Goal: Task Accomplishment & Management: Manage account settings

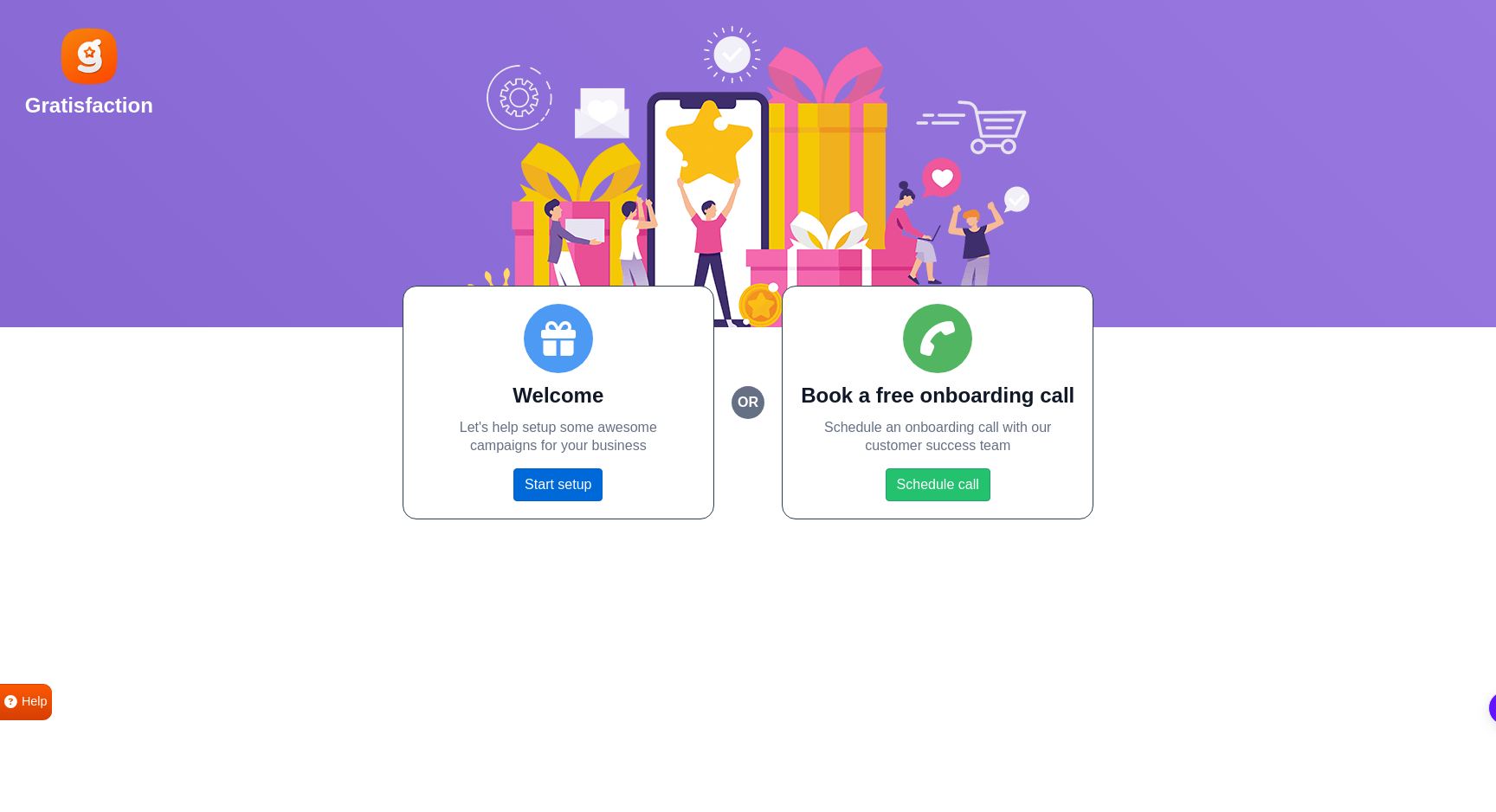
click at [565, 482] on link "Start setup" at bounding box center [558, 485] width 90 height 33
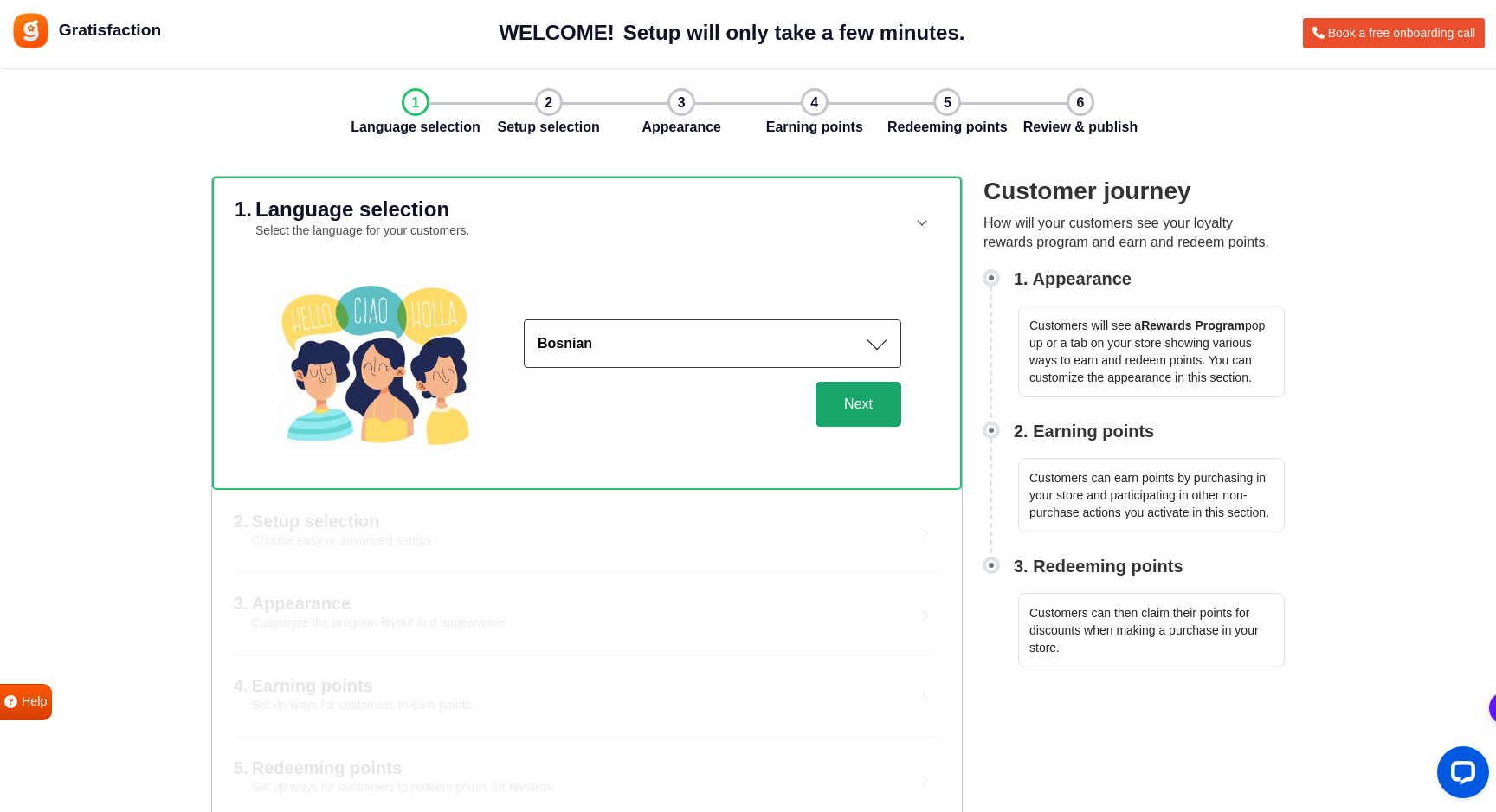
click at [842, 412] on button "Next" at bounding box center [858, 404] width 86 height 45
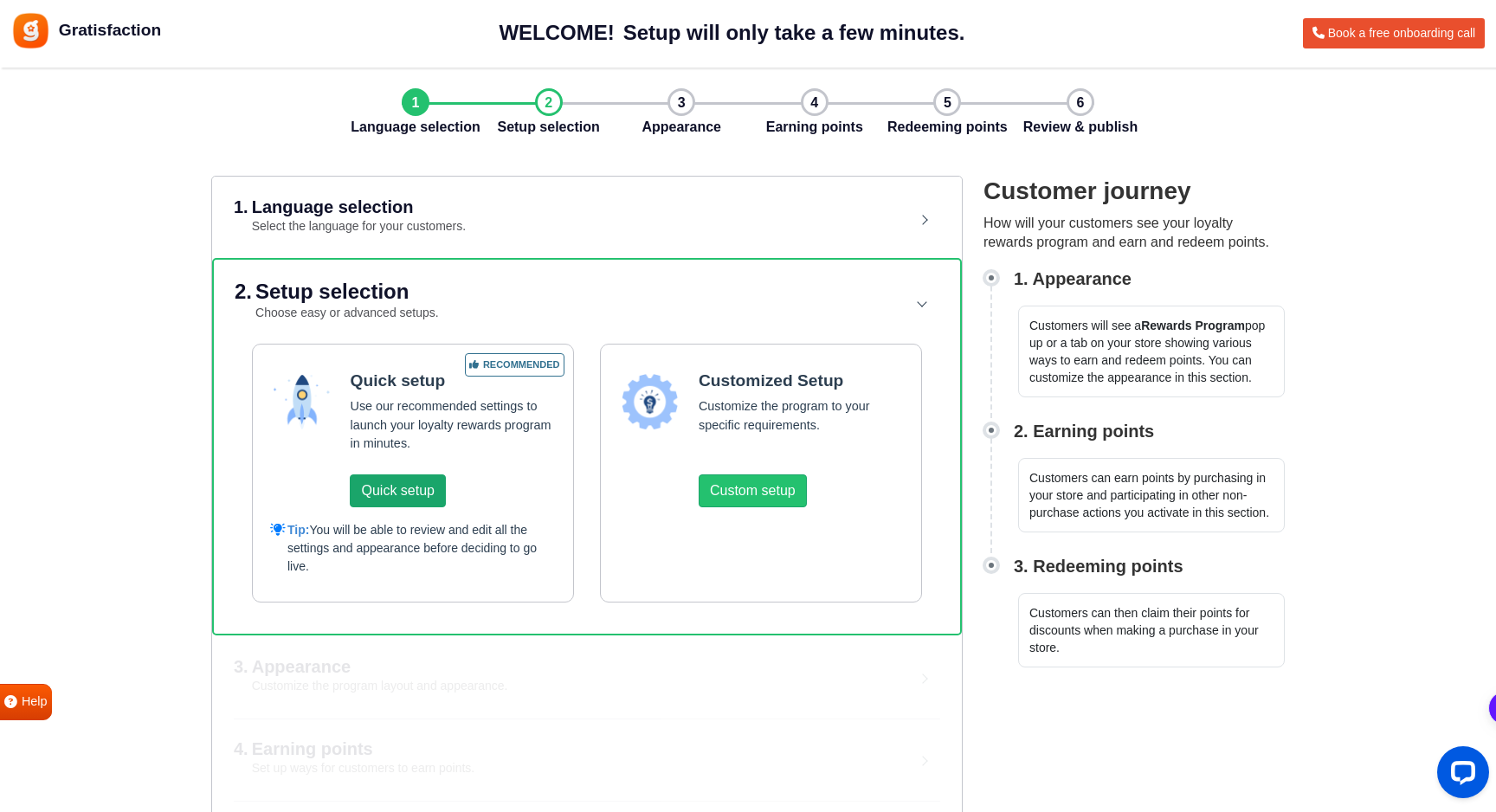
click at [404, 499] on button "Quick setup" at bounding box center [397, 490] width 95 height 33
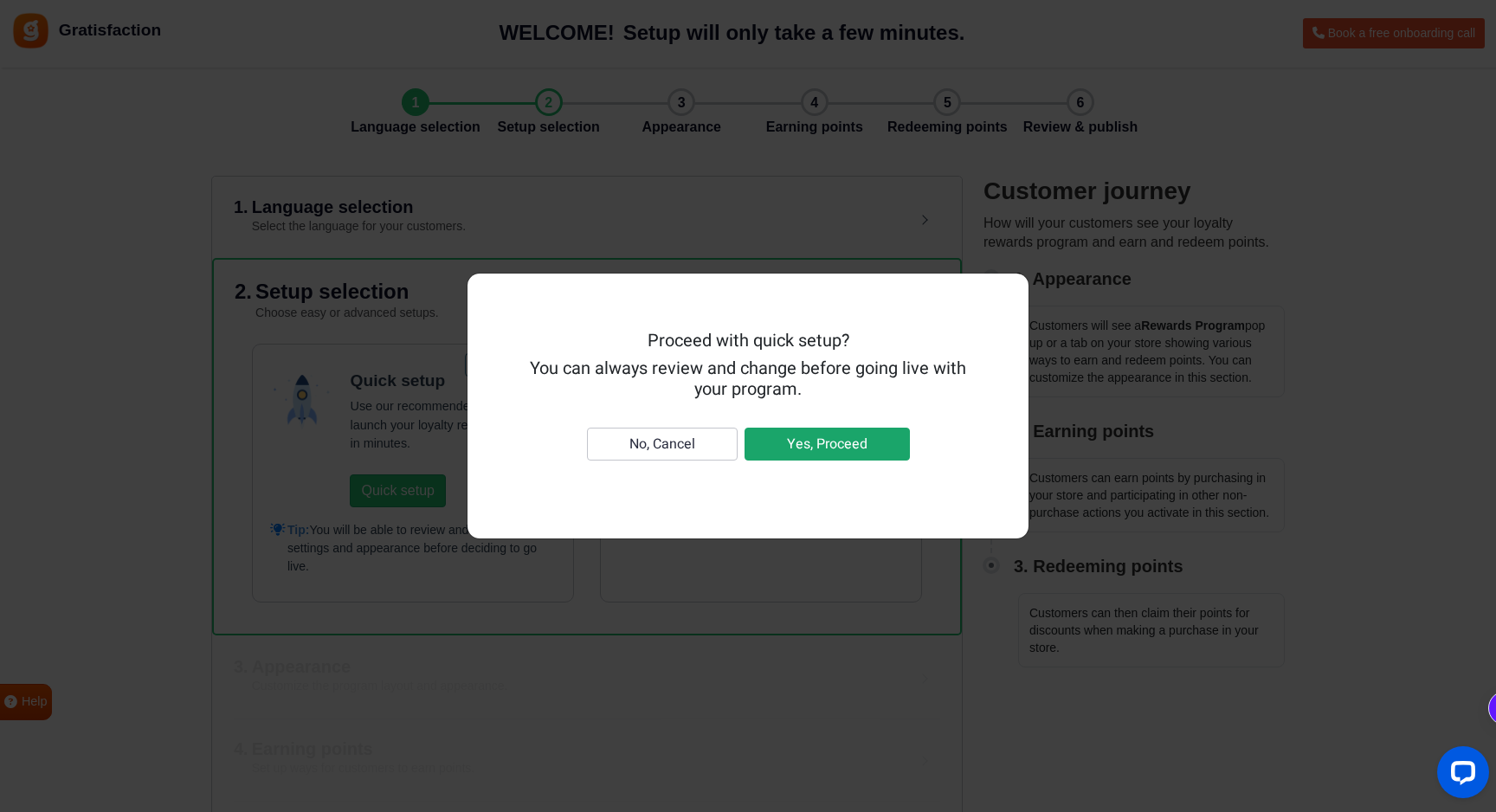
click at [851, 447] on button "Yes, Proceed" at bounding box center [828, 444] width 166 height 33
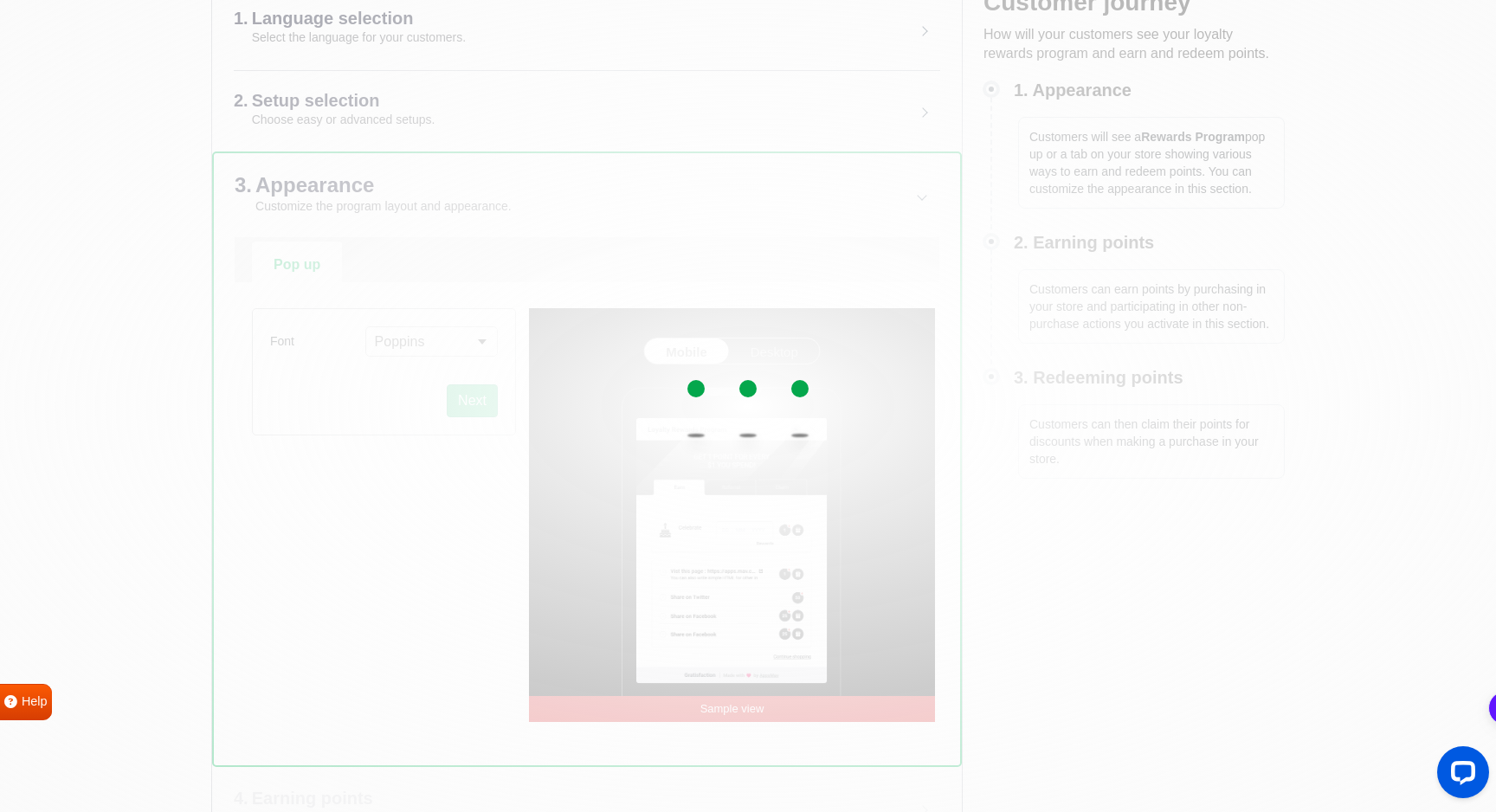
scroll to position [194, 0]
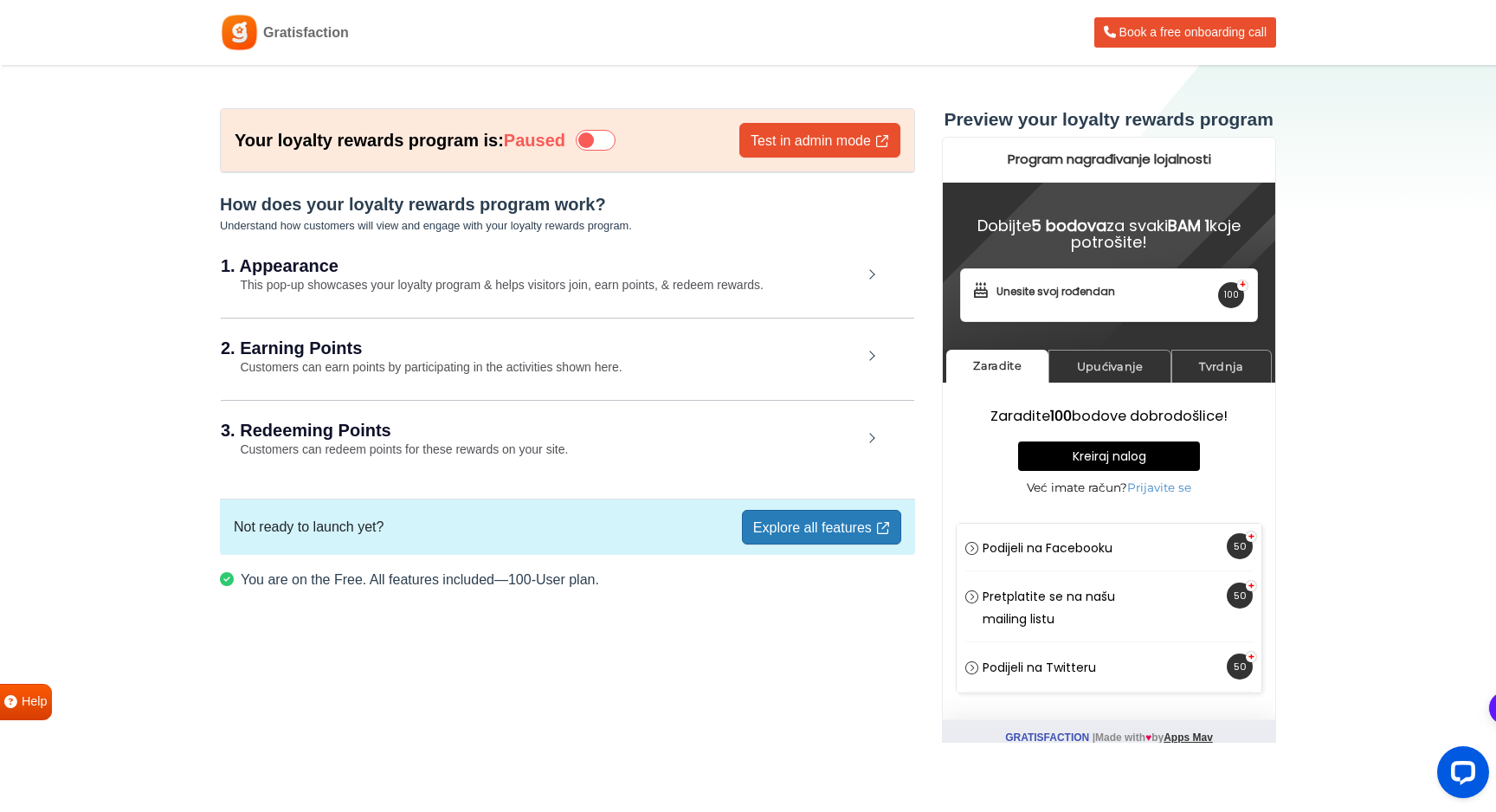
click at [594, 140] on icon at bounding box center [595, 140] width 40 height 21
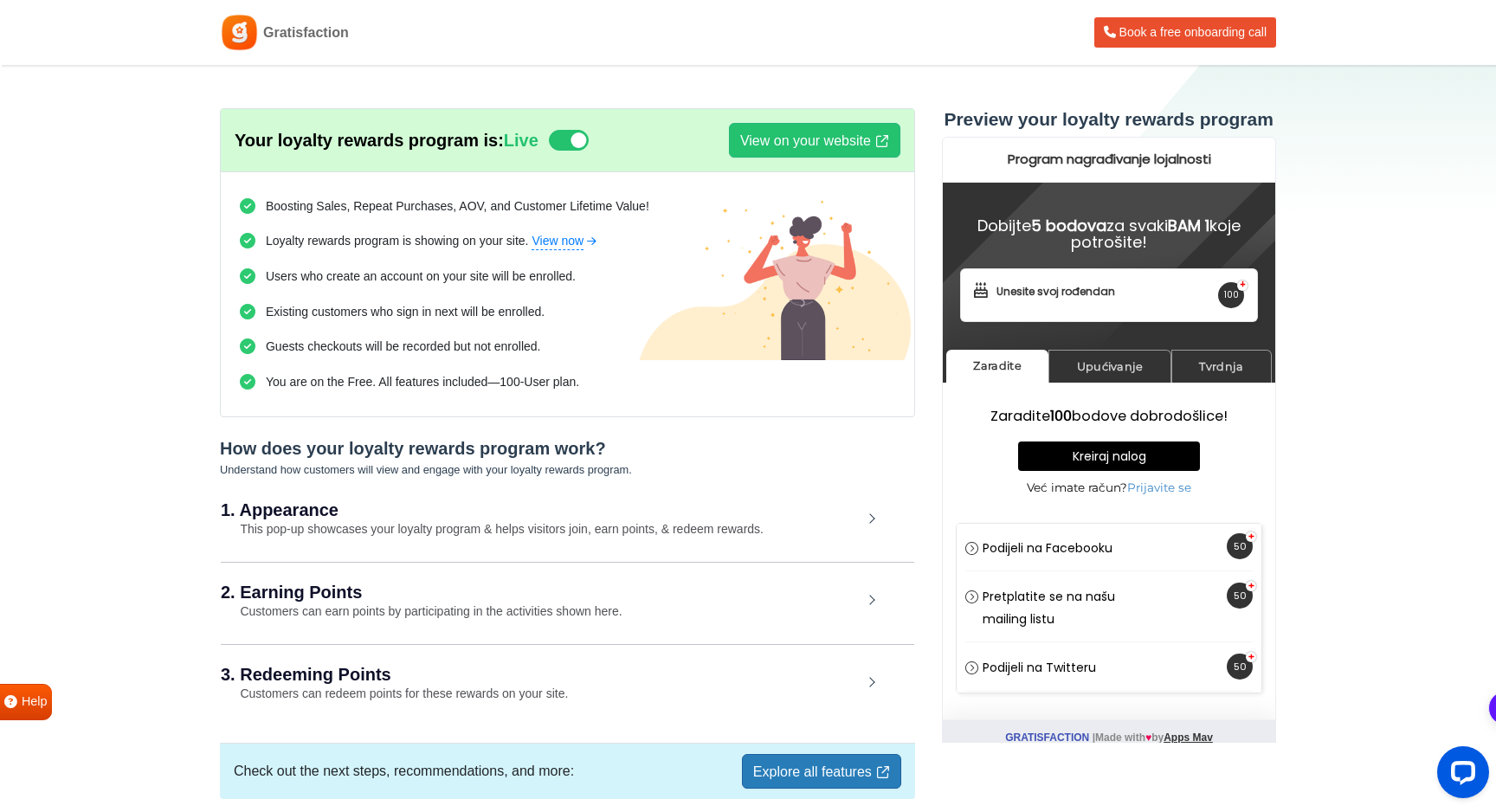
scroll to position [72, 0]
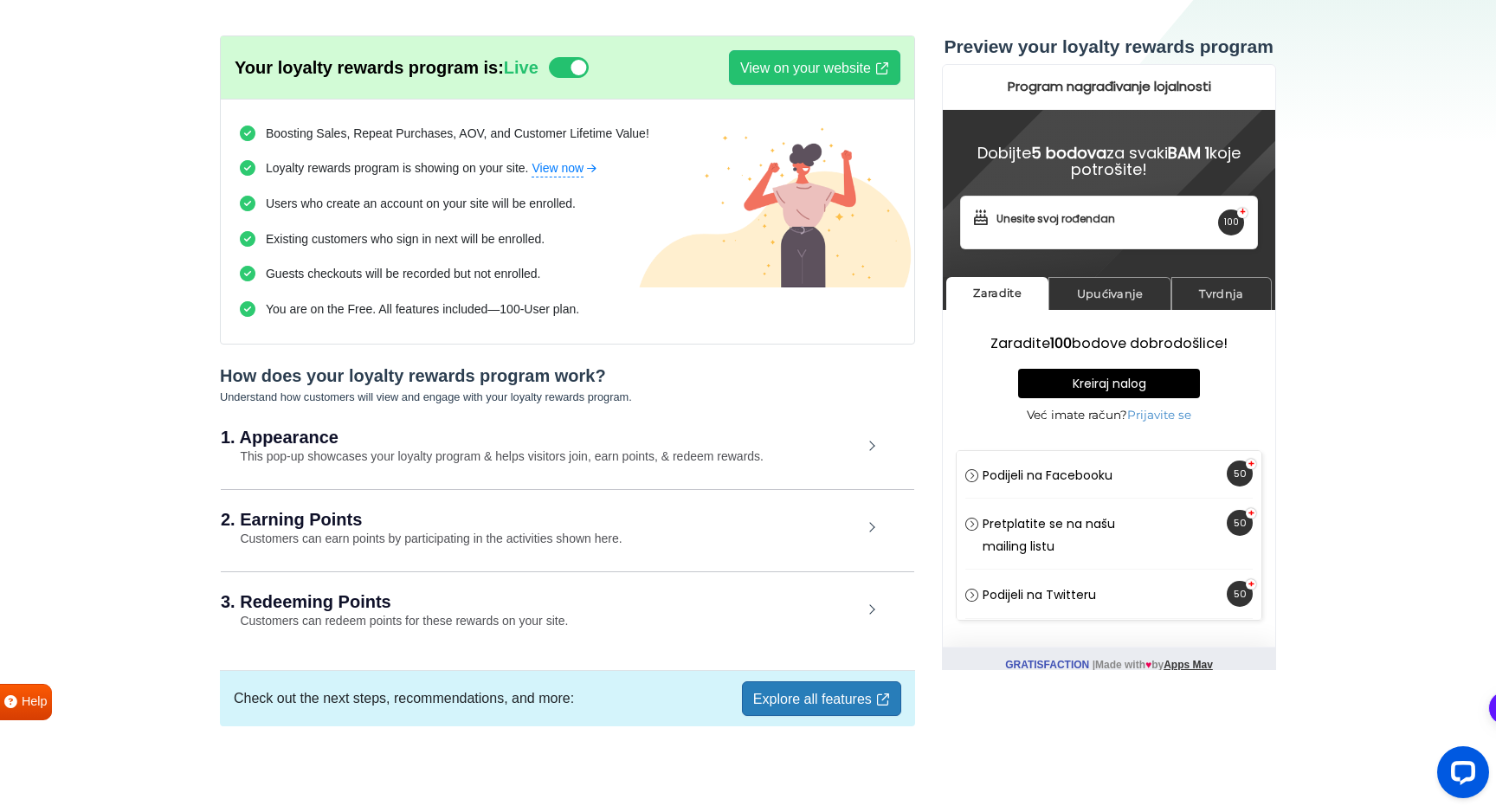
click at [366, 517] on h2 "2. Earning Points" at bounding box center [542, 519] width 642 height 17
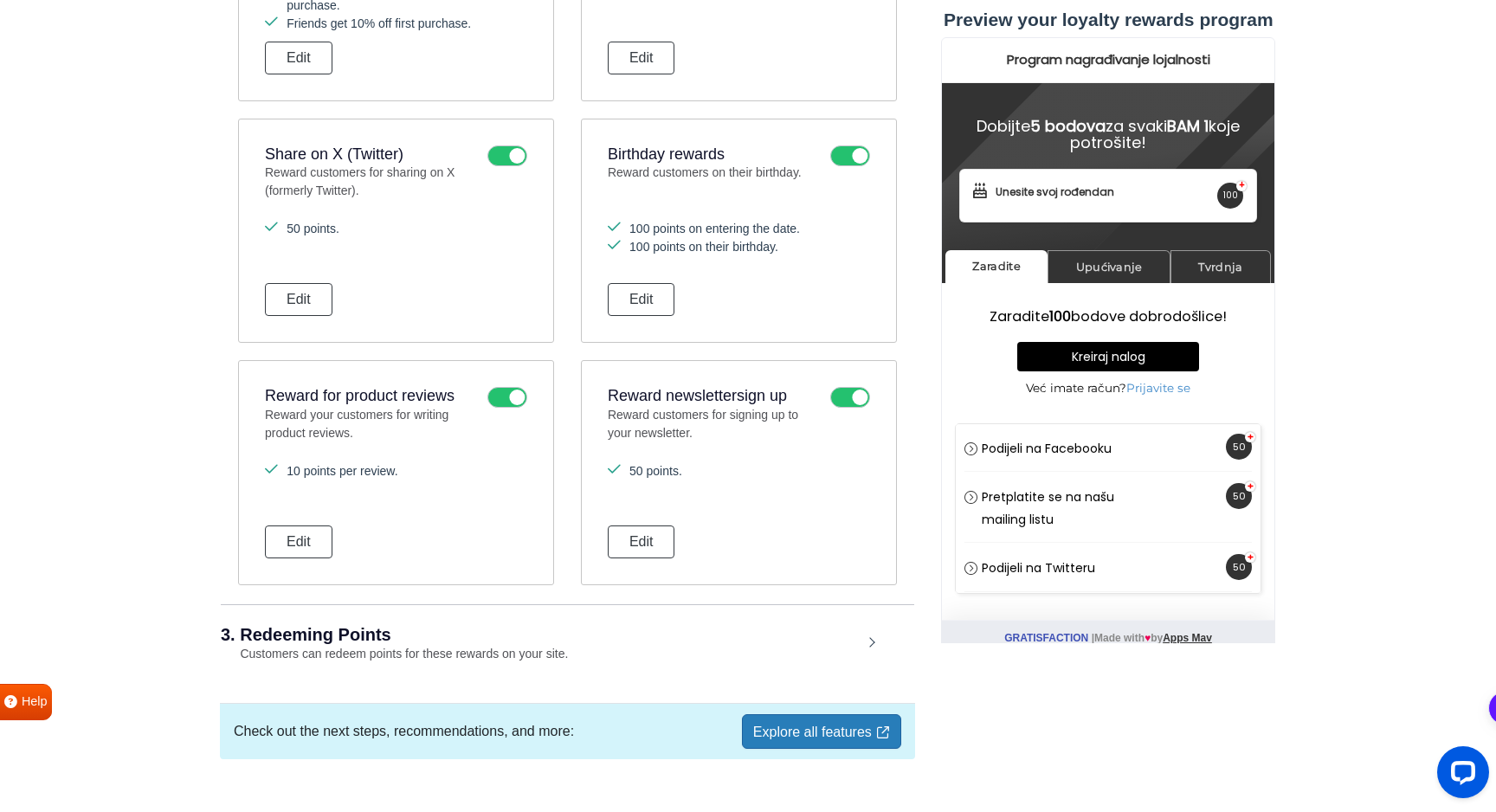
scroll to position [1040, 0]
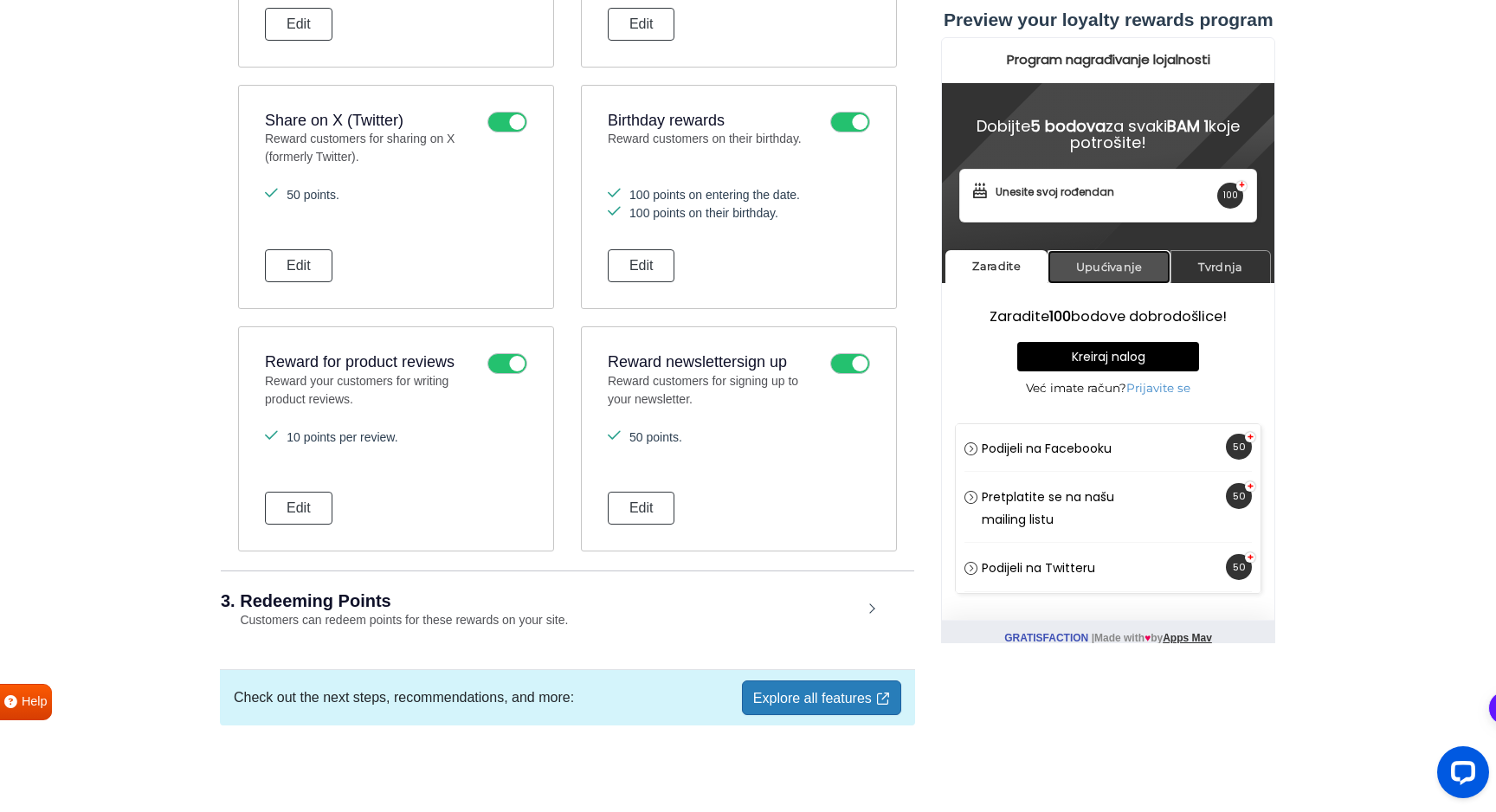
click at [1148, 274] on link "Upućivanje" at bounding box center [1108, 267] width 123 height 33
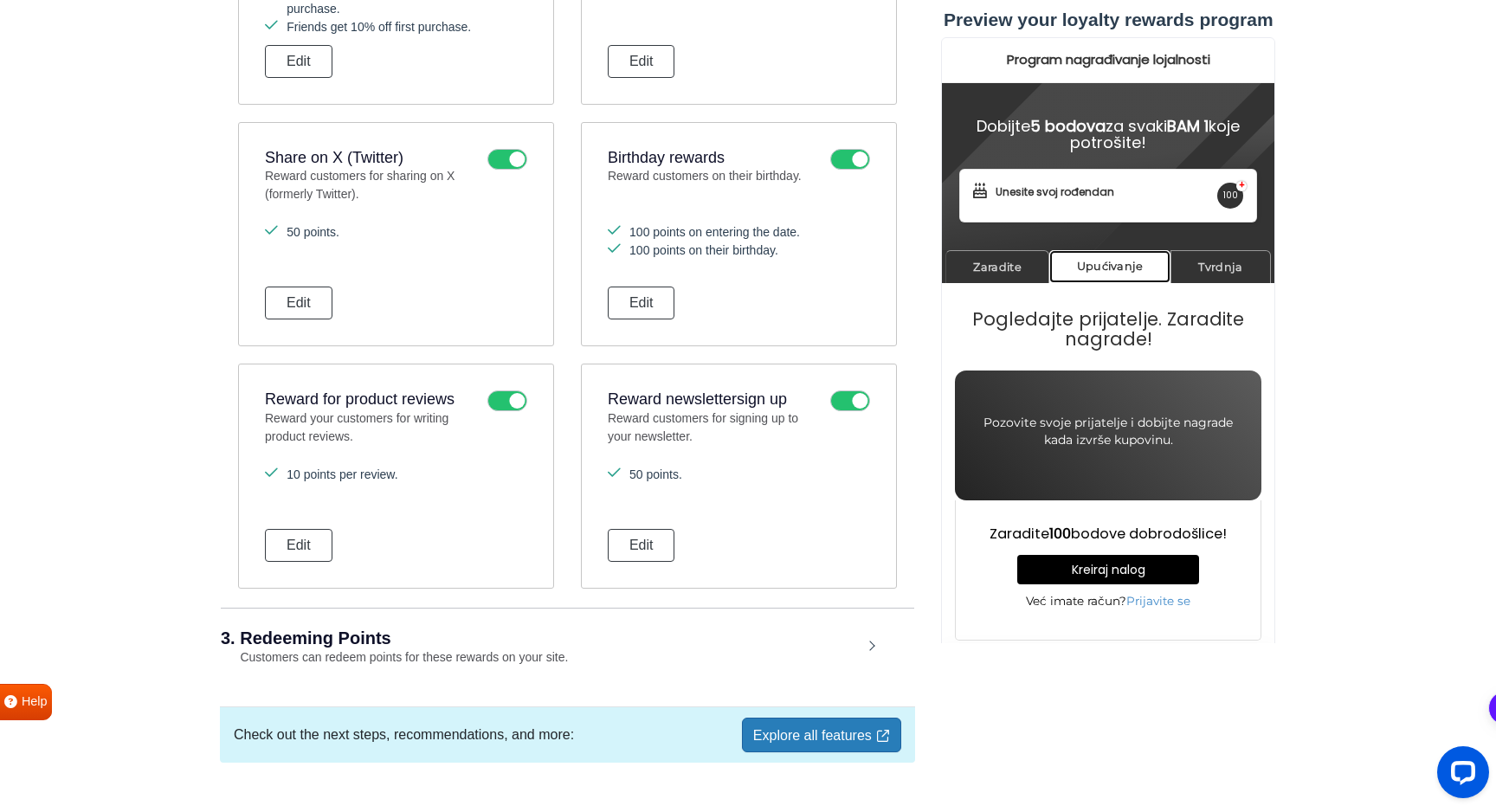
scroll to position [980, 0]
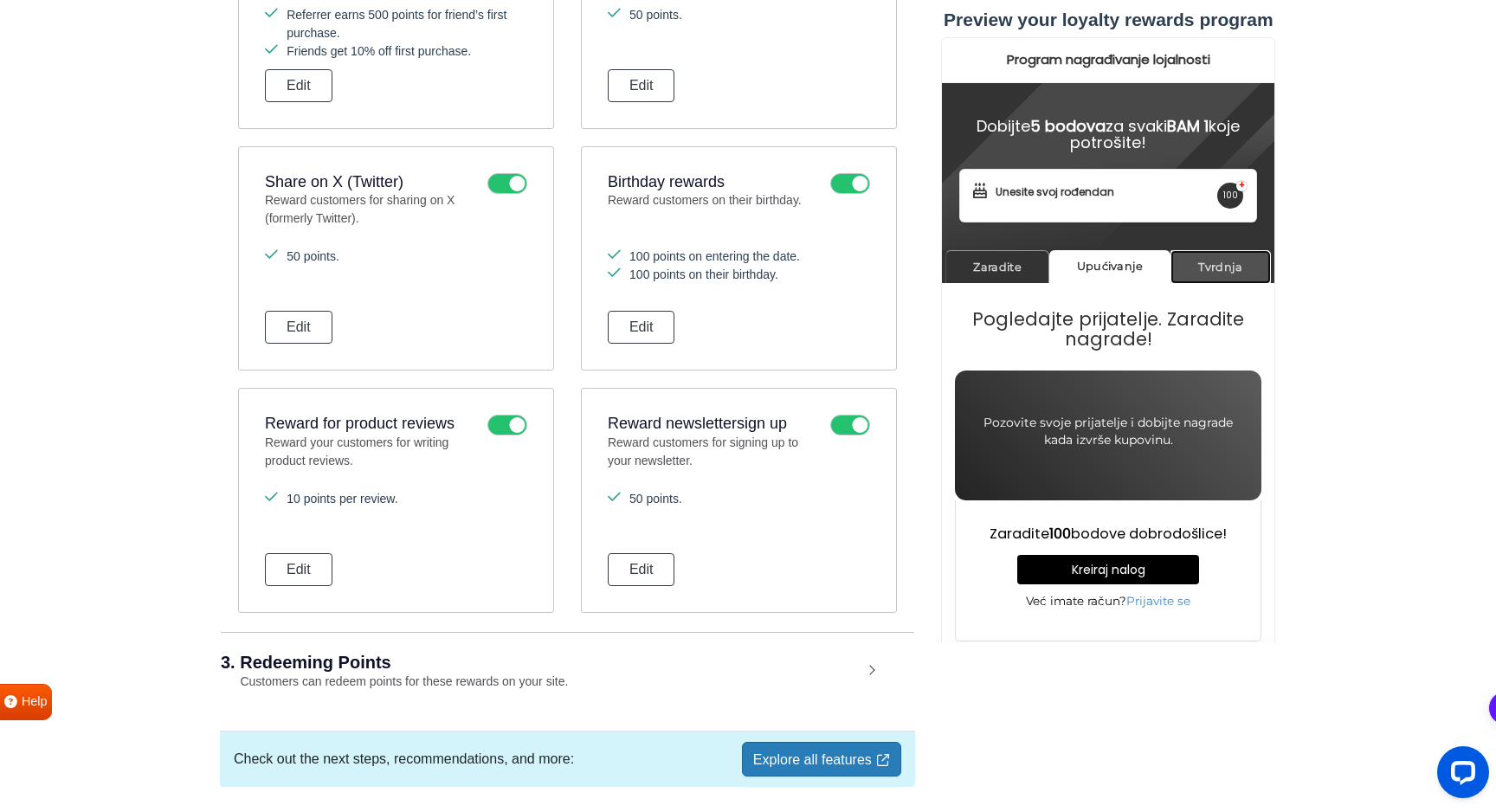
click at [1230, 264] on link "Tvrdnja" at bounding box center [1220, 267] width 100 height 33
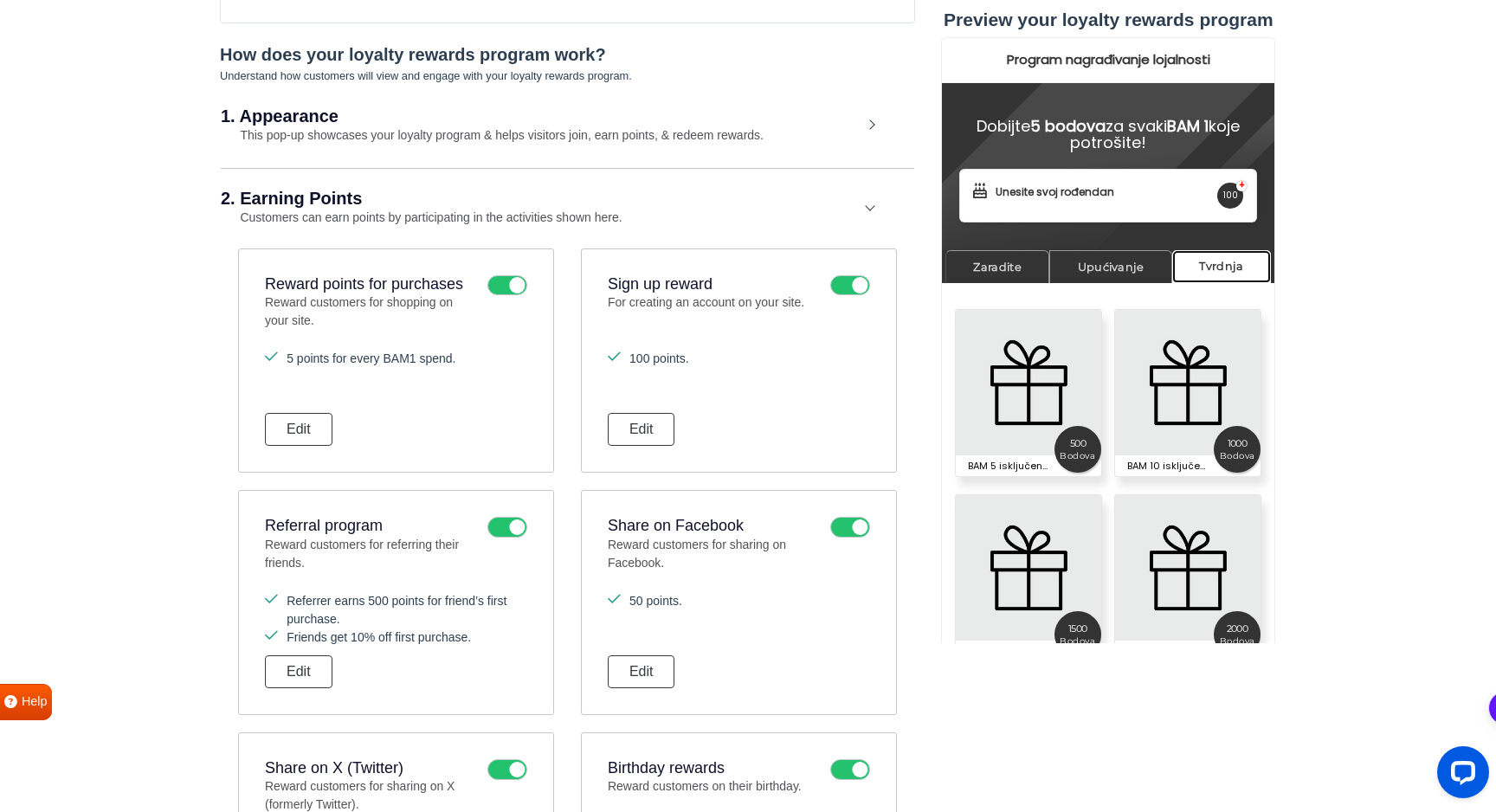
scroll to position [361, 0]
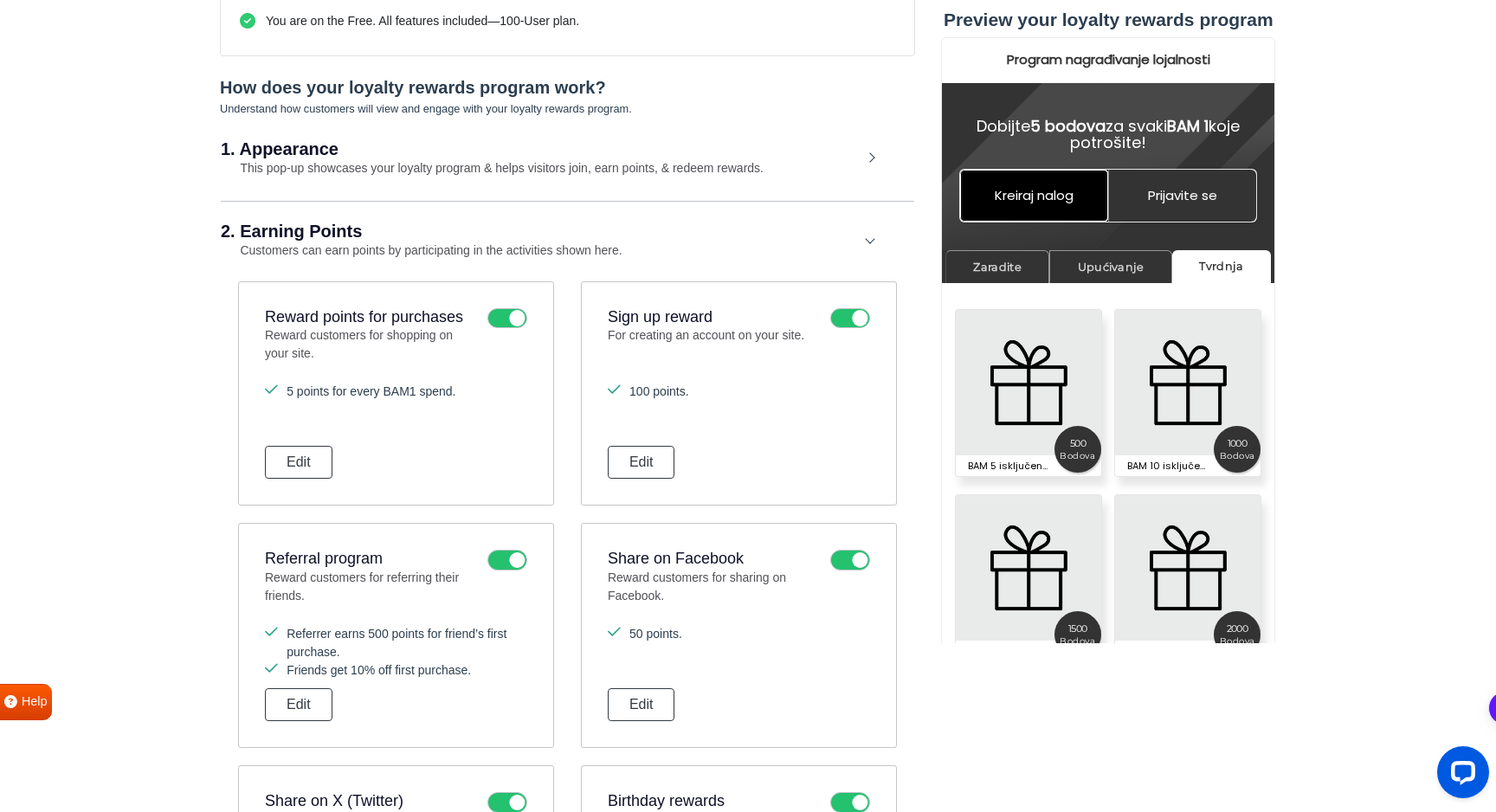
click at [1088, 210] on link "Kreiraj nalog" at bounding box center [1033, 195] width 148 height 52
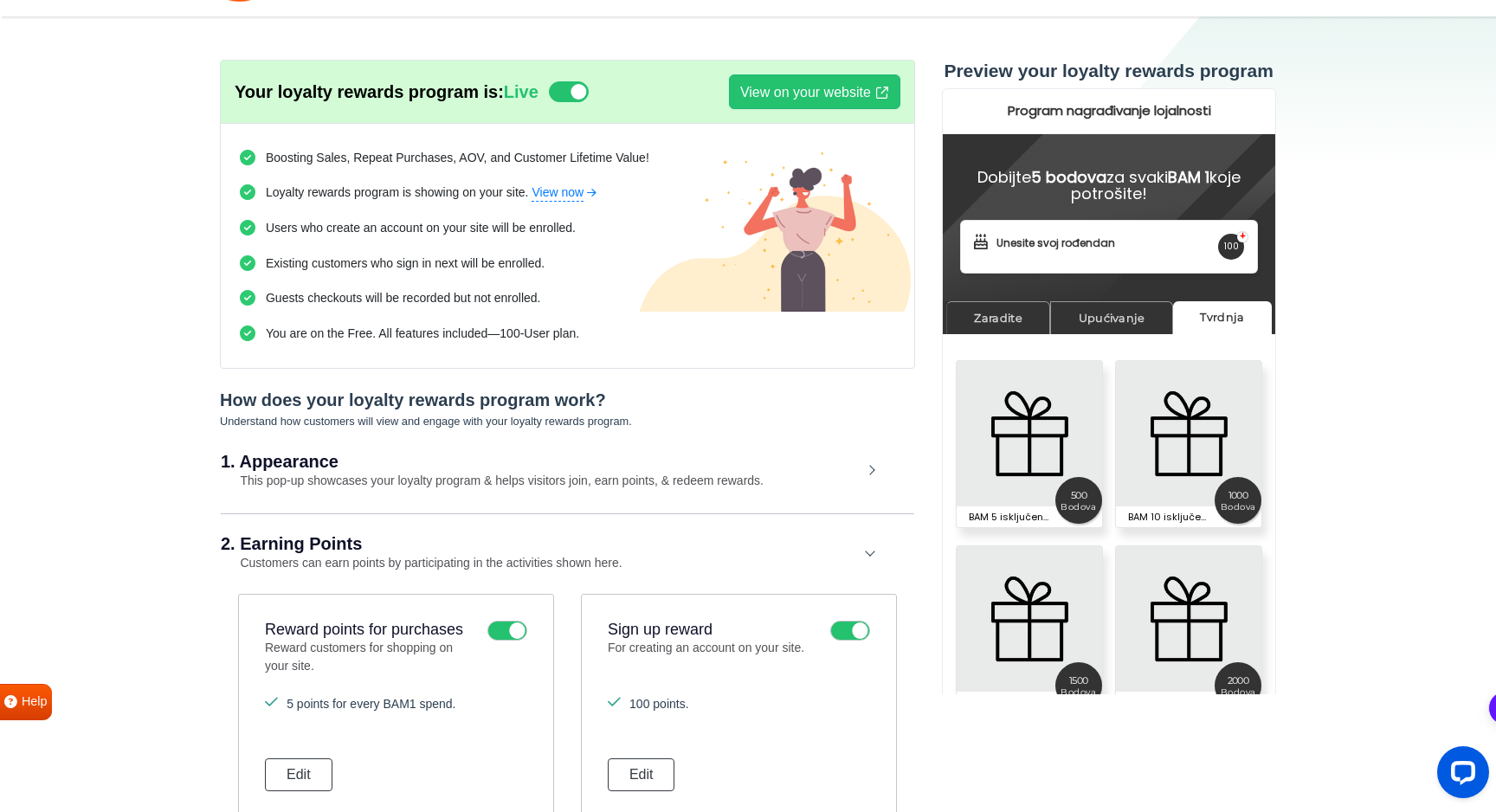
scroll to position [0, 0]
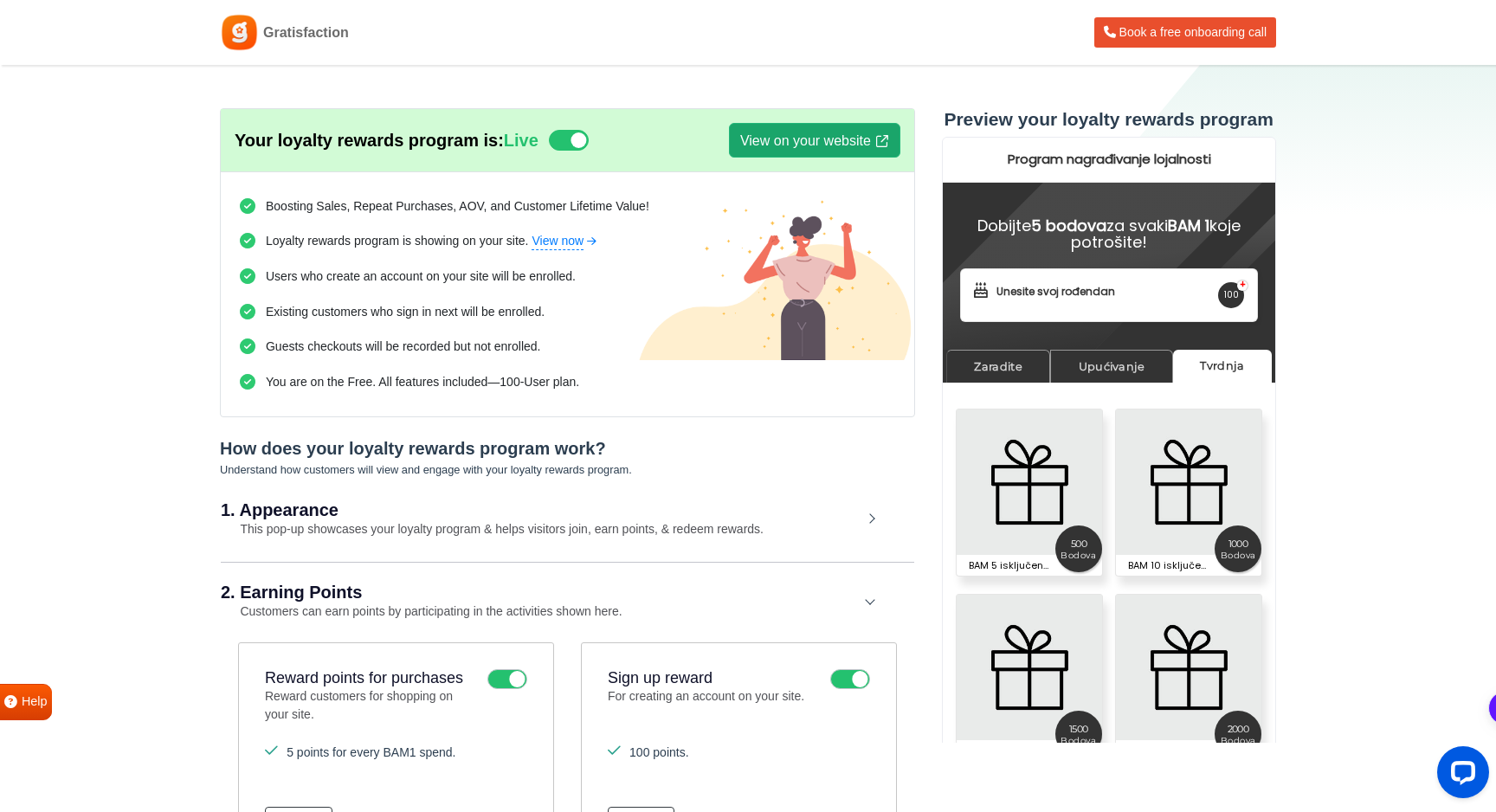
click at [826, 142] on link "View on your website" at bounding box center [814, 140] width 171 height 34
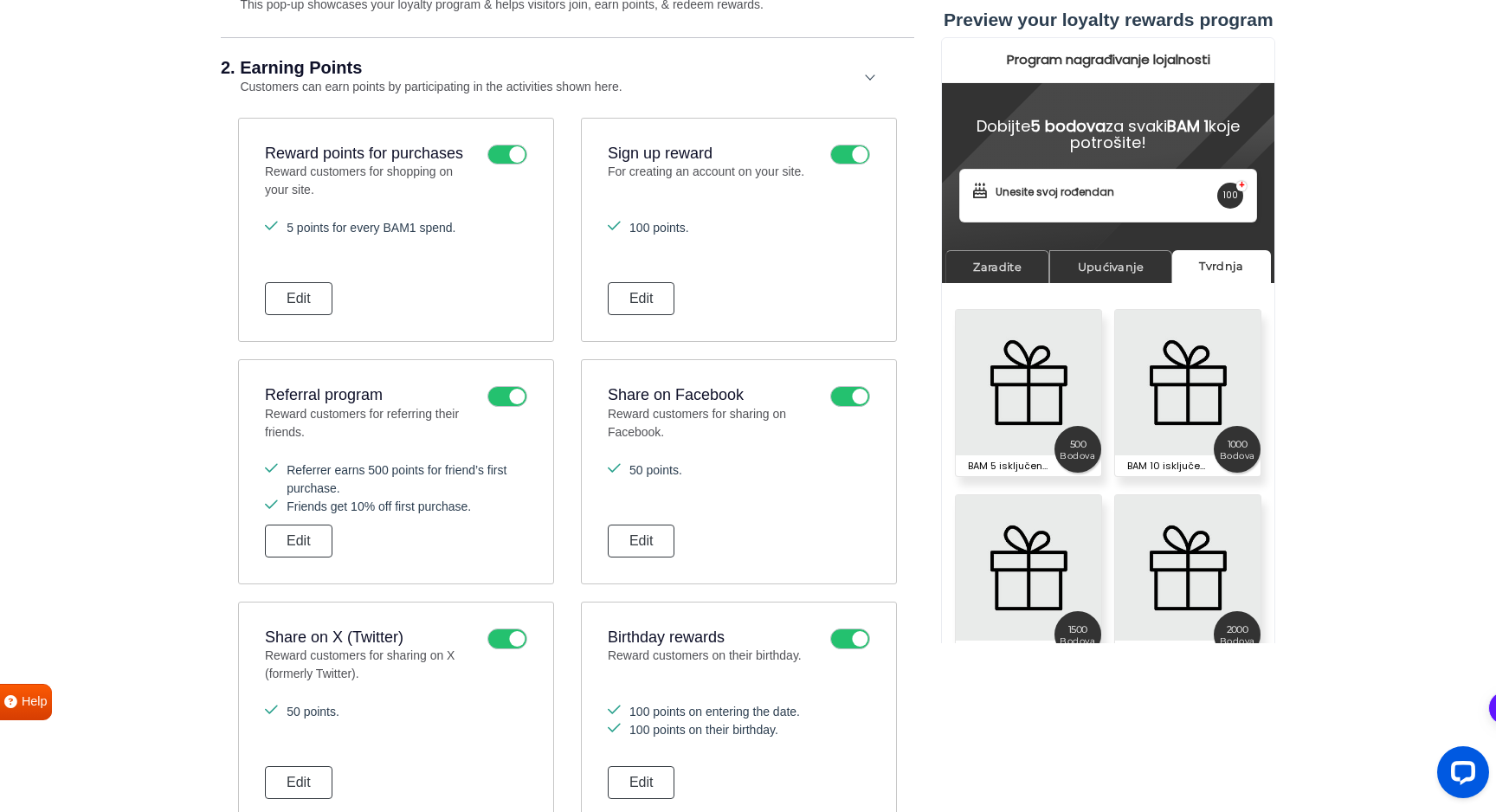
scroll to position [566, 0]
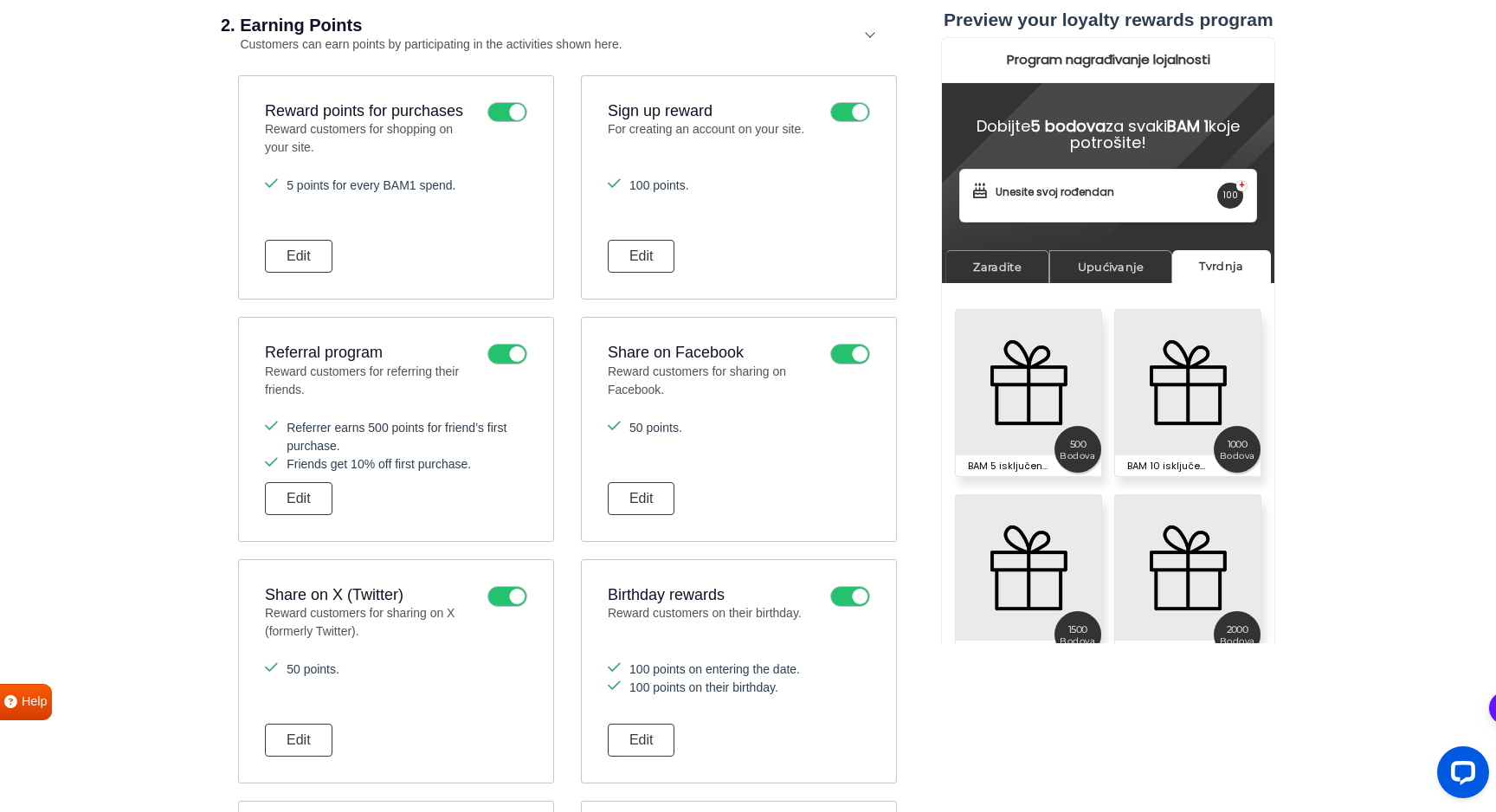
click at [500, 593] on icon at bounding box center [508, 596] width 40 height 21
click at [0, 0] on input "checkbox" at bounding box center [0, 0] width 0 height 0
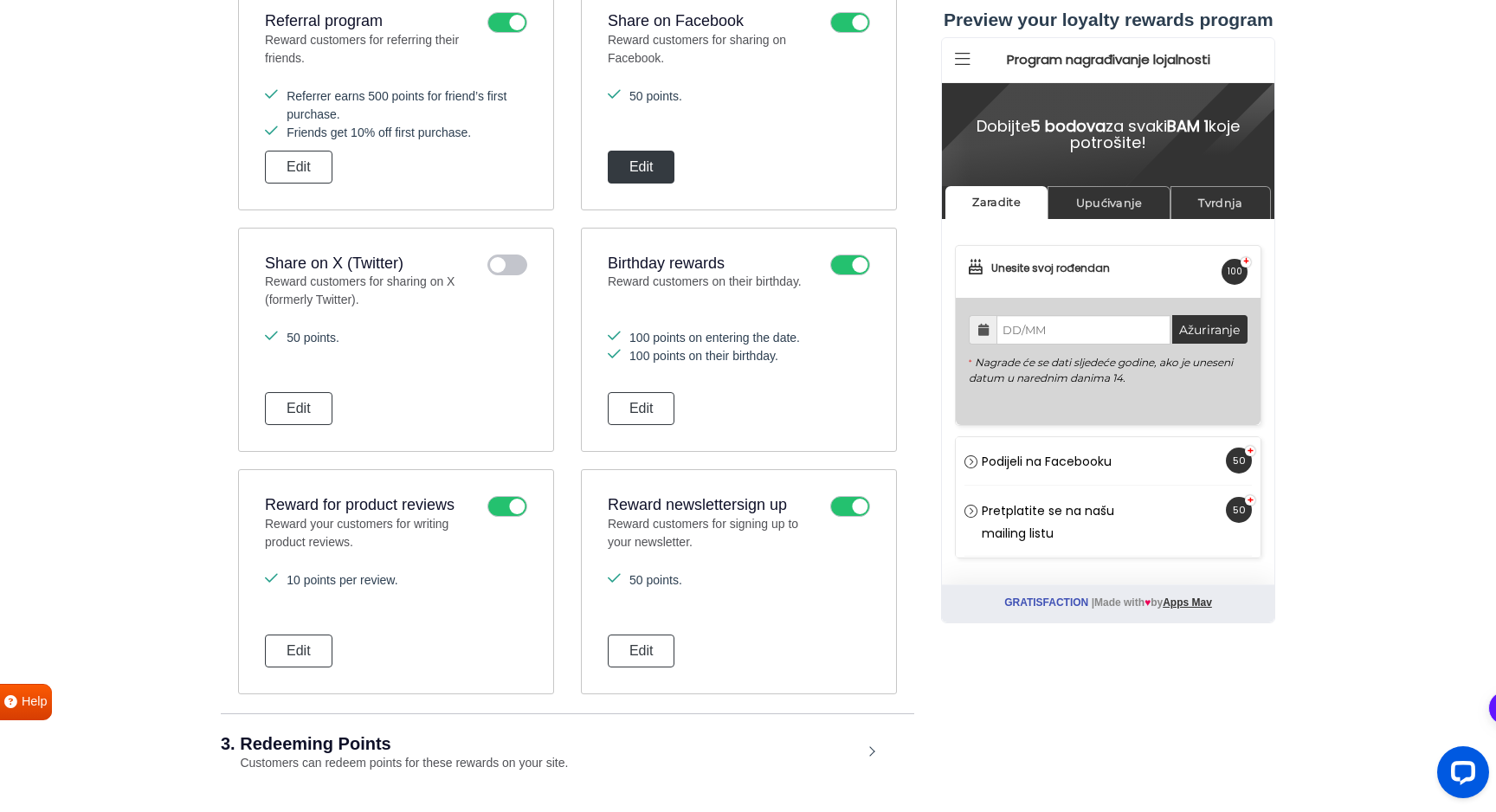
scroll to position [941, 0]
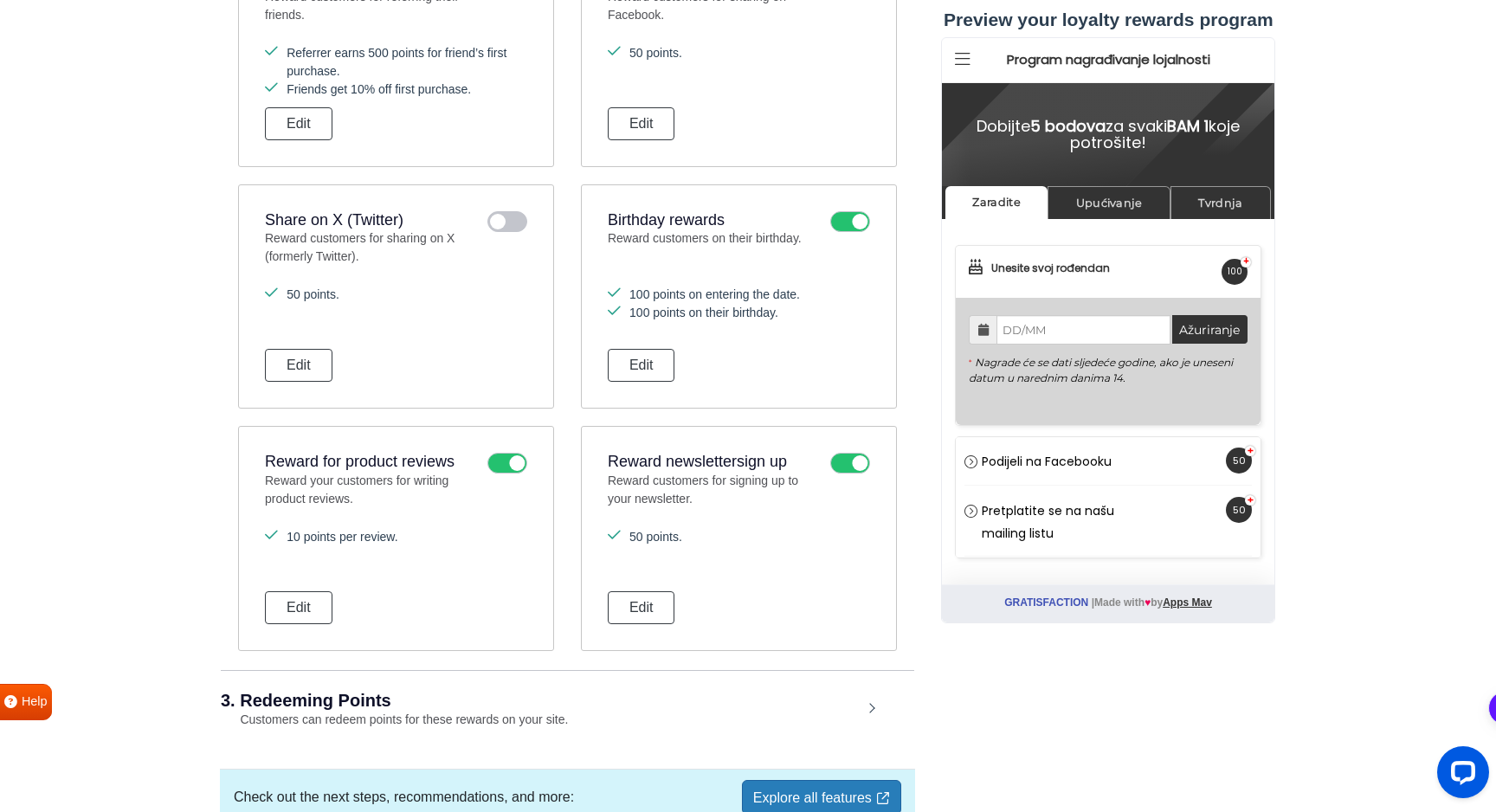
click at [510, 458] on icon at bounding box center [508, 463] width 40 height 21
click at [0, 0] on input "checkbox" at bounding box center [0, 0] width 0 height 0
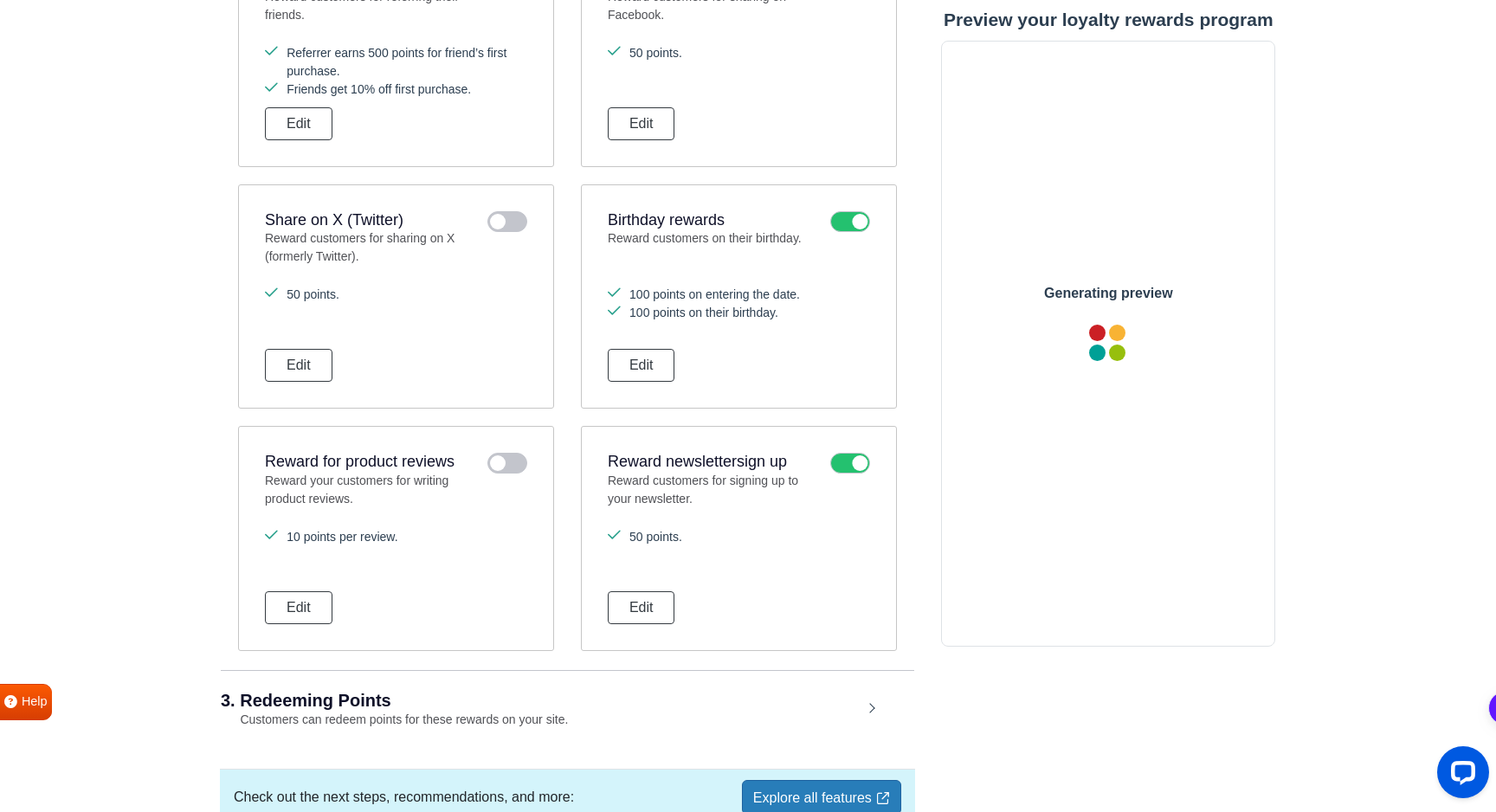
scroll to position [0, 0]
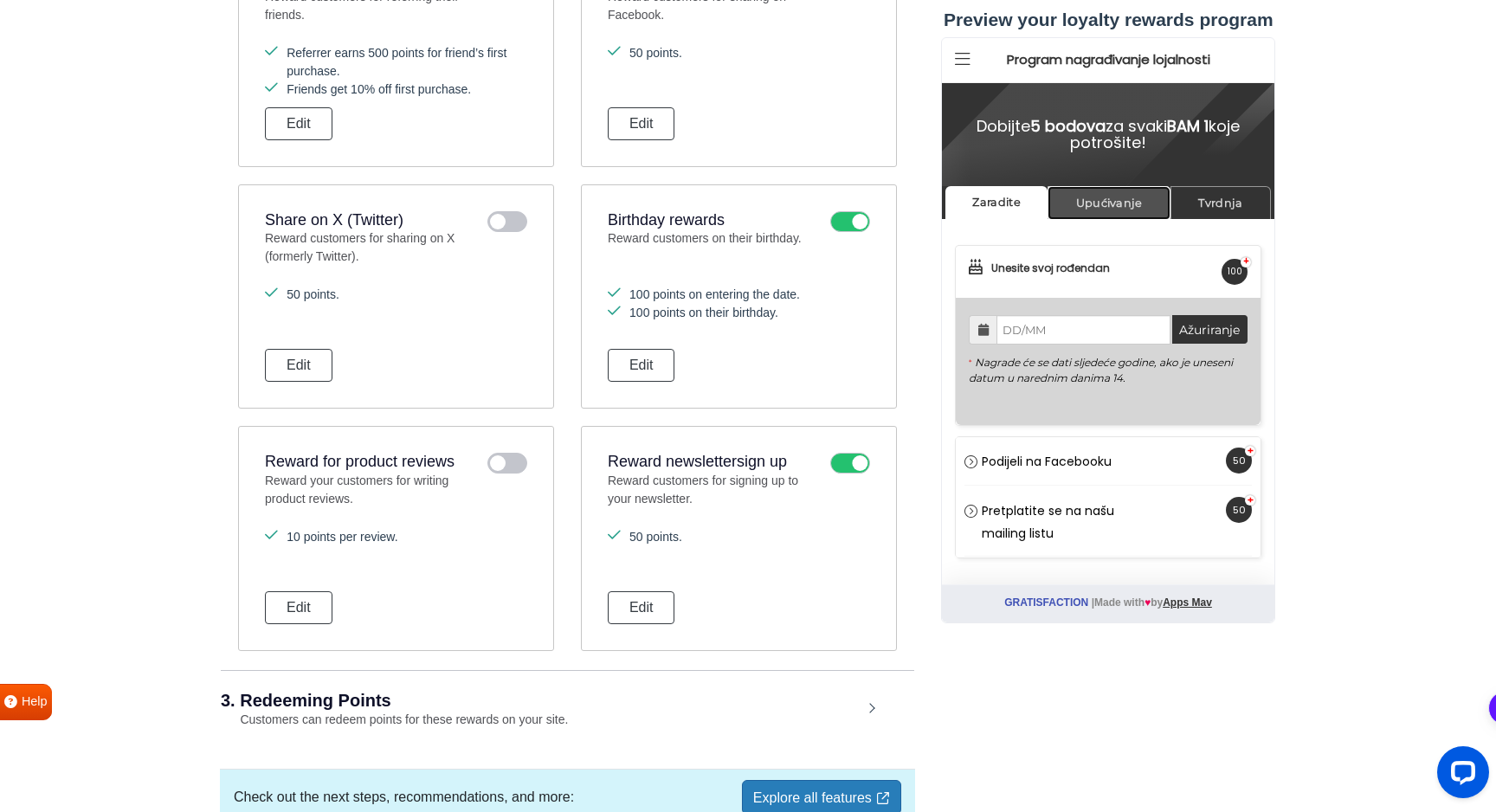
click at [1116, 214] on link "Upućivanje" at bounding box center [1108, 202] width 123 height 33
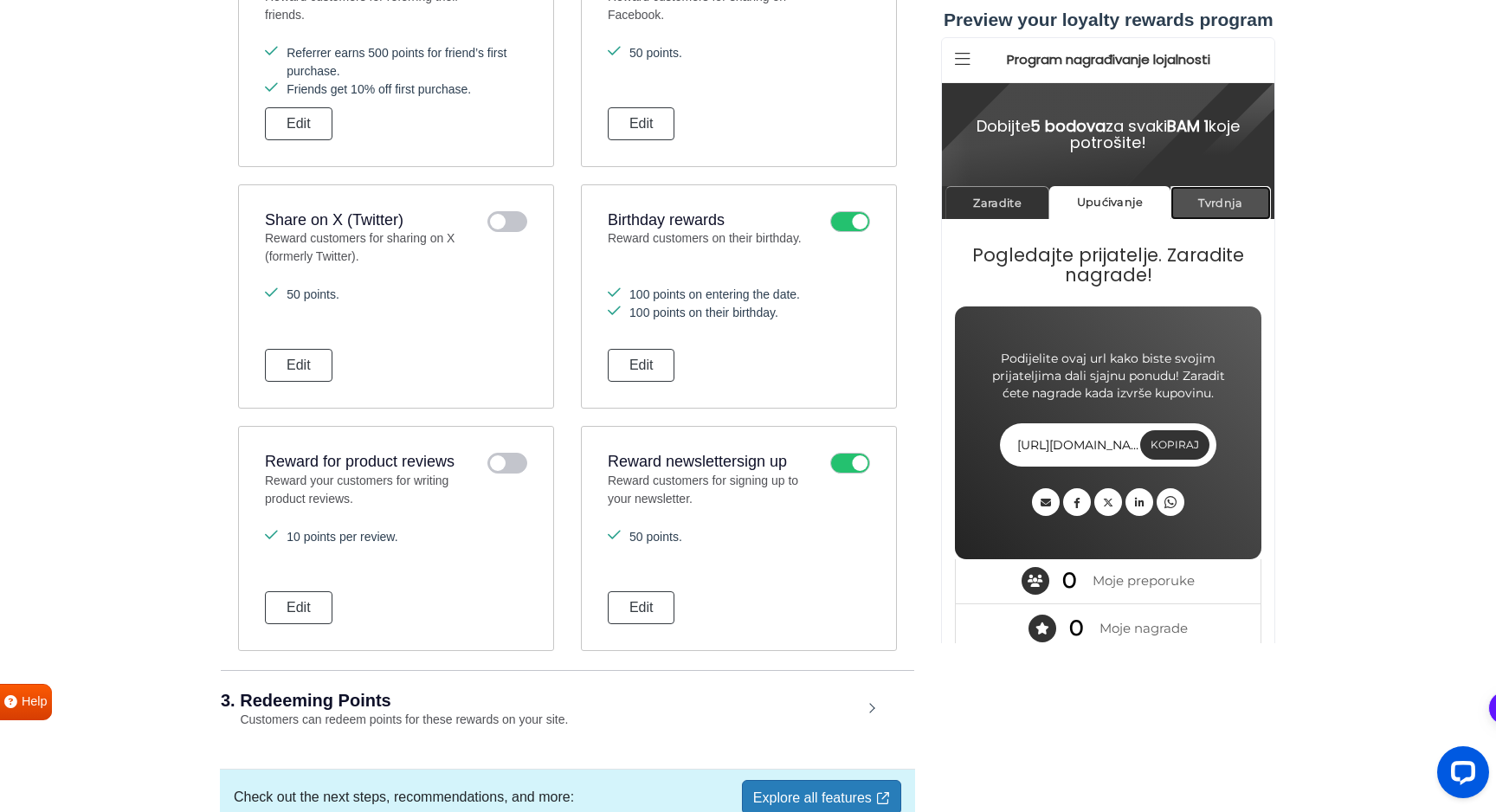
click at [1229, 207] on link "Tvrdnja" at bounding box center [1220, 202] width 100 height 33
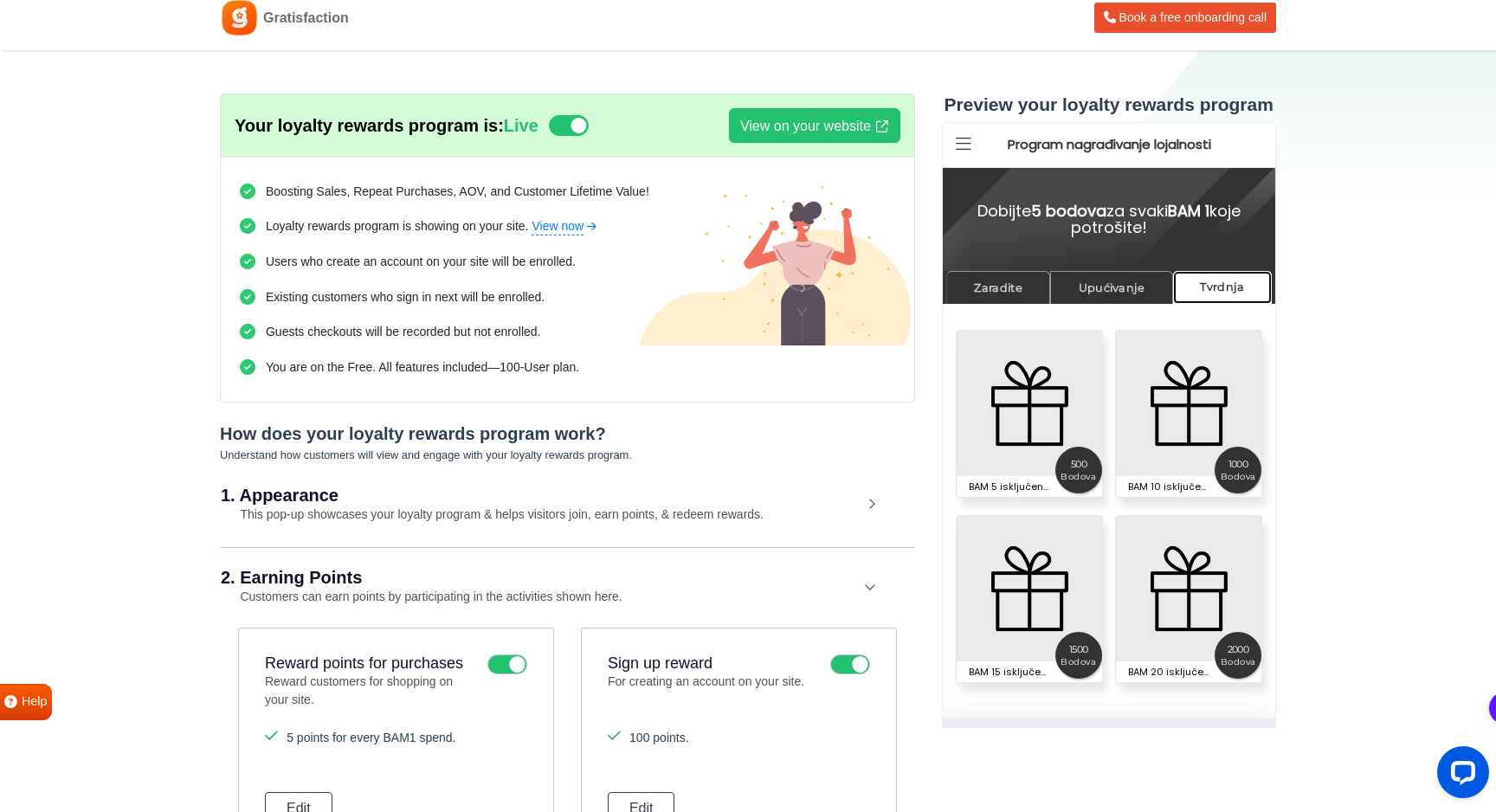
scroll to position [43, 0]
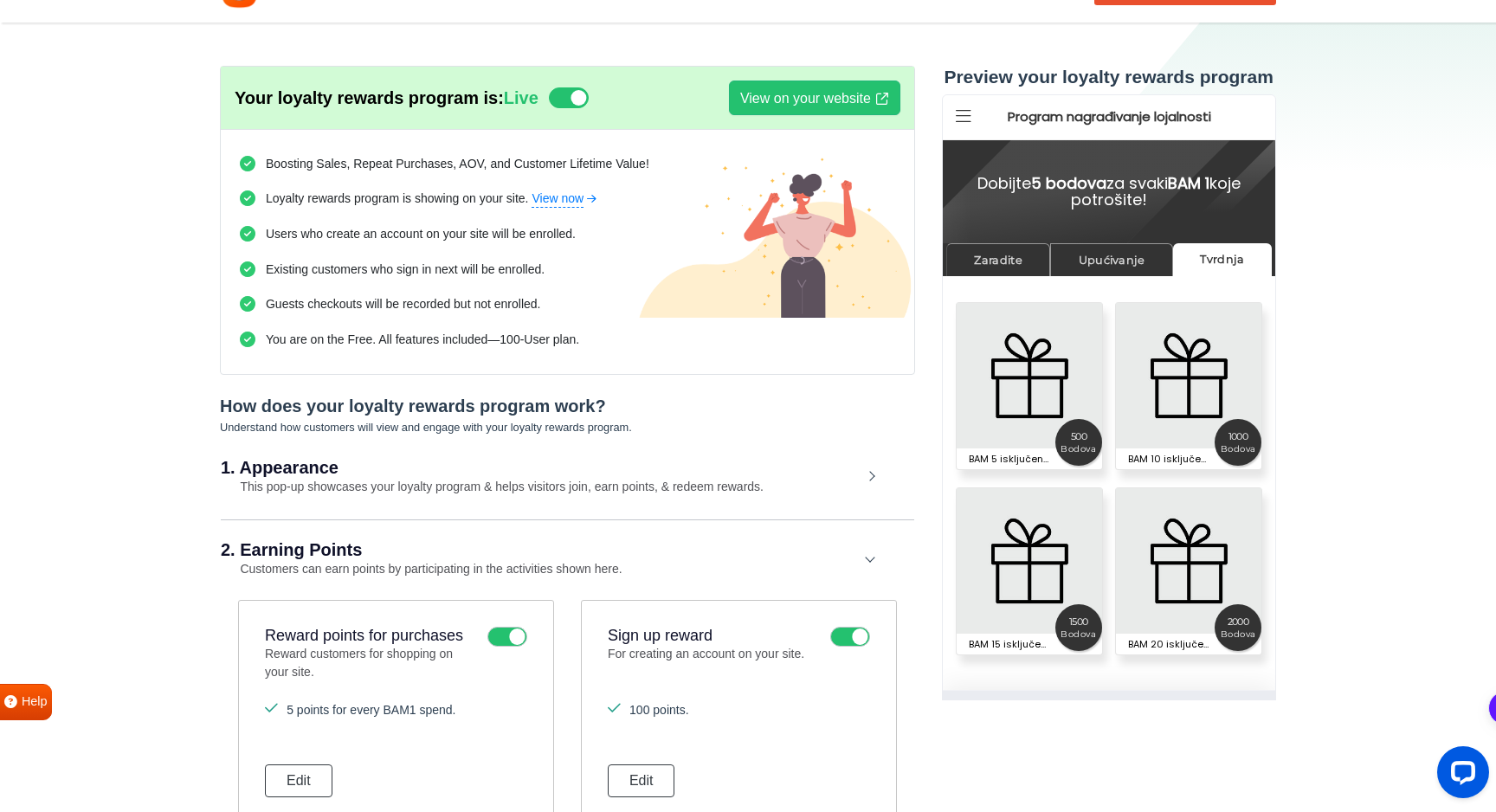
click at [425, 558] on div "2. Earning Points Customers can earn points by participating in the activities …" at bounding box center [568, 559] width 693 height 81
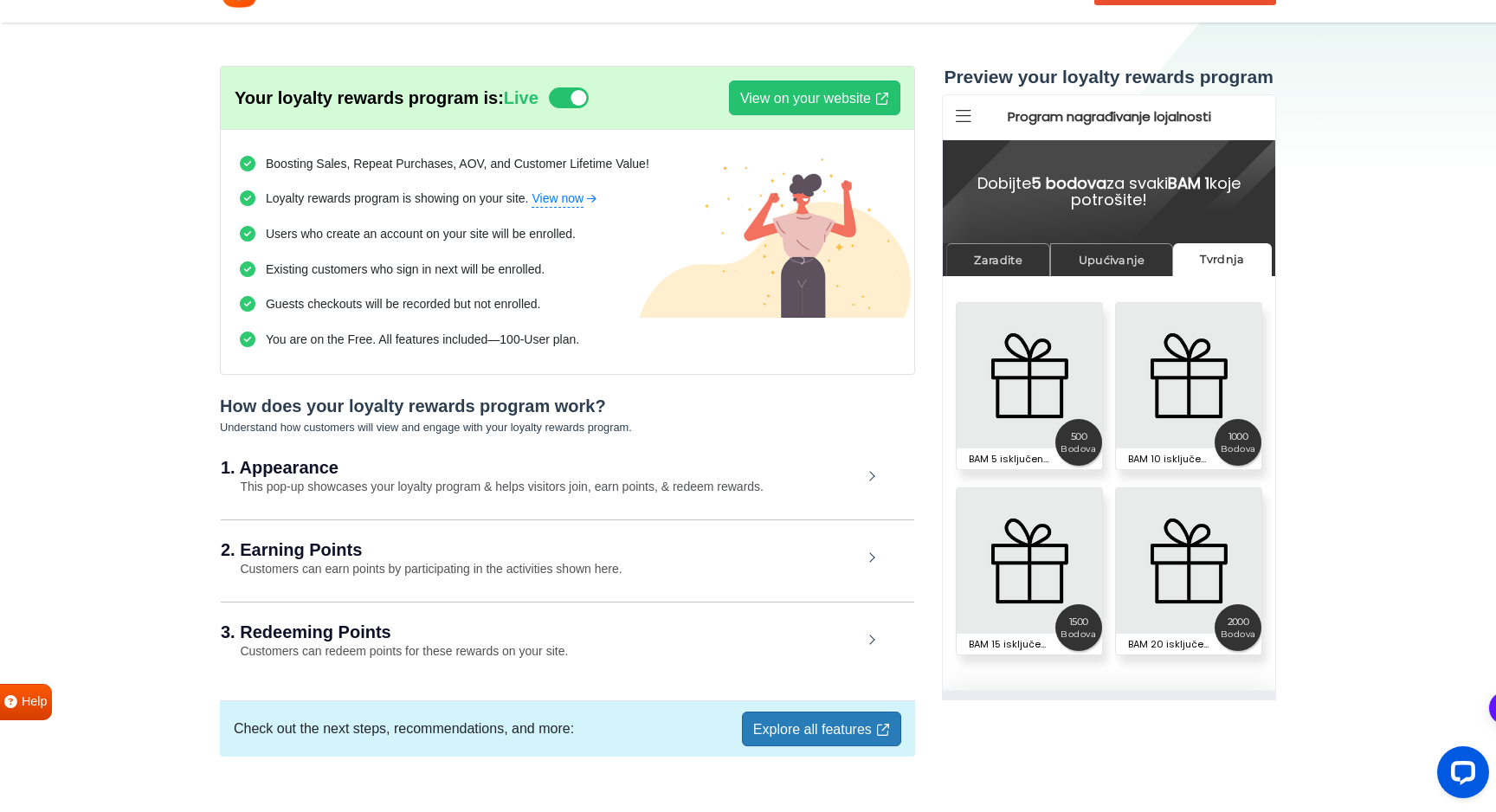
click at [421, 467] on h2 "1. Appearance" at bounding box center [542, 467] width 642 height 17
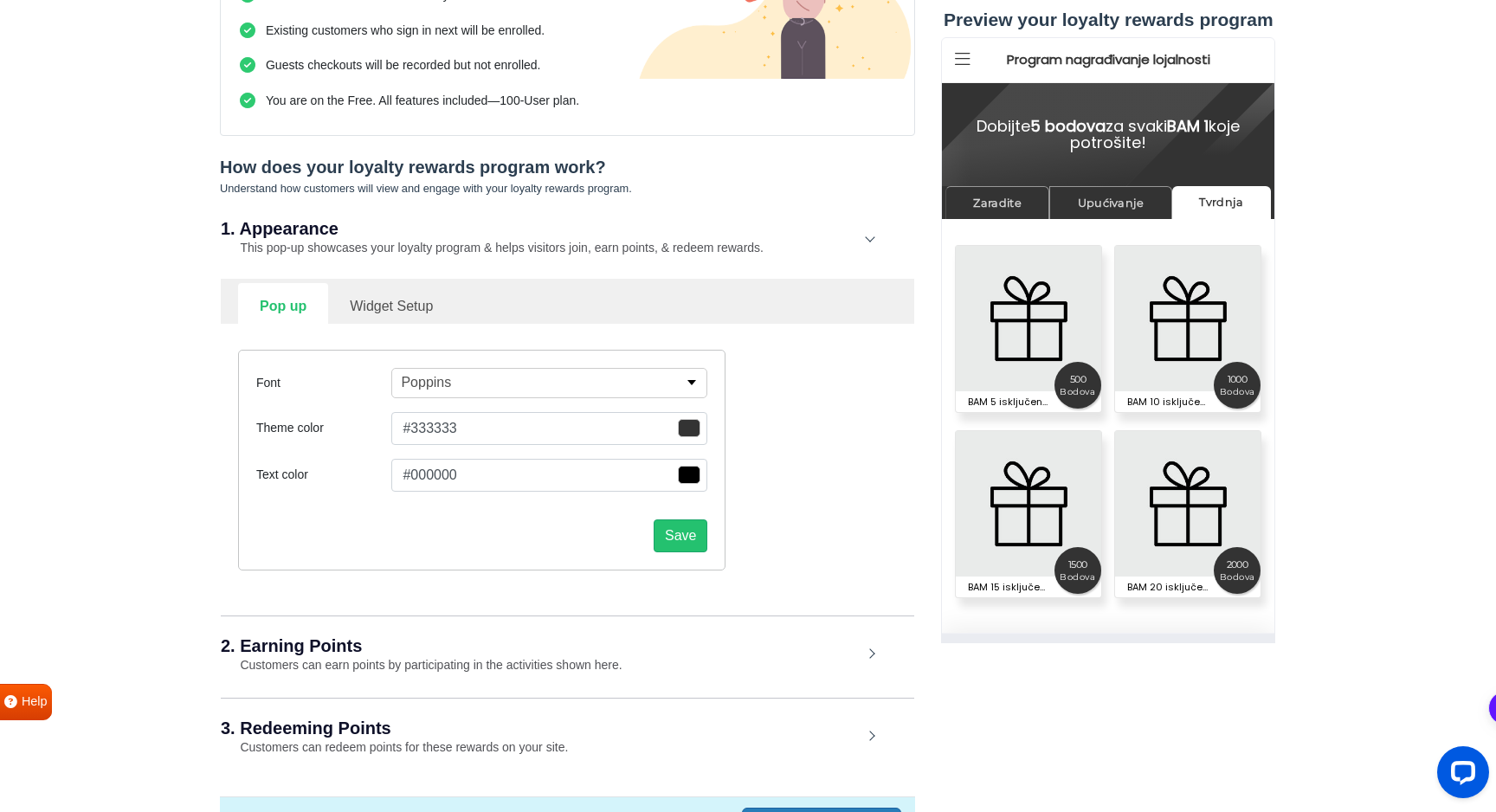
scroll to position [286, 0]
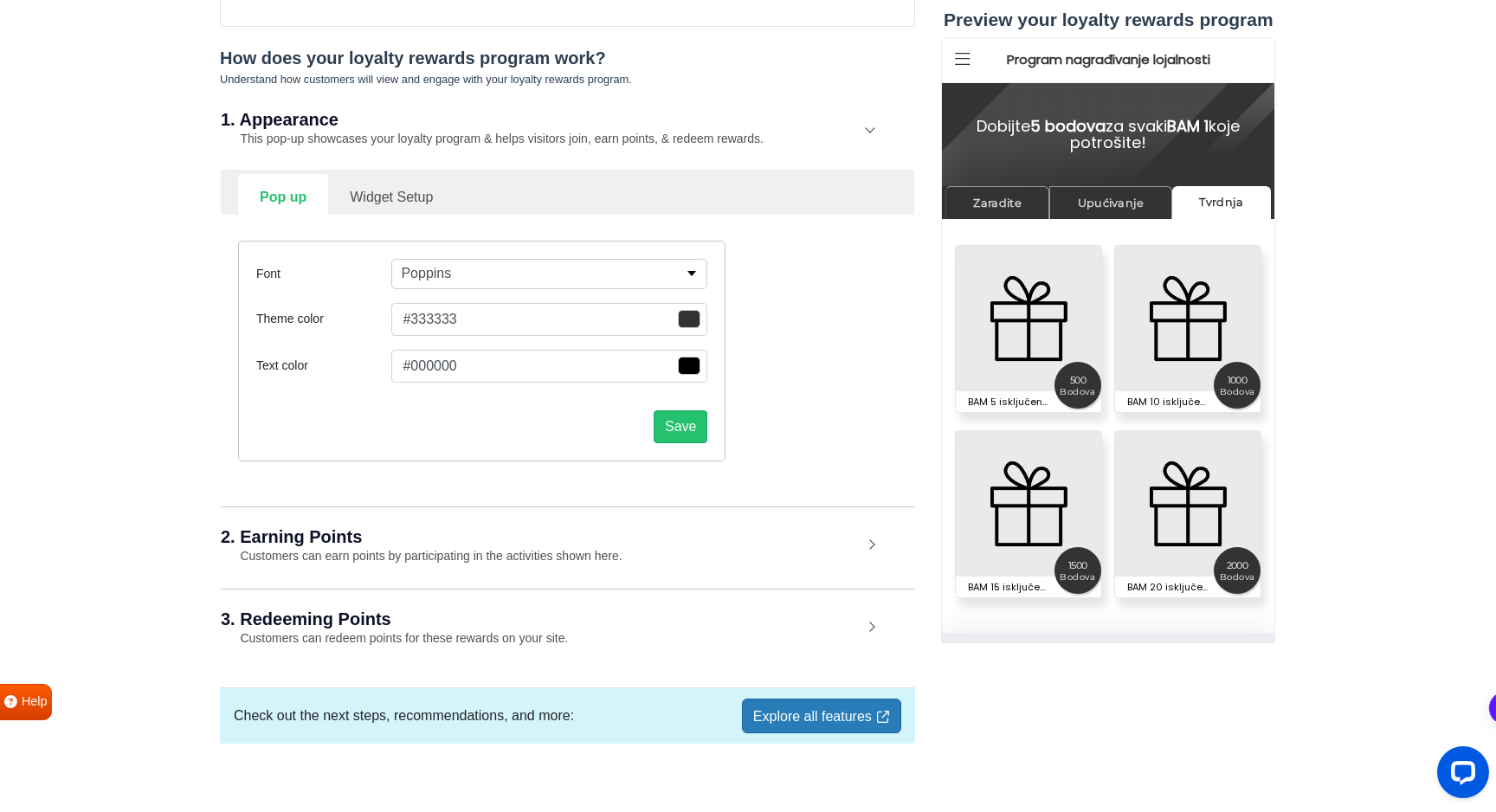
click at [461, 522] on div "2. Earning Points Customers can earn points by participating in the activities …" at bounding box center [568, 546] width 693 height 81
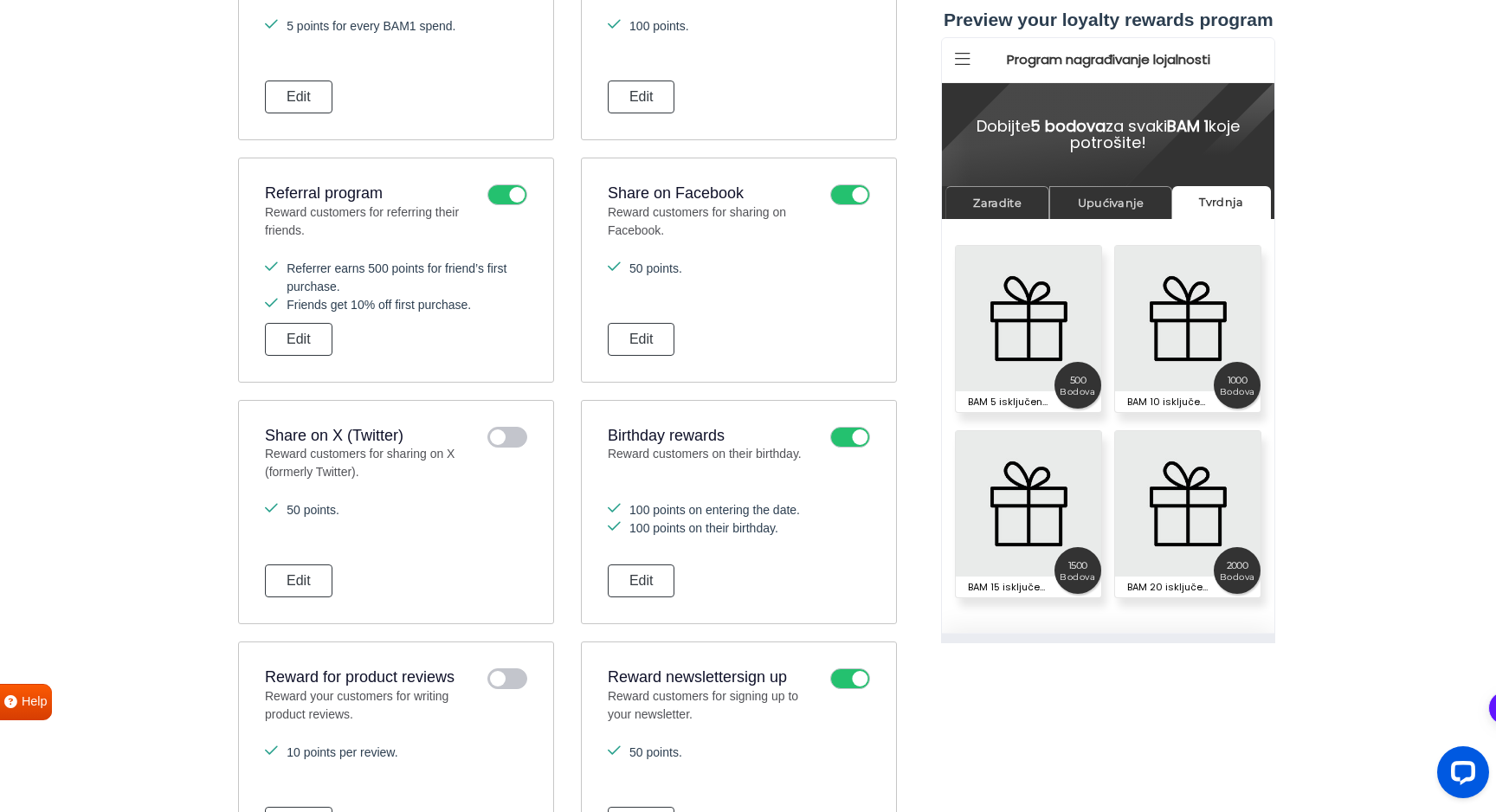
scroll to position [1376, 0]
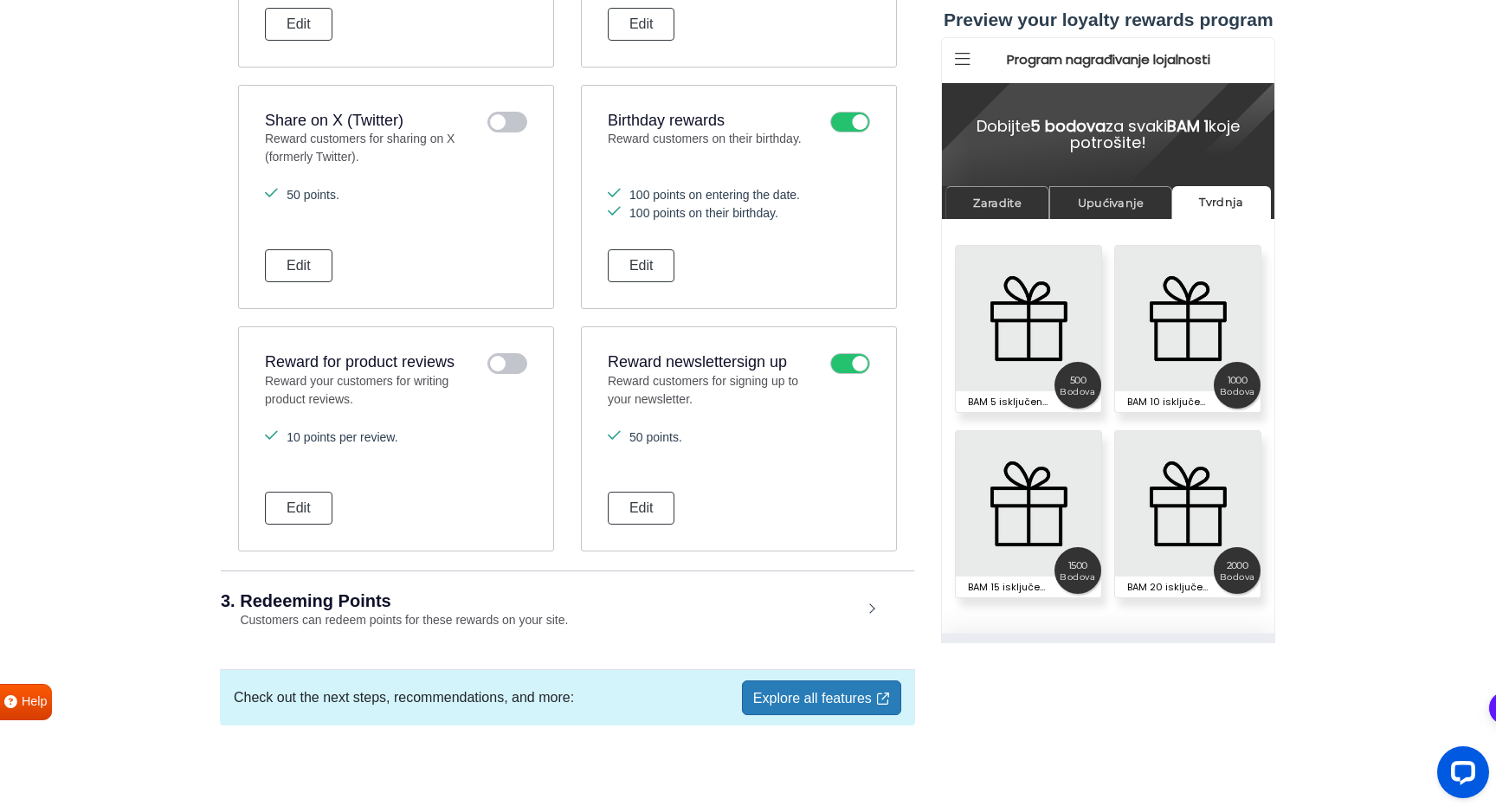
click at [386, 604] on h2 "3. Redeeming Points" at bounding box center [542, 601] width 642 height 17
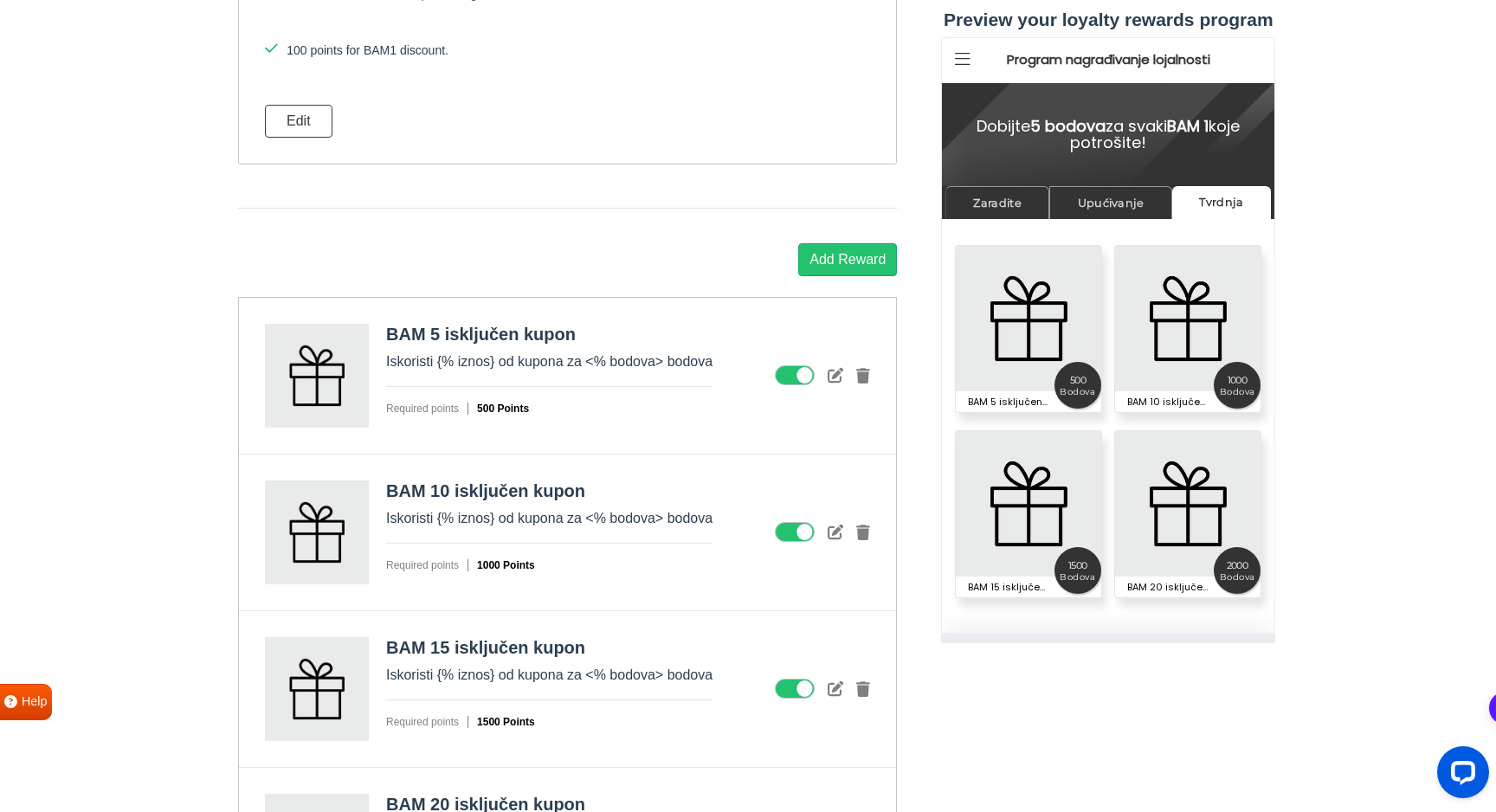
scroll to position [2098, 0]
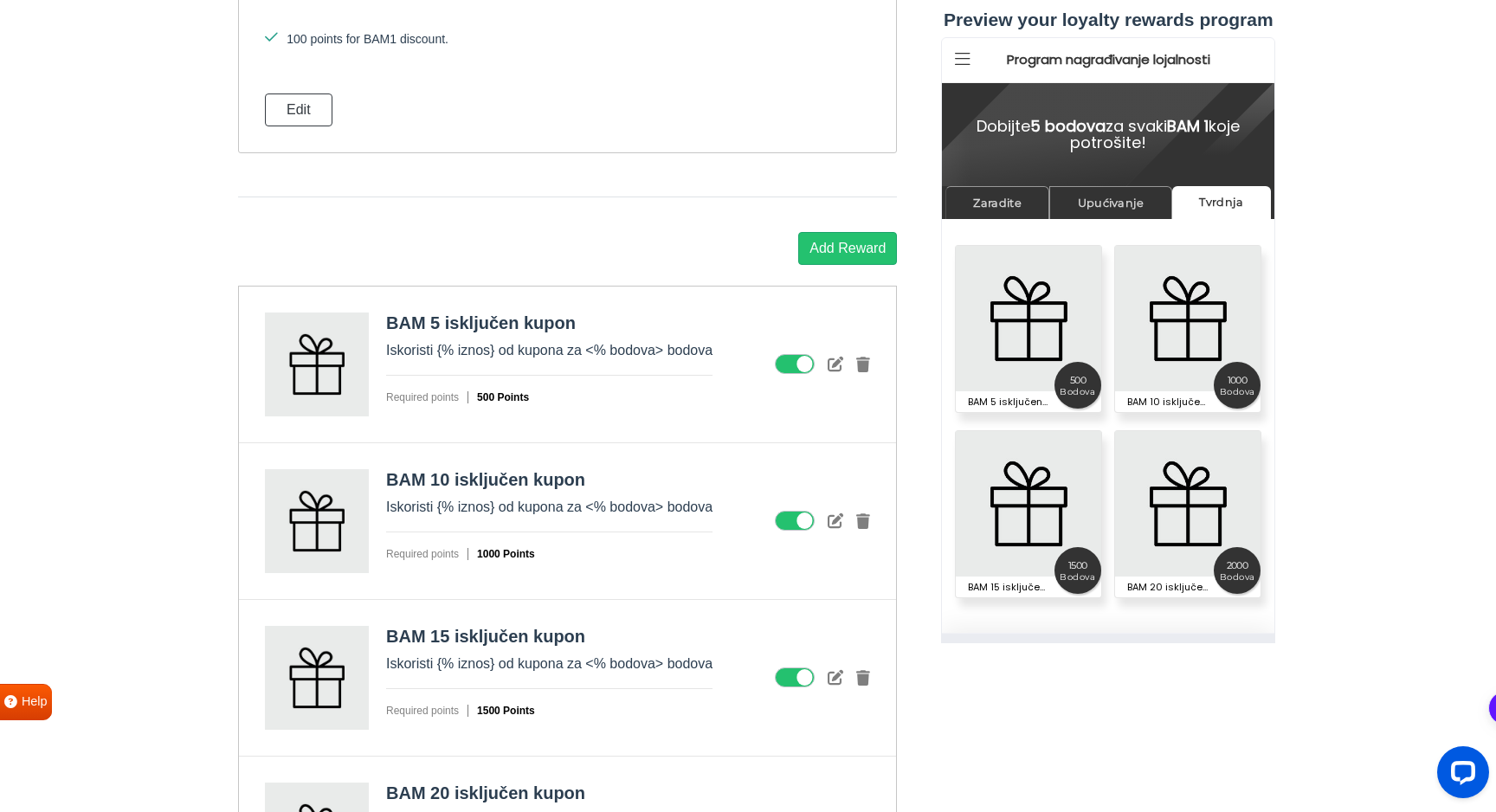
click at [795, 362] on icon at bounding box center [794, 365] width 40 height 21
click at [0, 0] on input "checkbox" at bounding box center [0, 0] width 0 height 0
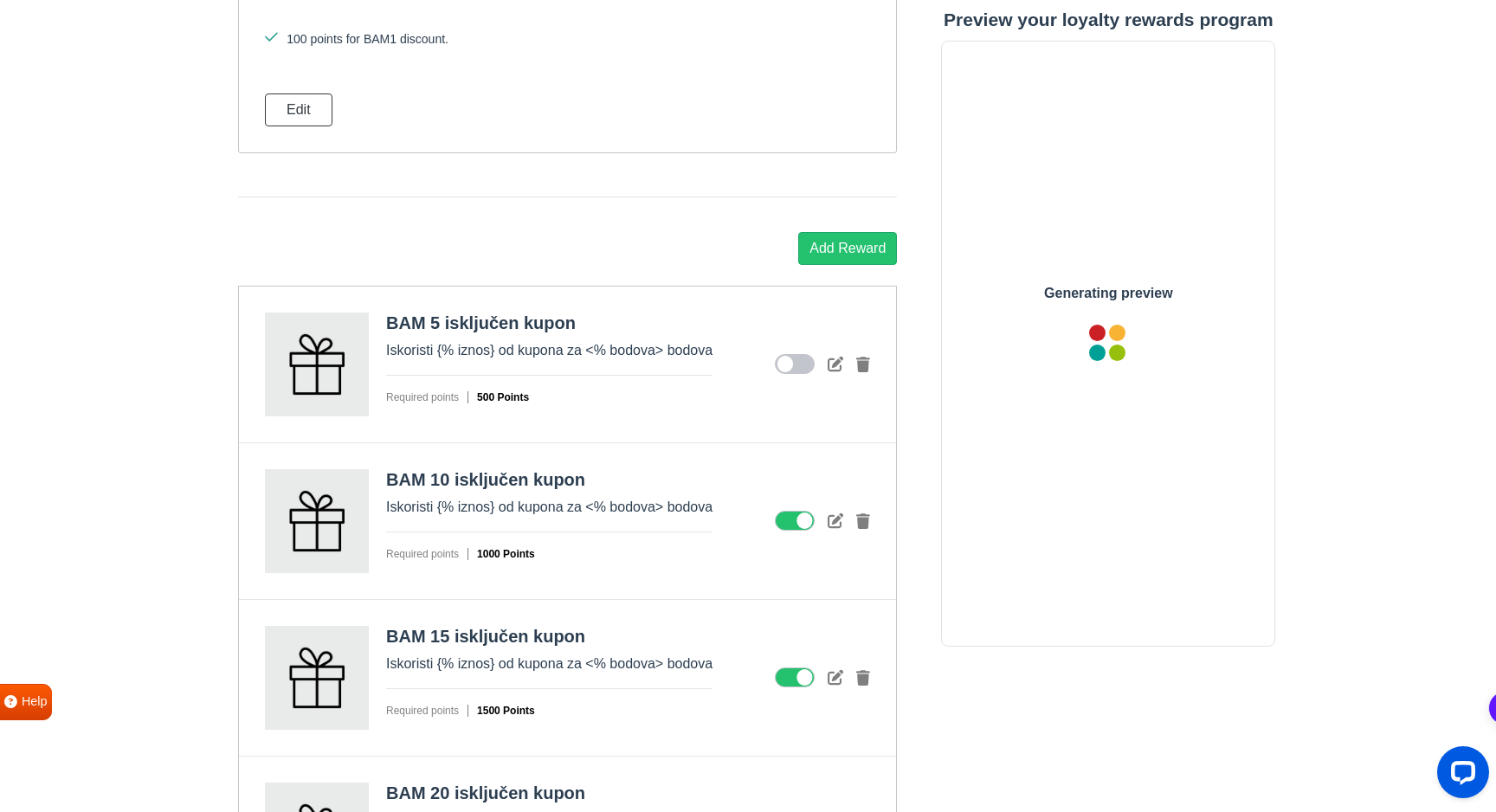
click at [803, 519] on icon at bounding box center [794, 521] width 40 height 21
click at [0, 0] on input "checkbox" at bounding box center [0, 0] width 0 height 0
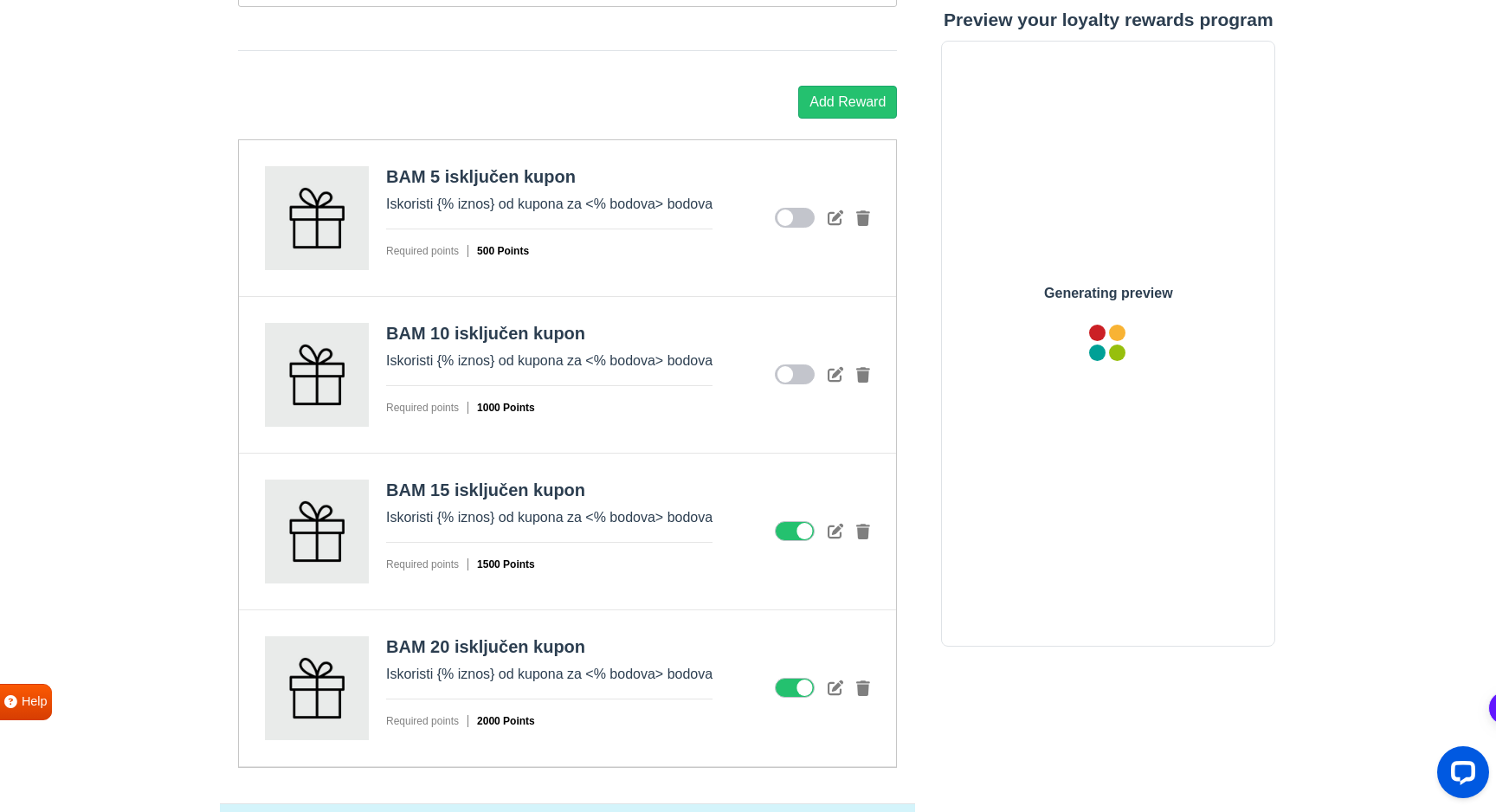
scroll to position [2262, 0]
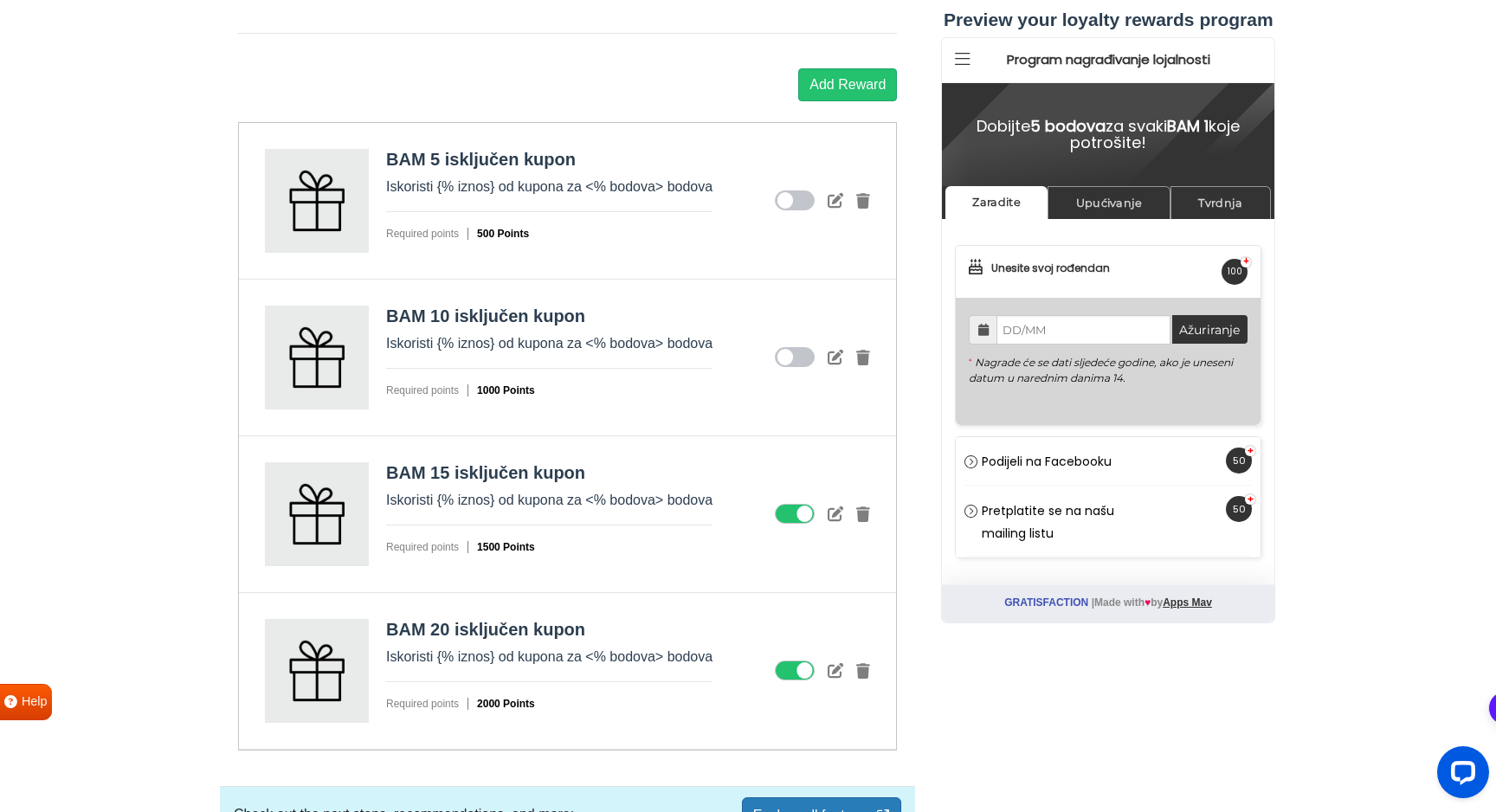
click at [792, 518] on icon at bounding box center [794, 514] width 40 height 21
click at [0, 0] on input "checkbox" at bounding box center [0, 0] width 0 height 0
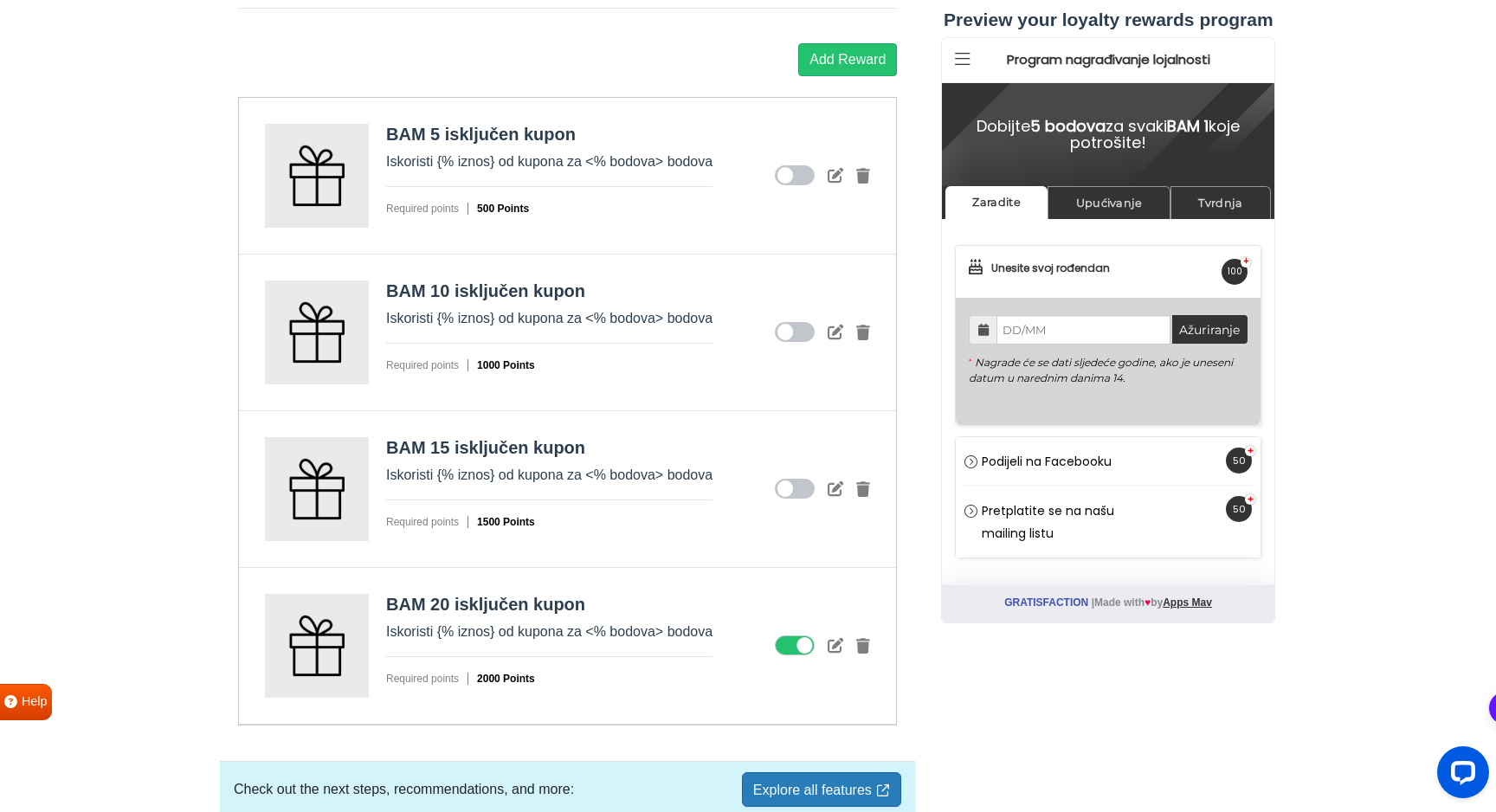
scroll to position [0, 0]
click at [793, 644] on icon at bounding box center [794, 645] width 40 height 21
click at [0, 0] on input "checkbox" at bounding box center [0, 0] width 0 height 0
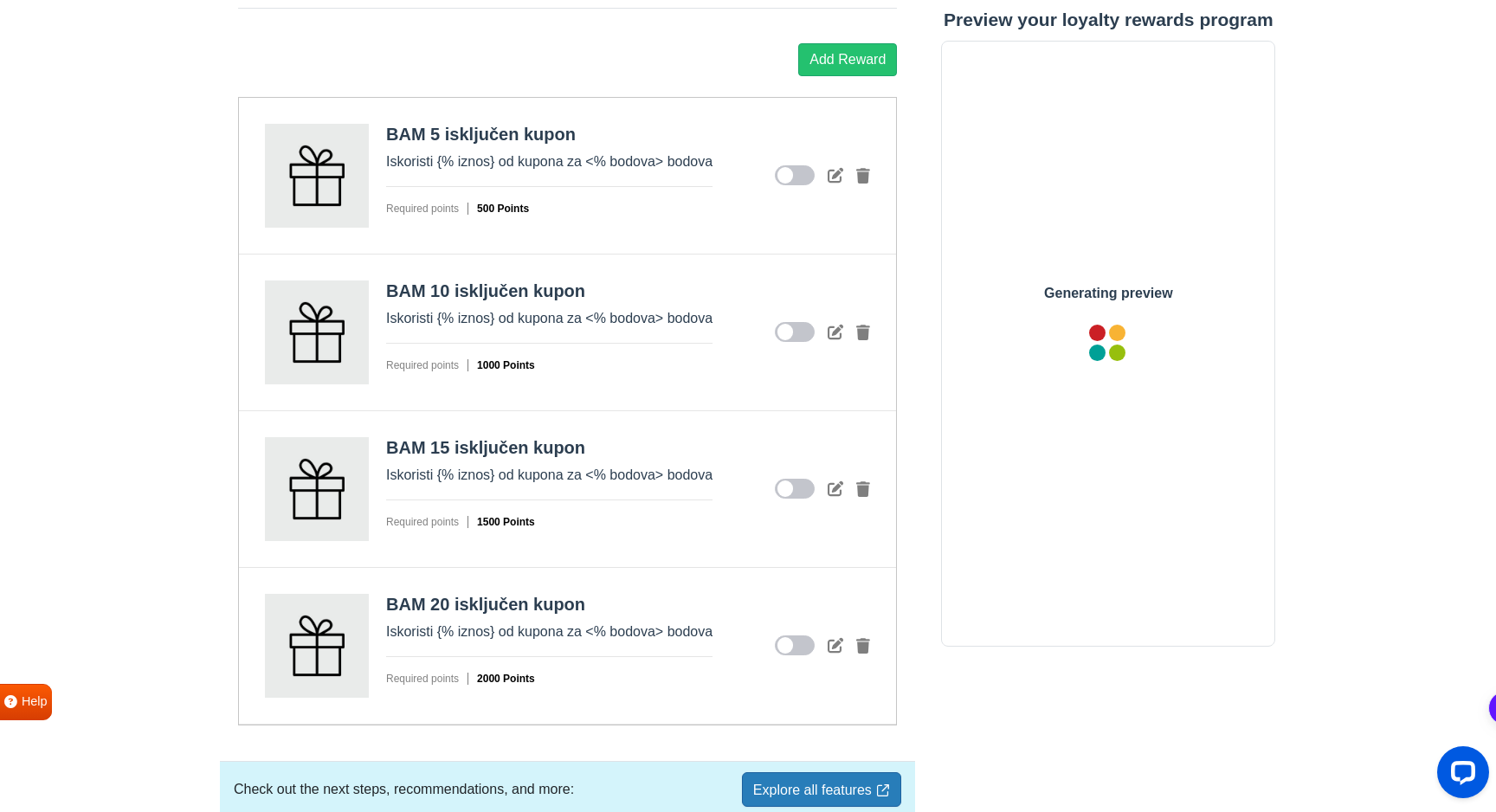
click at [792, 642] on icon at bounding box center [794, 645] width 40 height 21
click at [0, 0] on input "checkbox" at bounding box center [0, 0] width 0 height 0
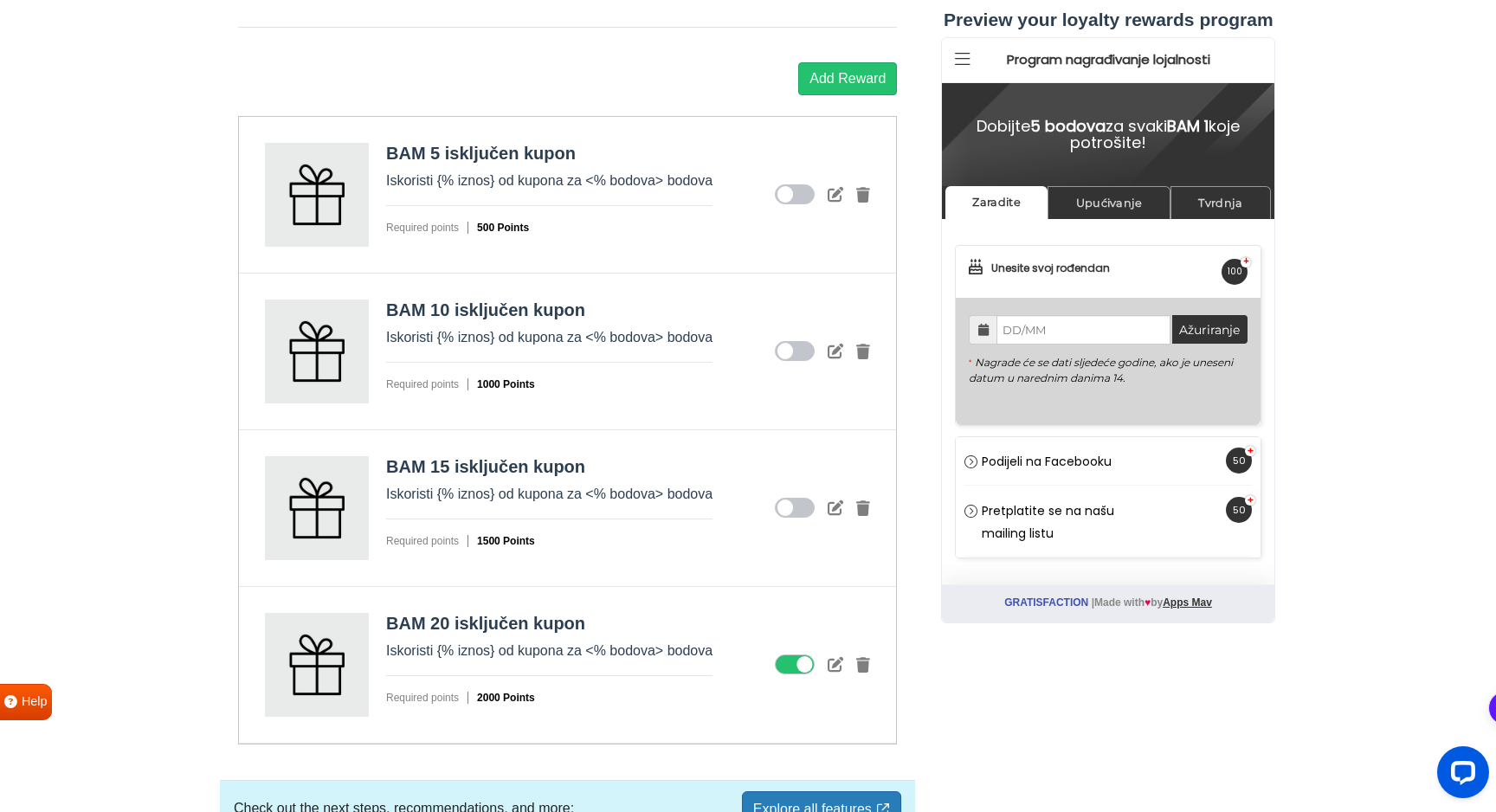
scroll to position [2198, 0]
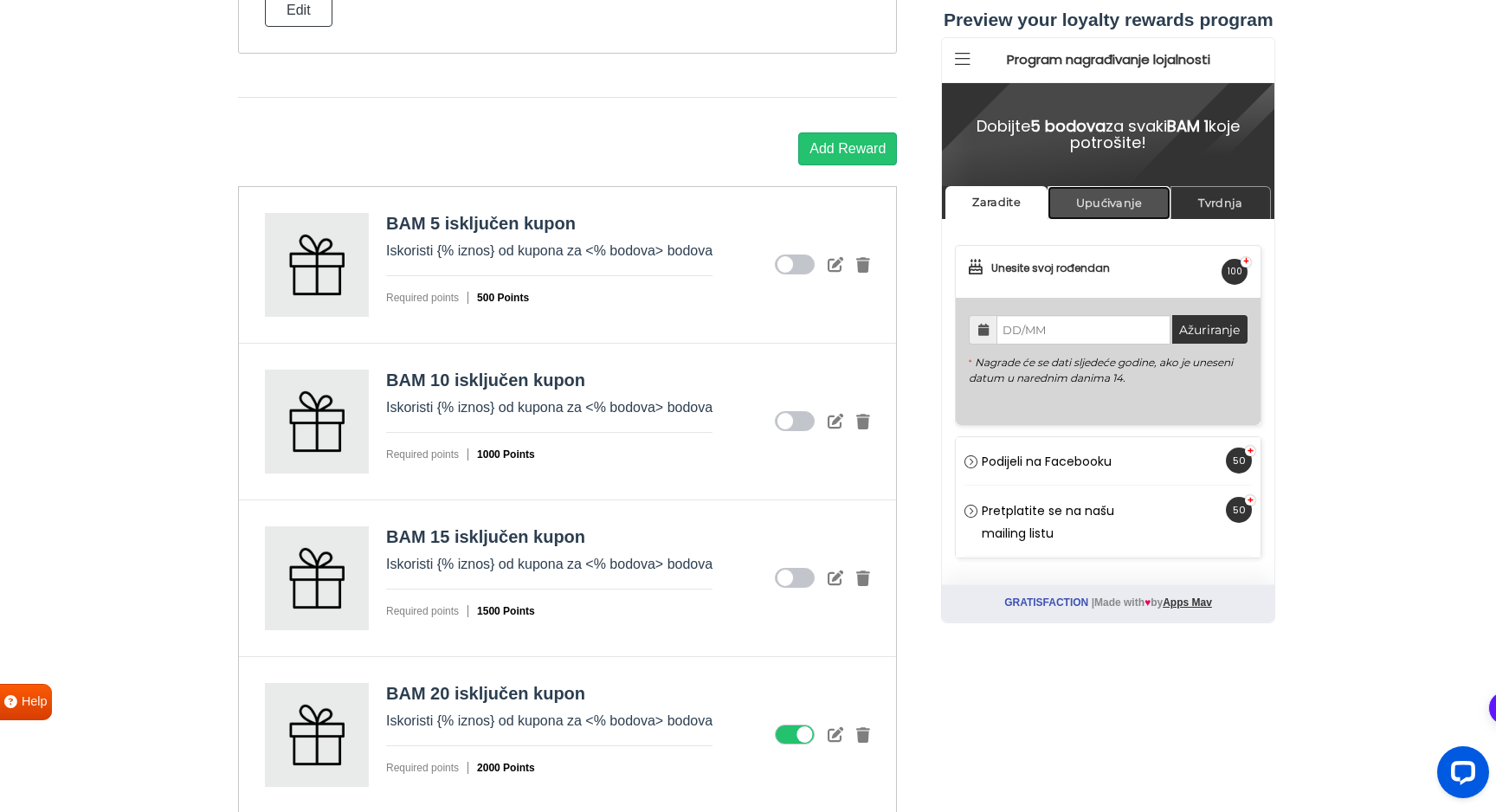
click at [1127, 213] on link "Upućivanje" at bounding box center [1108, 202] width 123 height 33
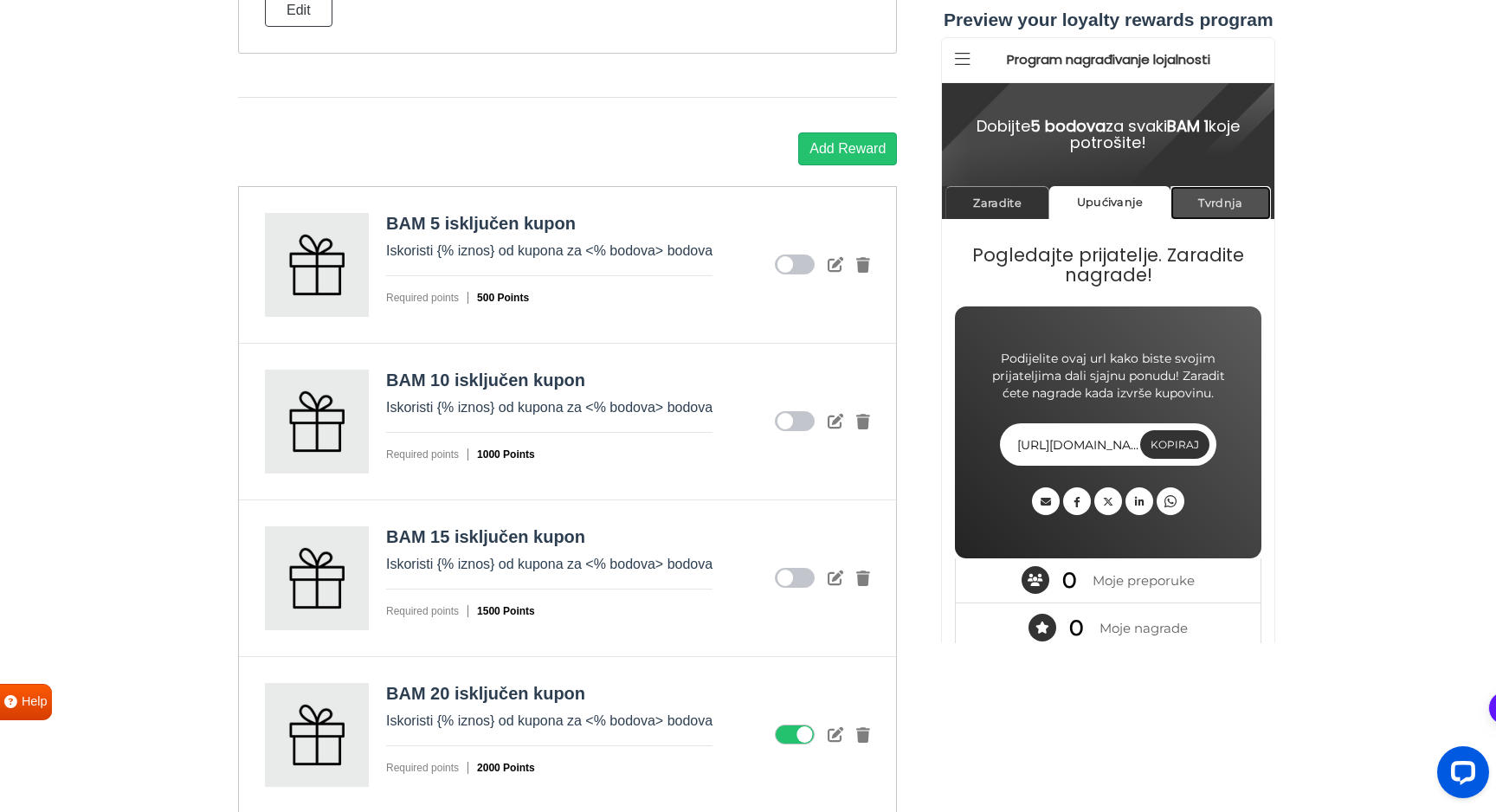
click at [1195, 211] on link "Tvrdnja" at bounding box center [1220, 202] width 100 height 33
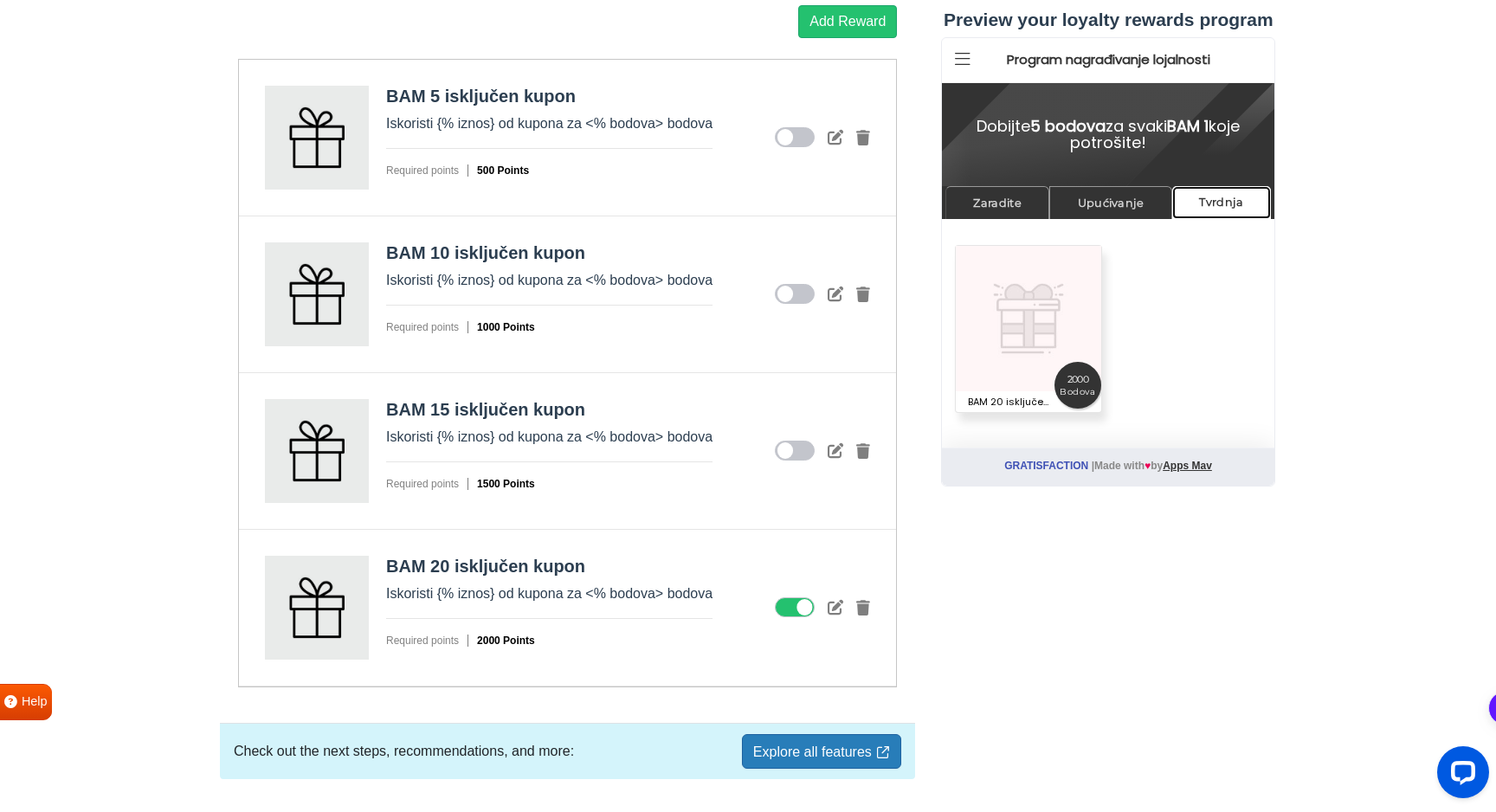
scroll to position [2378, 0]
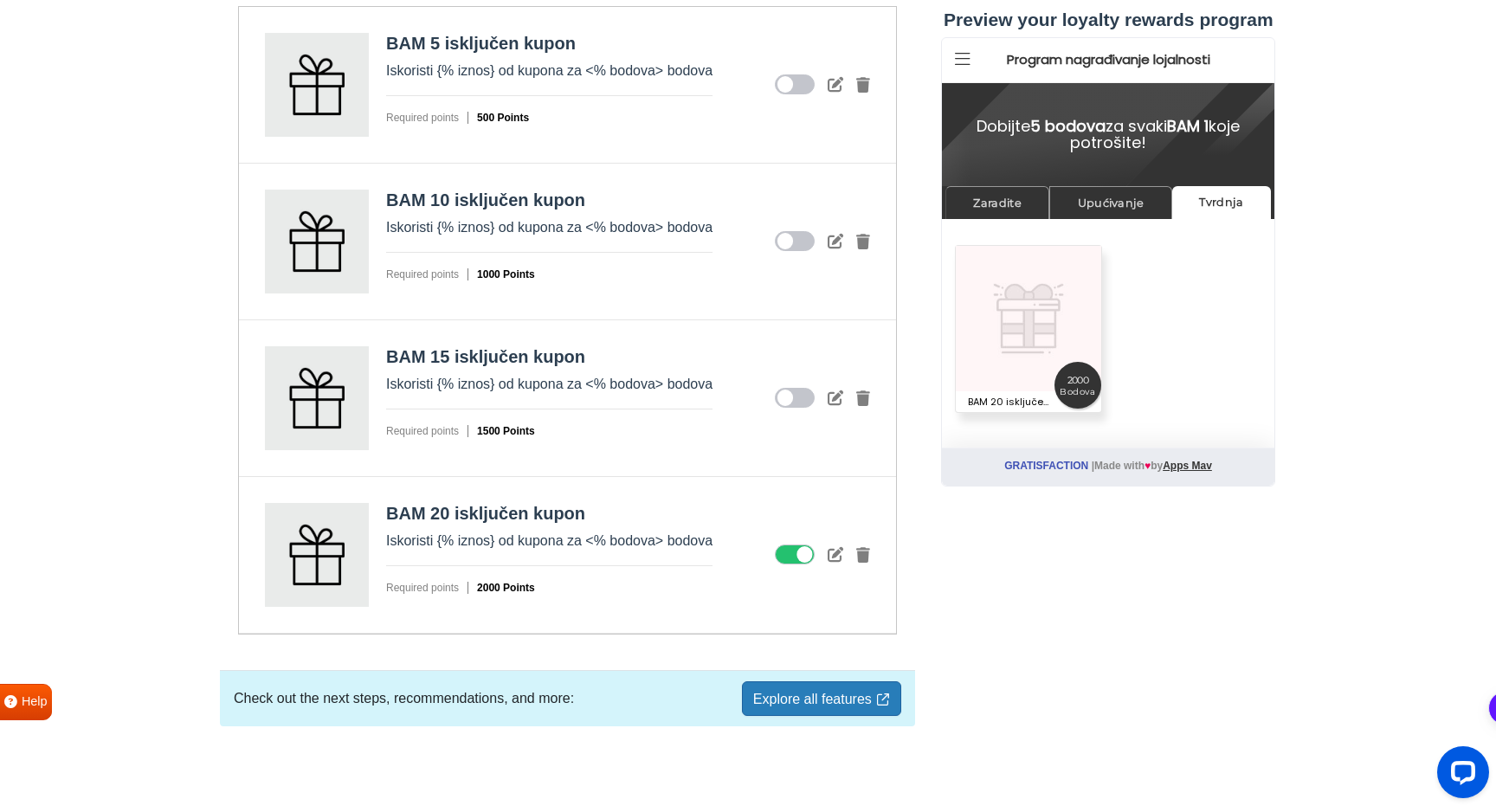
click at [787, 554] on icon at bounding box center [794, 555] width 40 height 21
click at [0, 0] on input "checkbox" at bounding box center [0, 0] width 0 height 0
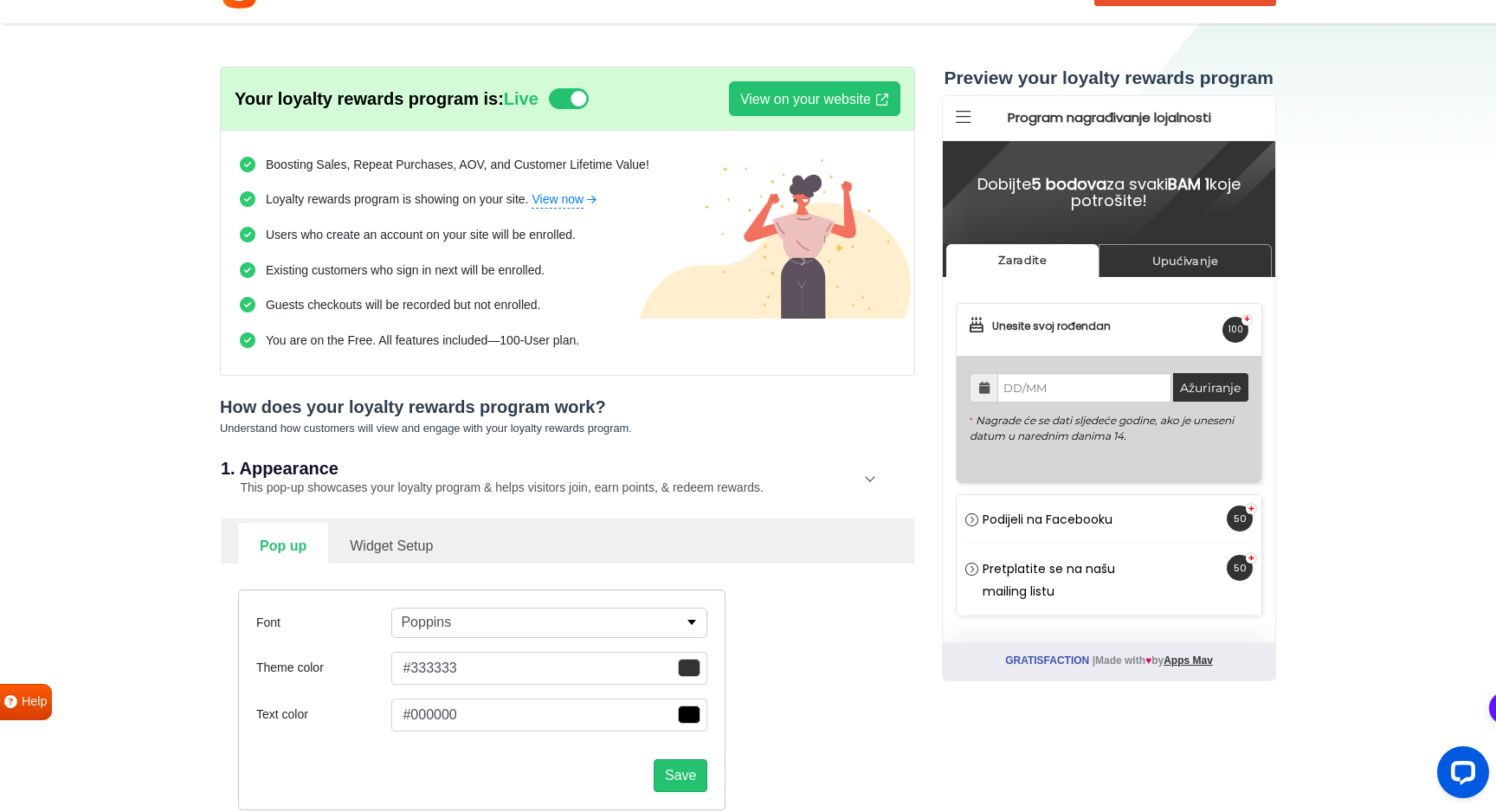
scroll to position [167, 0]
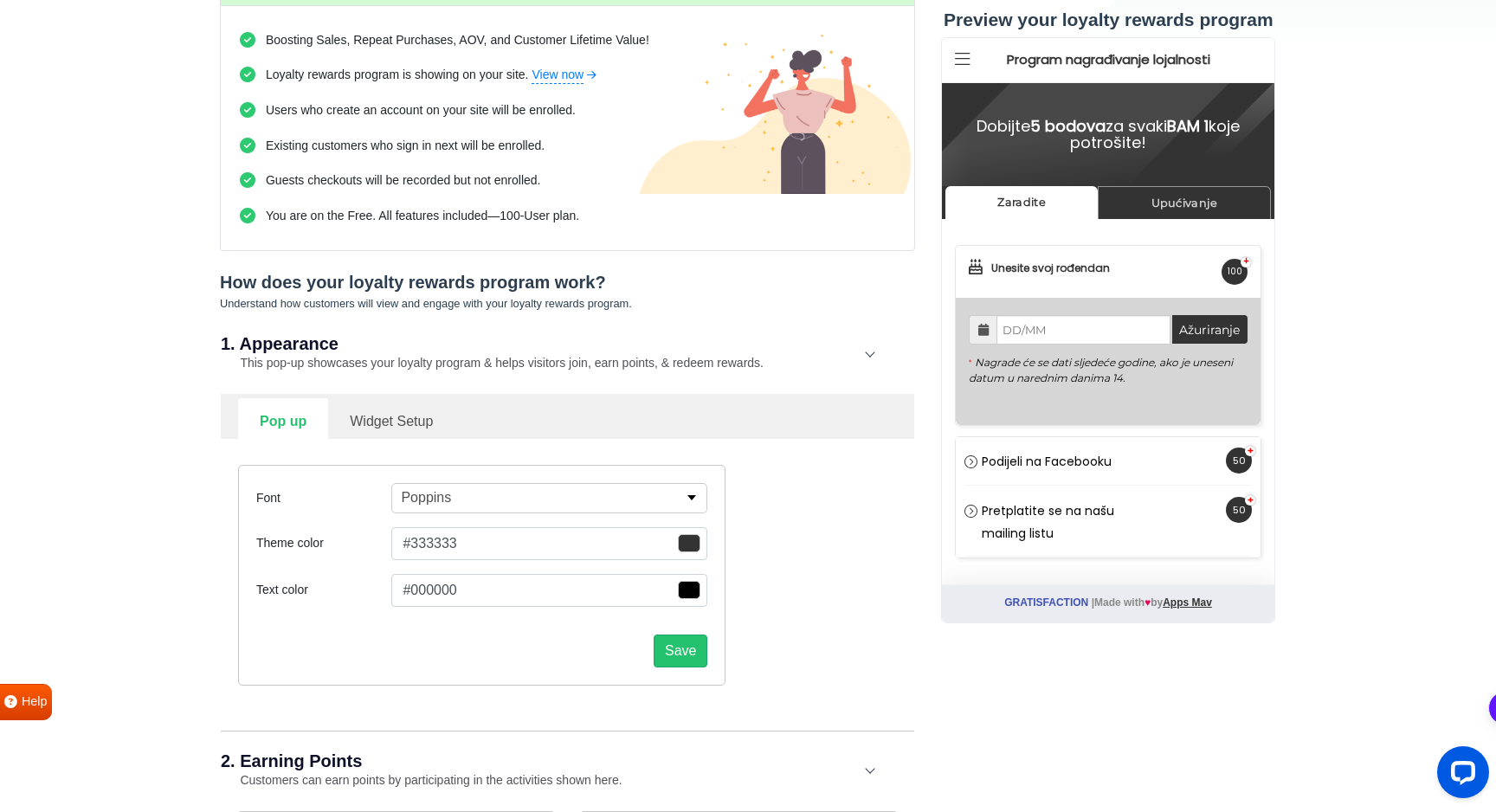
click at [413, 426] on link "Widget Setup" at bounding box center [390, 419] width 127 height 43
select select "right"
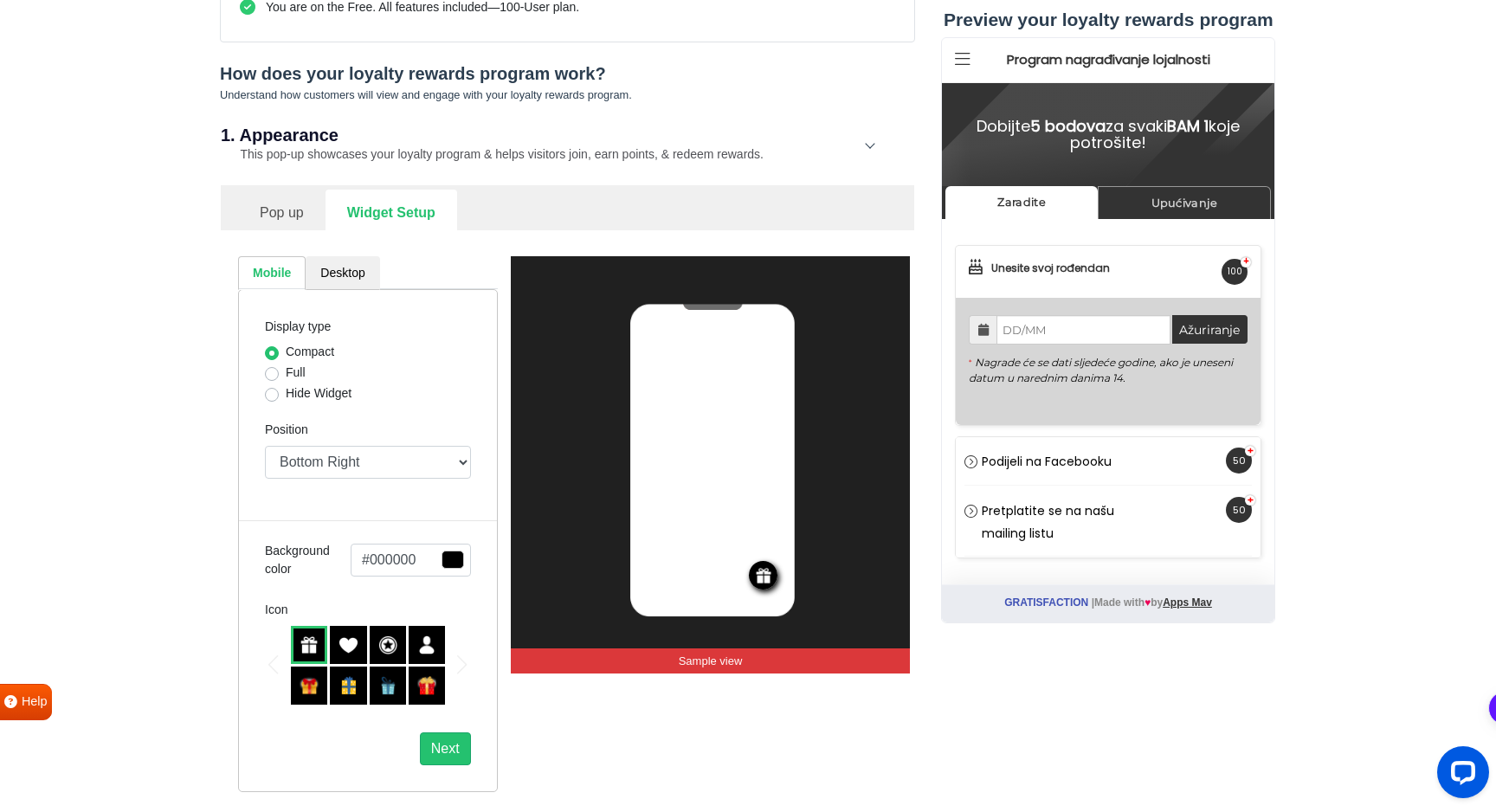
scroll to position [460, 0]
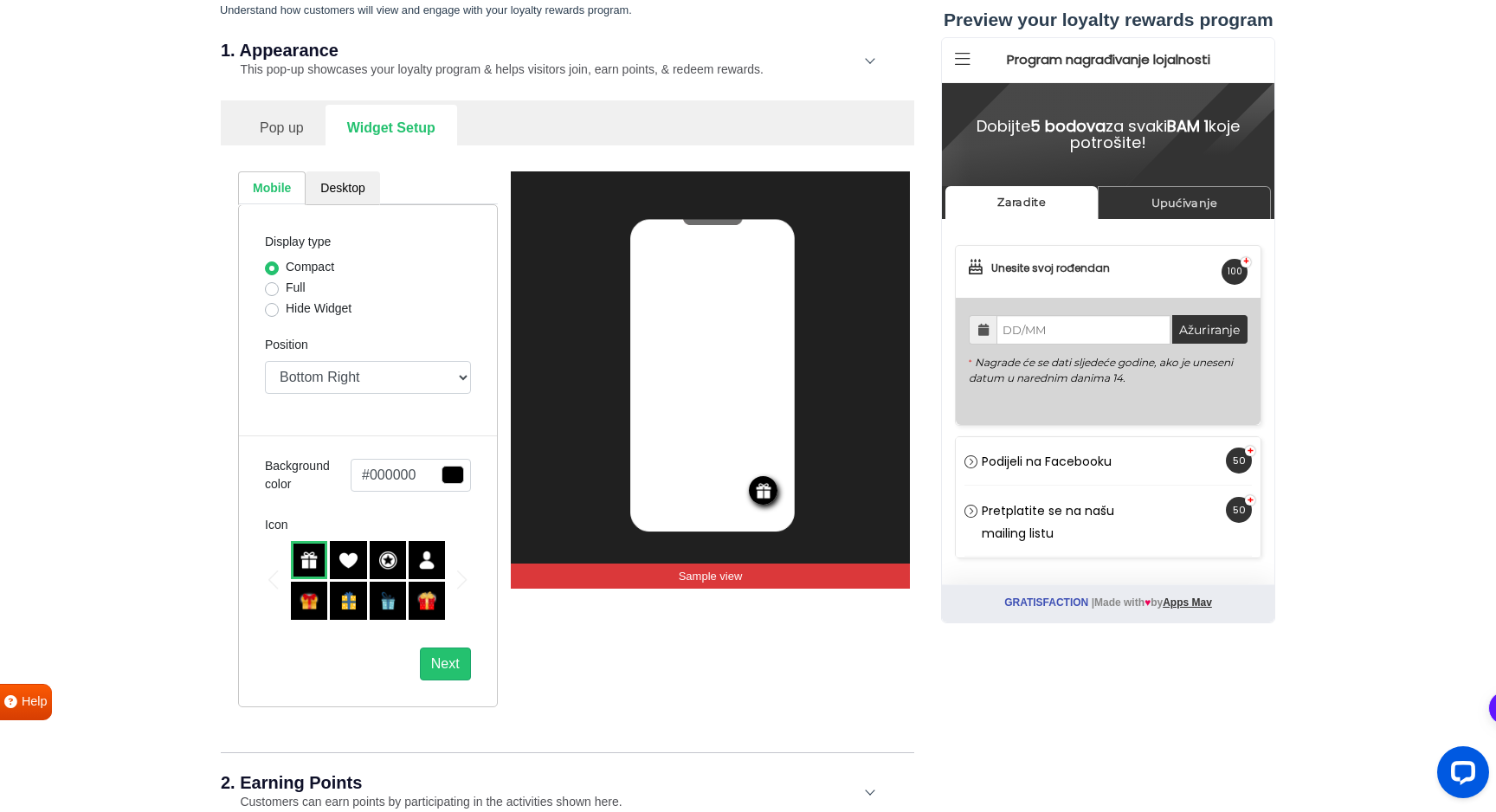
click at [297, 313] on label "Hide Widget" at bounding box center [318, 307] width 66 height 18
click at [279, 313] on input "Hide Widget" at bounding box center [271, 307] width 14 height 17
radio input "true"
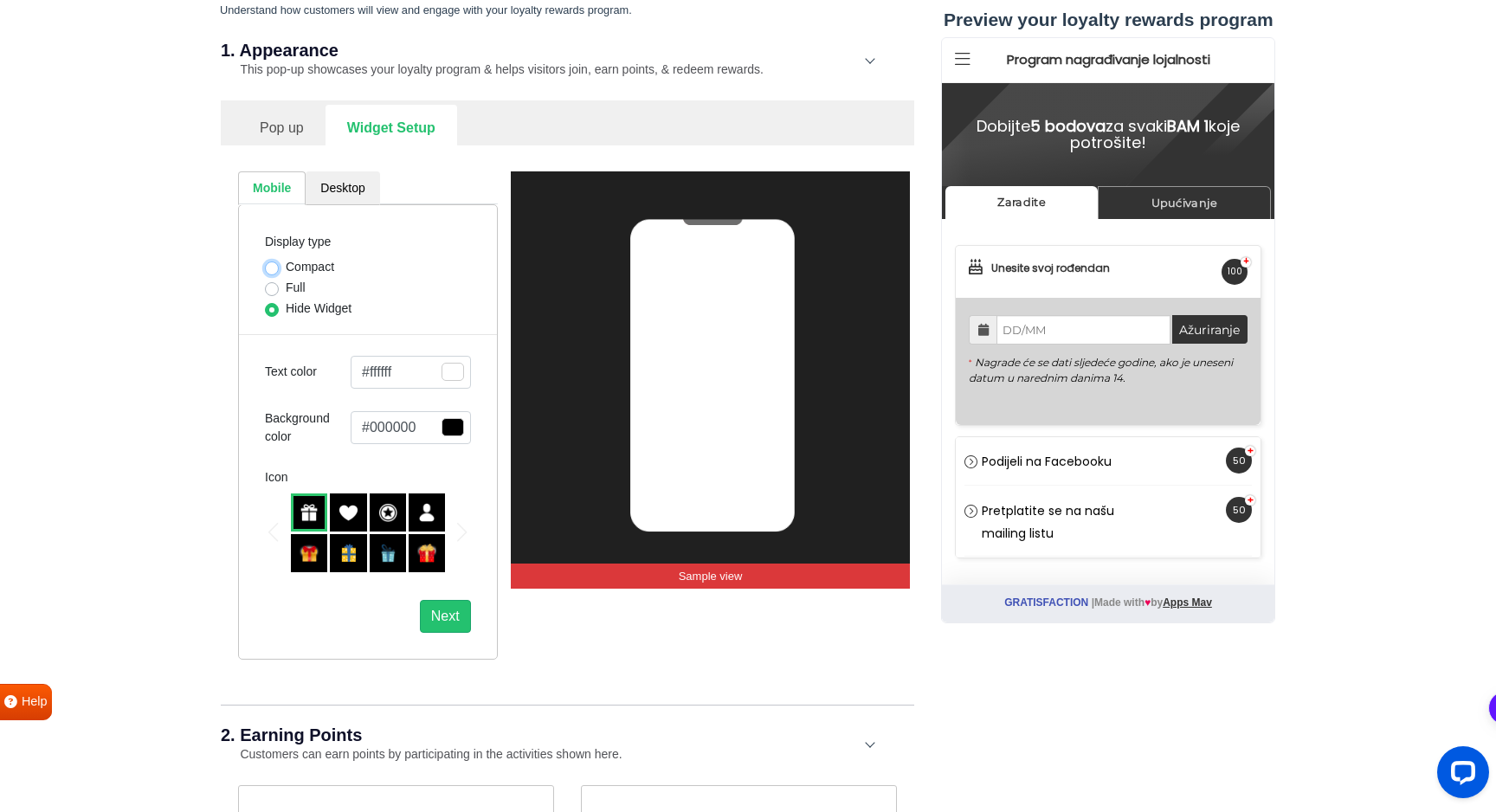
click at [276, 259] on input "Compact" at bounding box center [271, 267] width 14 height 17
radio input "true"
select select "right"
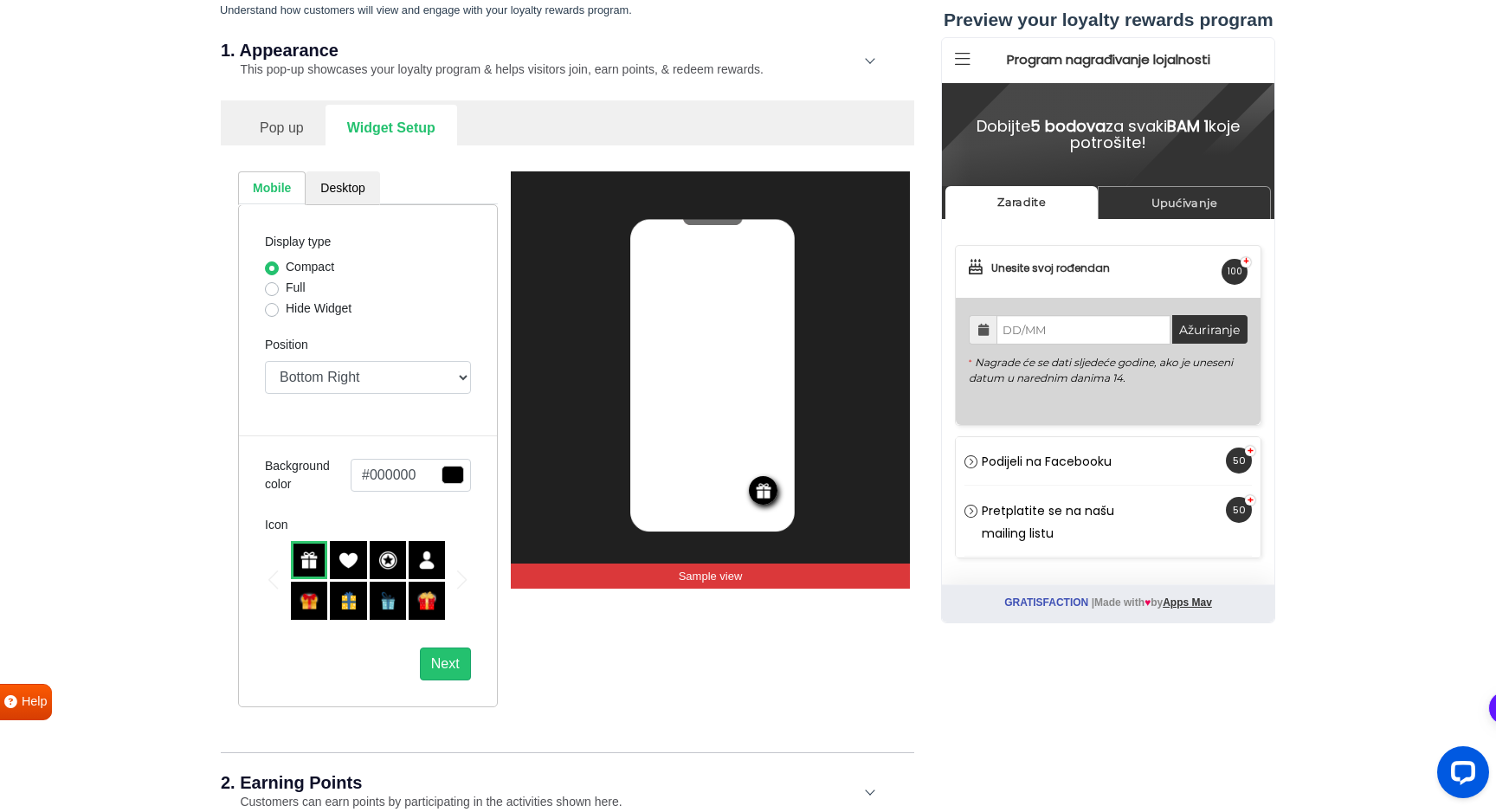
click at [286, 310] on label "Hide Widget" at bounding box center [318, 307] width 66 height 18
click at [272, 310] on input "Hide Widget" at bounding box center [271, 307] width 14 height 17
radio input "true"
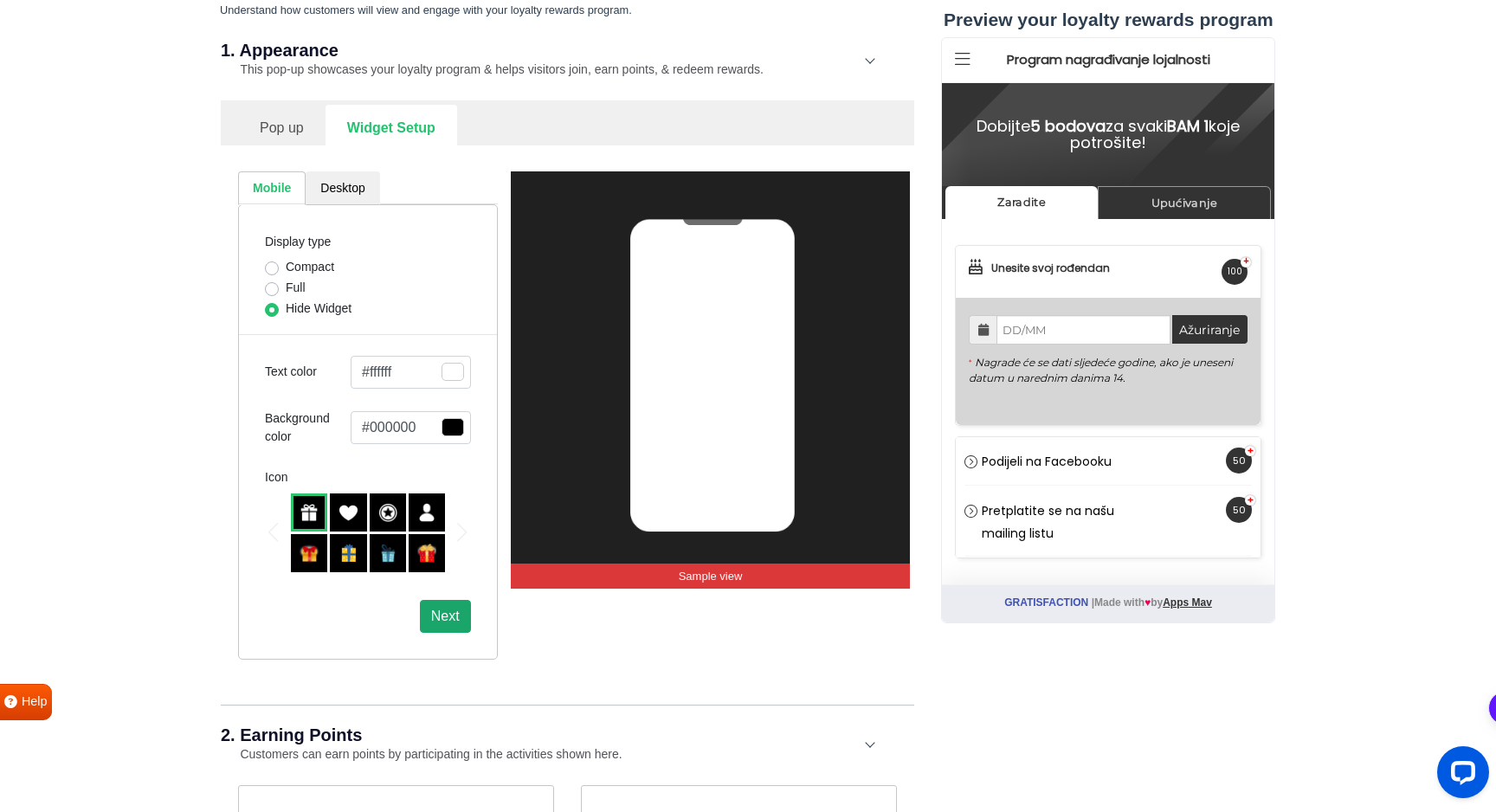
click at [451, 619] on button "Next" at bounding box center [446, 616] width 51 height 33
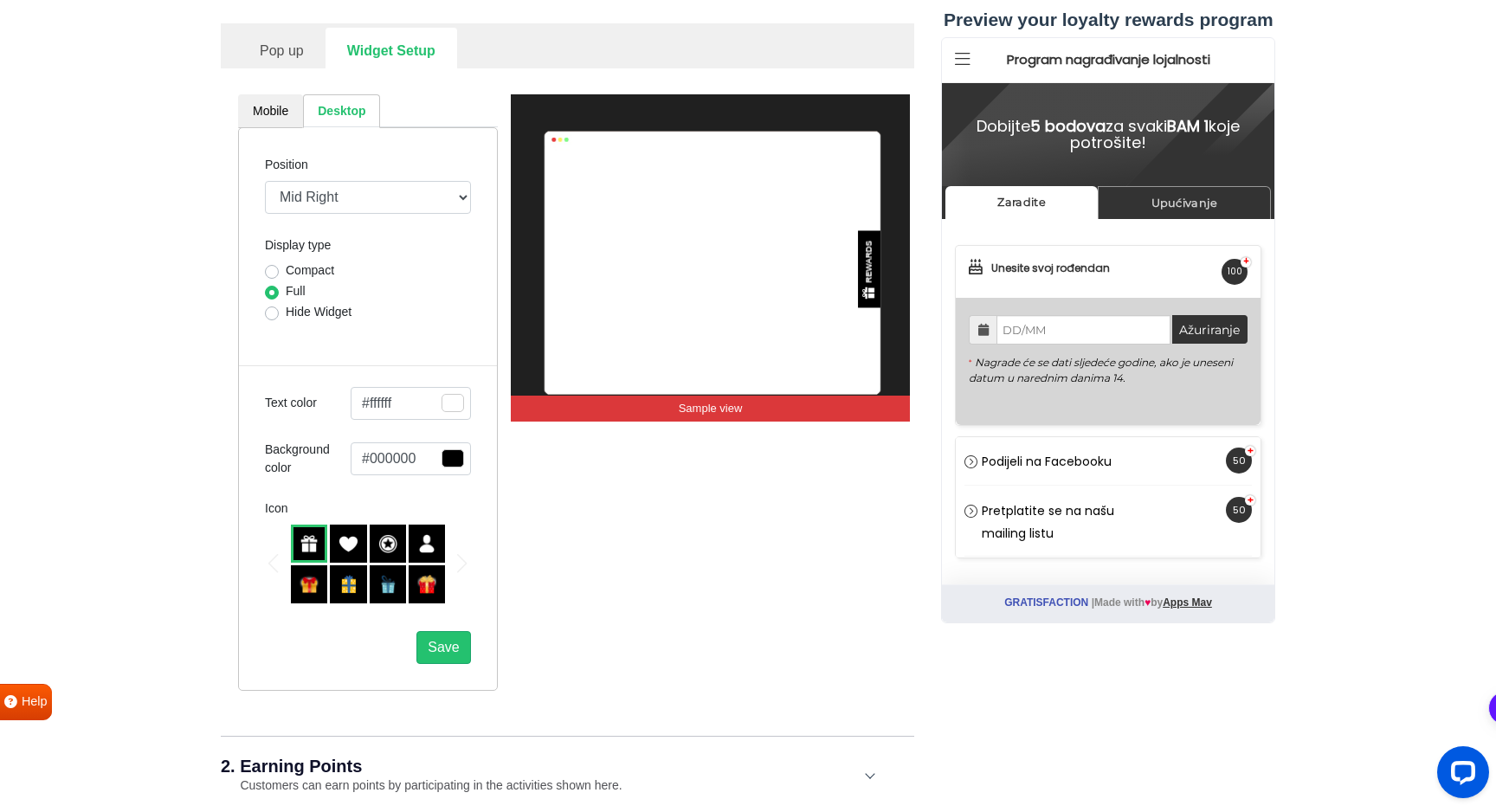
scroll to position [540, 0]
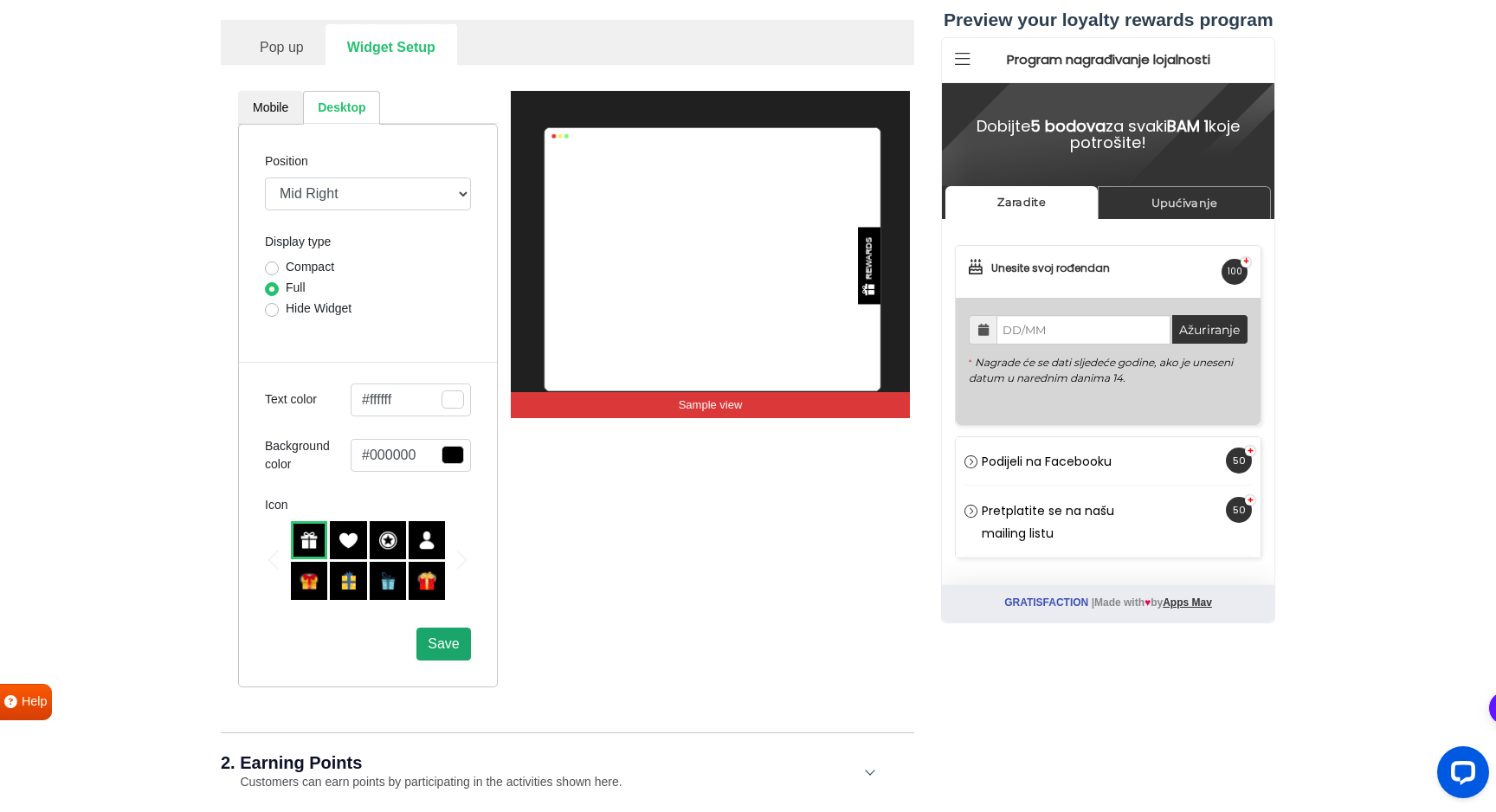
click at [451, 644] on span "Save" at bounding box center [443, 643] width 31 height 14
click at [286, 307] on label "Hide Widget" at bounding box center [318, 307] width 66 height 18
click at [279, 307] on input "Hide Widget" at bounding box center [271, 307] width 14 height 17
radio input "true"
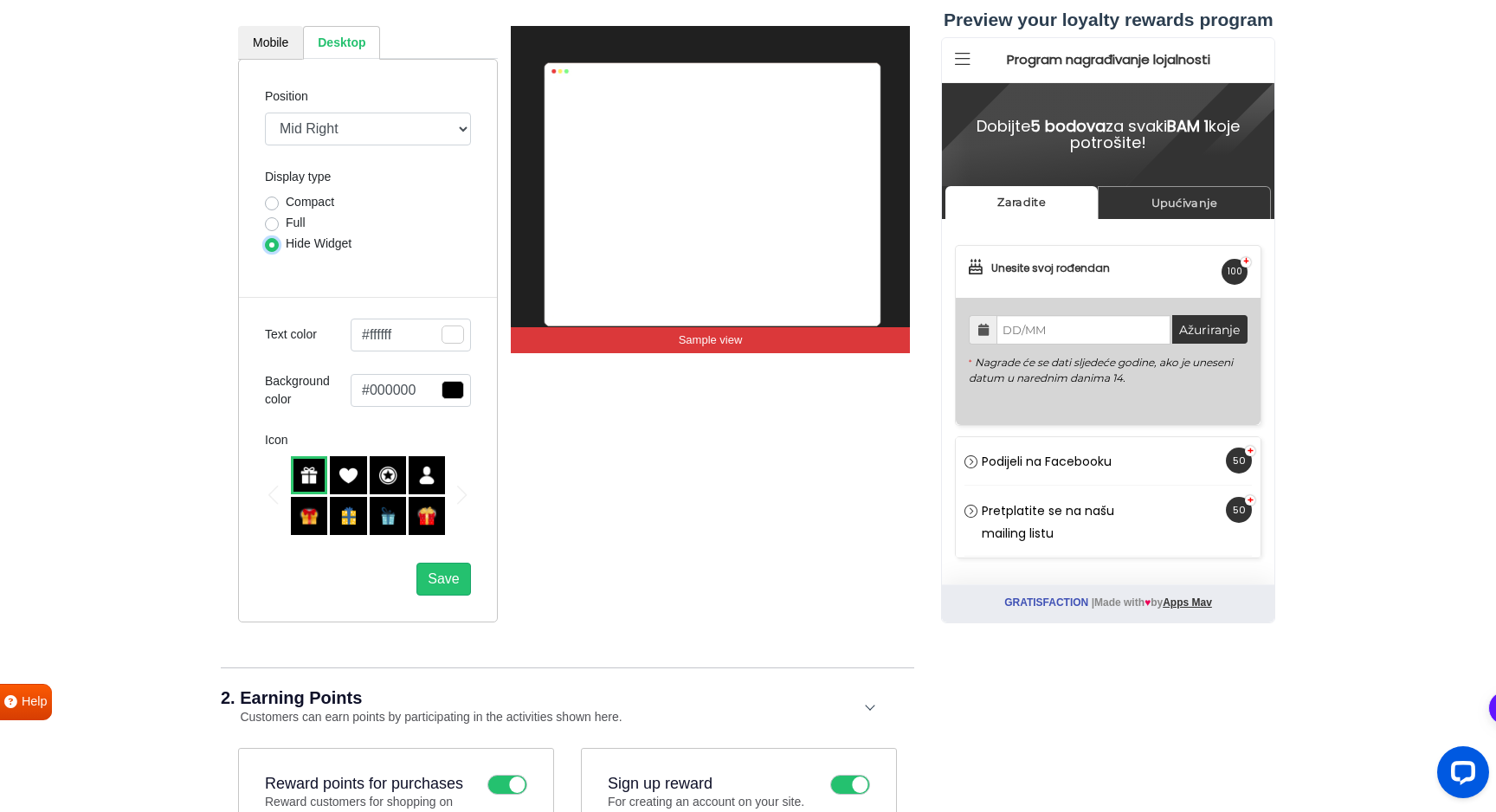
scroll to position [687, 0]
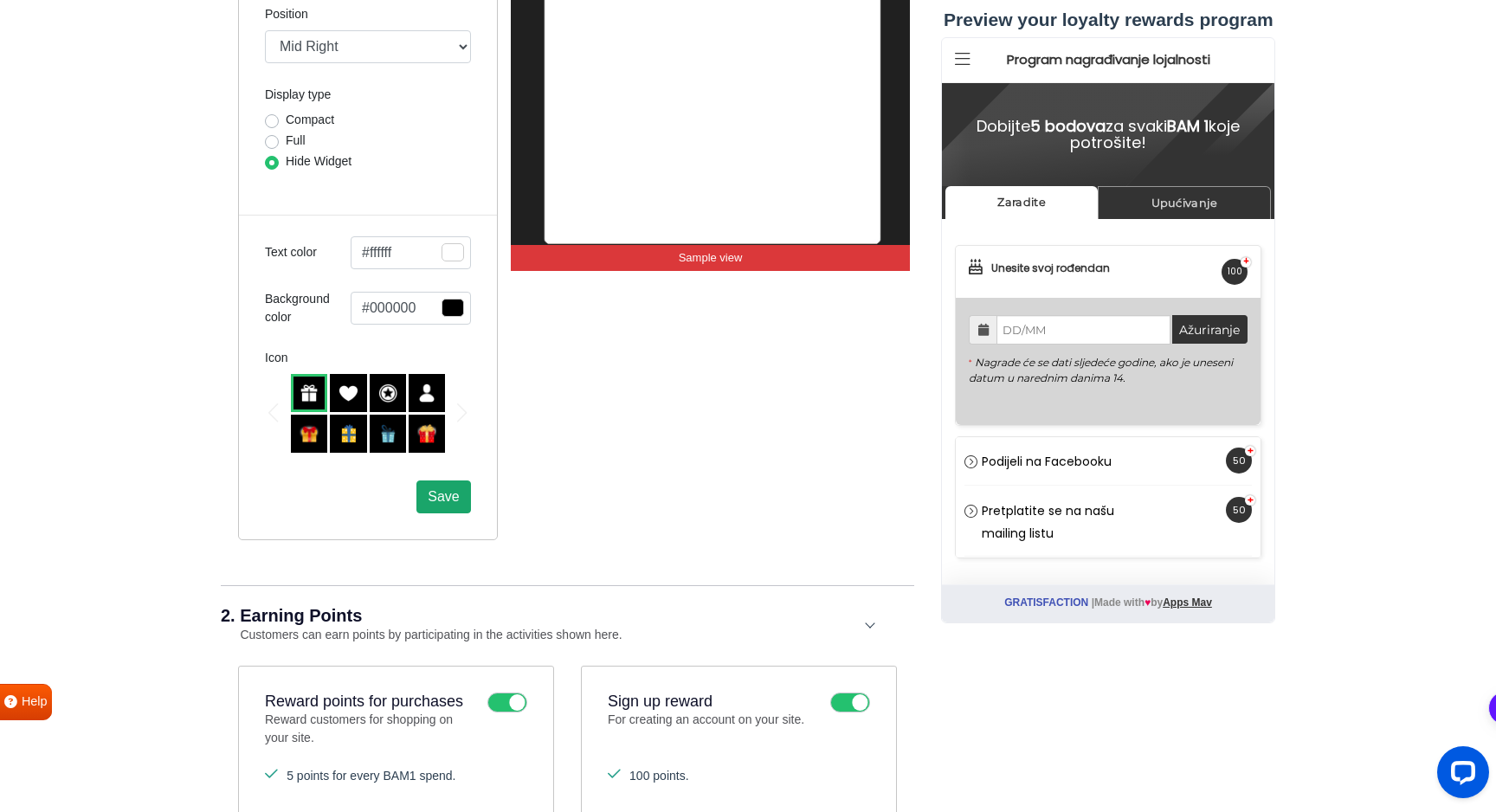
click at [455, 504] on span "Save" at bounding box center [443, 496] width 31 height 14
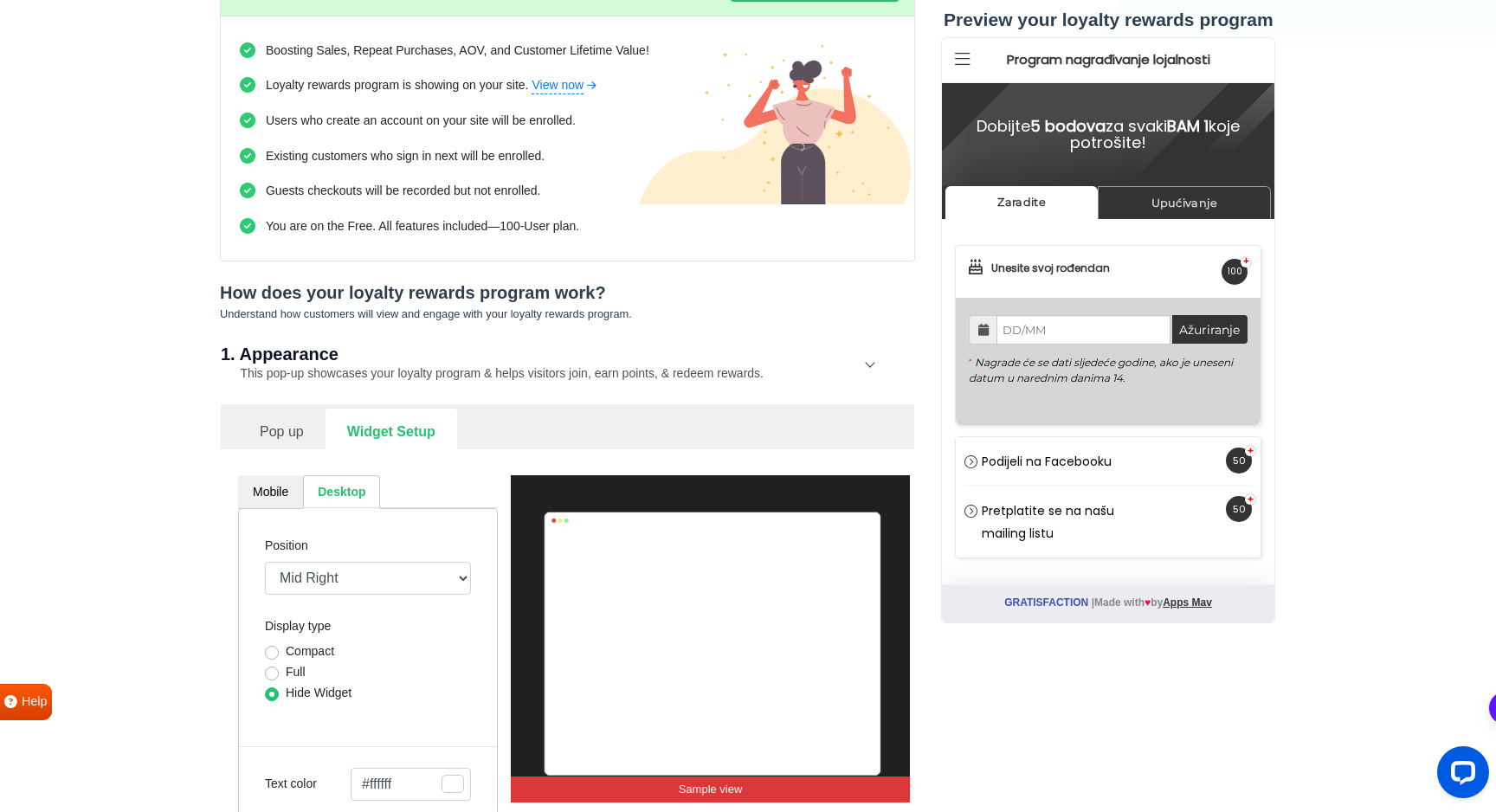
scroll to position [100, 0]
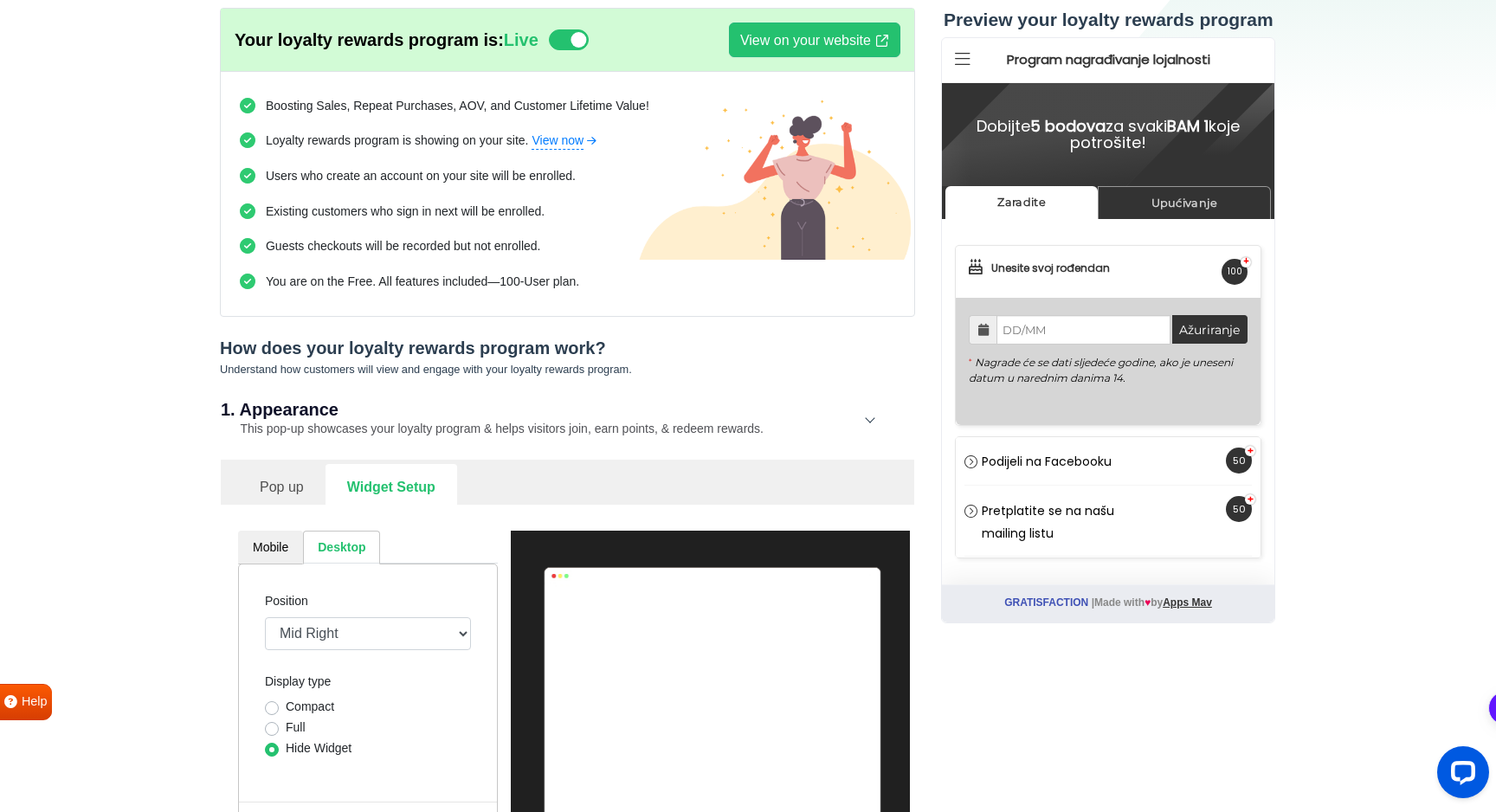
click at [297, 486] on link "Pop up" at bounding box center [282, 485] width 88 height 43
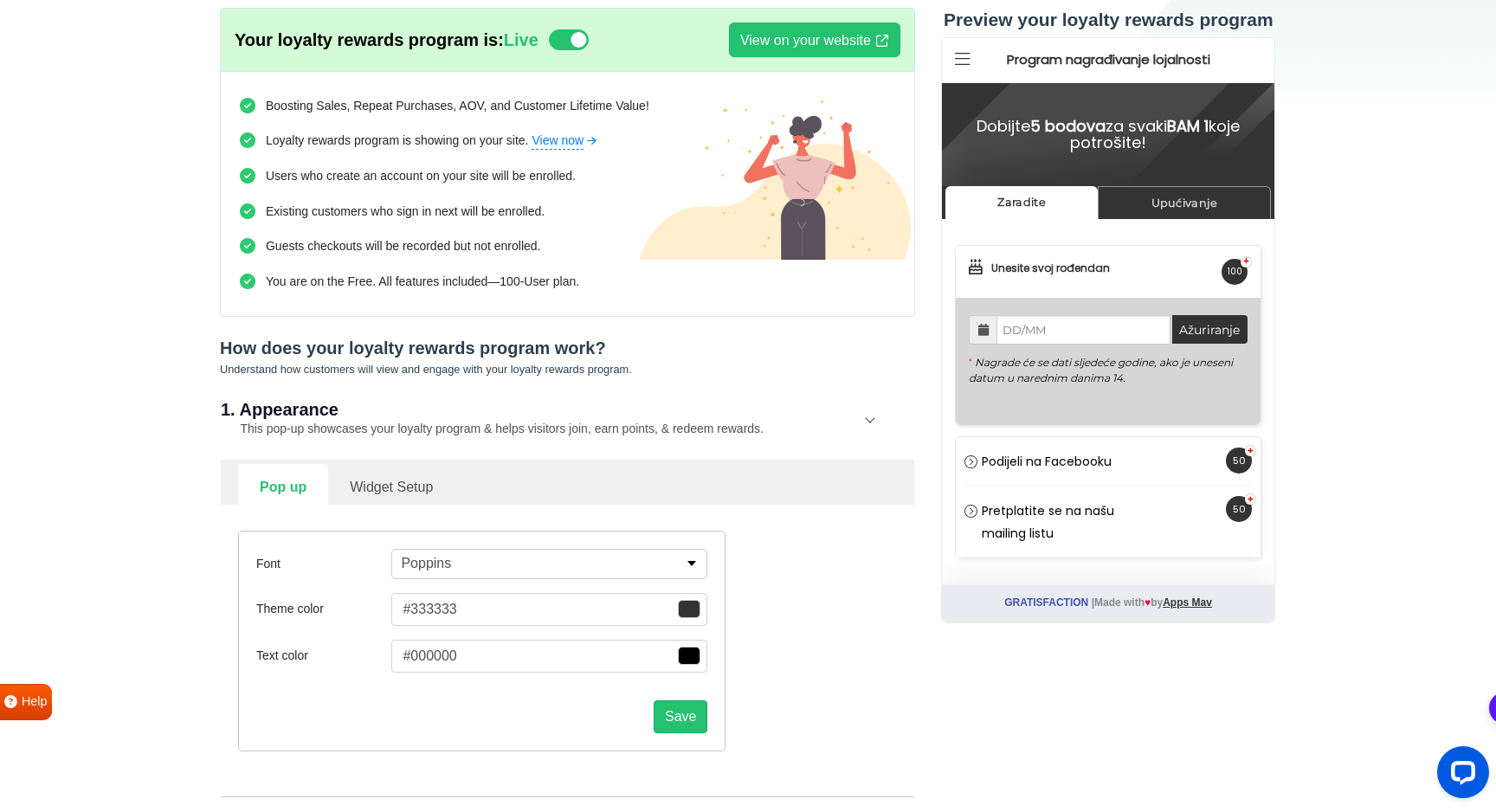
click at [421, 486] on link "Widget Setup" at bounding box center [390, 485] width 127 height 43
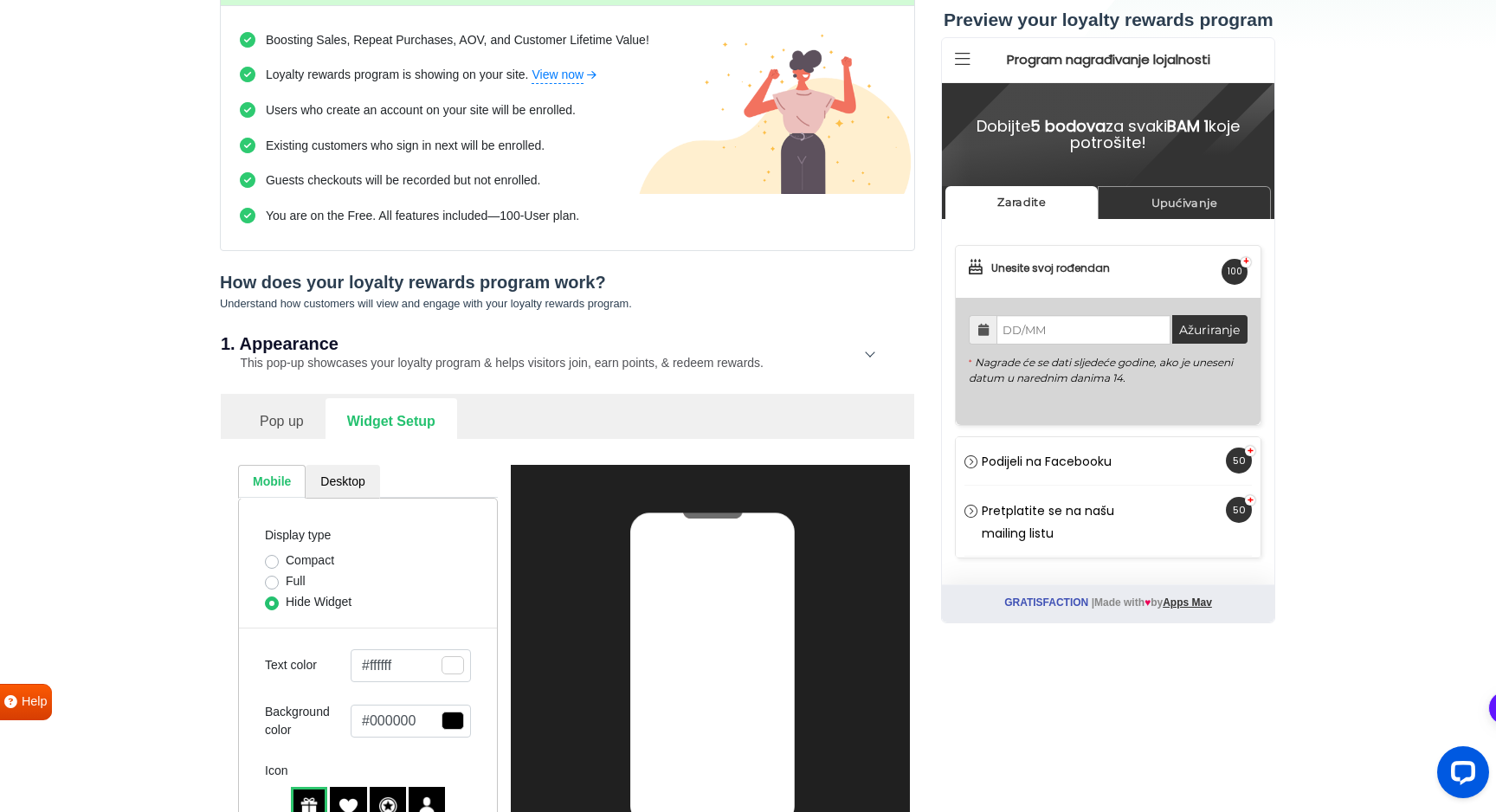
scroll to position [0, 0]
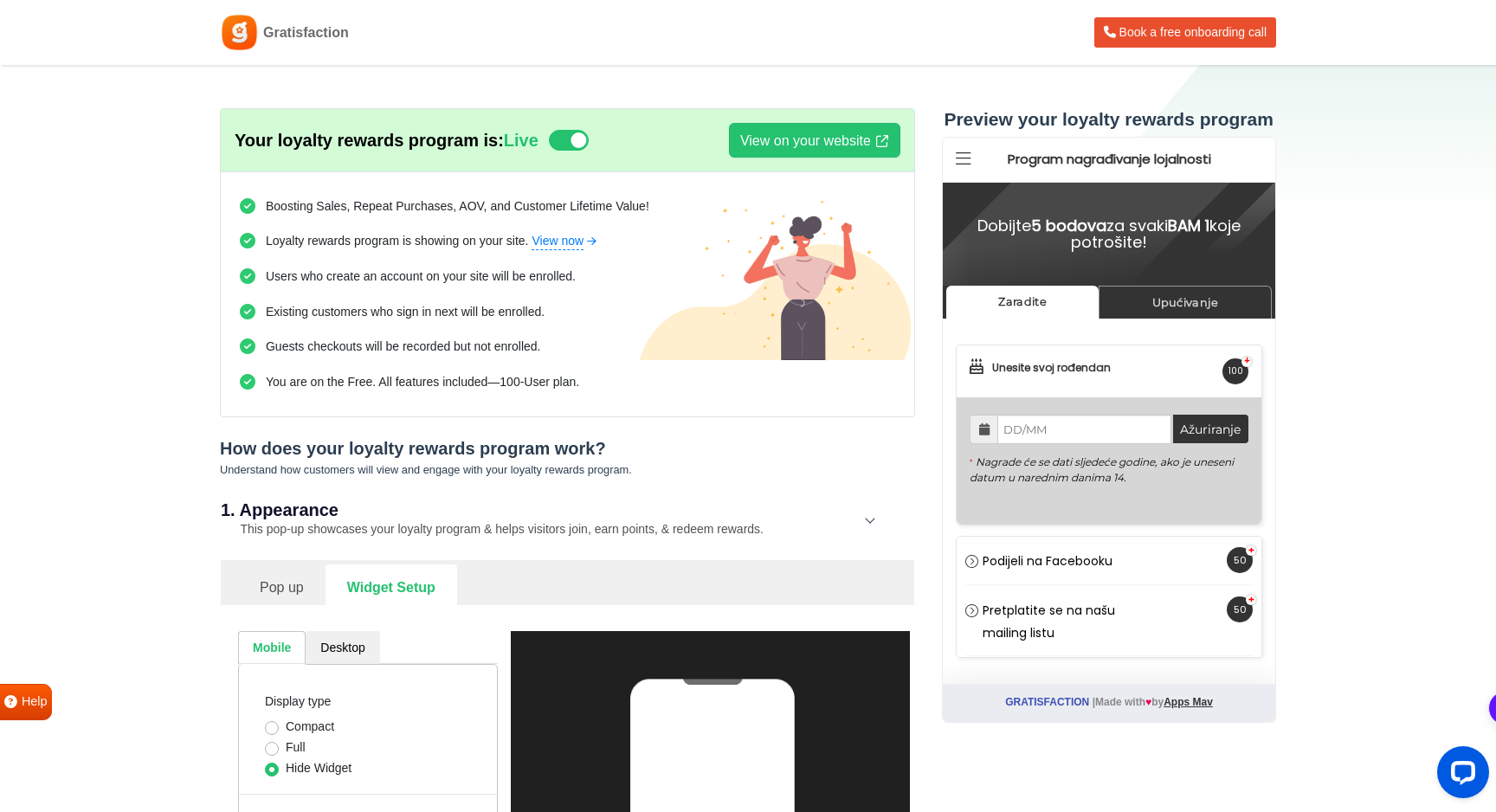
click at [304, 576] on link "Pop up" at bounding box center [282, 585] width 88 height 43
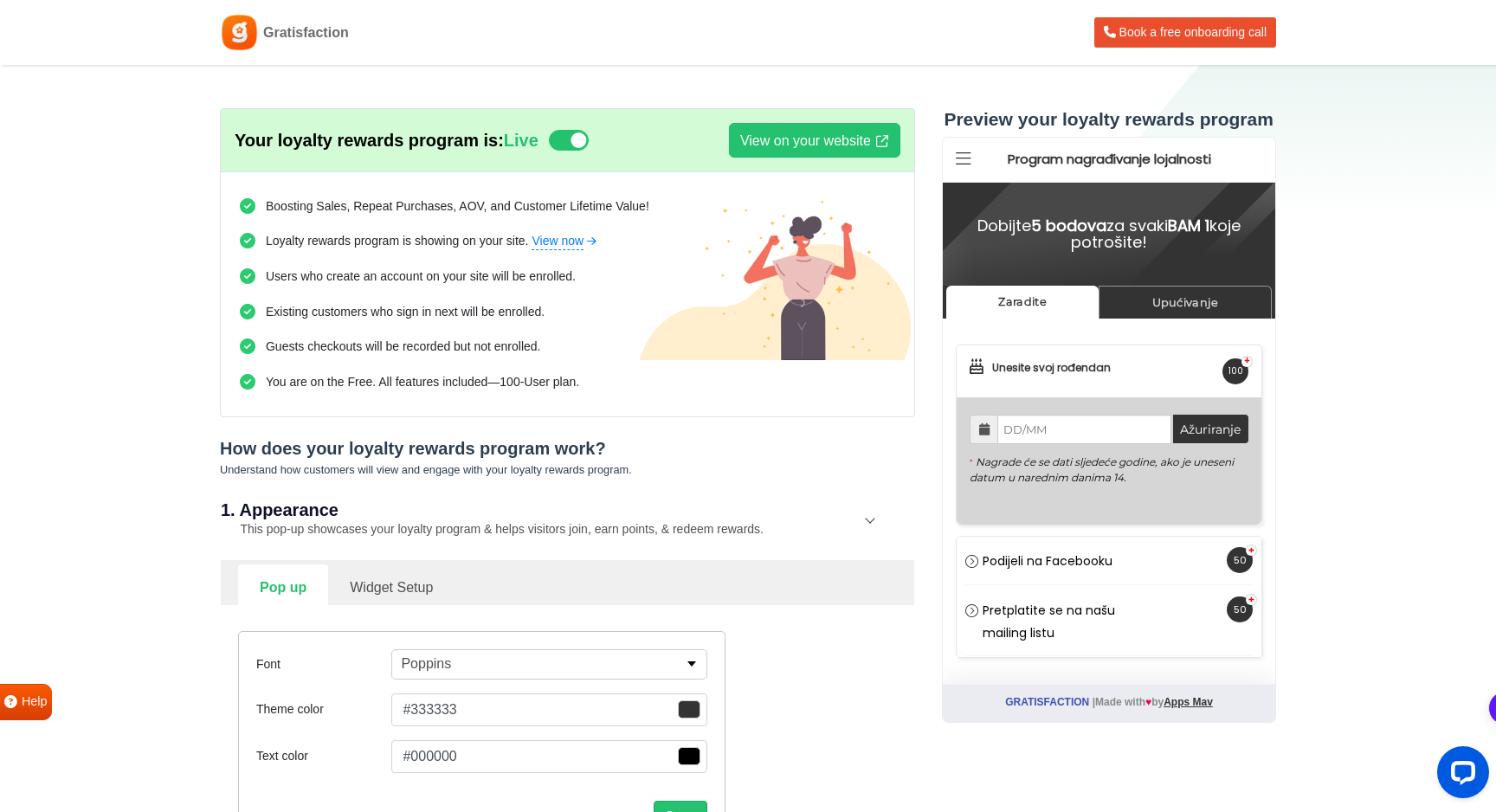
click at [398, 518] on div "1. Appearance This pop-up showcases your loyalty program & helps visitors join,…" at bounding box center [568, 520] width 693 height 80
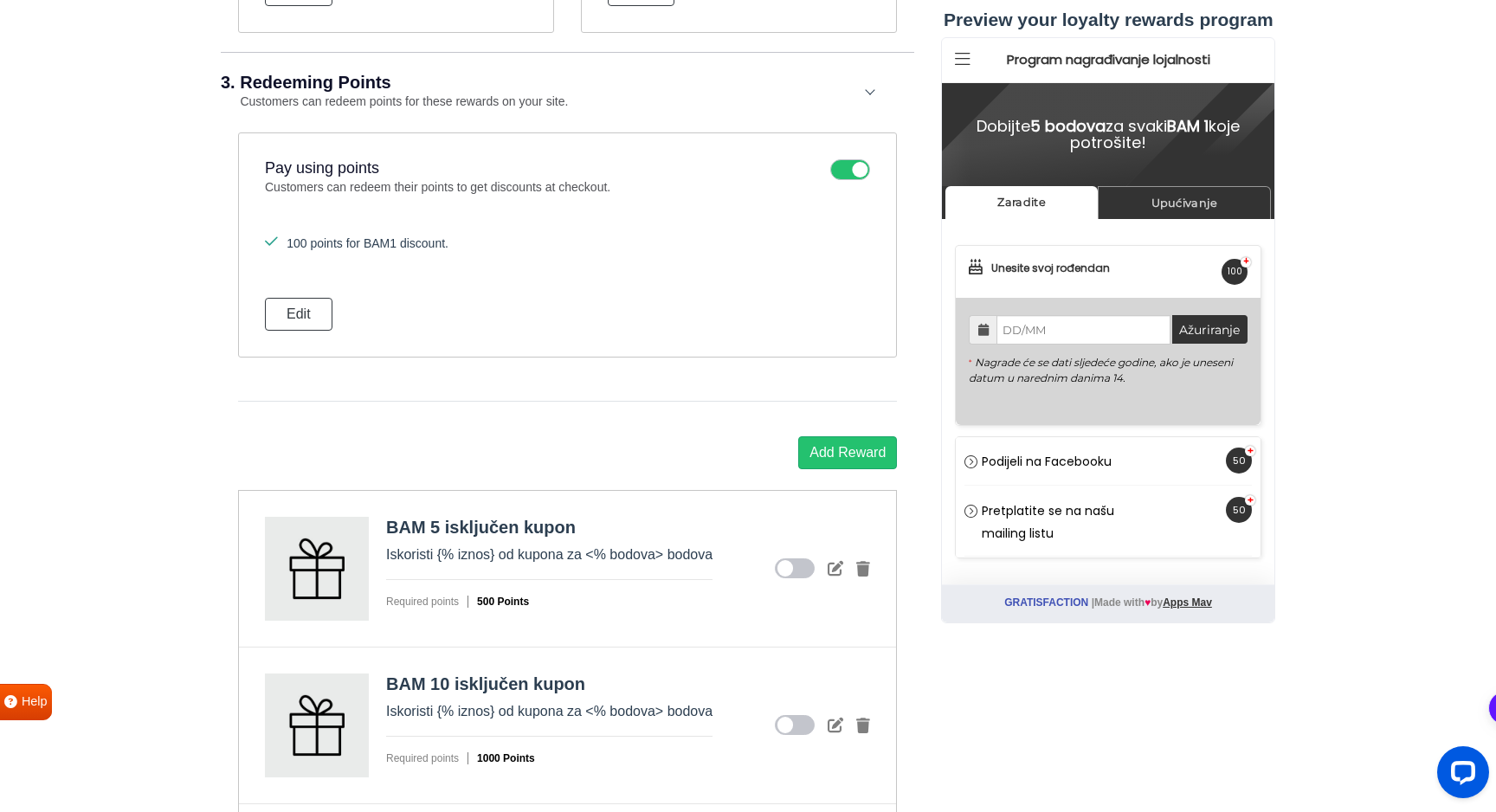
scroll to position [1612, 0]
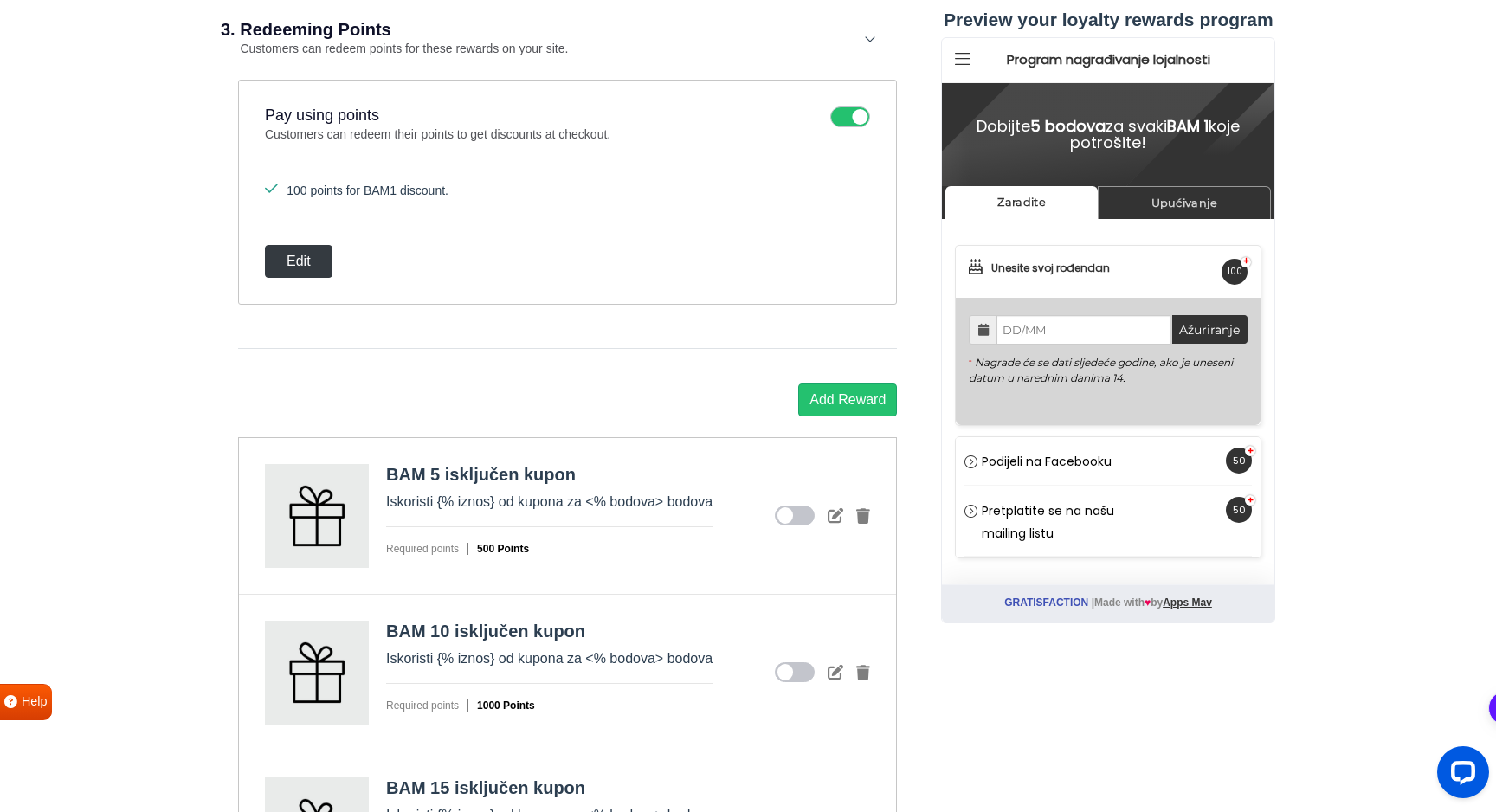
click at [306, 257] on button "Edit" at bounding box center [298, 261] width 68 height 33
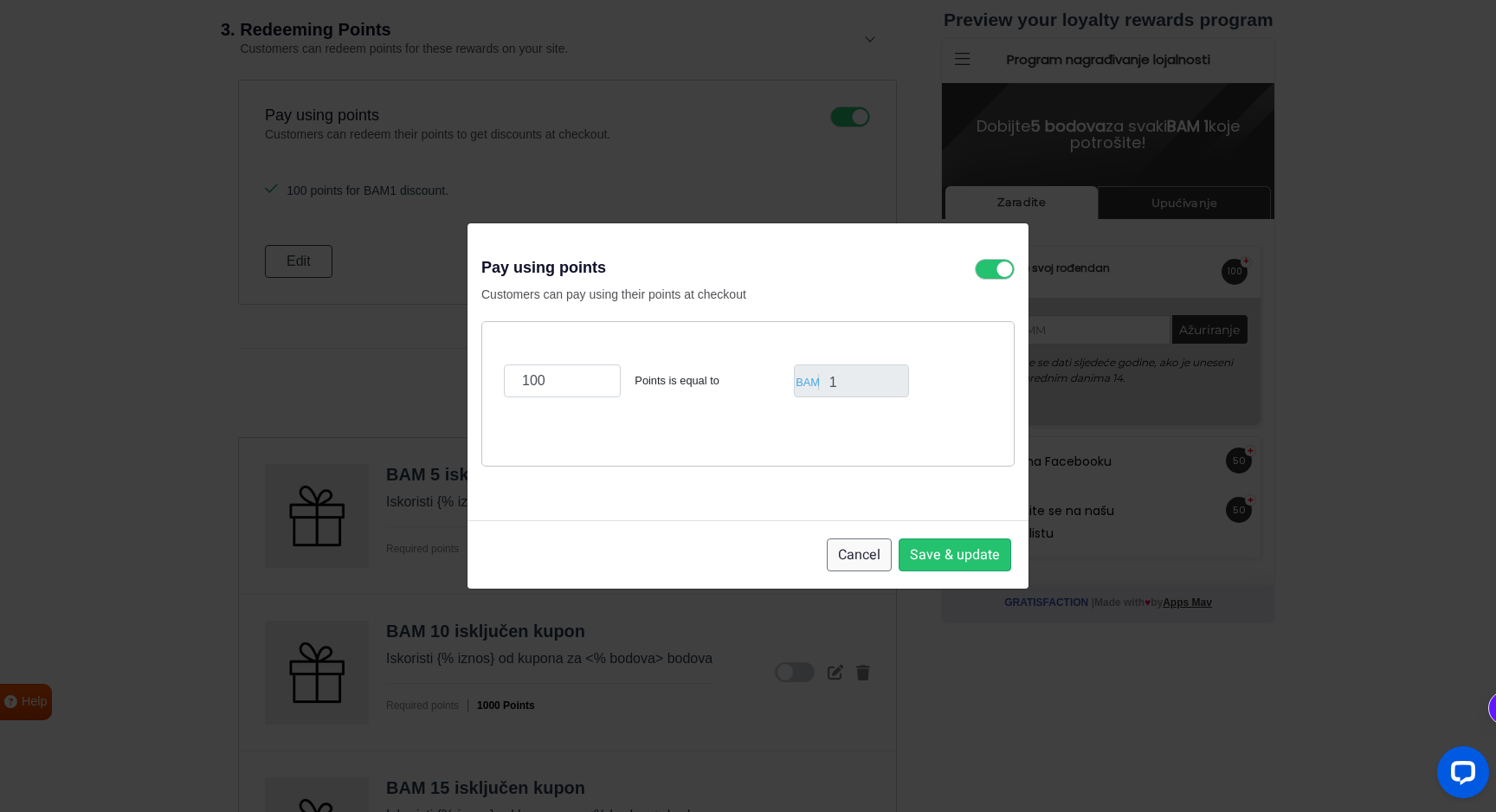
click at [870, 553] on button "Cancel" at bounding box center [859, 554] width 65 height 33
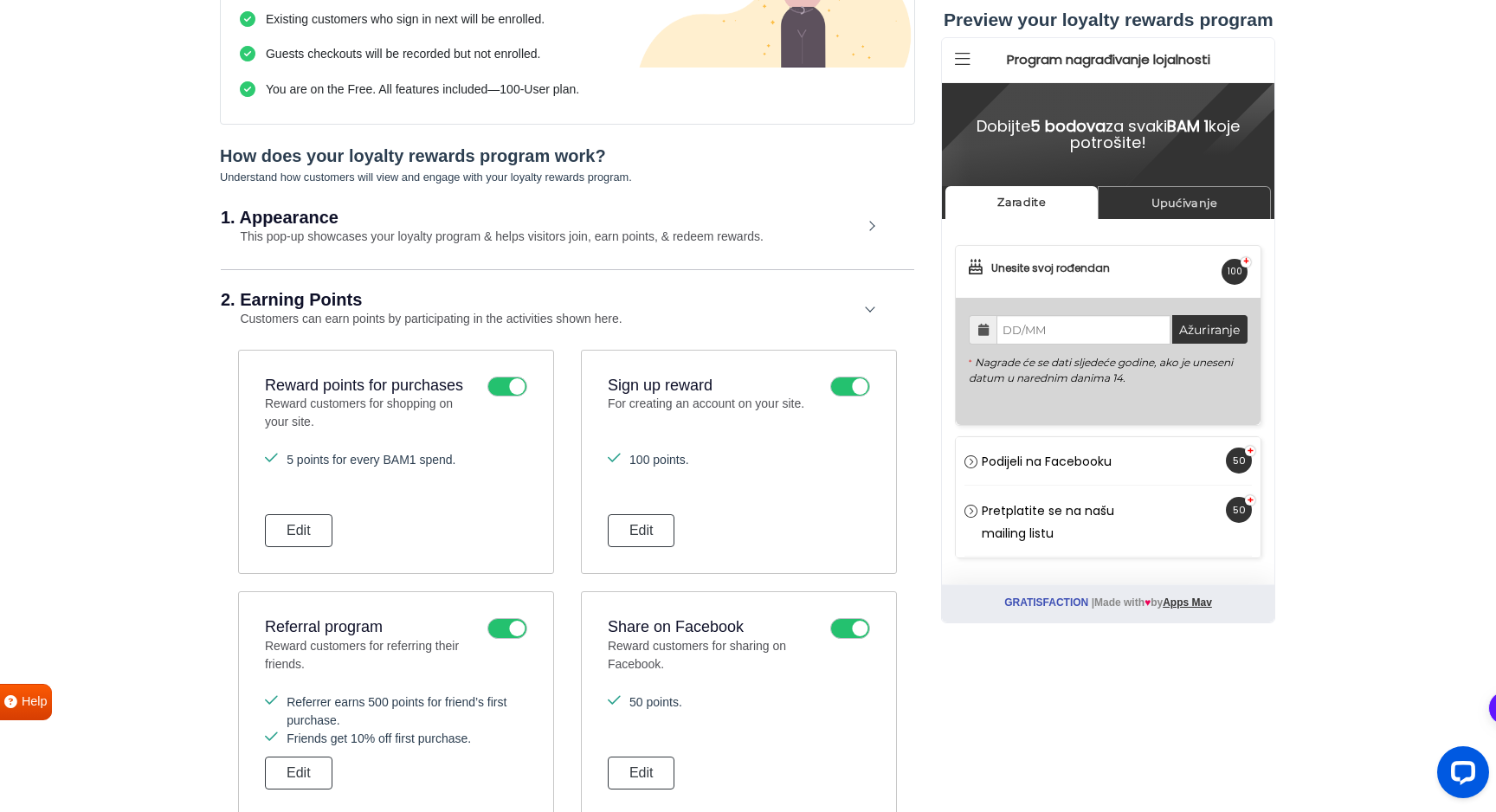
scroll to position [0, 0]
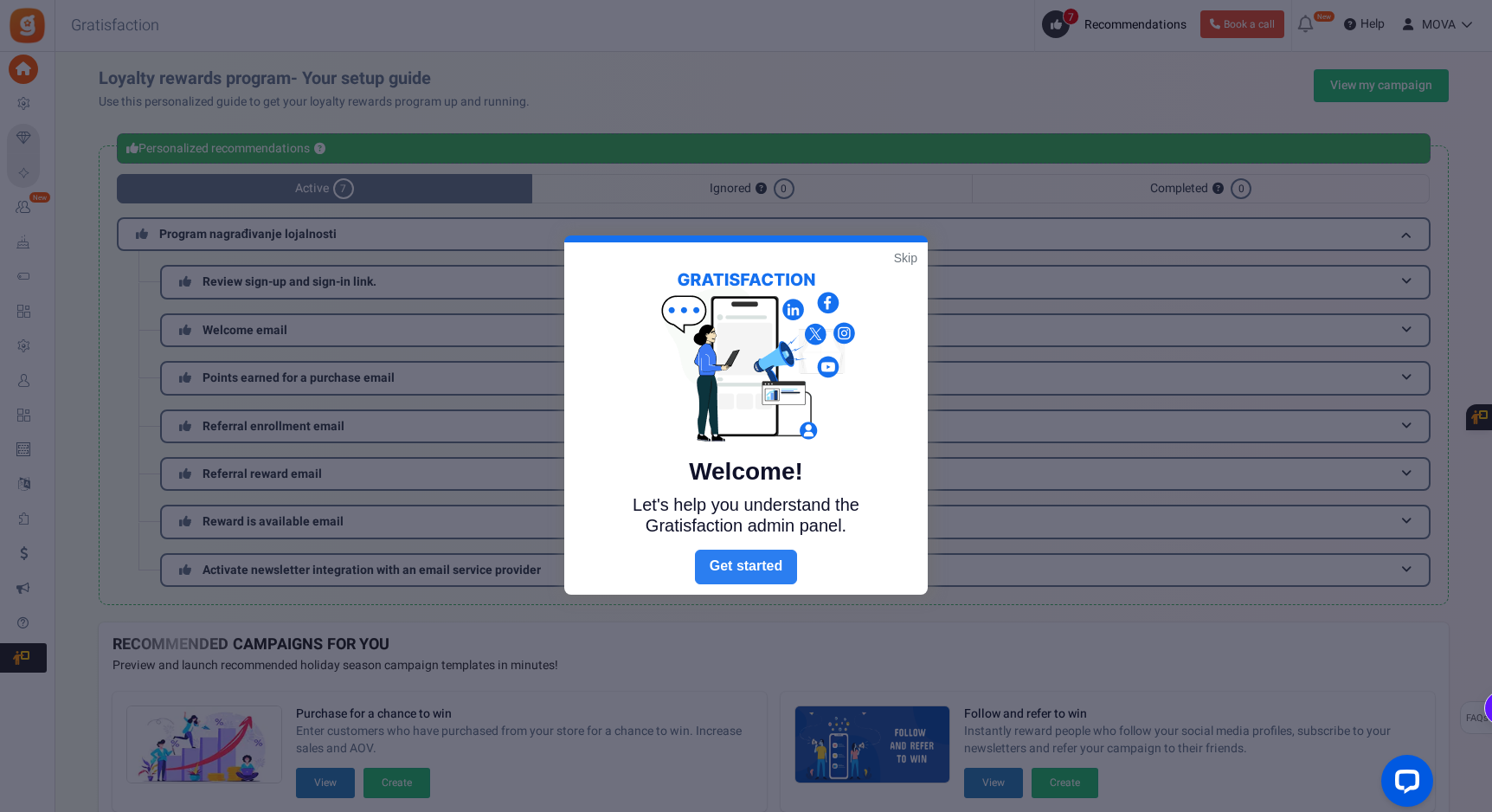
click at [748, 564] on link "Next" at bounding box center [746, 566] width 102 height 34
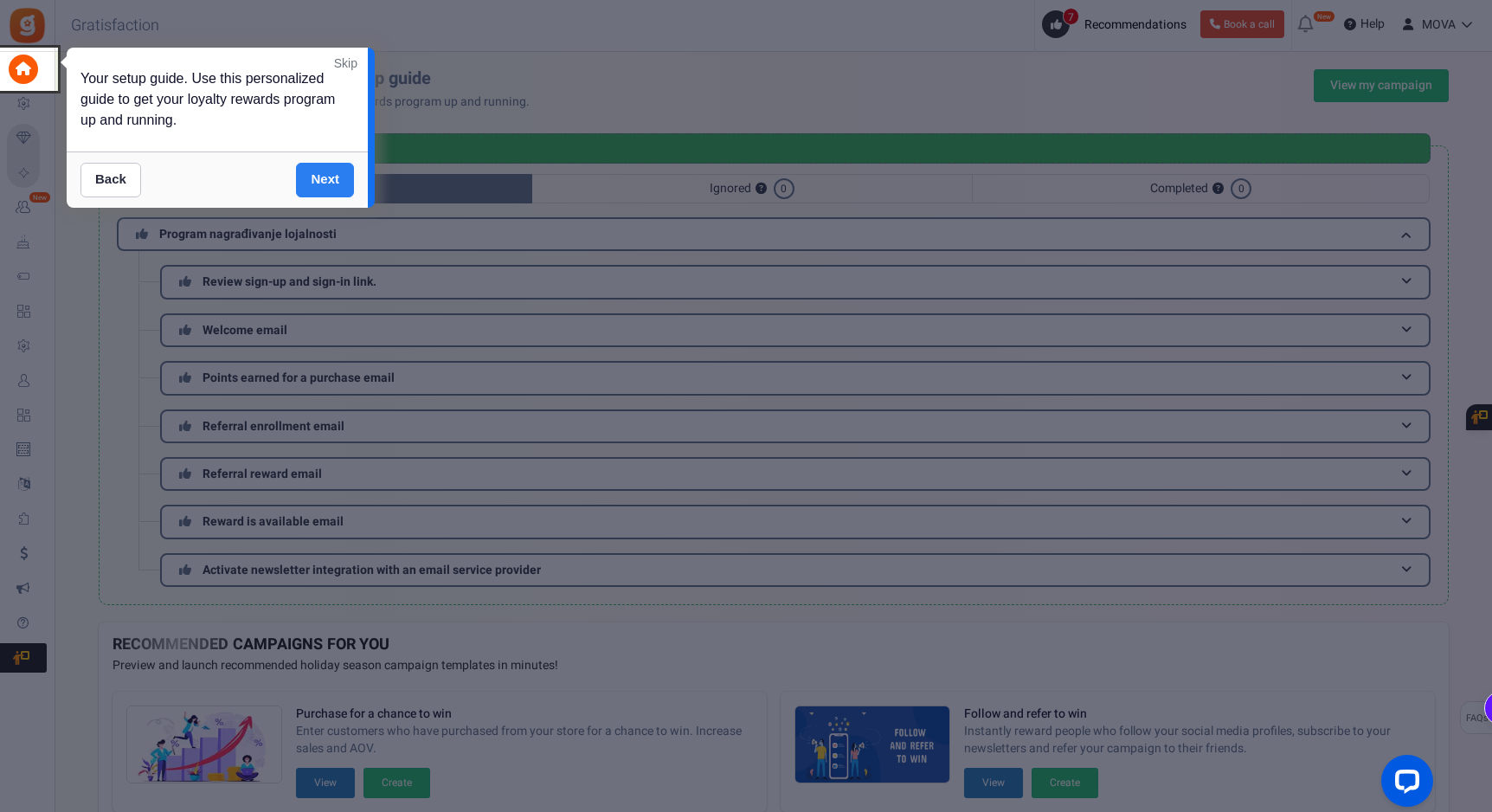
click at [327, 190] on link "Next" at bounding box center [325, 180] width 58 height 34
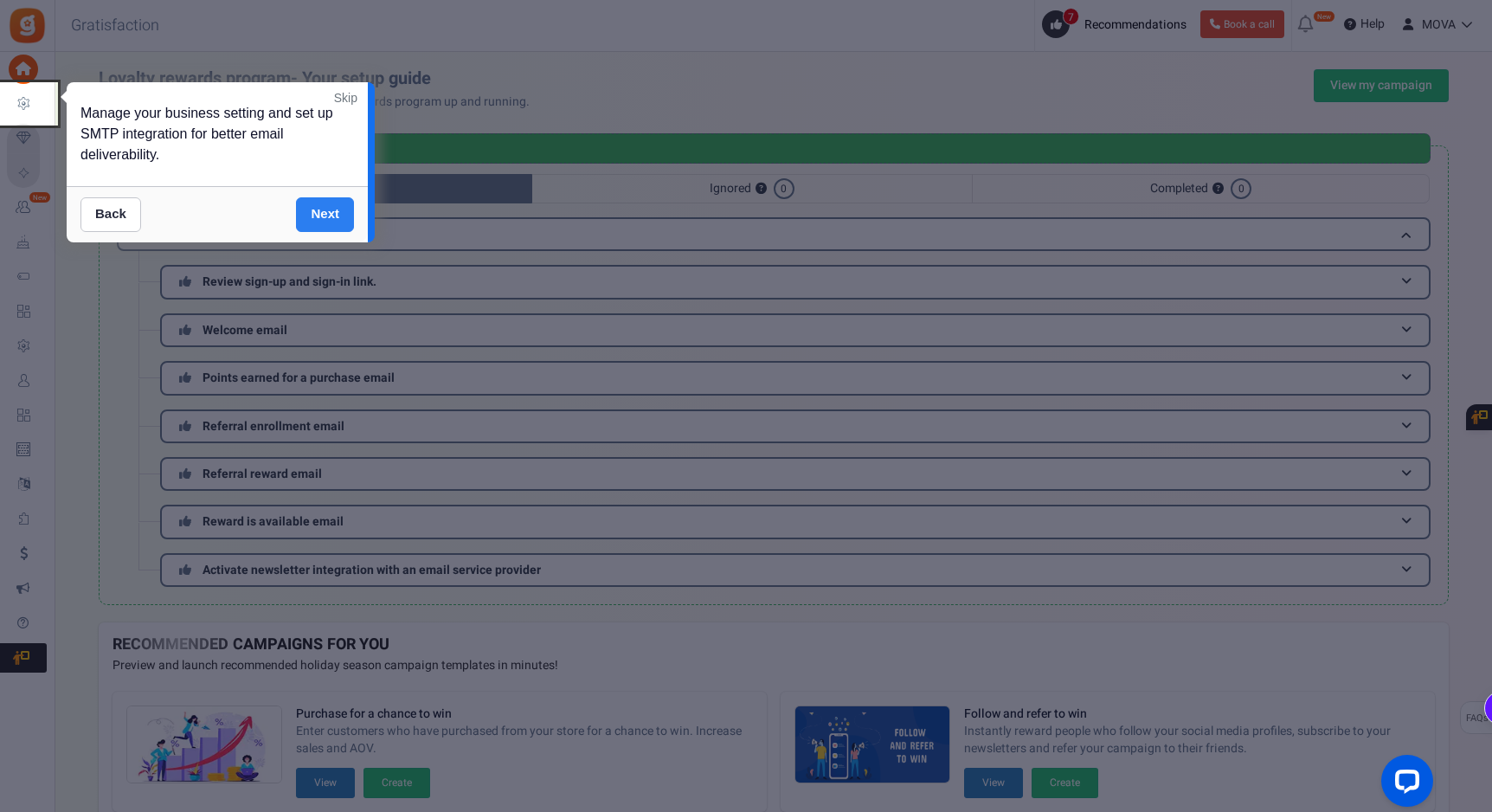
click at [330, 217] on link "Next" at bounding box center [325, 214] width 58 height 34
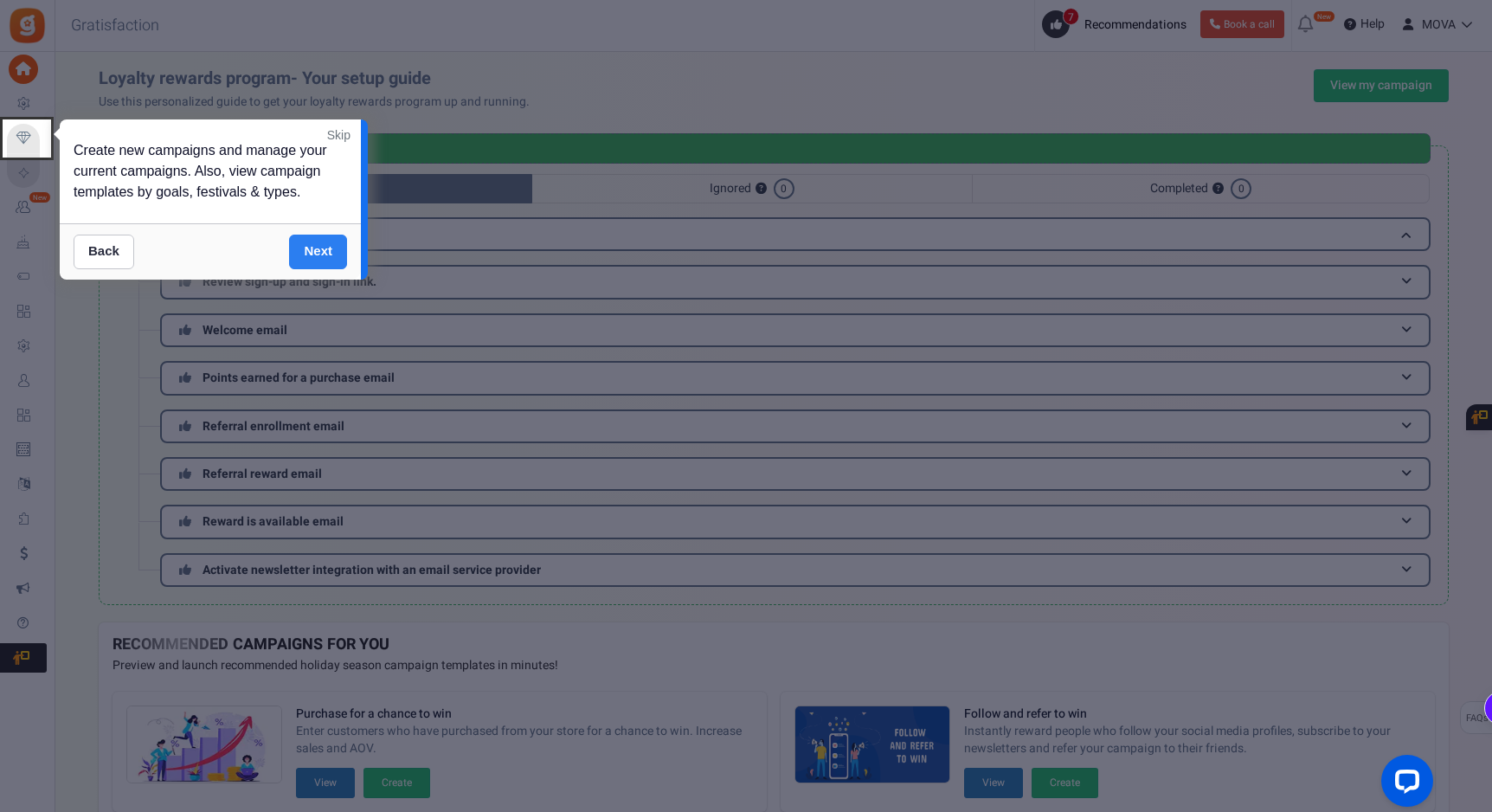
click at [330, 217] on div "Create new campaigns and manage your current campaigns. Also, view campaign tem…" at bounding box center [210, 170] width 301 height 104
click at [325, 247] on link "Next" at bounding box center [318, 251] width 58 height 34
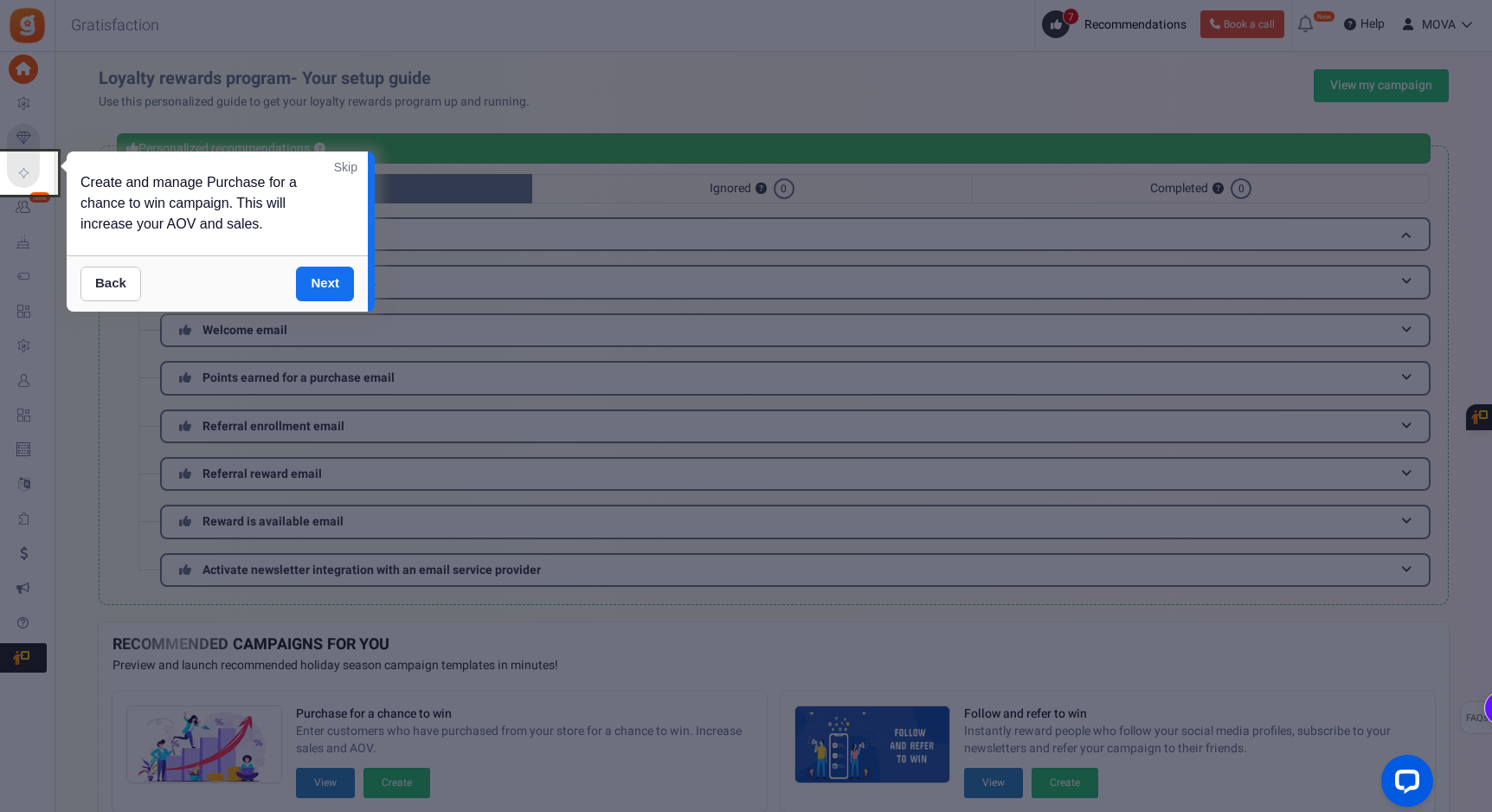
click at [337, 162] on link "Skip" at bounding box center [346, 167] width 24 height 17
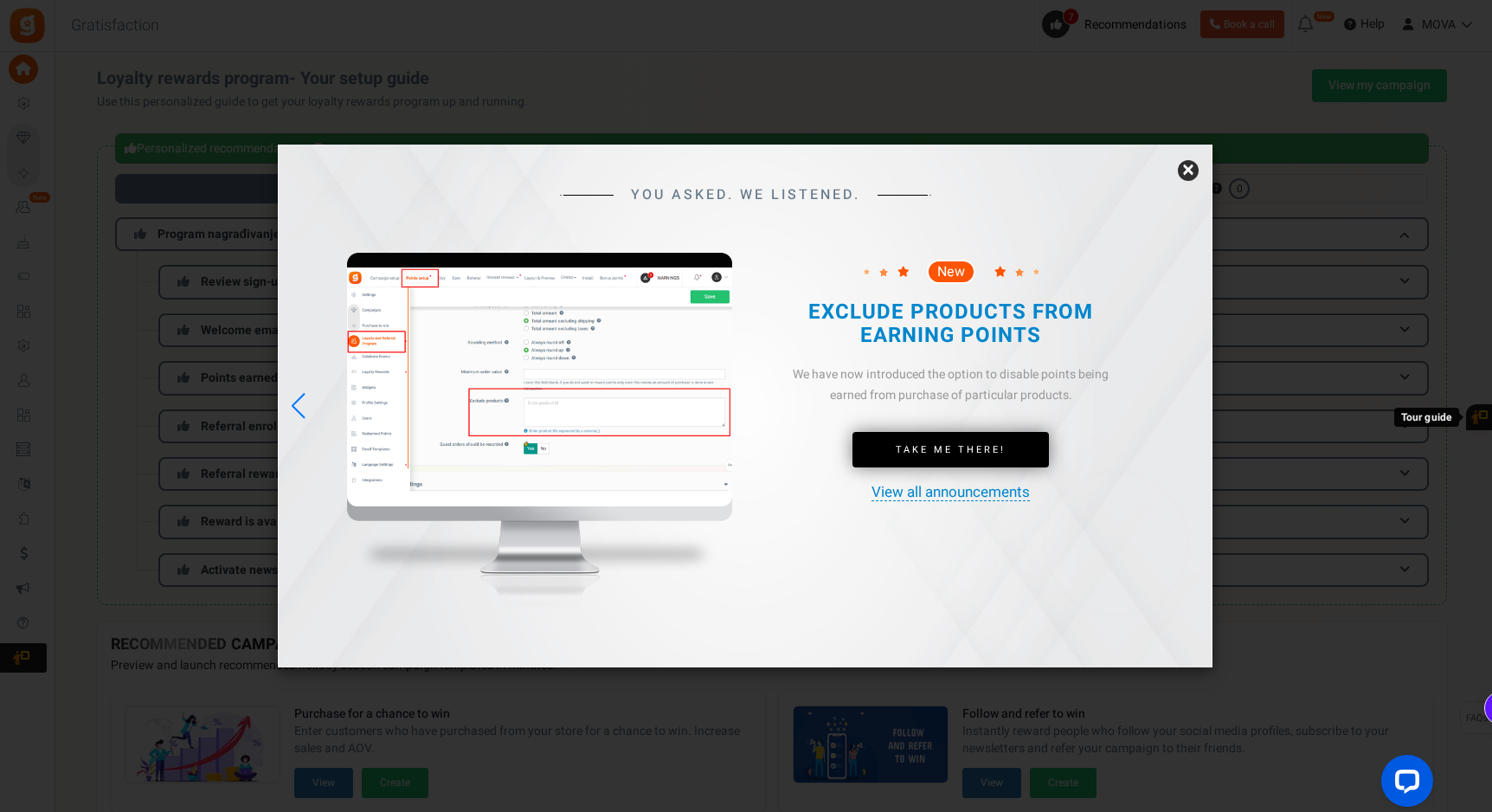
click at [1195, 173] on link "×" at bounding box center [1188, 170] width 21 height 21
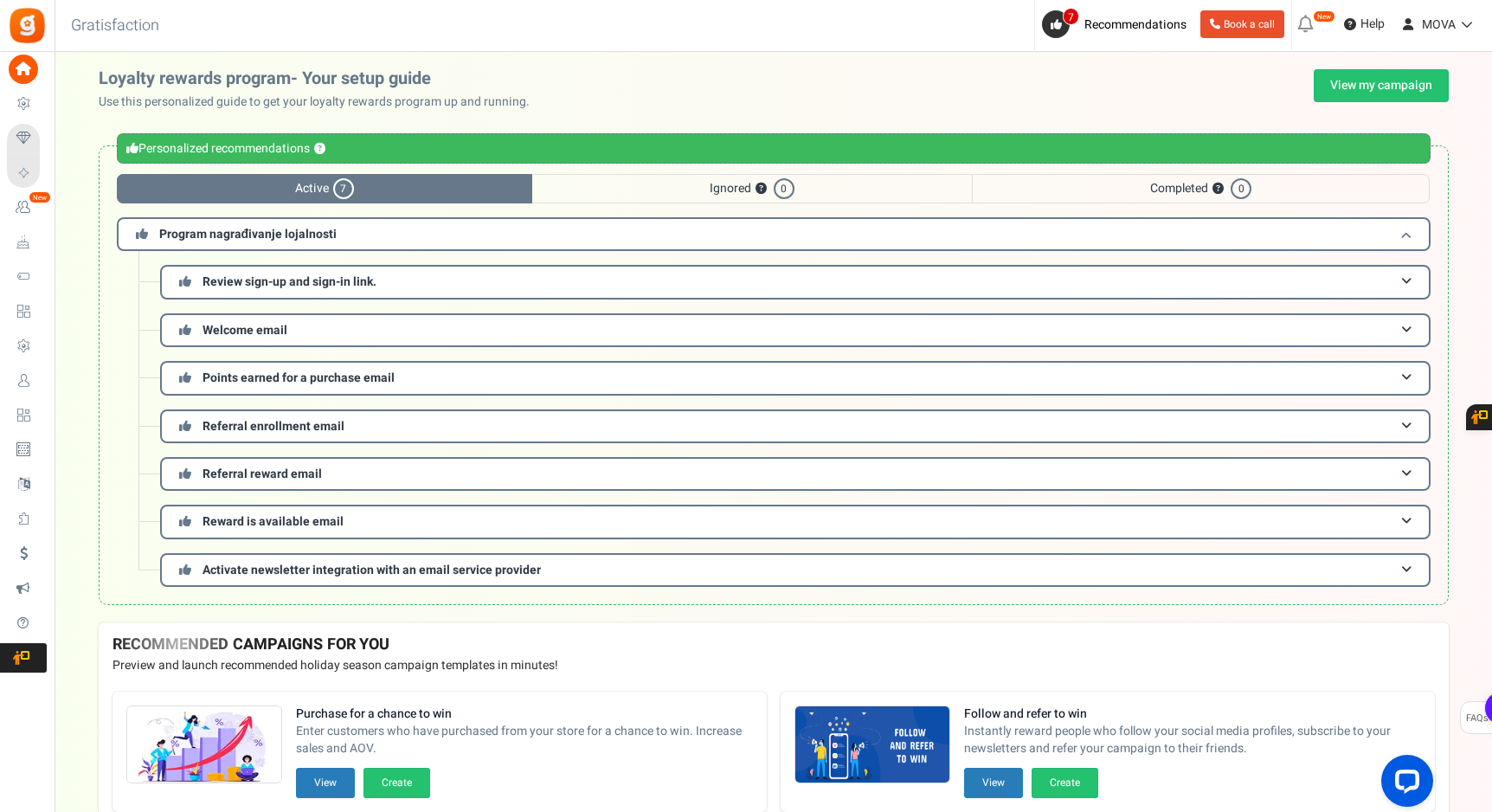
click at [443, 235] on h3 "Program nagrađivanje lojalnosti" at bounding box center [774, 233] width 1314 height 33
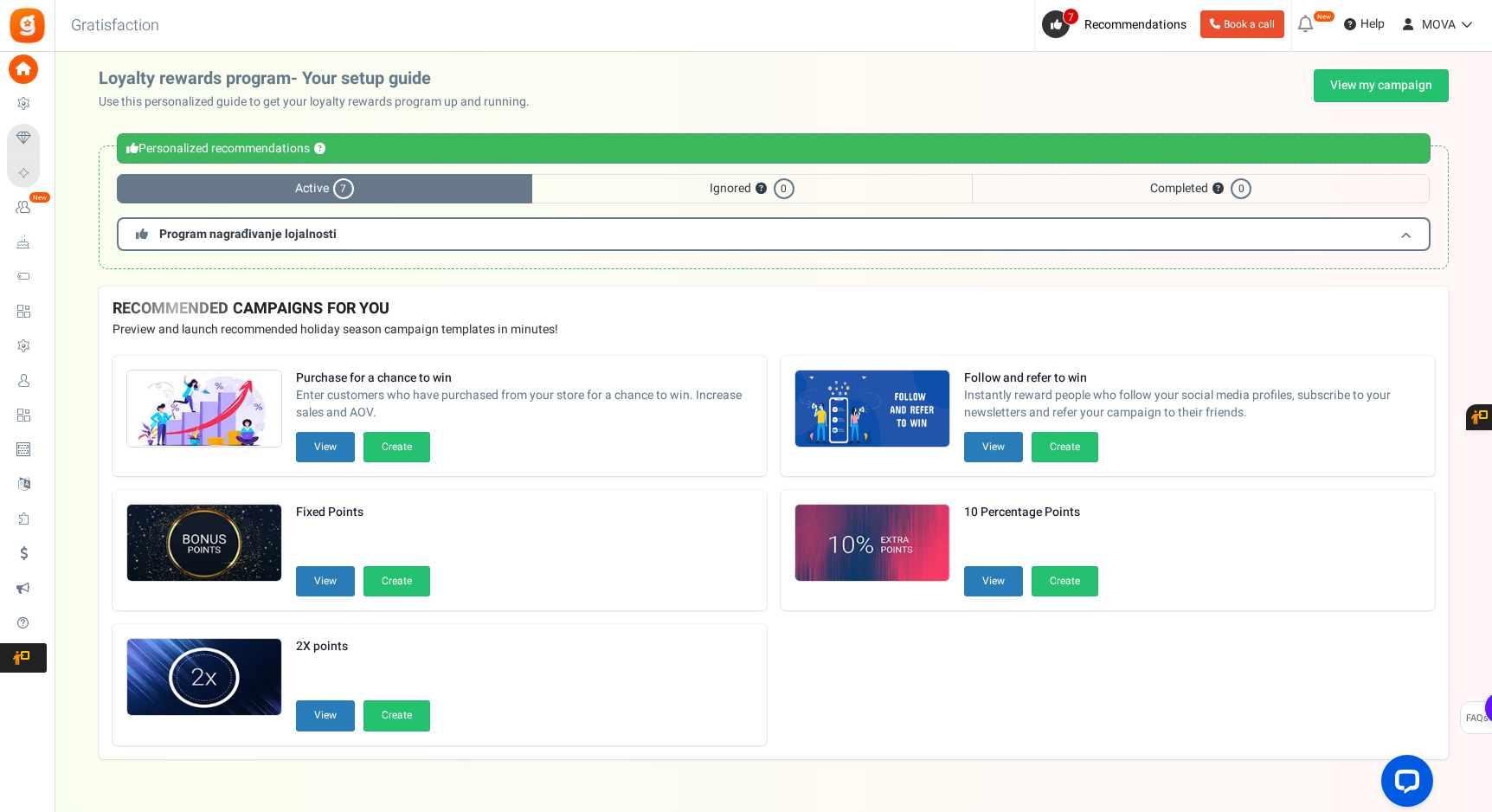
click at [443, 235] on h3 "Program nagrađivanje lojalnosti" at bounding box center [774, 233] width 1314 height 33
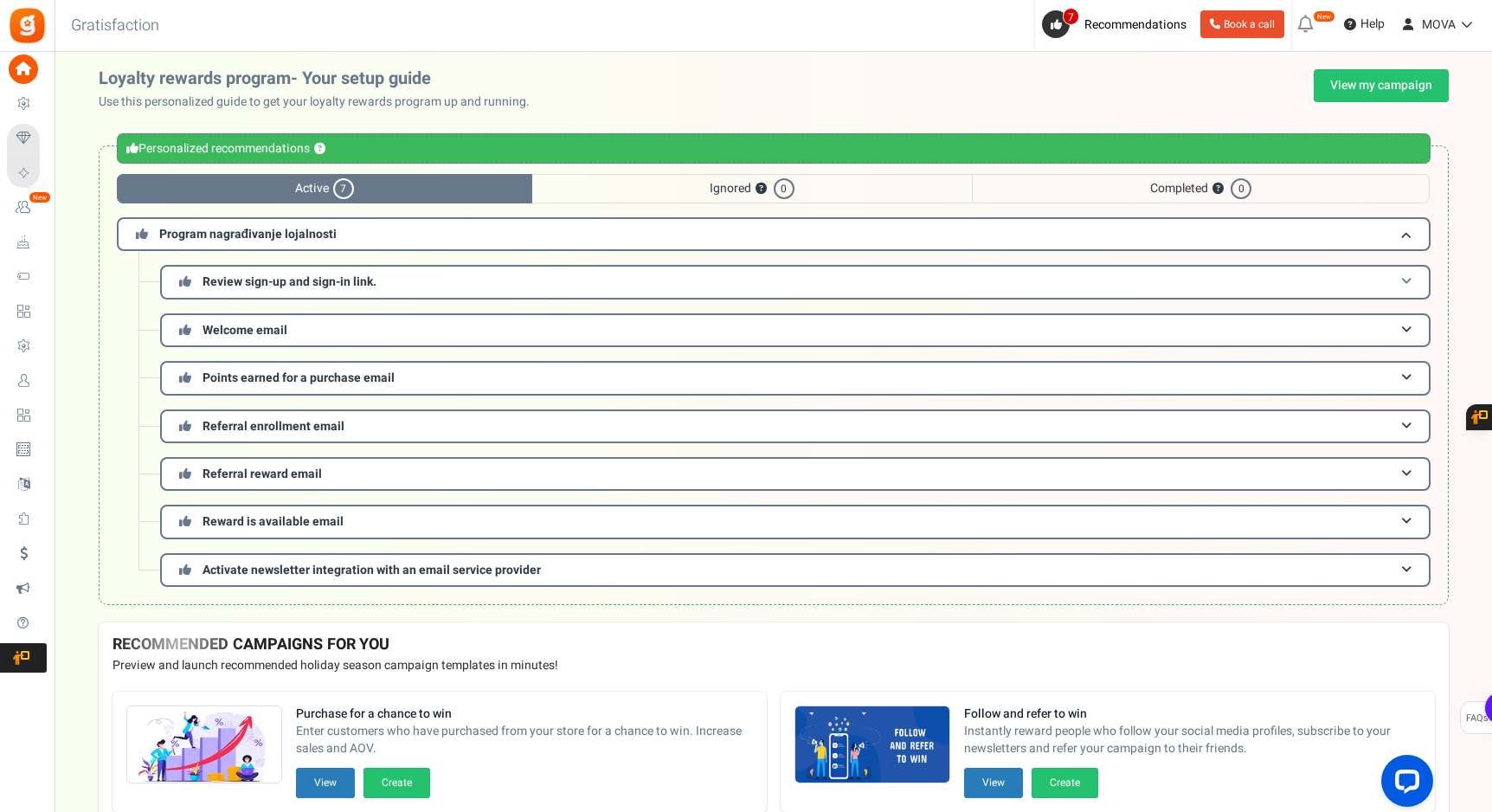
click at [420, 275] on h3 "Review sign-up and sign-in link." at bounding box center [795, 281] width 1270 height 33
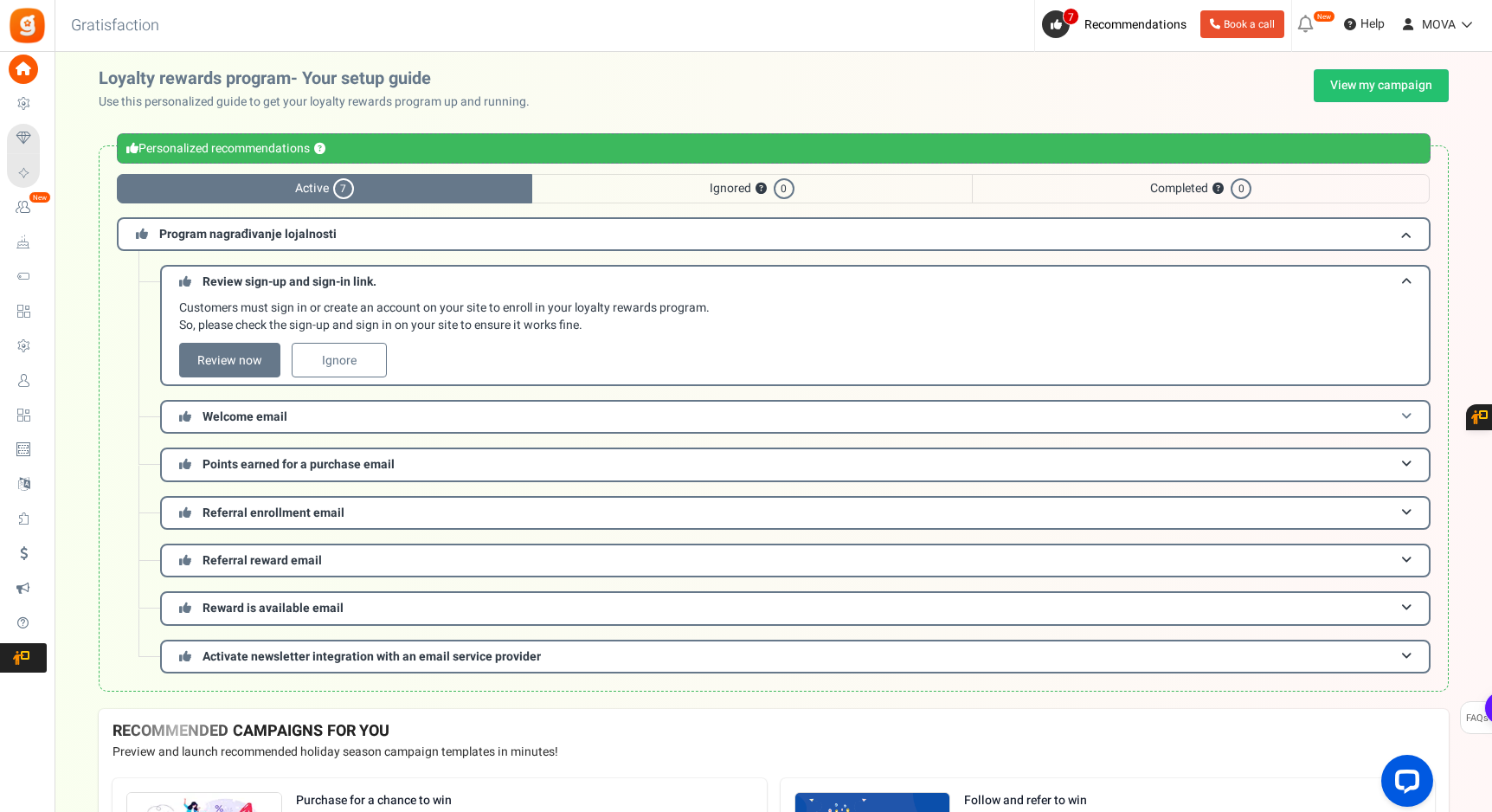
click at [227, 417] on span "Welcome email" at bounding box center [245, 416] width 85 height 18
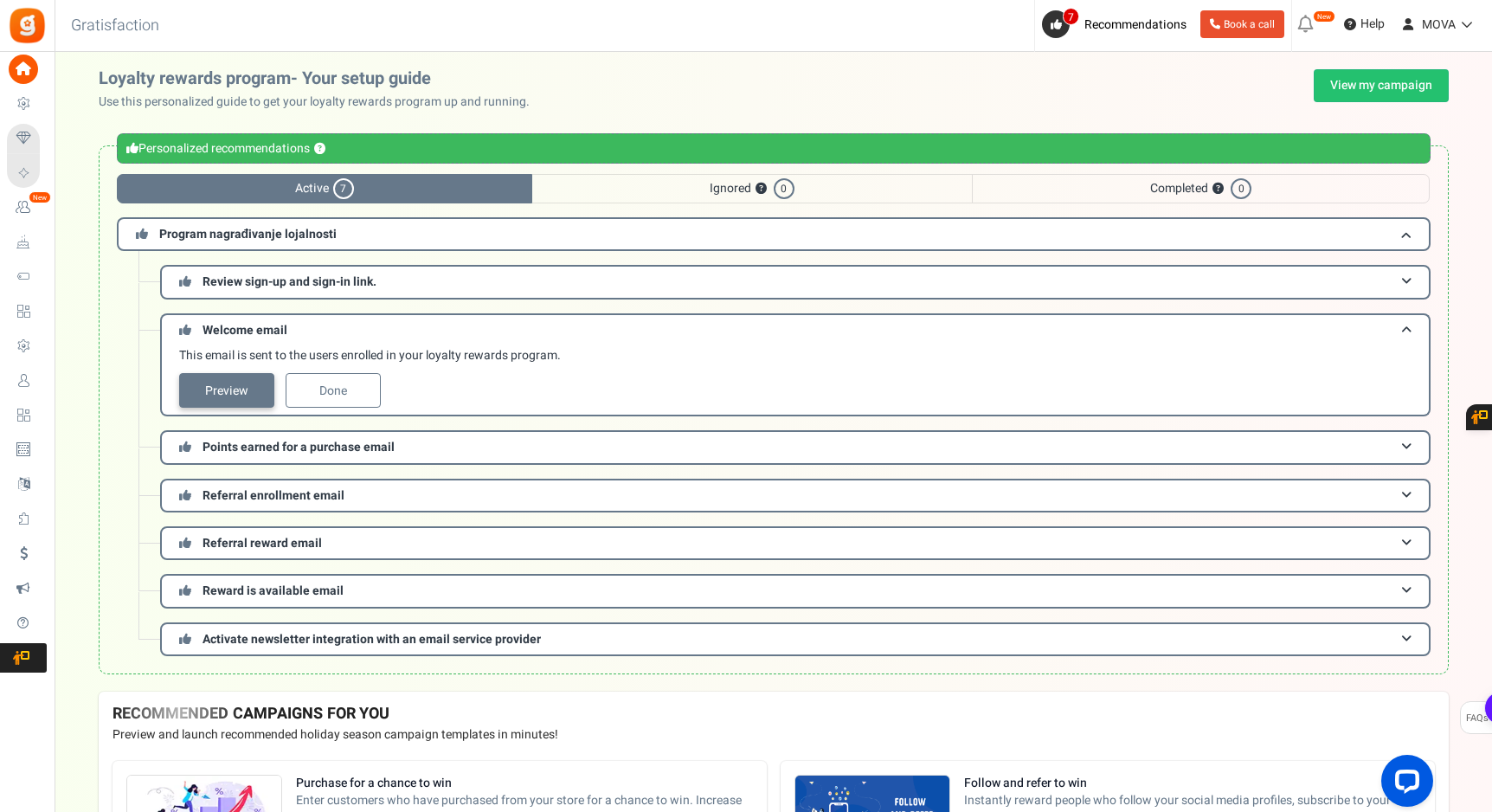
click at [237, 393] on link "Preview" at bounding box center [227, 390] width 95 height 34
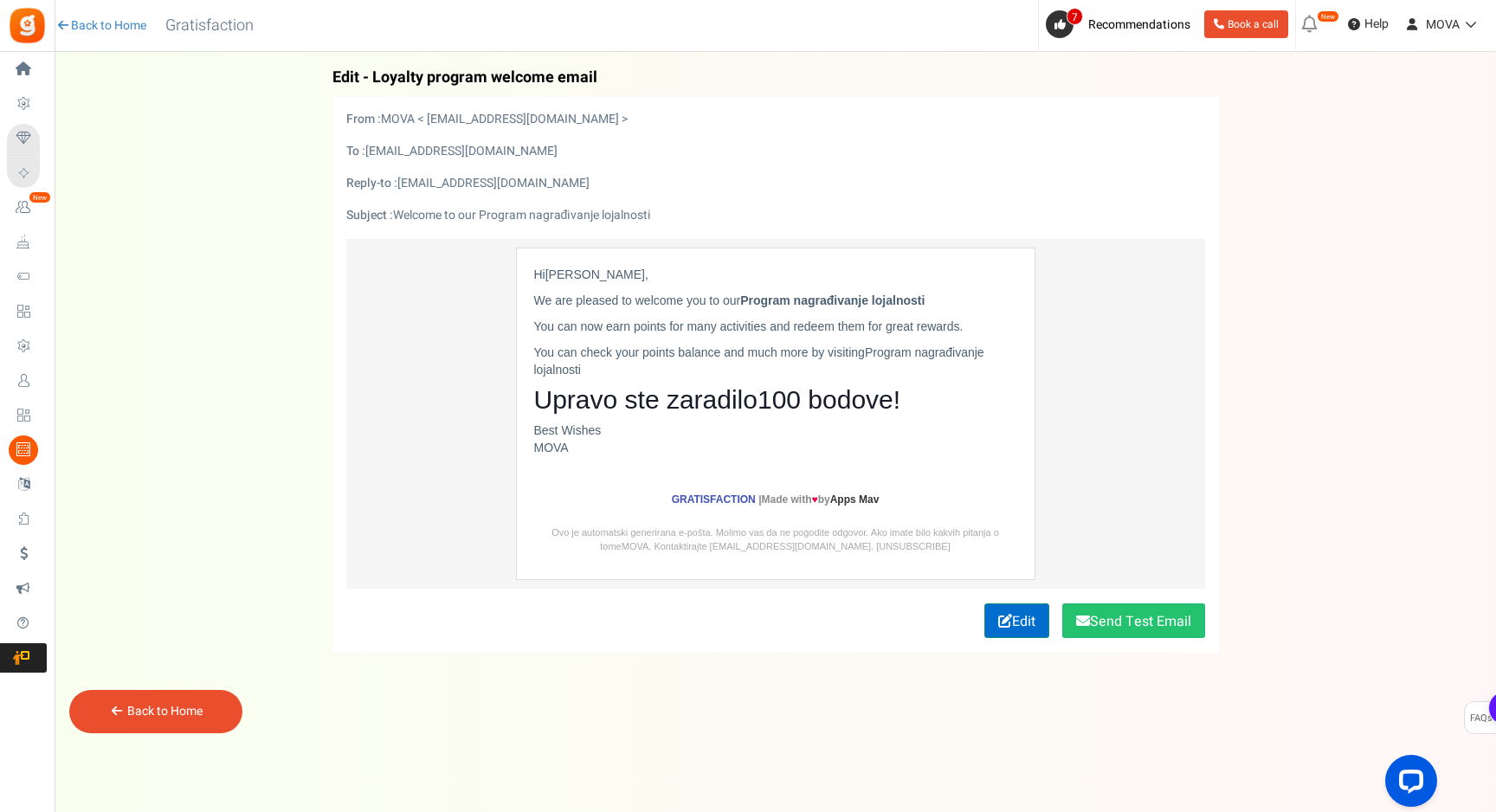
click at [1020, 624] on link "Edit" at bounding box center [1016, 621] width 65 height 34
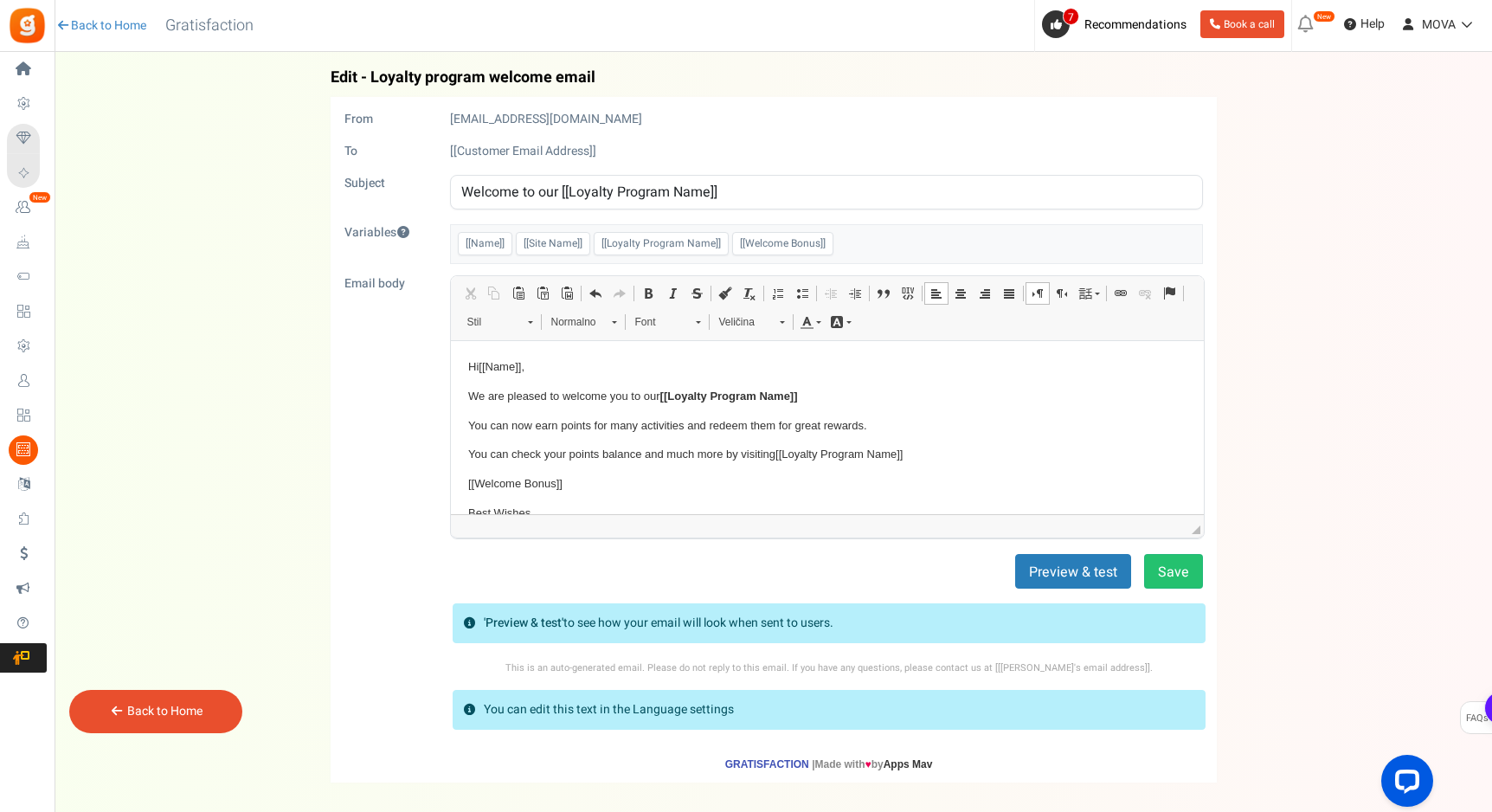
click at [625, 405] on body "Hi [[Name]] , We are pleased to welcome you to our [[Loyalty Program Name]] You…" at bounding box center [826, 448] width 718 height 183
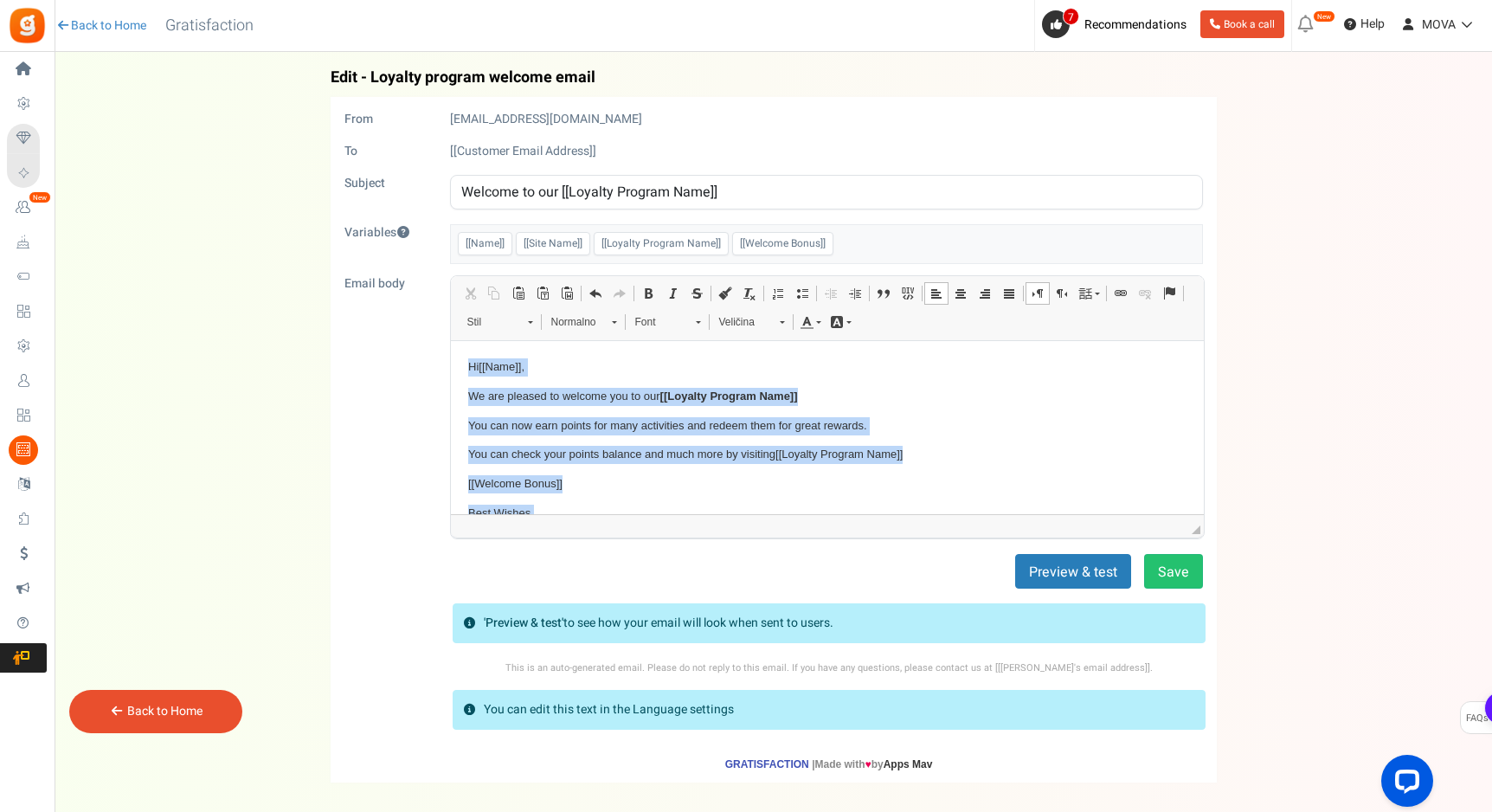
copy body "Hi [[Name]] , We are pleased to welcome you to our [[Loyalty Program Name]] You…"
click at [678, 489] on p "[[Welcome Bonus]]" at bounding box center [826, 483] width 718 height 18
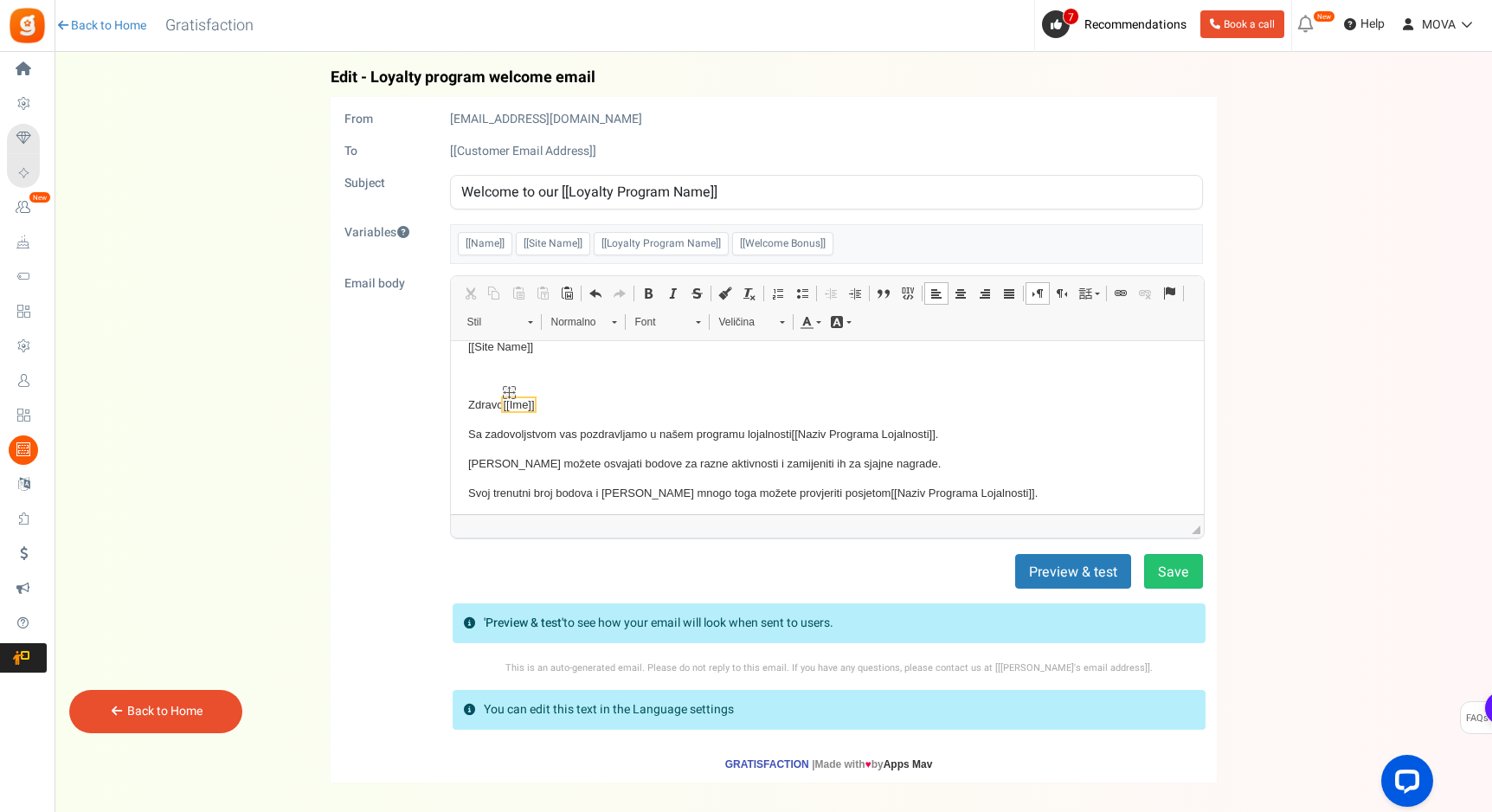
scroll to position [138, 0]
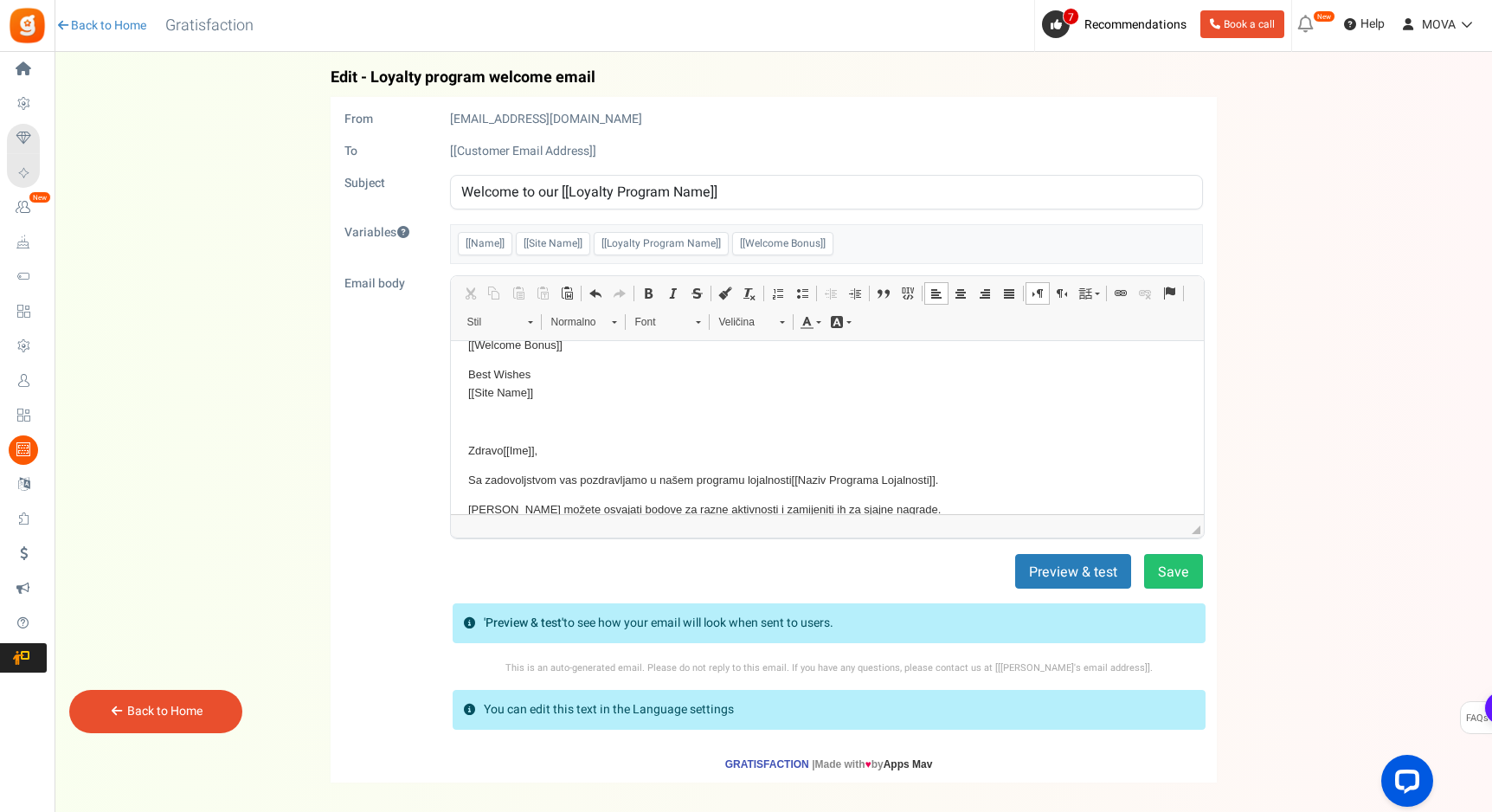
drag, startPoint x: 539, startPoint y: 392, endPoint x: 450, endPoint y: 392, distance: 89.0
click at [450, 392] on html "Hi [[Name]] , We are pleased to welcome you to our [[Loyalty Program Name]] You…" at bounding box center [826, 422] width 753 height 440
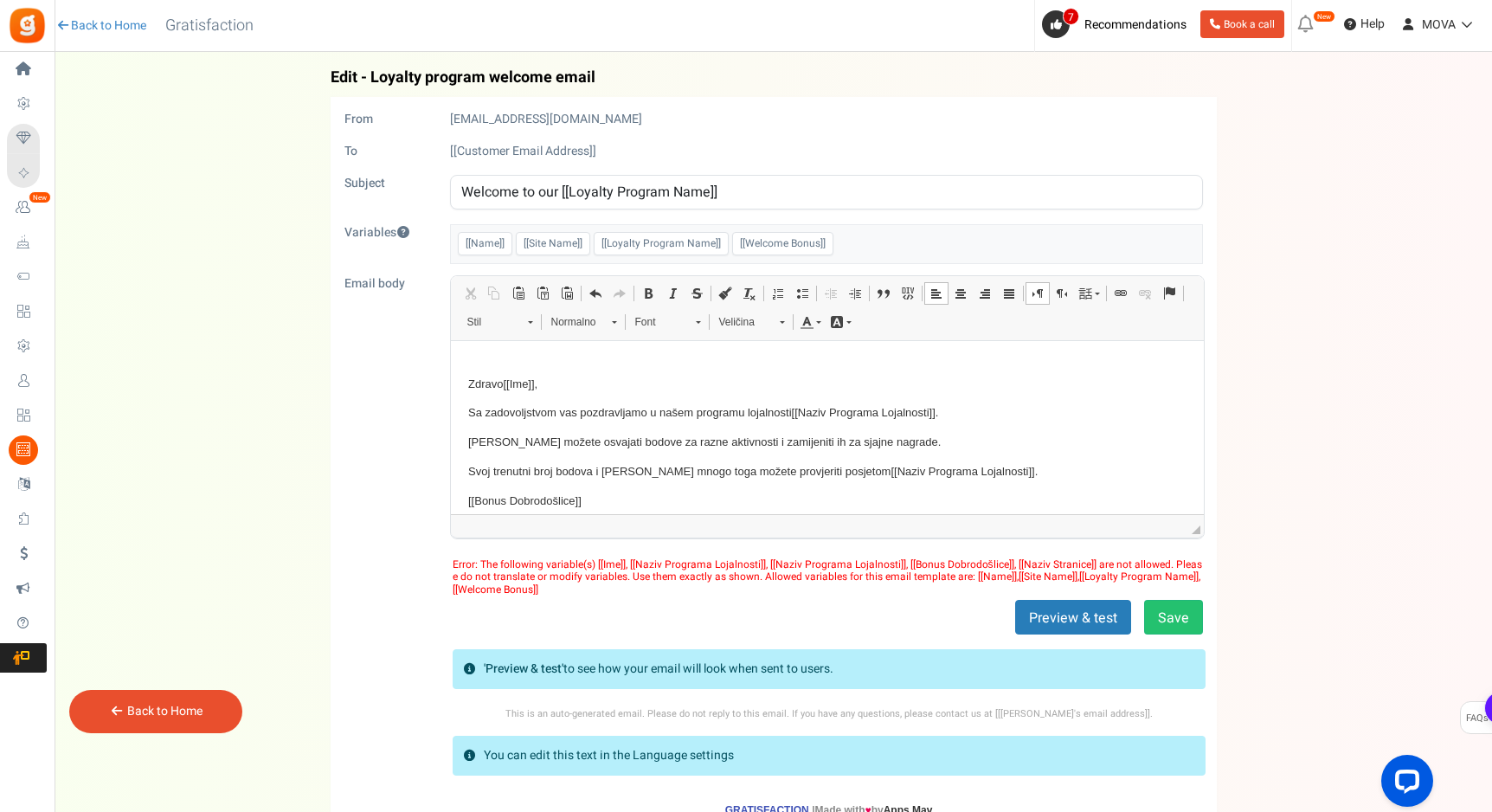
scroll to position [248, 0]
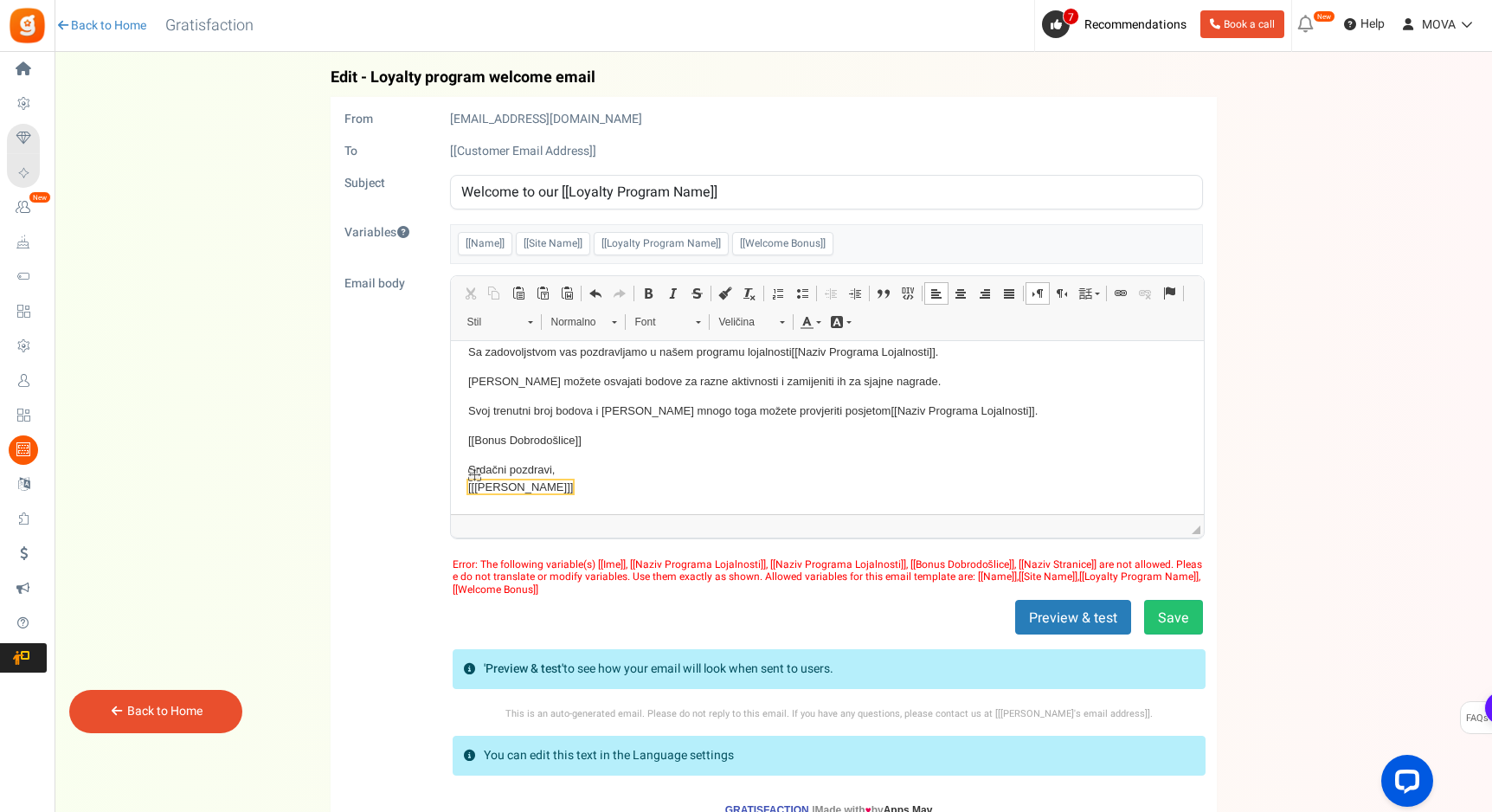
click at [527, 494] on span "[[[PERSON_NAME]]]" at bounding box center [520, 486] width 105 height 18
click at [527, 490] on span "[[[PERSON_NAME]]]" at bounding box center [520, 486] width 105 height 13
click at [527, 488] on span "[[[PERSON_NAME]]]" at bounding box center [520, 486] width 105 height 13
click at [528, 488] on span "[[[PERSON_NAME]]]" at bounding box center [522, 486] width 105 height 13
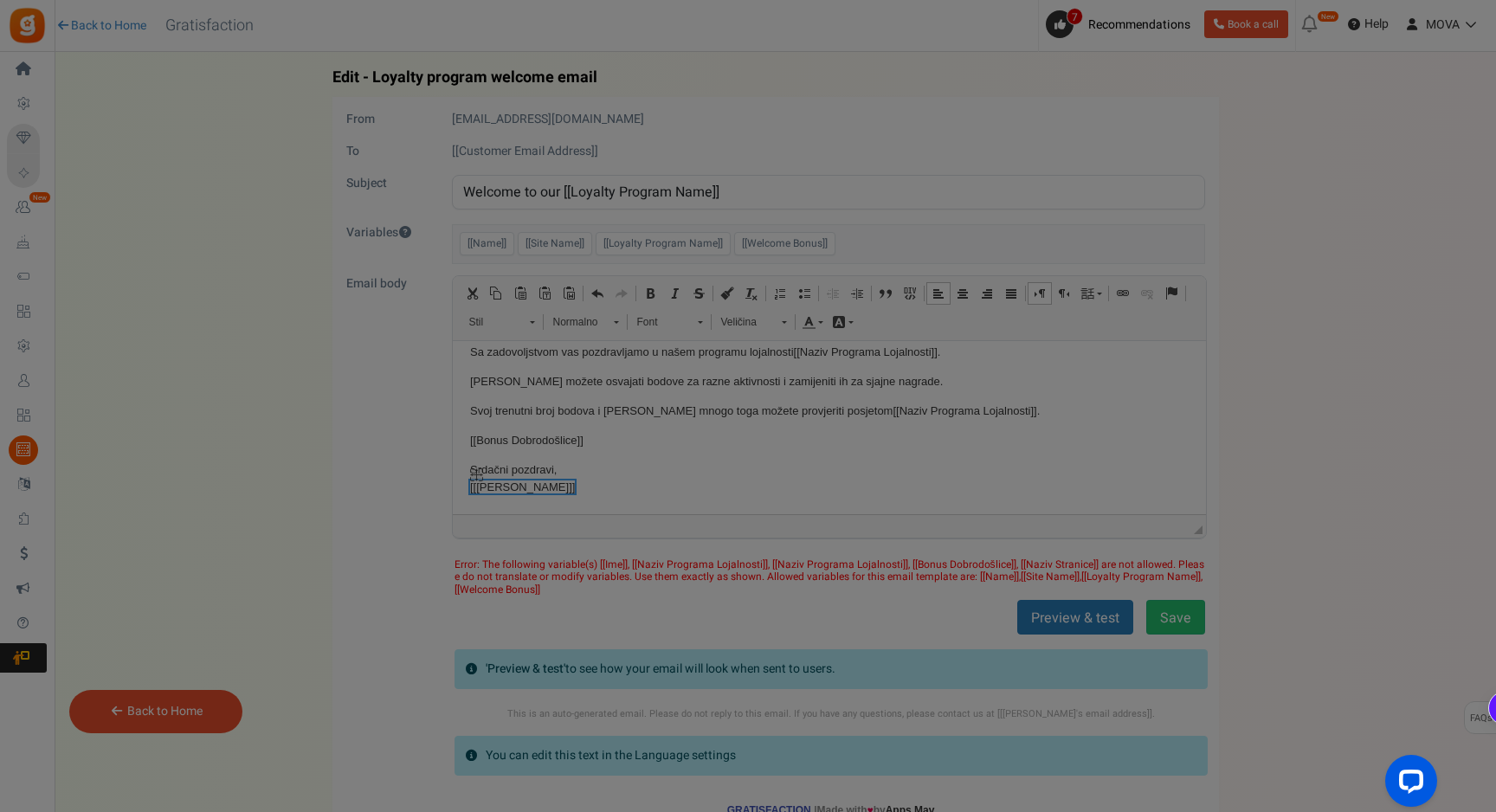
click at [528, 489] on div at bounding box center [748, 406] width 1496 height 812
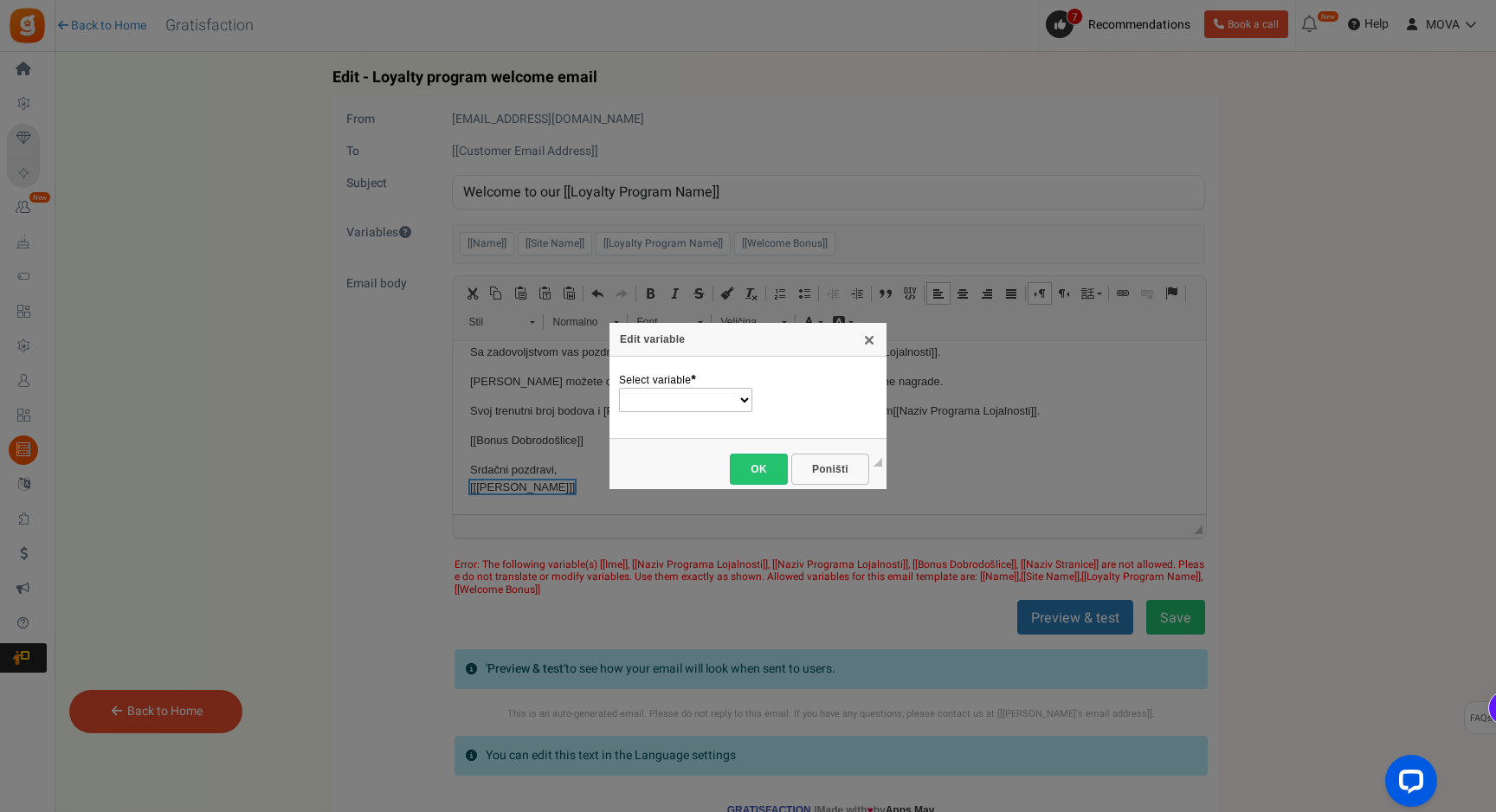
click at [689, 403] on select "Name Site Name Loyalty Program Name Welcome Bonus" at bounding box center [686, 399] width 133 height 24
select select "Site Name"
click at [775, 467] on span "OK" at bounding box center [758, 468] width 37 height 12
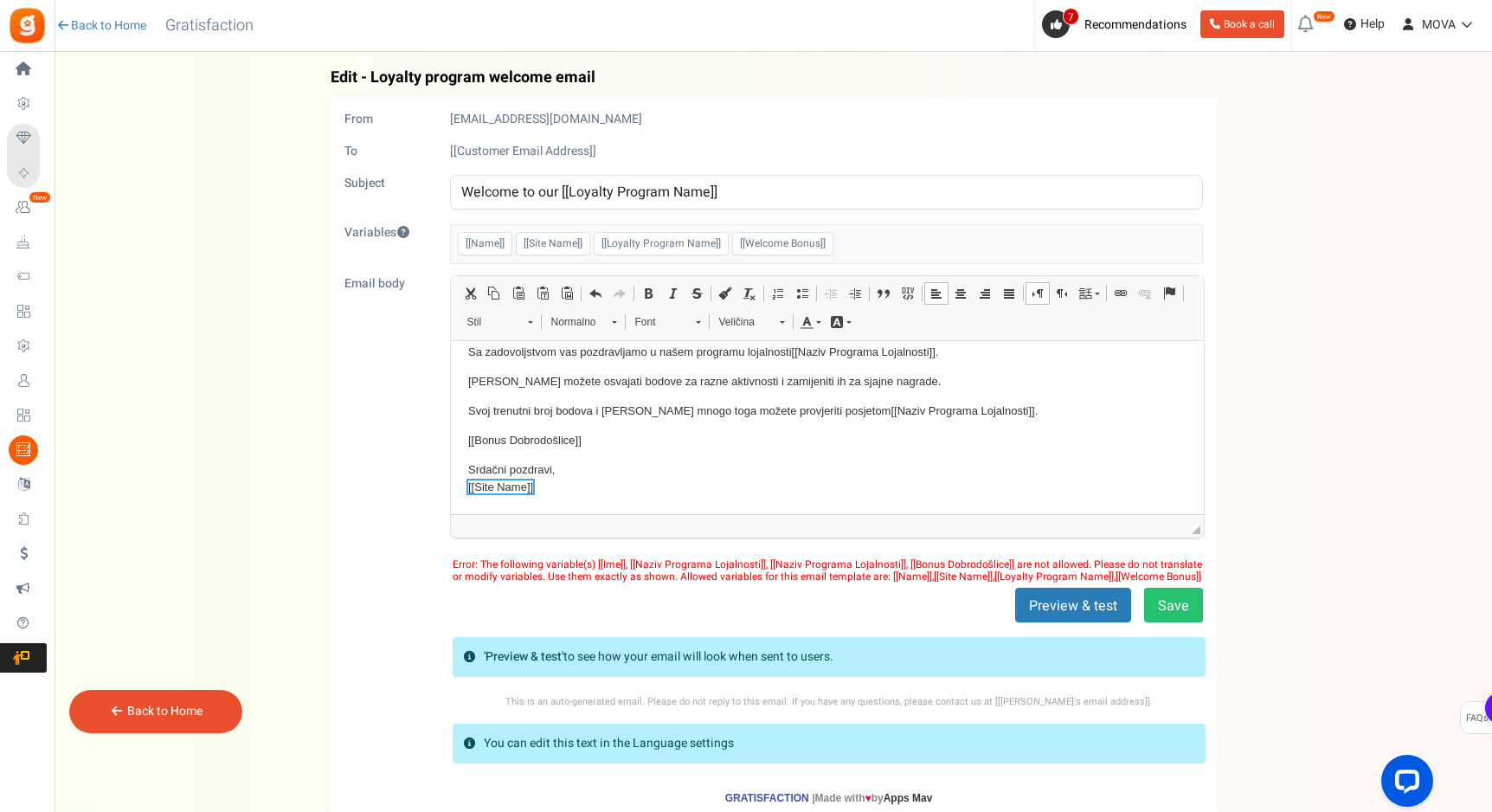
scroll to position [215, 0]
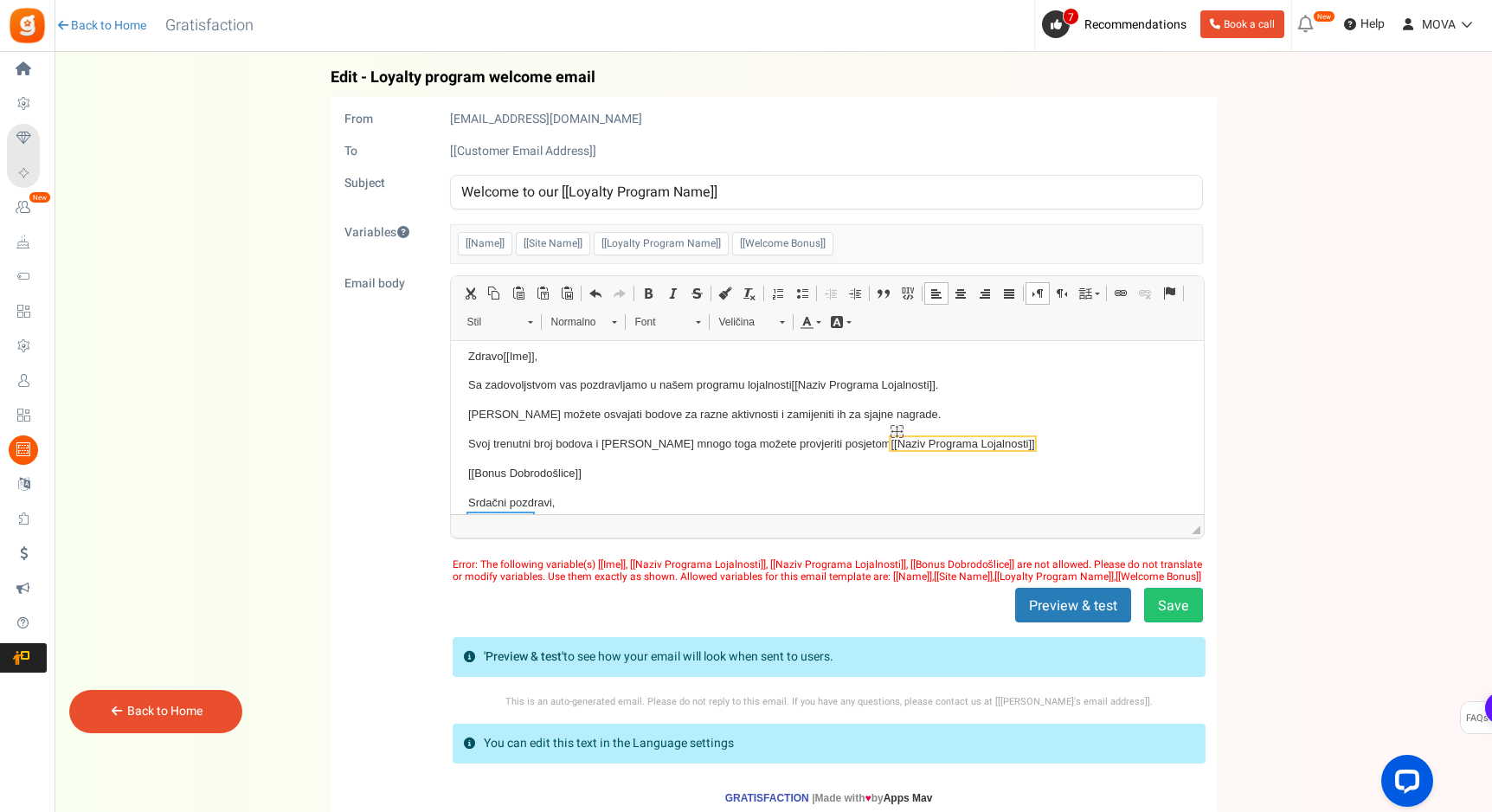
click at [889, 441] on span "[[Naziv Programa Lojalnosti]]" at bounding box center [961, 443] width 144 height 13
click at [889, 442] on span "[[Naziv Programa Lojalnosti]]" at bounding box center [961, 443] width 144 height 13
click at [889, 444] on span "[[Naziv Programa Lojalnosti]]" at bounding box center [961, 443] width 144 height 13
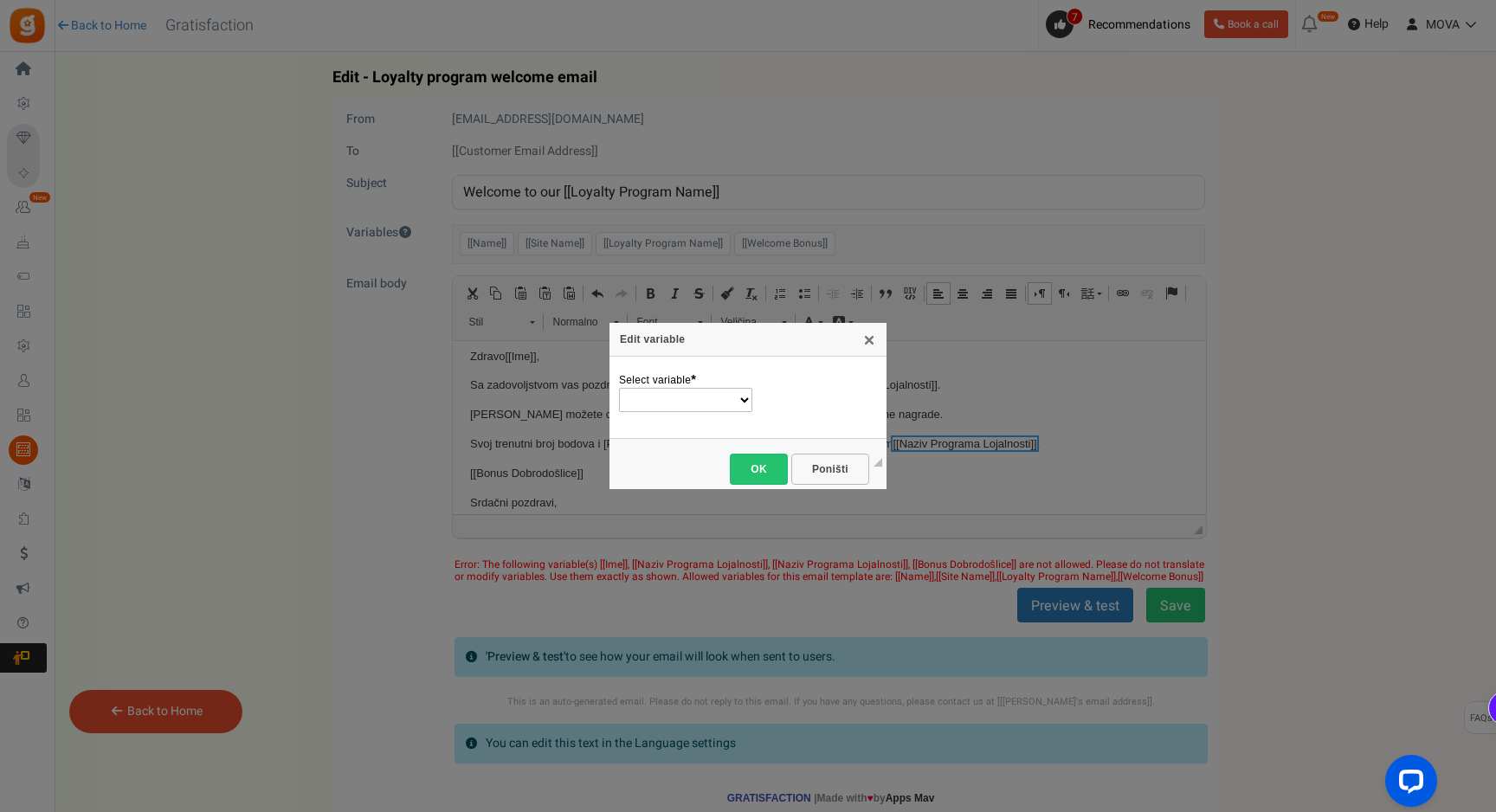
click at [726, 419] on div "Select variable * Name Site Name Loyalty Program Name Welcome Bonus" at bounding box center [748, 399] width 260 height 69
click at [710, 394] on select "Name Site Name Loyalty Program Name Welcome Bonus" at bounding box center [686, 399] width 135 height 24
select select "Loyalty Program Name"
click at [772, 475] on link "OK" at bounding box center [758, 468] width 58 height 31
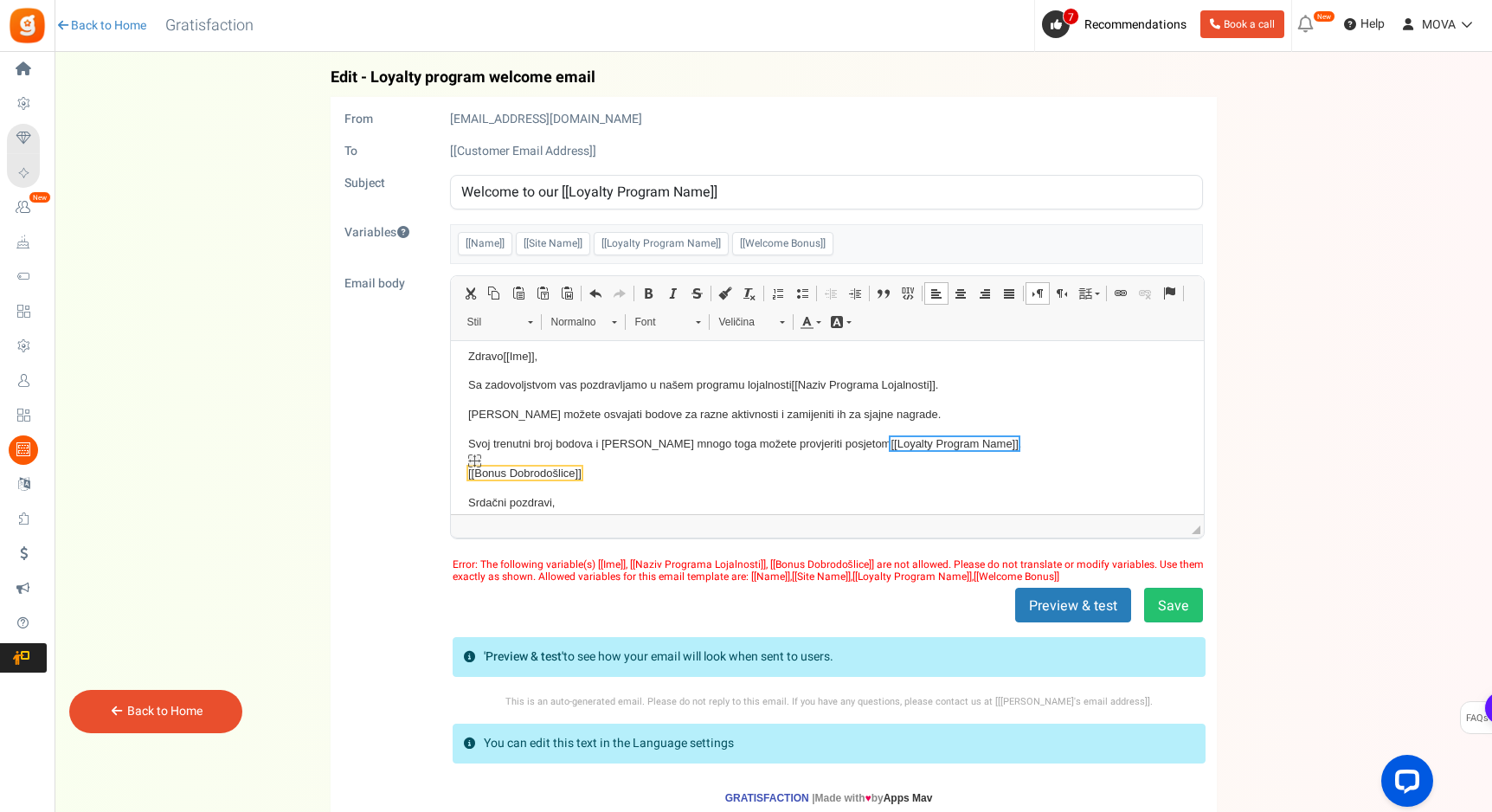
click at [544, 466] on span "[[Bonus Dobrodošlice]]" at bounding box center [524, 472] width 113 height 13
click at [546, 466] on span "[[Bonus Dobrodošlice]]" at bounding box center [526, 472] width 113 height 13
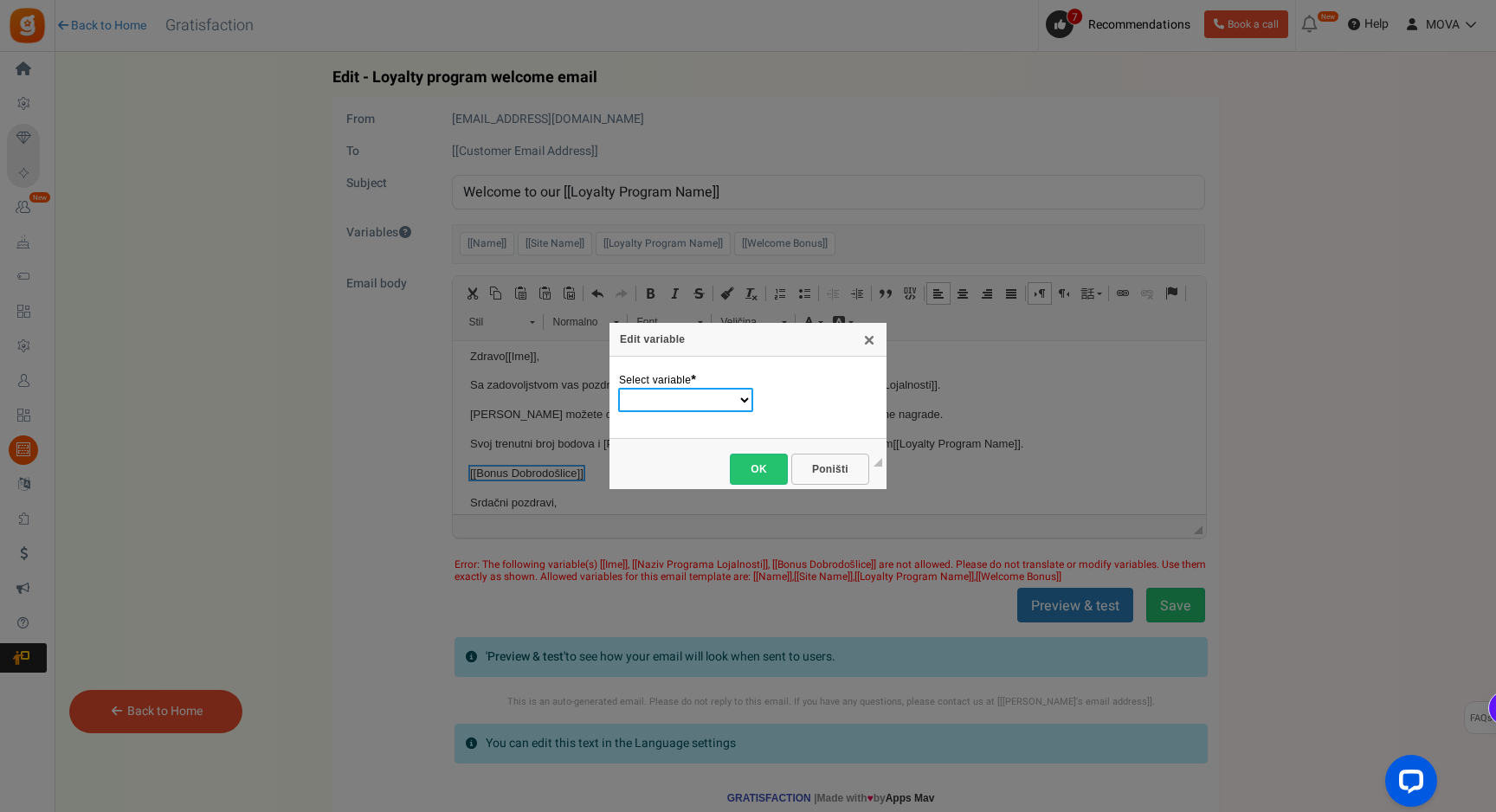
click at [657, 401] on select "Name Site Name Loyalty Program Name Welcome Bonus" at bounding box center [686, 399] width 135 height 24
select select "Welcome Bonus"
click at [771, 470] on span "OK" at bounding box center [758, 468] width 37 height 12
click at [771, 470] on p "[[Welcome Bonus]]" at bounding box center [827, 472] width 718 height 18
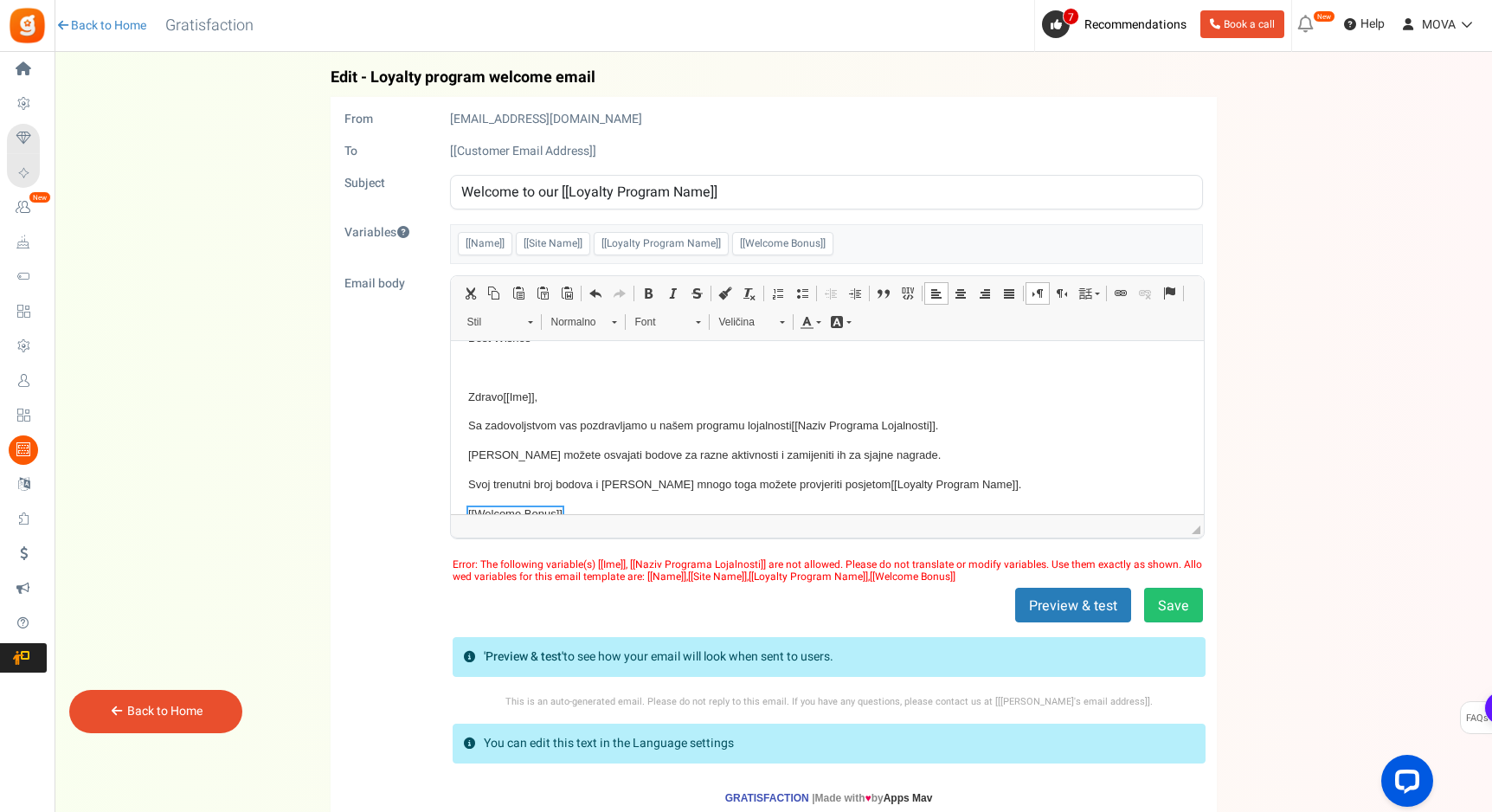
scroll to position [174, 0]
click at [533, 398] on span "[[Ime]]" at bounding box center [517, 397] width 31 height 13
click at [525, 397] on span "[[Ime]]" at bounding box center [517, 397] width 31 height 13
click at [527, 397] on span "[[Ime]]" at bounding box center [519, 397] width 31 height 13
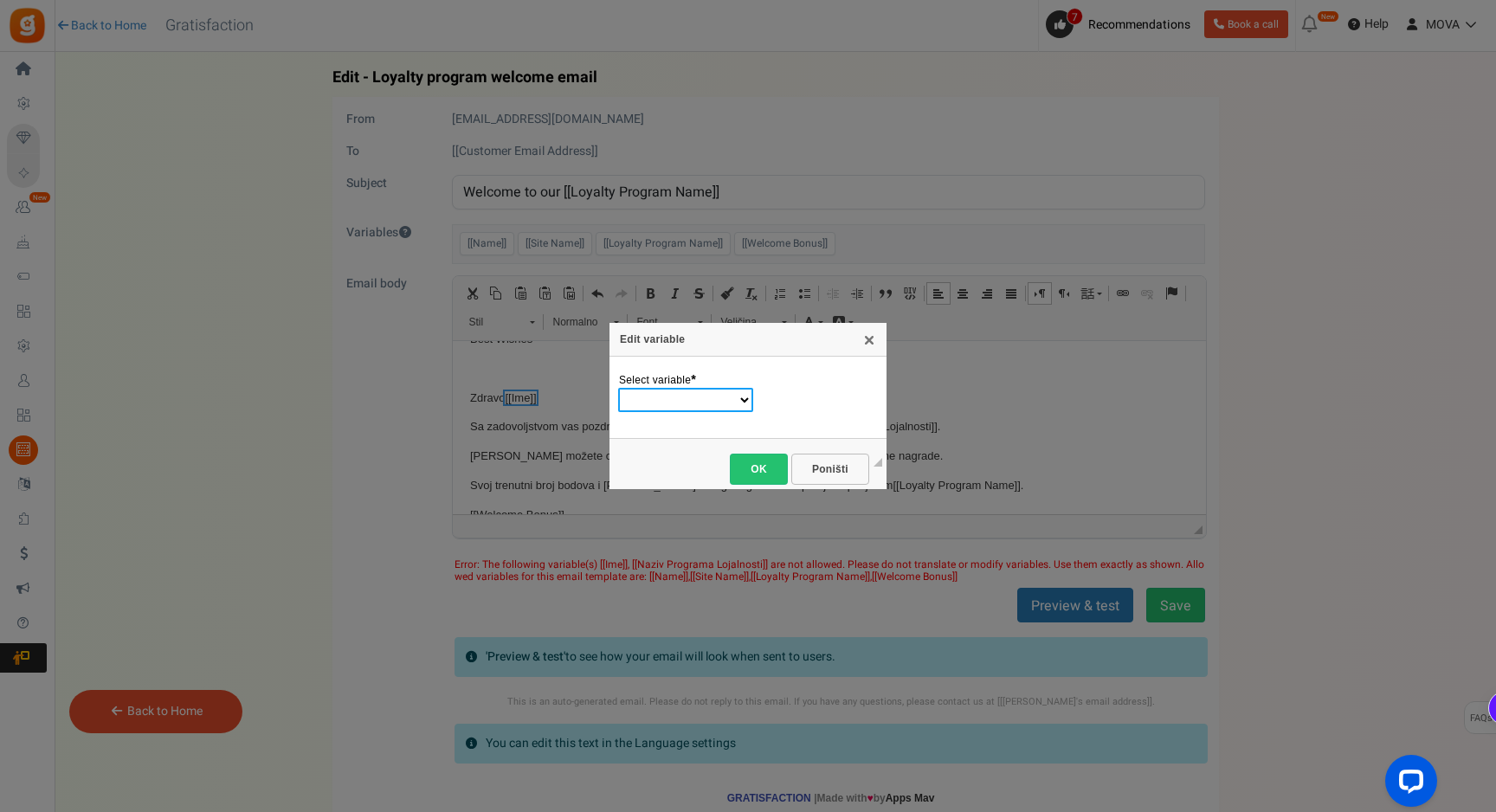
click at [692, 399] on select "Name Site Name Loyalty Program Name Welcome Bonus" at bounding box center [686, 399] width 135 height 24
click at [678, 401] on select "Name Site Name Loyalty Program Name Welcome Bonus" at bounding box center [686, 399] width 135 height 24
select select "Name"
click at [772, 480] on link "OK" at bounding box center [758, 468] width 58 height 31
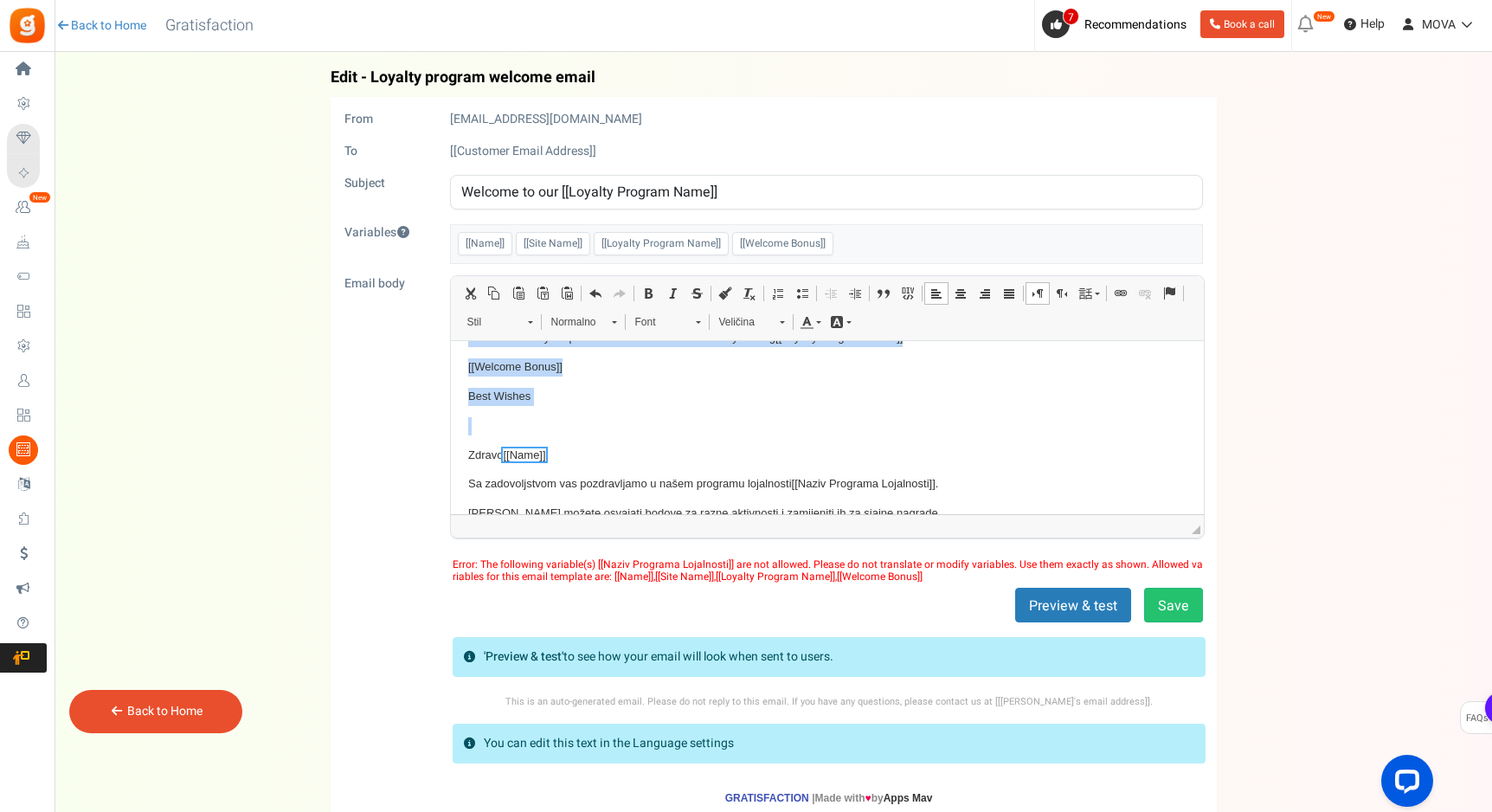
scroll to position [0, 0]
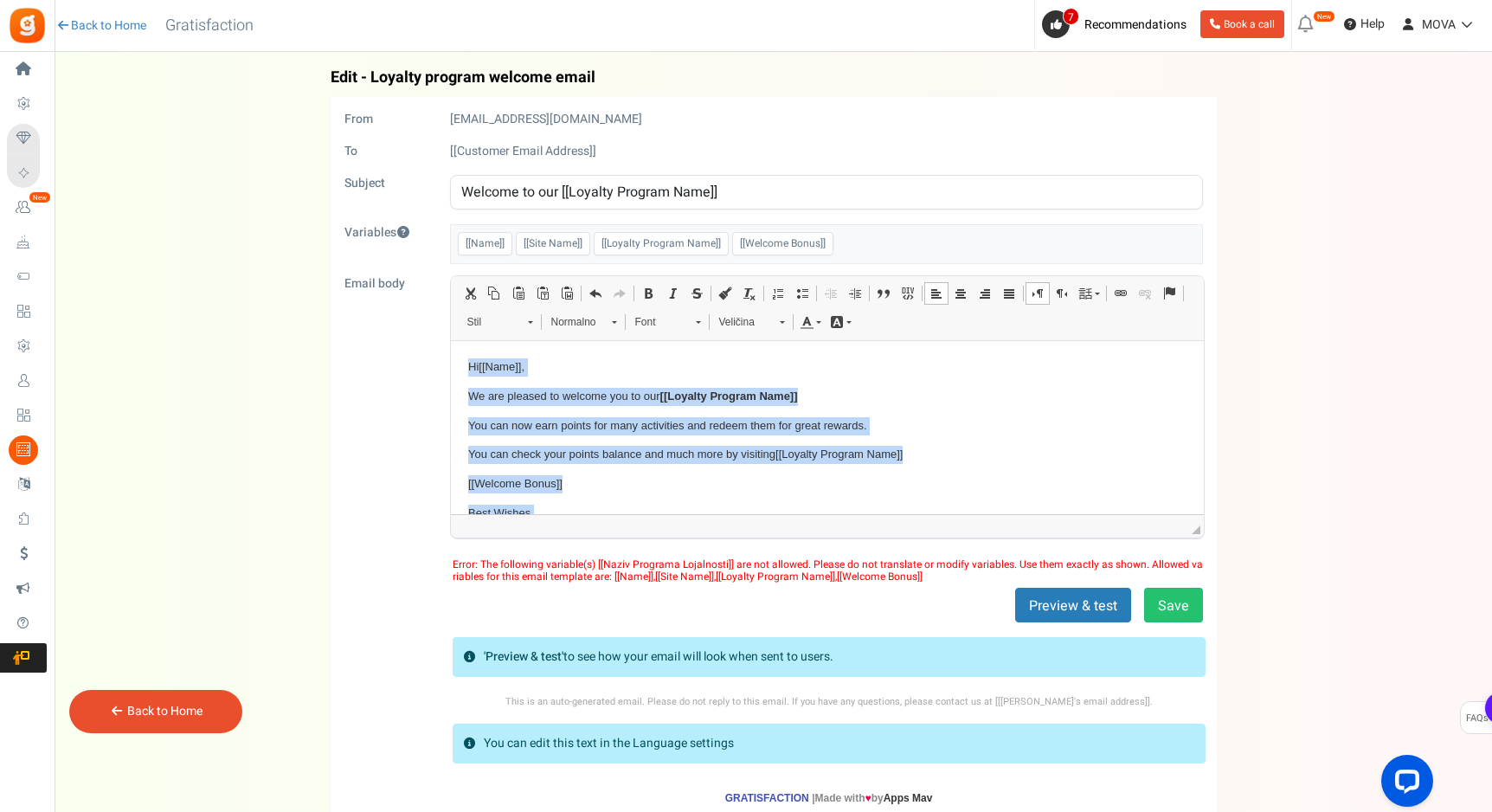
drag, startPoint x: 563, startPoint y: 406, endPoint x: 503, endPoint y: 242, distance: 174.6
click at [503, 340] on html "Hi [[Name]] , We are pleased to welcome you to our [[Loyalty Program Name]] You…" at bounding box center [826, 550] width 753 height 422
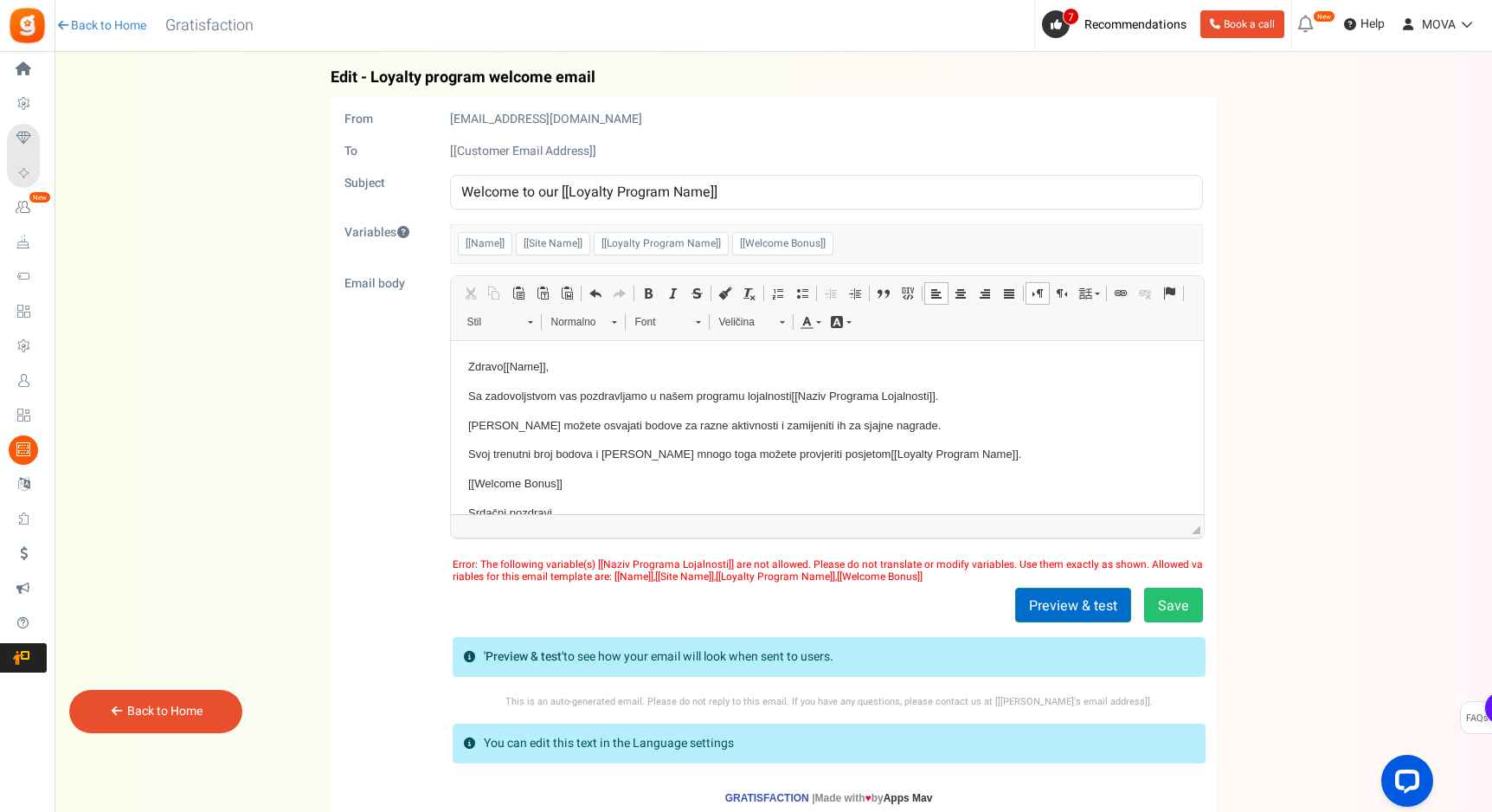
click at [1098, 608] on button "Preview & test" at bounding box center [1073, 604] width 116 height 34
click at [1059, 597] on button "Preview & test" at bounding box center [1073, 604] width 116 height 34
click at [1189, 610] on button "Save" at bounding box center [1174, 604] width 59 height 34
click at [931, 545] on form "From [EMAIL_ADDRESS][DOMAIN_NAME] To [[Customer Email Address]] Subject Welcome…" at bounding box center [774, 463] width 859 height 705
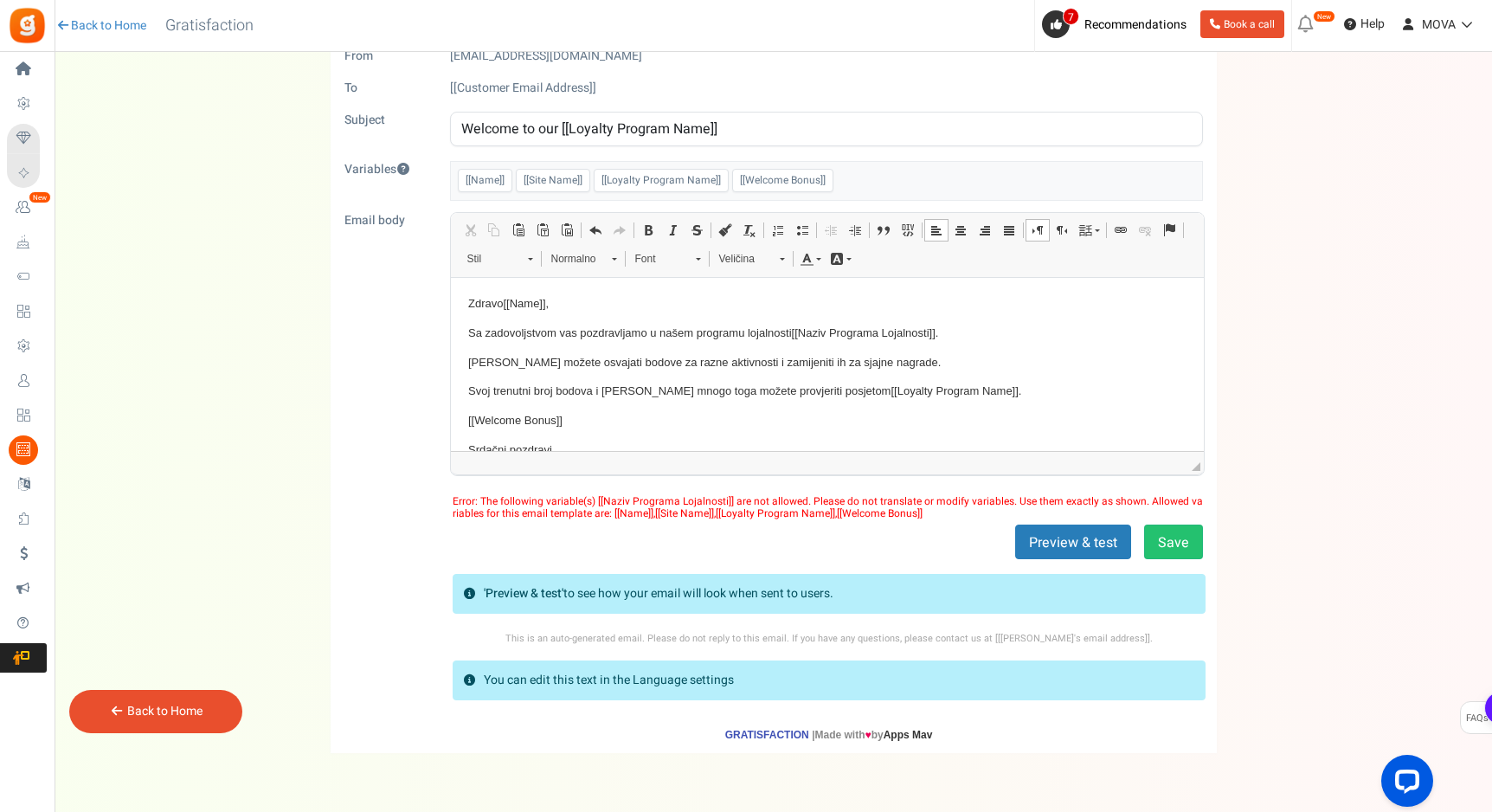
scroll to position [67, 0]
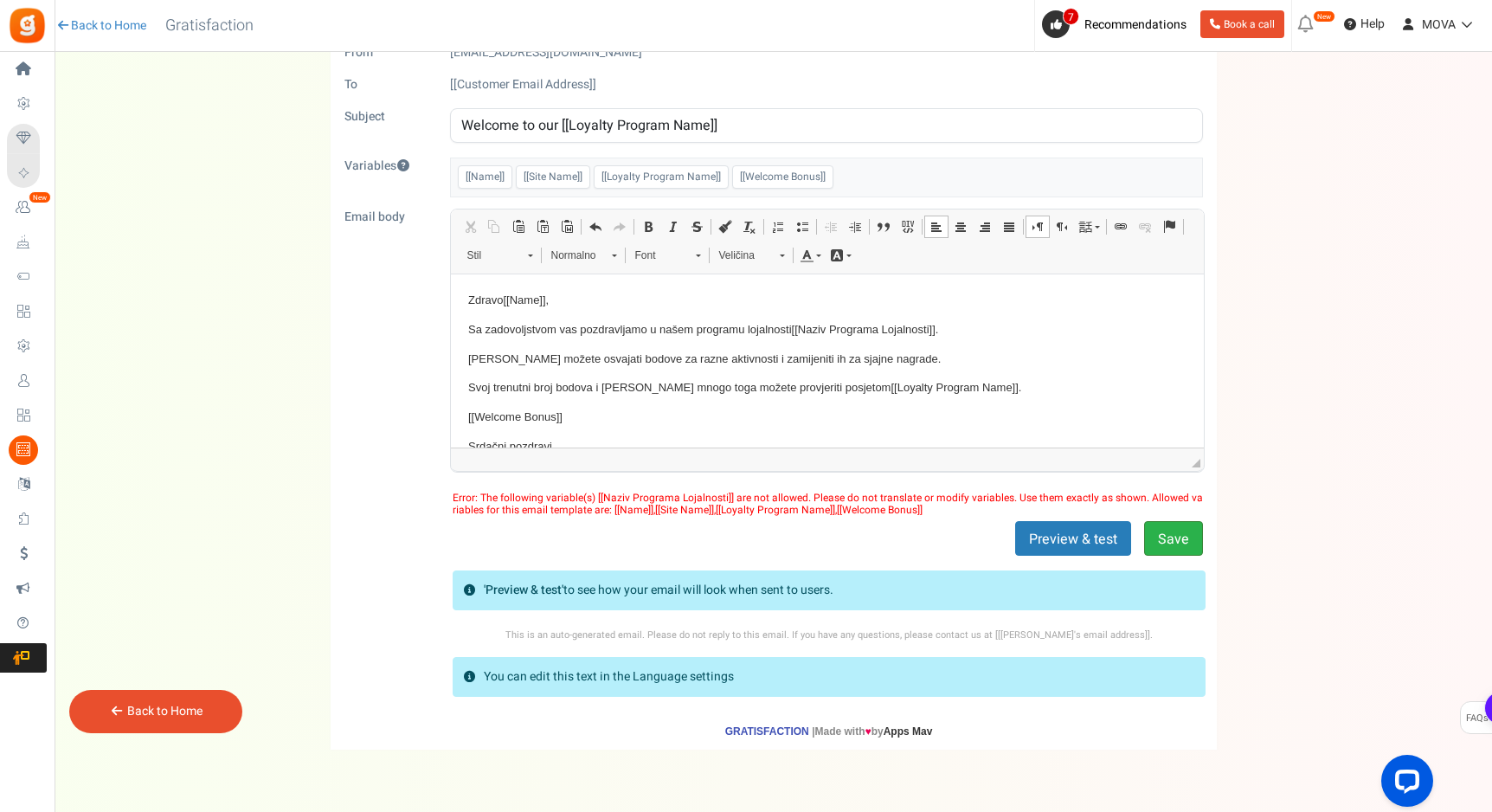
click at [1173, 533] on button "Save" at bounding box center [1174, 538] width 59 height 34
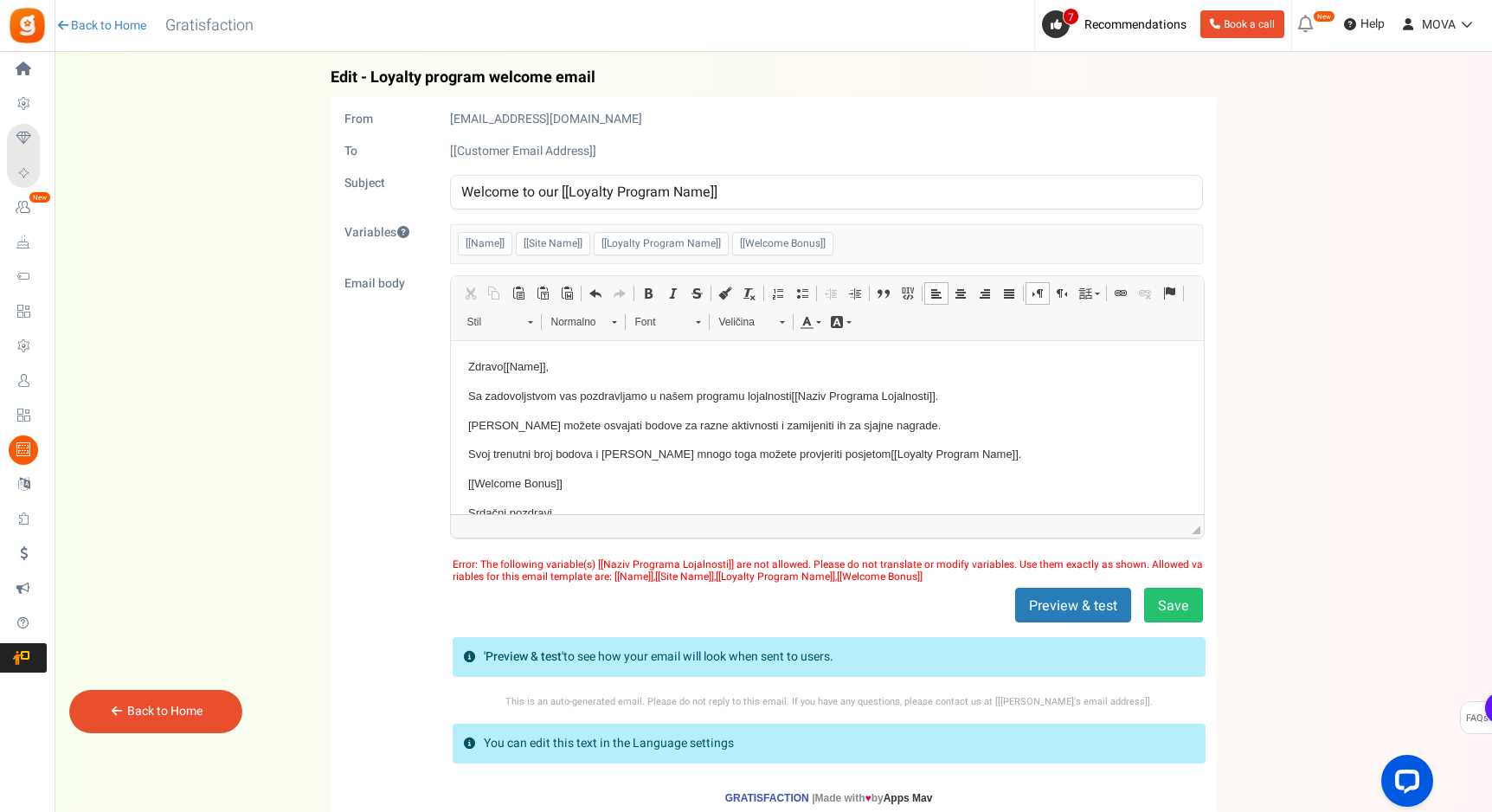
click at [680, 186] on input "Welcome to our [[Loyalty Program Name]]" at bounding box center [826, 192] width 753 height 34
click at [521, 193] on input "Welcome to our [[Loyalty Program Name]]" at bounding box center [826, 192] width 753 height 34
click at [552, 198] on input "Welcome to our [[Loyalty Program Name]]" at bounding box center [826, 192] width 753 height 34
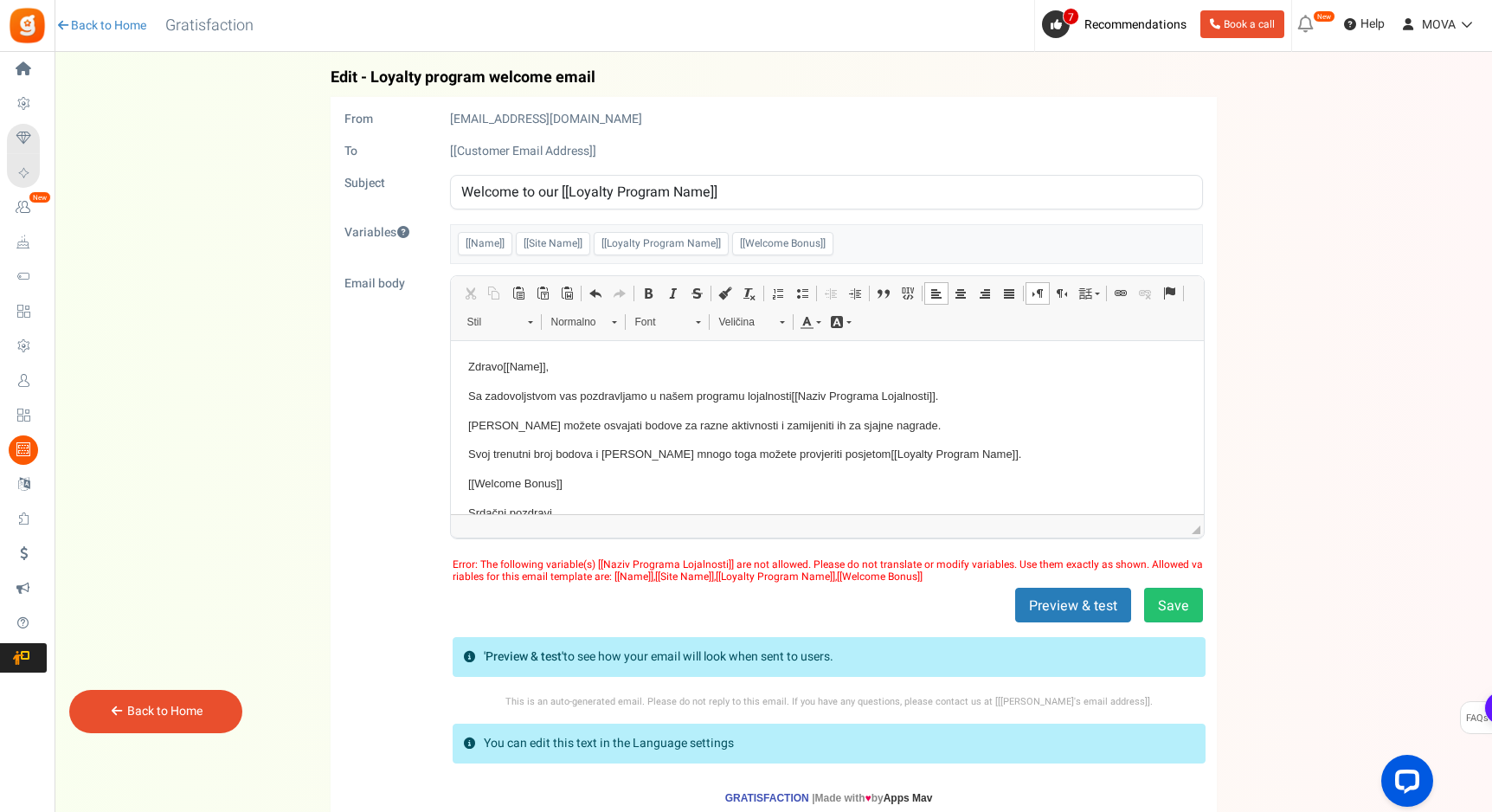
drag, startPoint x: 555, startPoint y: 195, endPoint x: 324, endPoint y: 192, distance: 231.0
click at [324, 192] on div "Back Edit - Loyalty program welcome email From [EMAIL_ADDRESS][DOMAIN_NAME] To …" at bounding box center [772, 443] width 1402 height 746
type input "Dobrodošli u [[Loyalty Program Name]]"
click at [1176, 606] on button "Save" at bounding box center [1174, 604] width 59 height 34
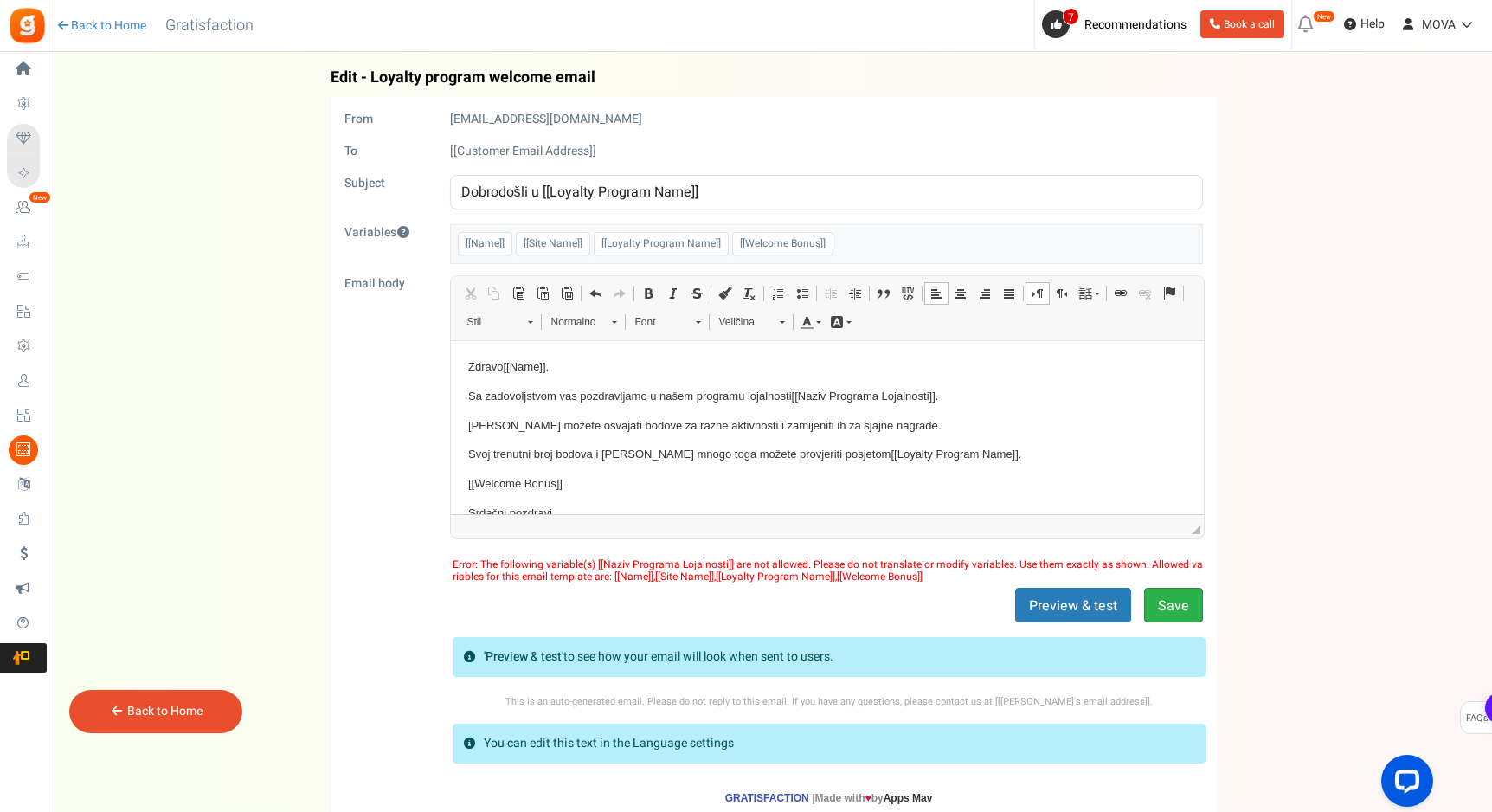
click at [1176, 606] on button "Save" at bounding box center [1174, 604] width 59 height 34
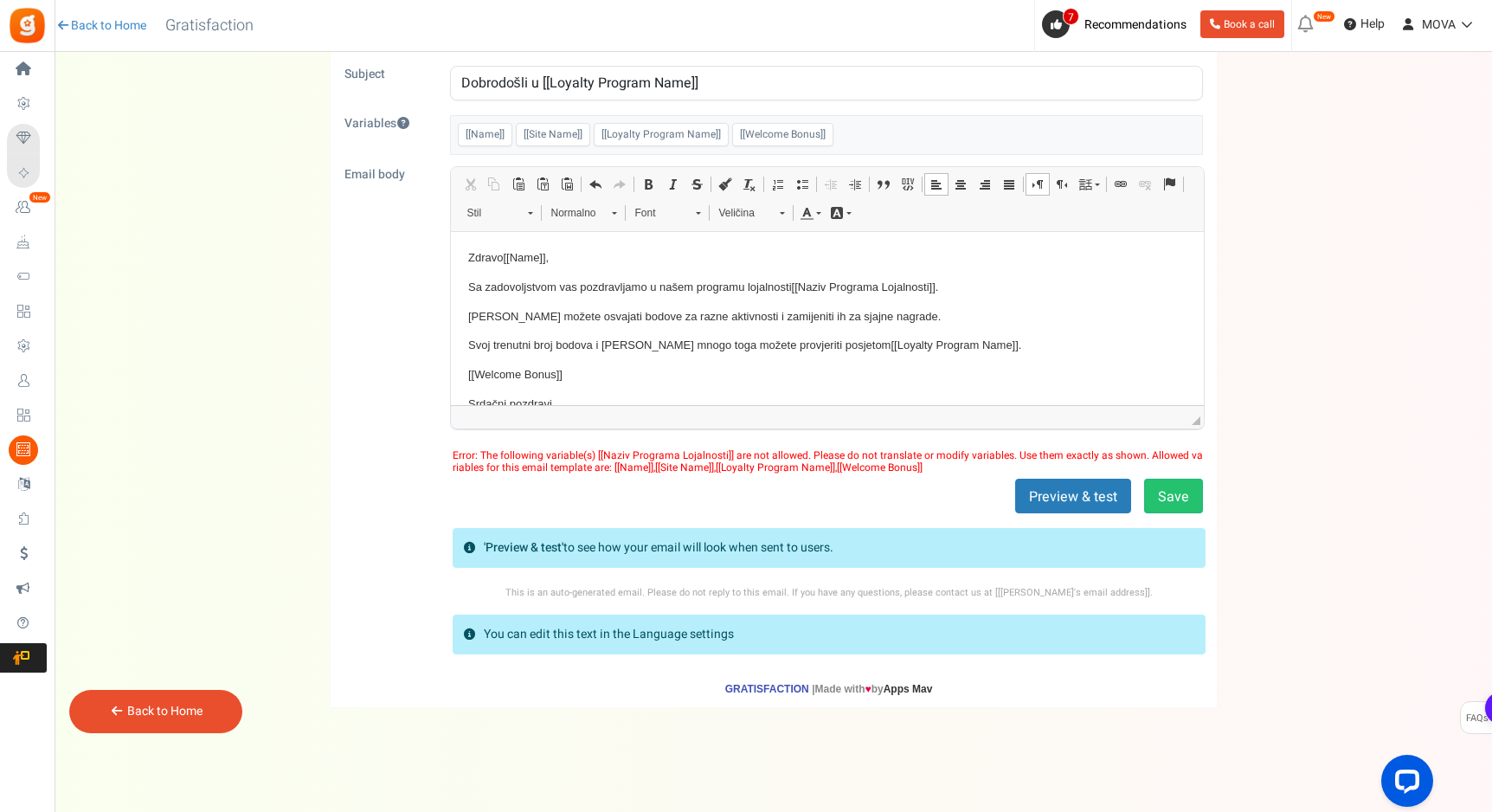
click at [735, 642] on div "You can edit this text in the Language settings" at bounding box center [828, 634] width 753 height 40
click at [193, 703] on link "Back to Home" at bounding box center [165, 710] width 75 height 18
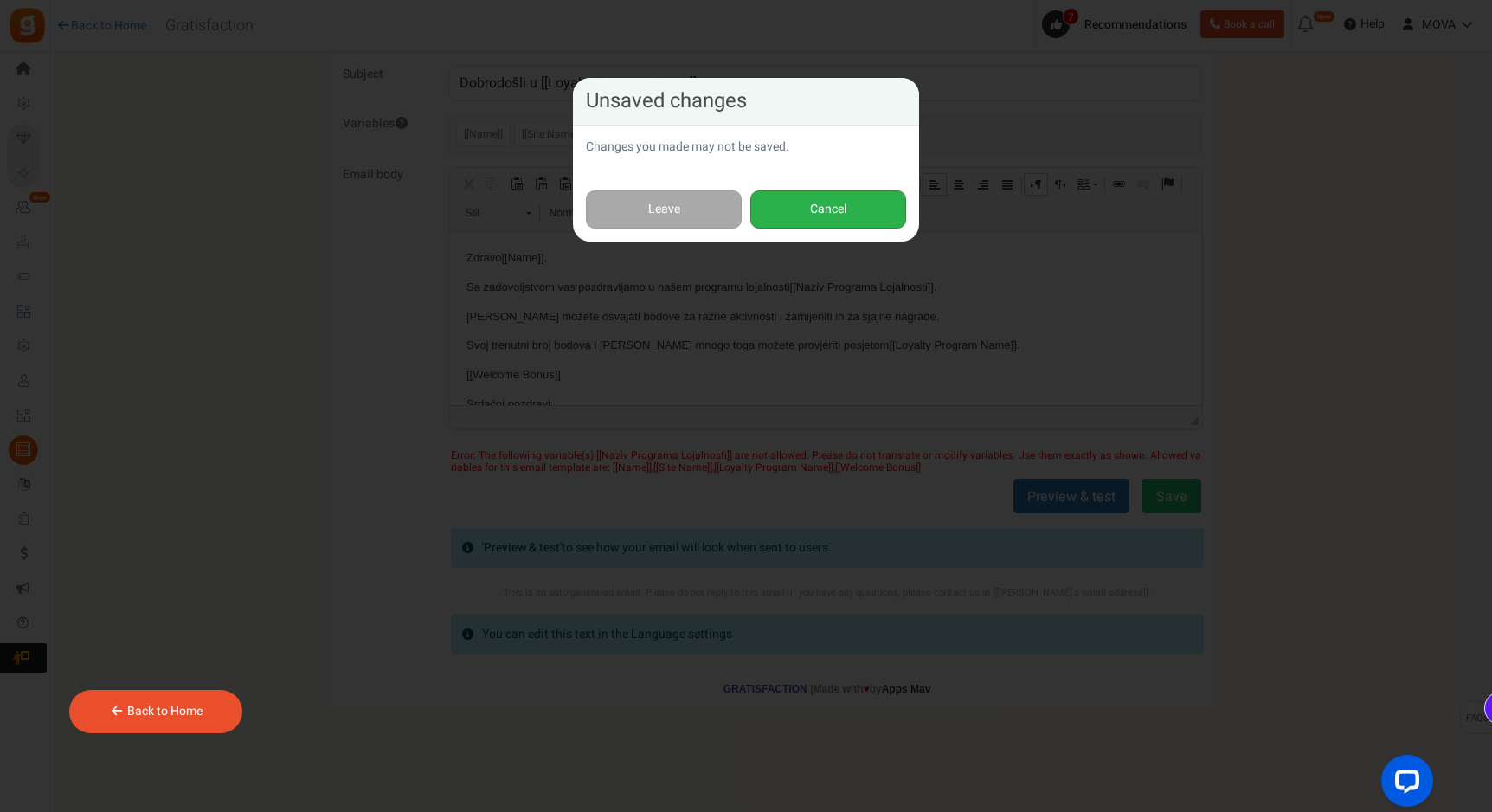
click at [801, 198] on button "Cancel" at bounding box center [828, 209] width 156 height 39
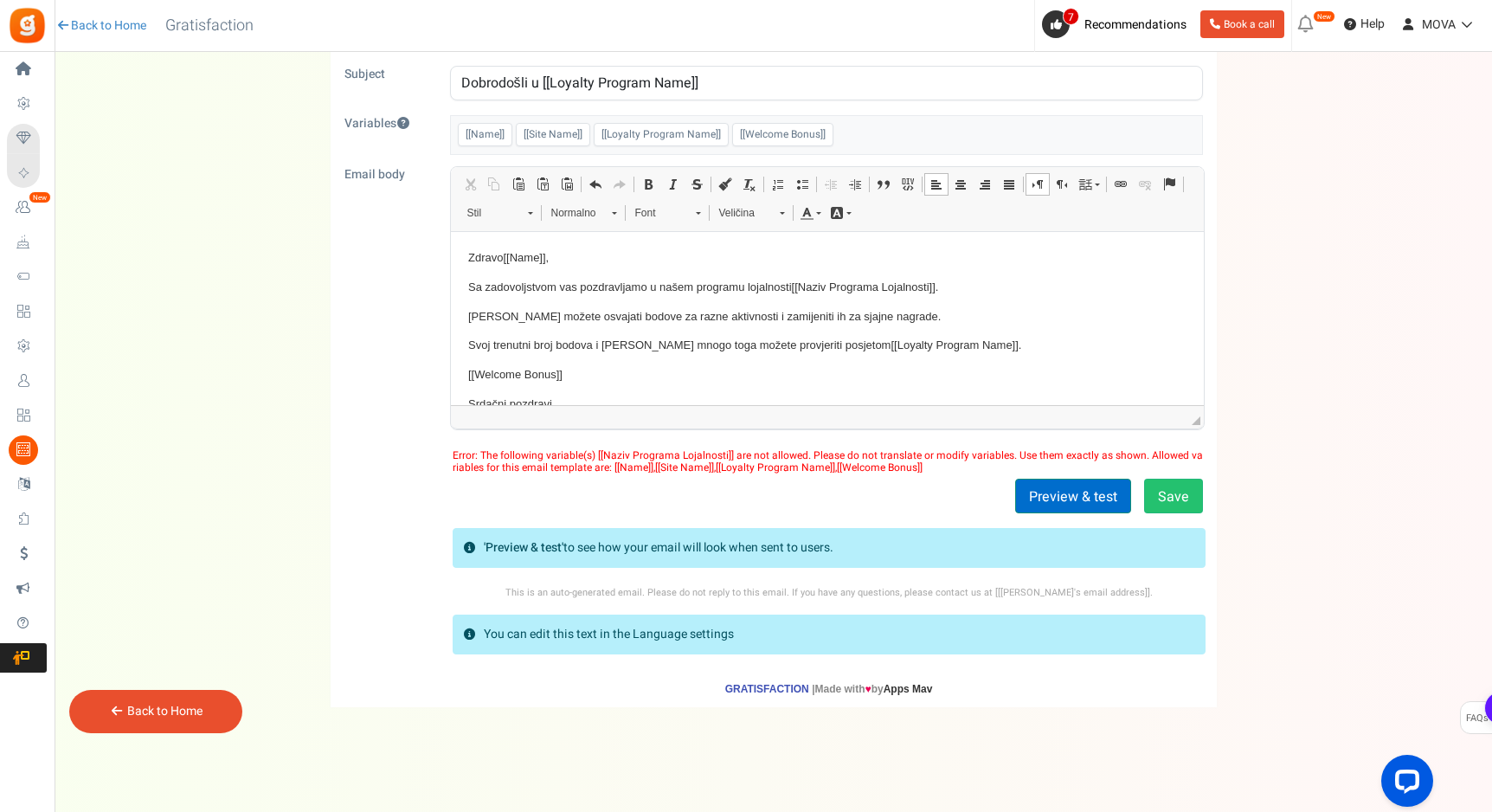
click at [1091, 505] on button "Preview & test" at bounding box center [1073, 496] width 116 height 34
click at [1173, 489] on button "Save" at bounding box center [1174, 496] width 59 height 34
click at [987, 358] on body "Zdravo [[Name]] , Sa zadovoljstvom vas pozdravljamo u našem programu lojalnosti…" at bounding box center [826, 340] width 718 height 183
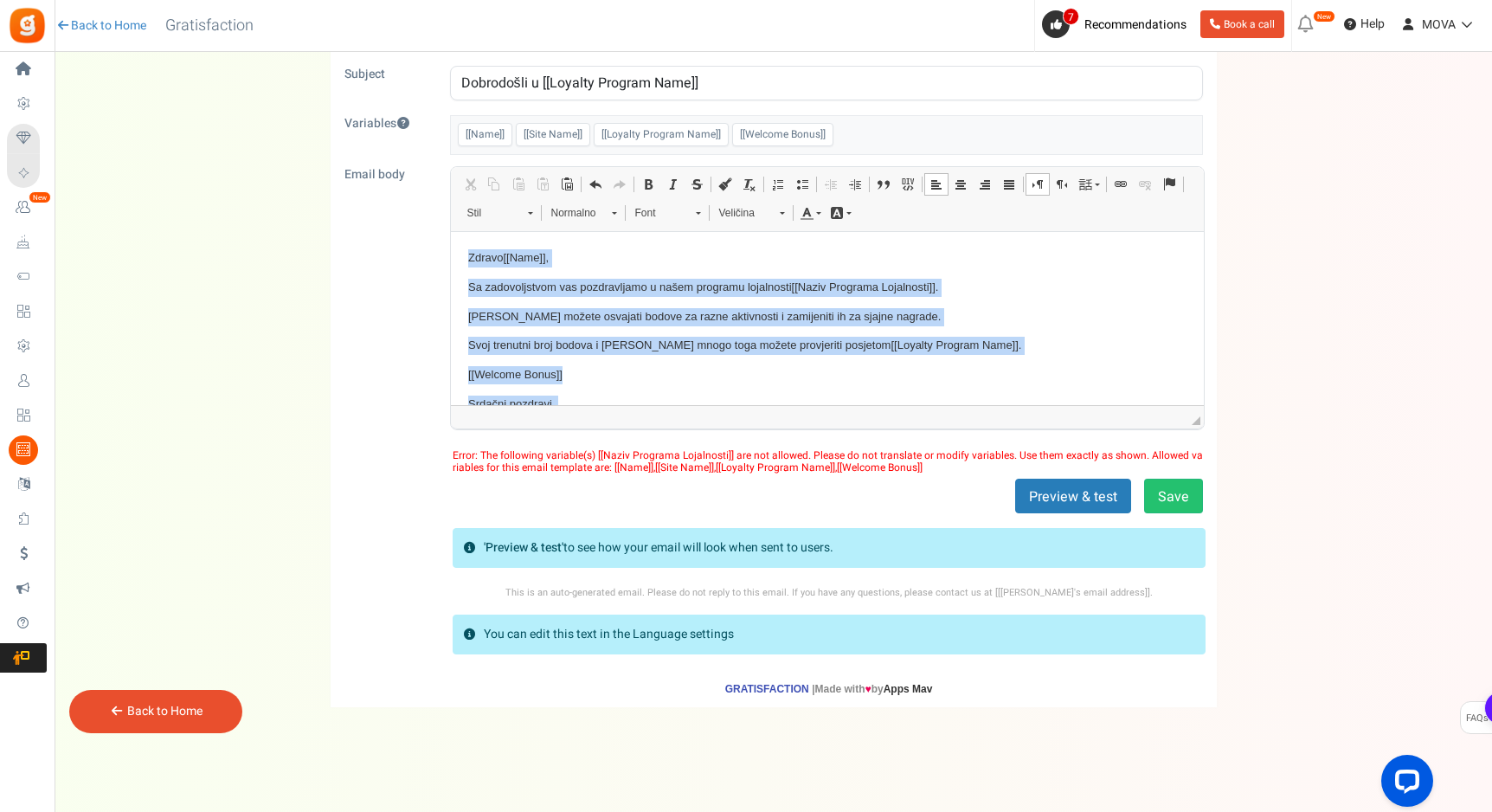
copy body "Zdravo [[Name]] , Sa zadovoljstvom vas pozdravljamo u našem programu lojalnosti…"
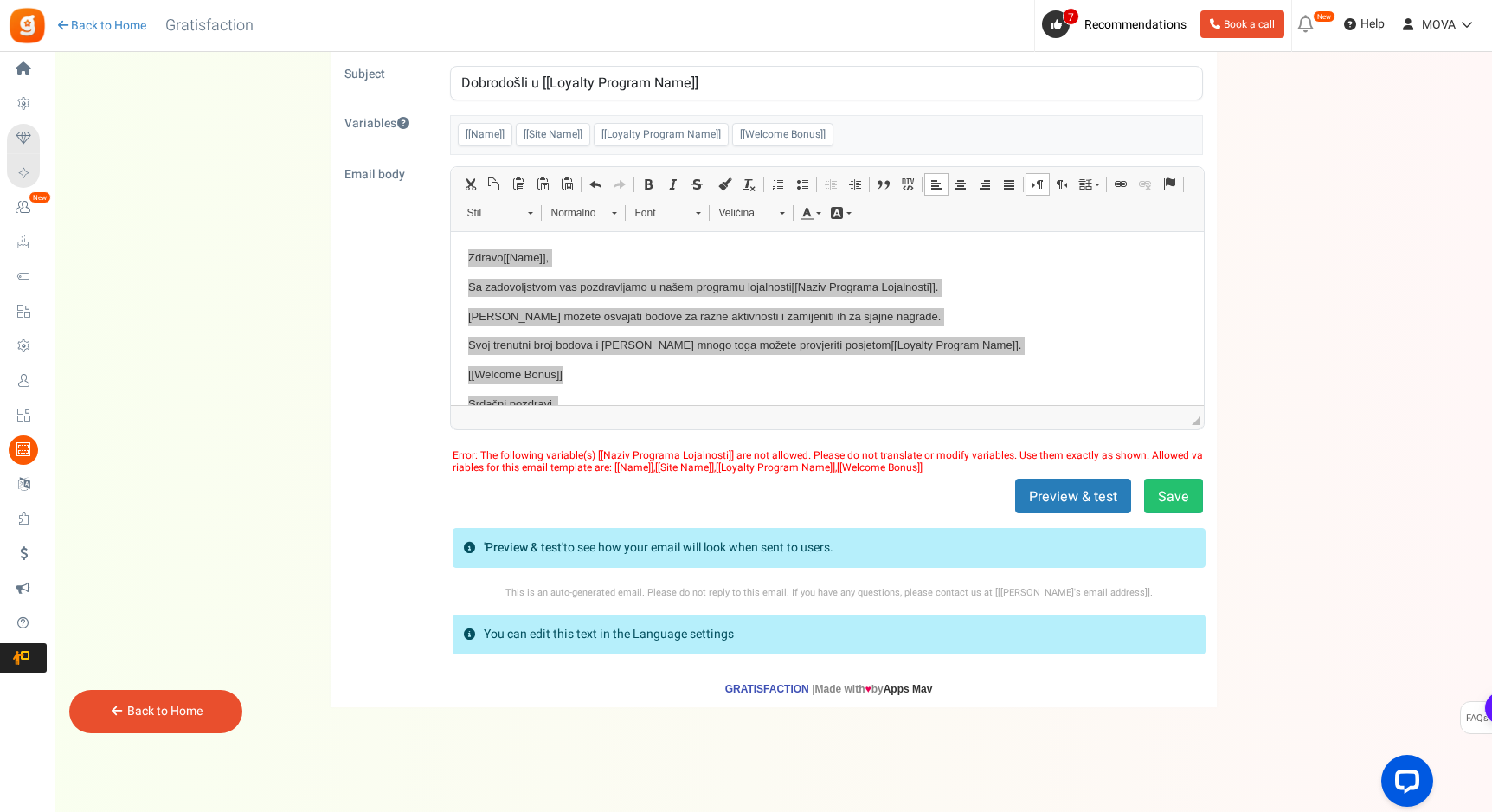
click at [118, 724] on div "Back to Home" at bounding box center [156, 710] width 173 height 43
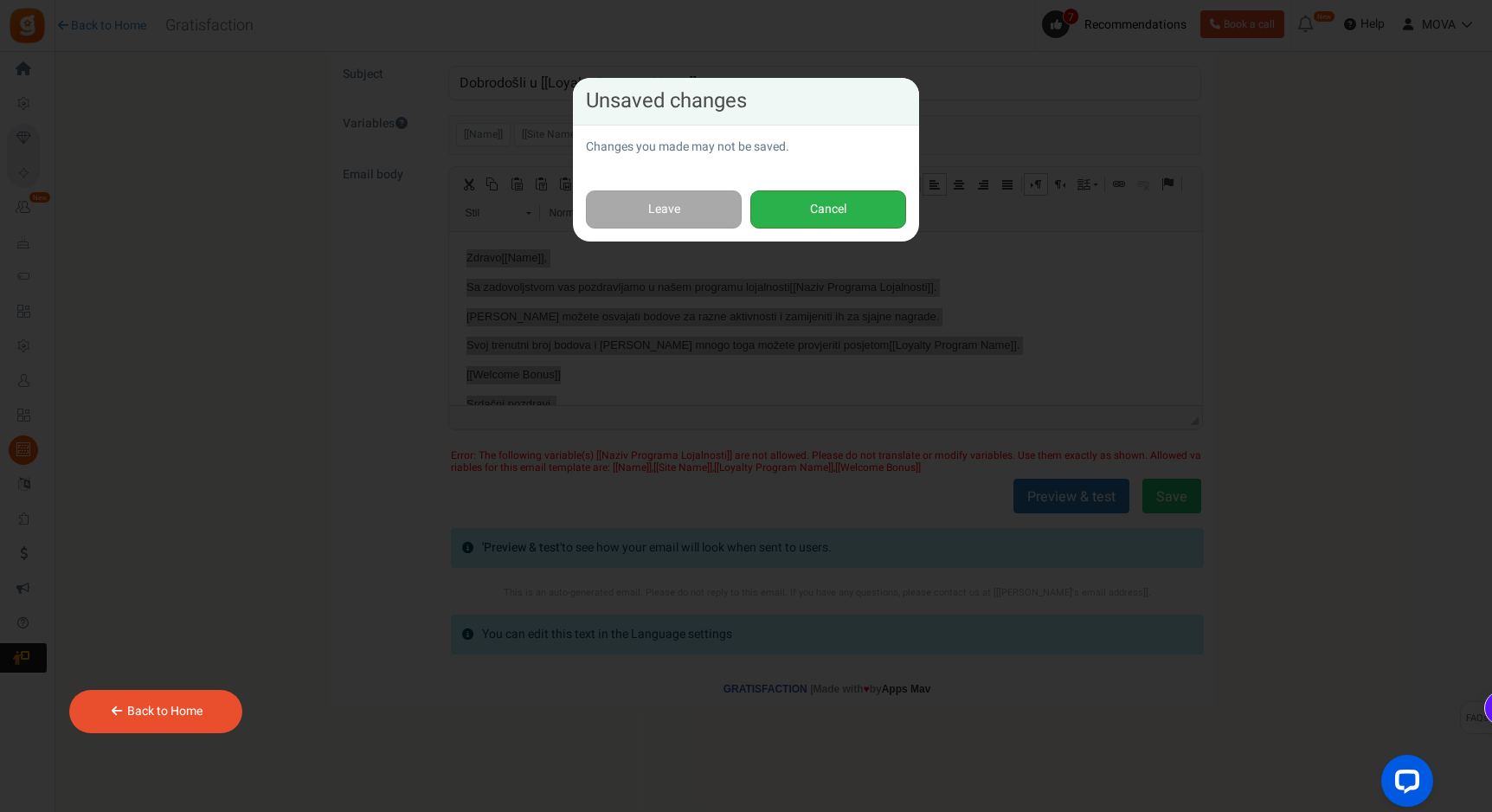
click at [803, 214] on button "Cancel" at bounding box center [828, 209] width 156 height 39
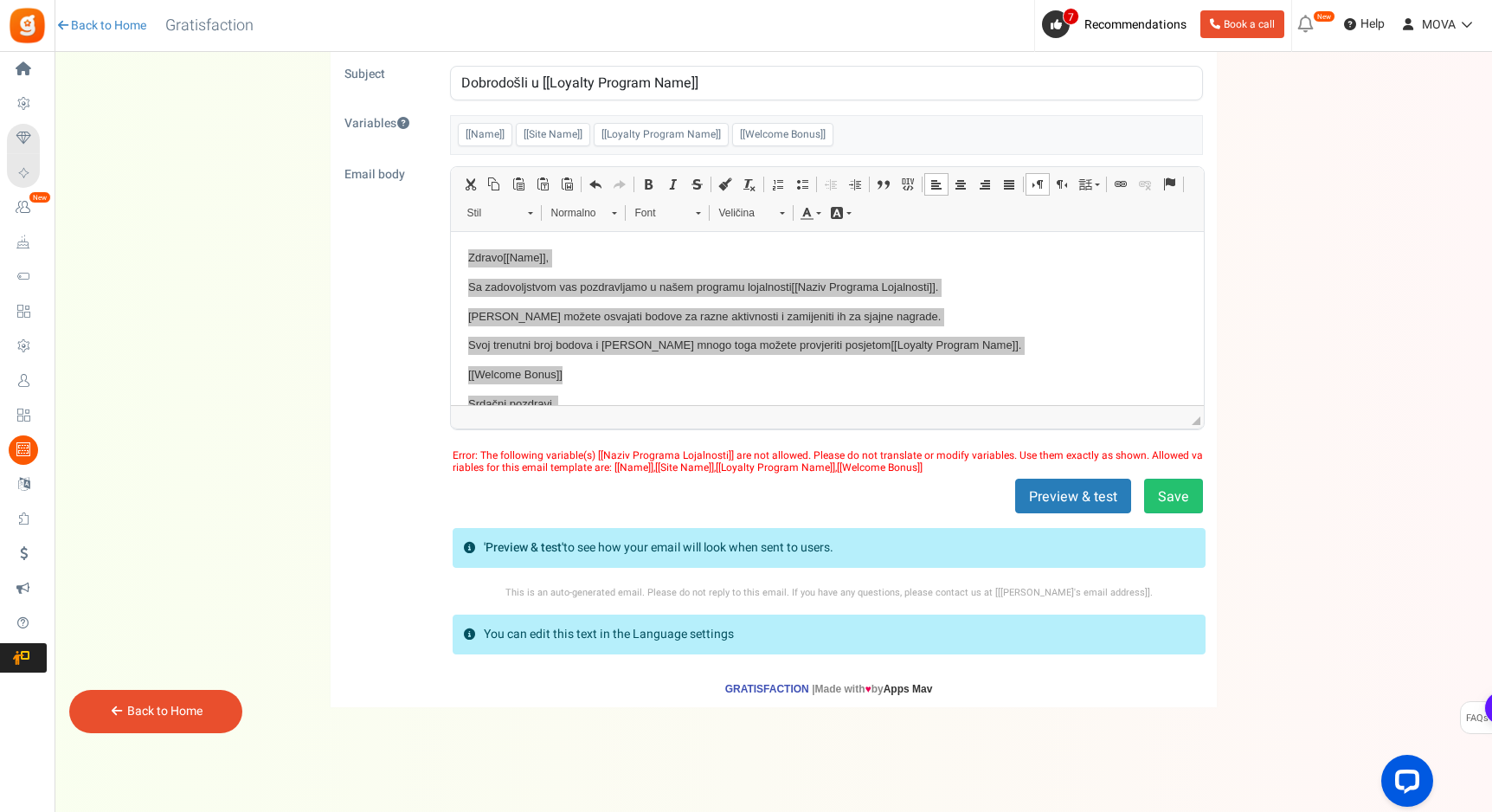
click at [156, 736] on div "View less View more × [NEW!] Include taxes and shipping when rewarding points f…" at bounding box center [746, 377] width 1492 height 868
click at [180, 719] on link "Back to Home" at bounding box center [165, 710] width 75 height 18
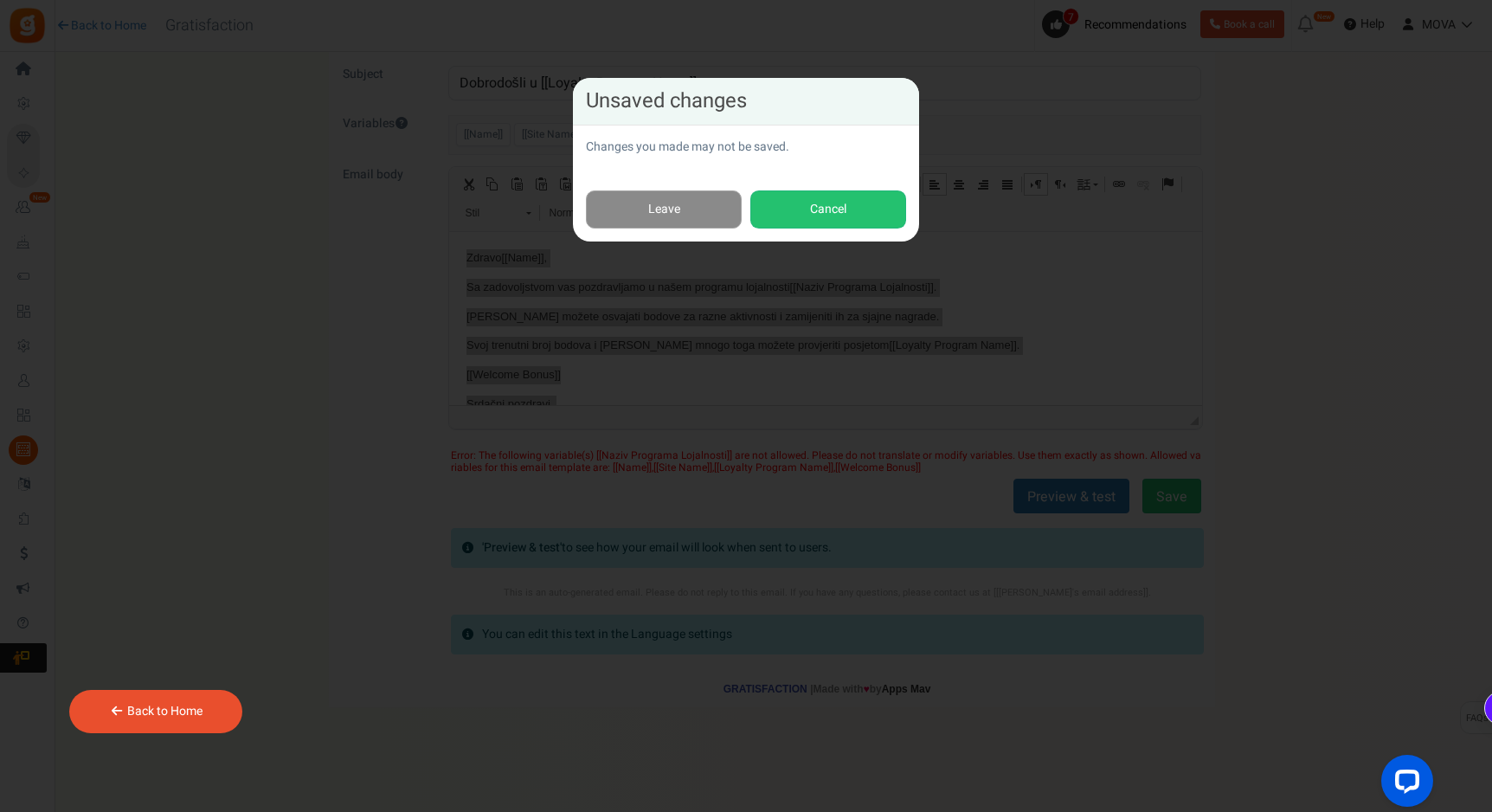
click at [711, 199] on link "Leave" at bounding box center [664, 209] width 156 height 39
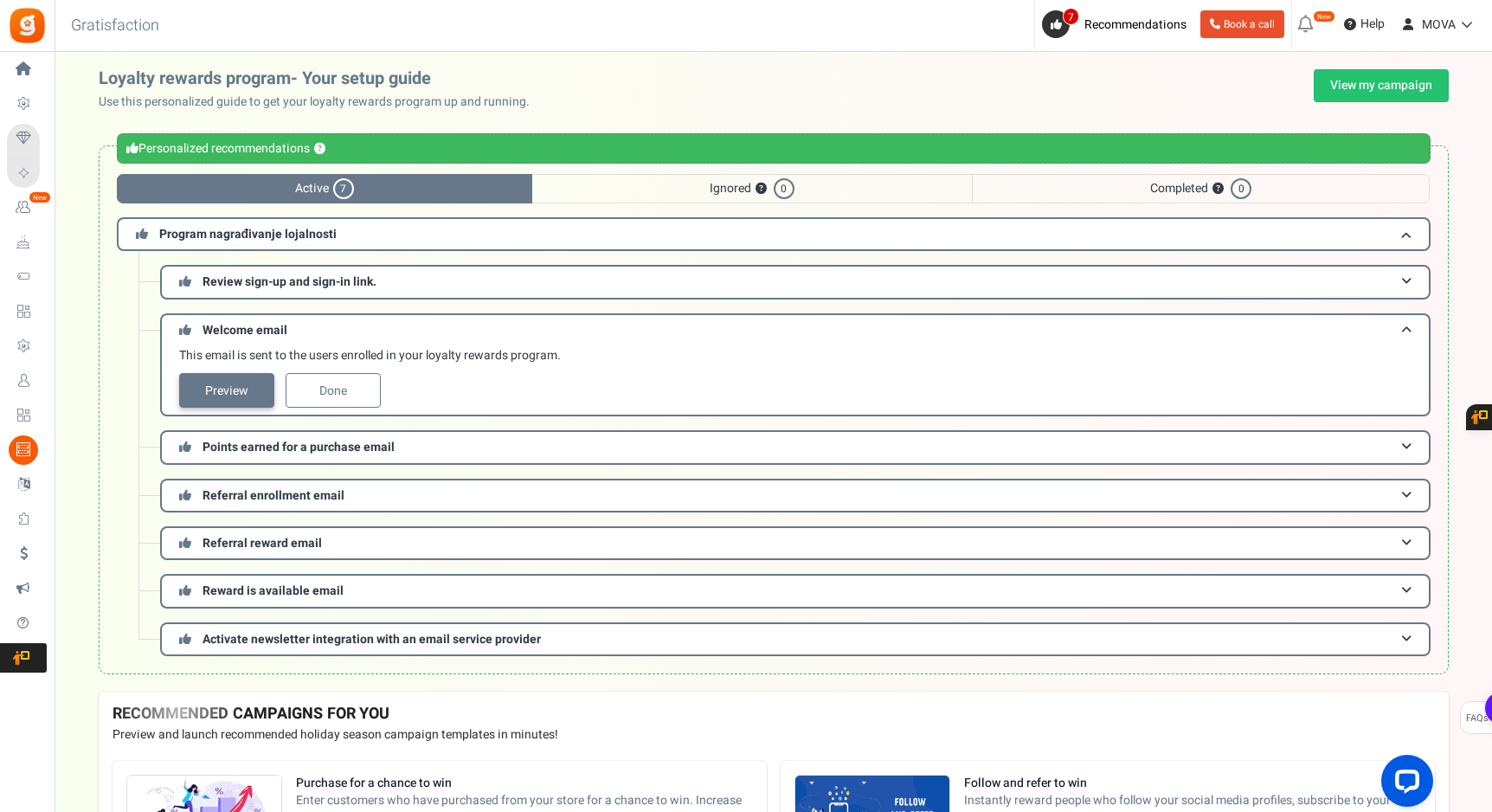
click at [251, 395] on link "Preview" at bounding box center [227, 390] width 95 height 34
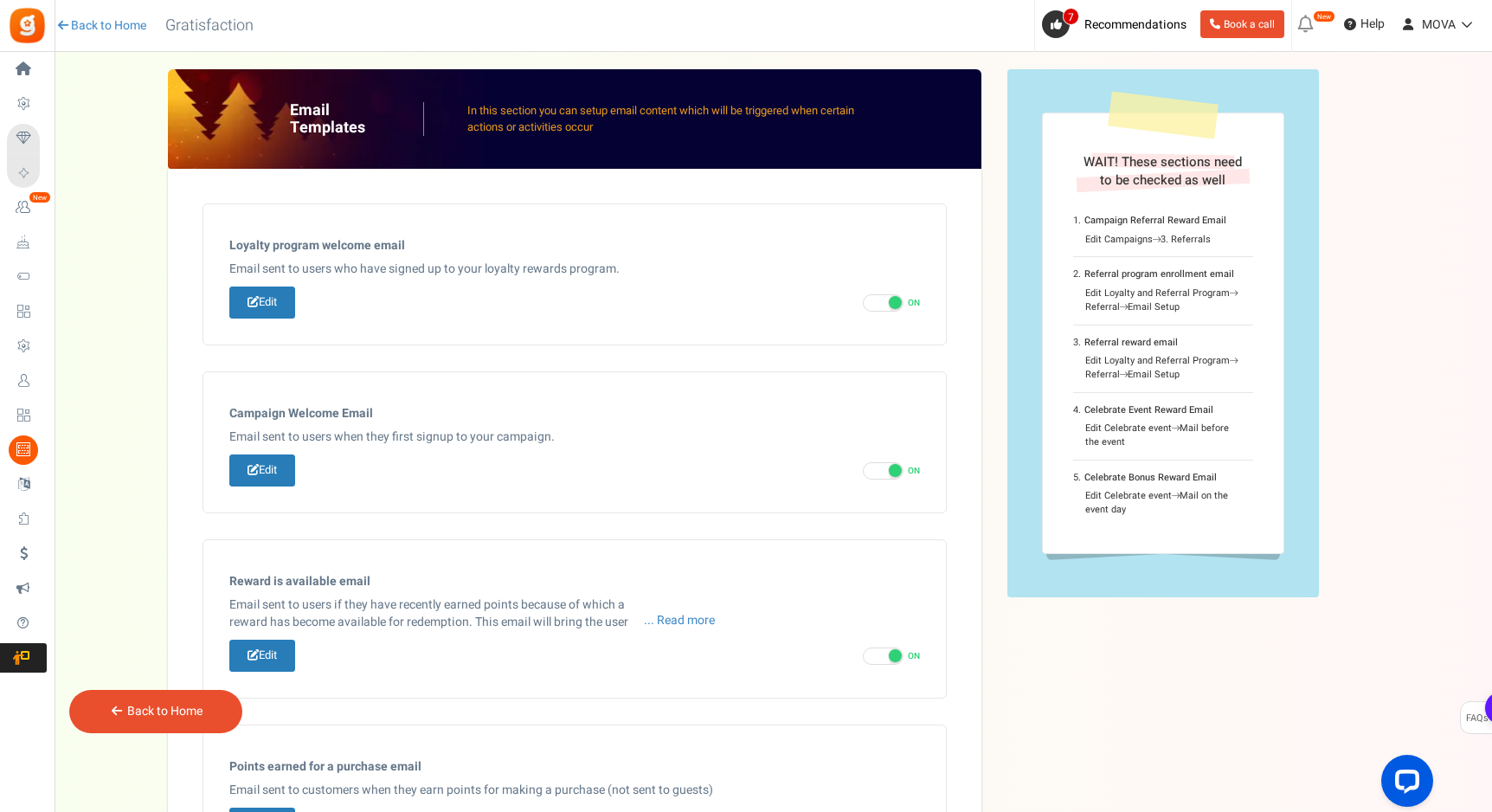
type input "Welcome to our [[Loyalty Program Name]]"
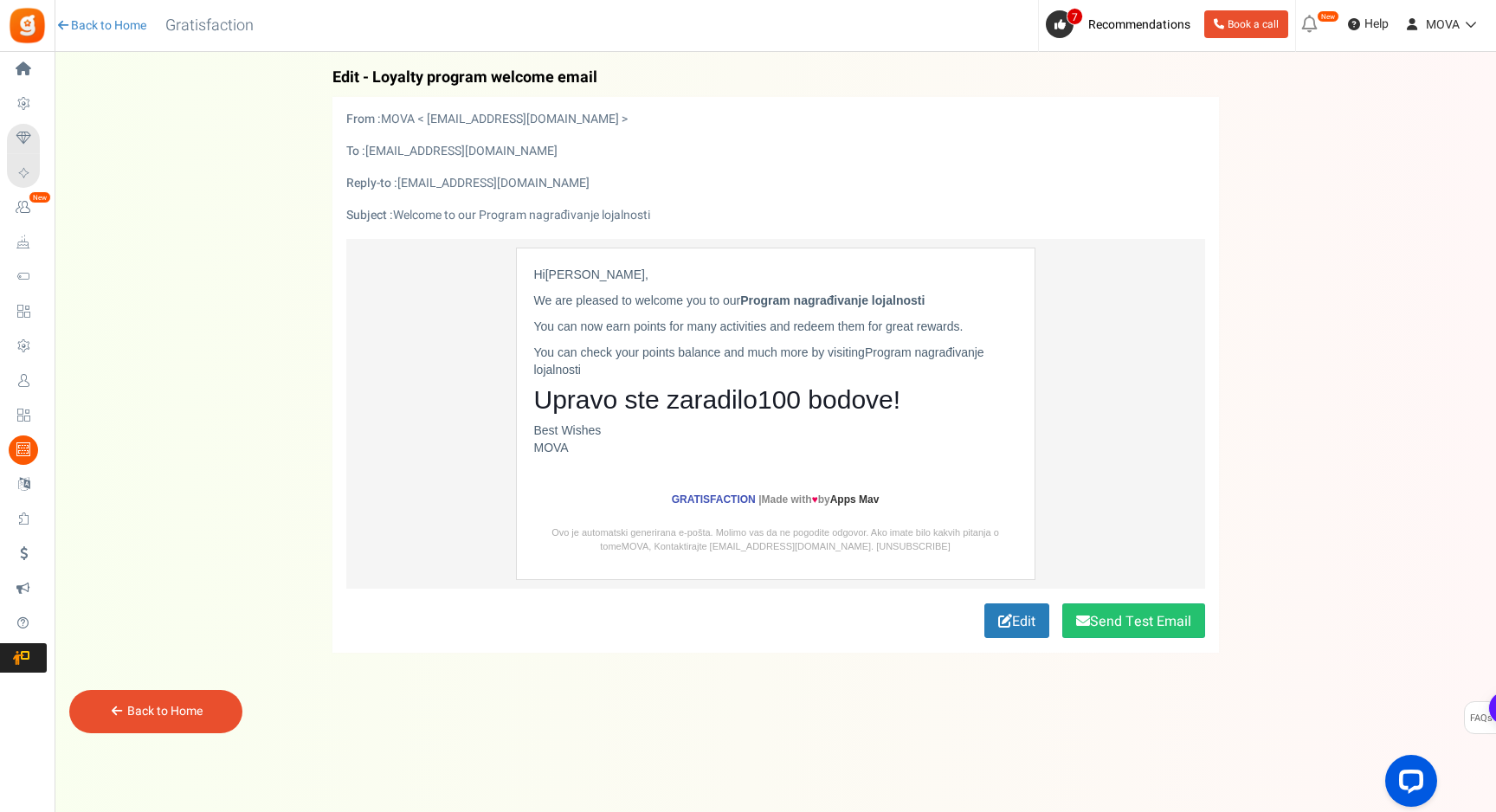
click at [698, 320] on p "You can now earn points for many activities and redeem them for great rewards." at bounding box center [775, 327] width 483 height 17
click at [1027, 635] on link "Edit" at bounding box center [1016, 621] width 65 height 34
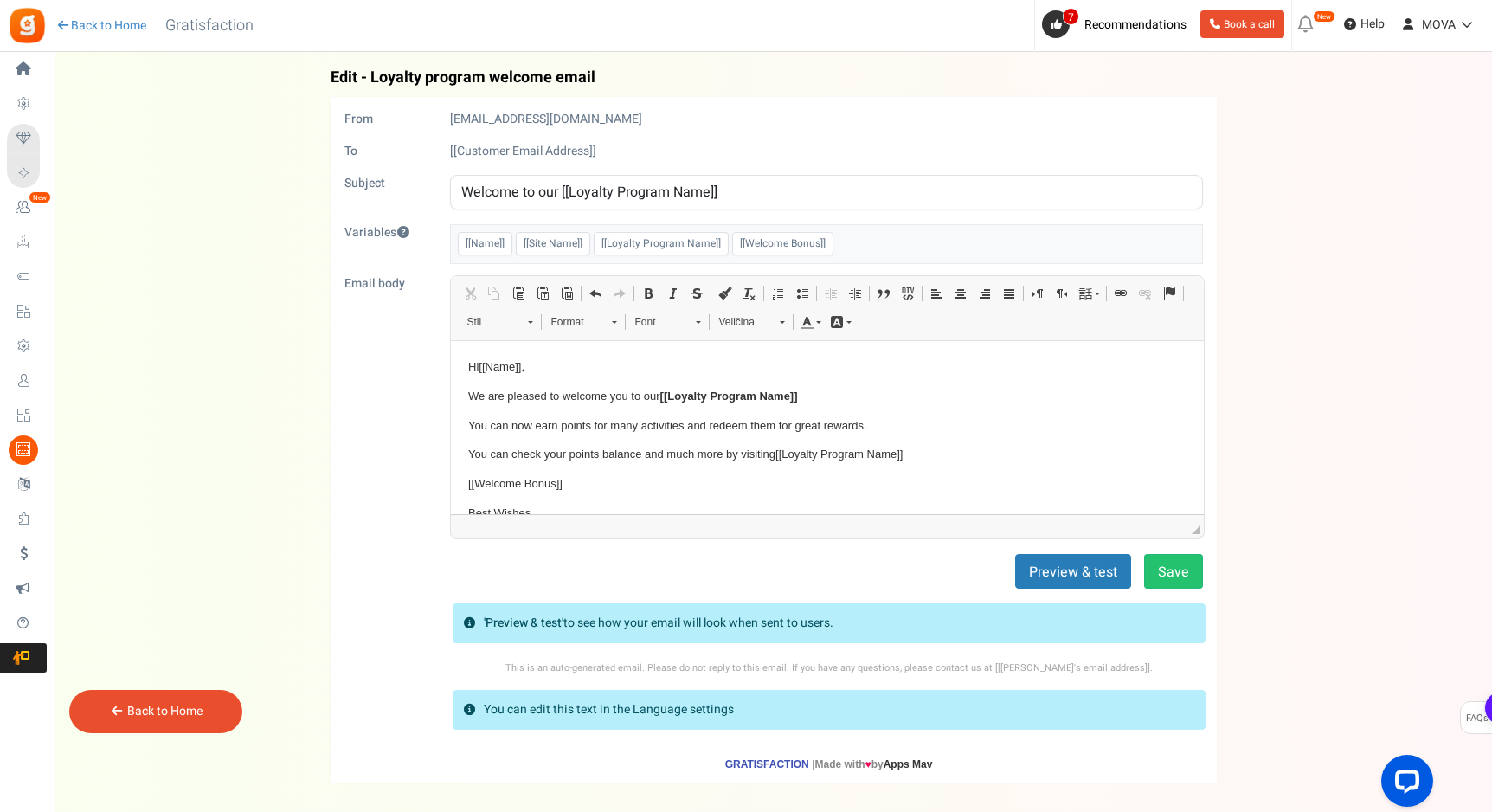
click at [745, 446] on p "You can check your points balance and much more by visiting [[Loyalty Program N…" at bounding box center [826, 453] width 718 height 18
click at [797, 386] on span "[[Loyalty Program Name]]" at bounding box center [728, 395] width 138 height 18
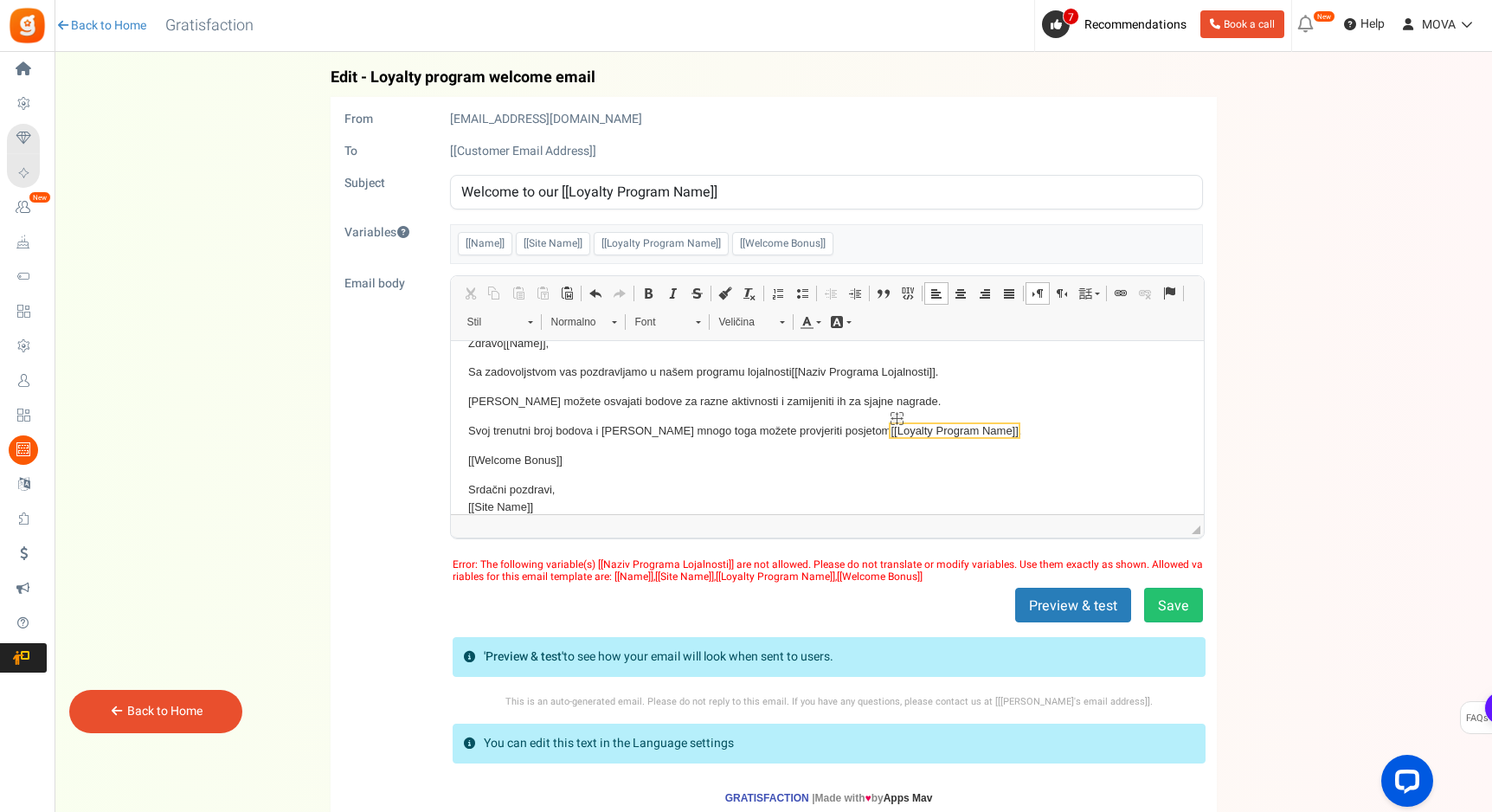
scroll to position [83, 0]
click at [857, 446] on body "Hi [[Name]] , We are pleased to welcome you to our Zdravo [[Name]] , Sa zadovol…" at bounding box center [826, 462] width 718 height 375
click at [889, 427] on span "[[Loyalty Program Name]]" at bounding box center [953, 429] width 128 height 13
click at [870, 489] on p "Srdačni pozdravi, [[Site Name]]" at bounding box center [826, 498] width 718 height 36
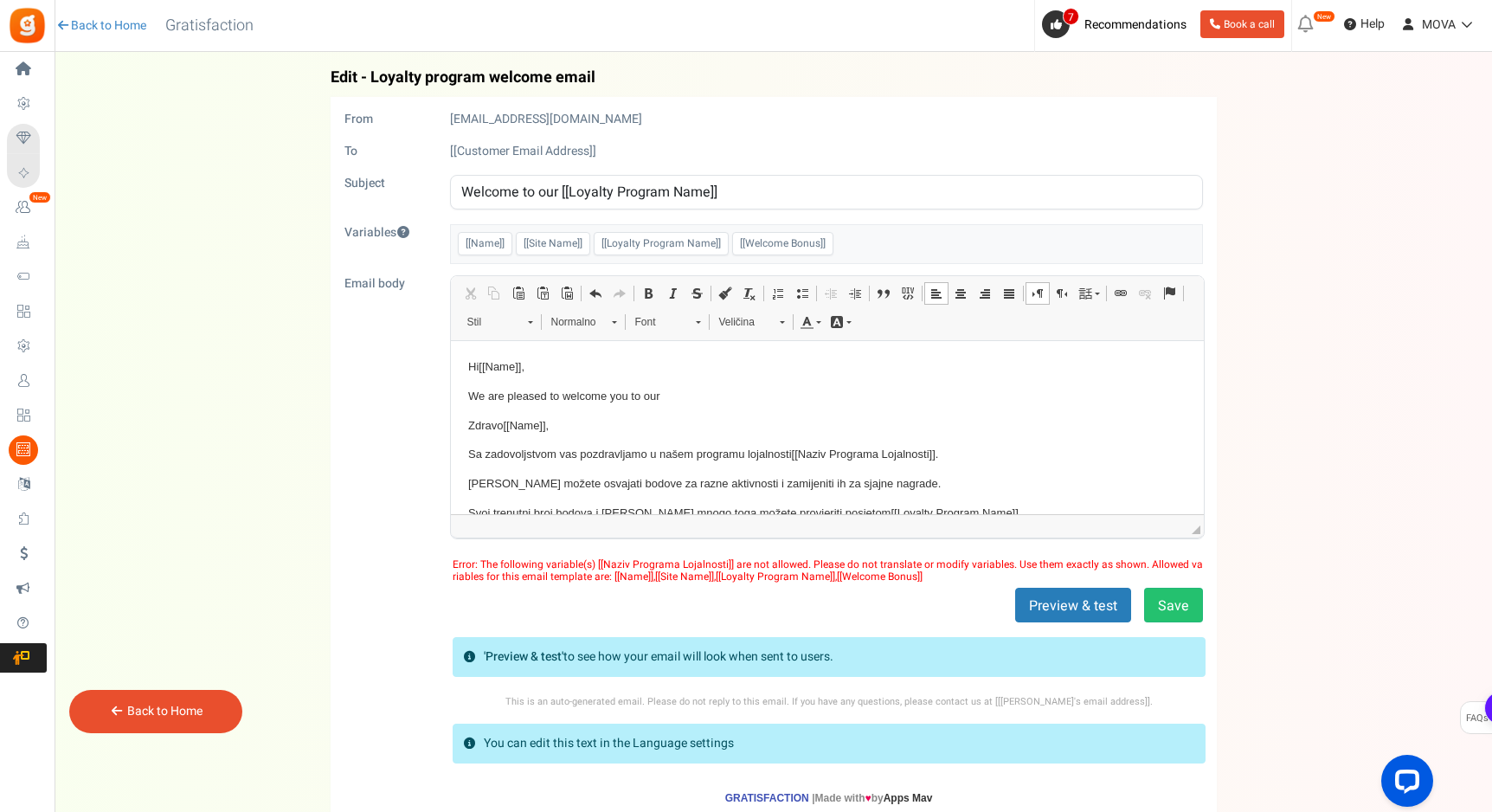
click at [563, 460] on p "Sa zadovoljstvom vas pozdravljamo u našem programu lojalnosti [[Naziv Programa …" at bounding box center [826, 453] width 718 height 18
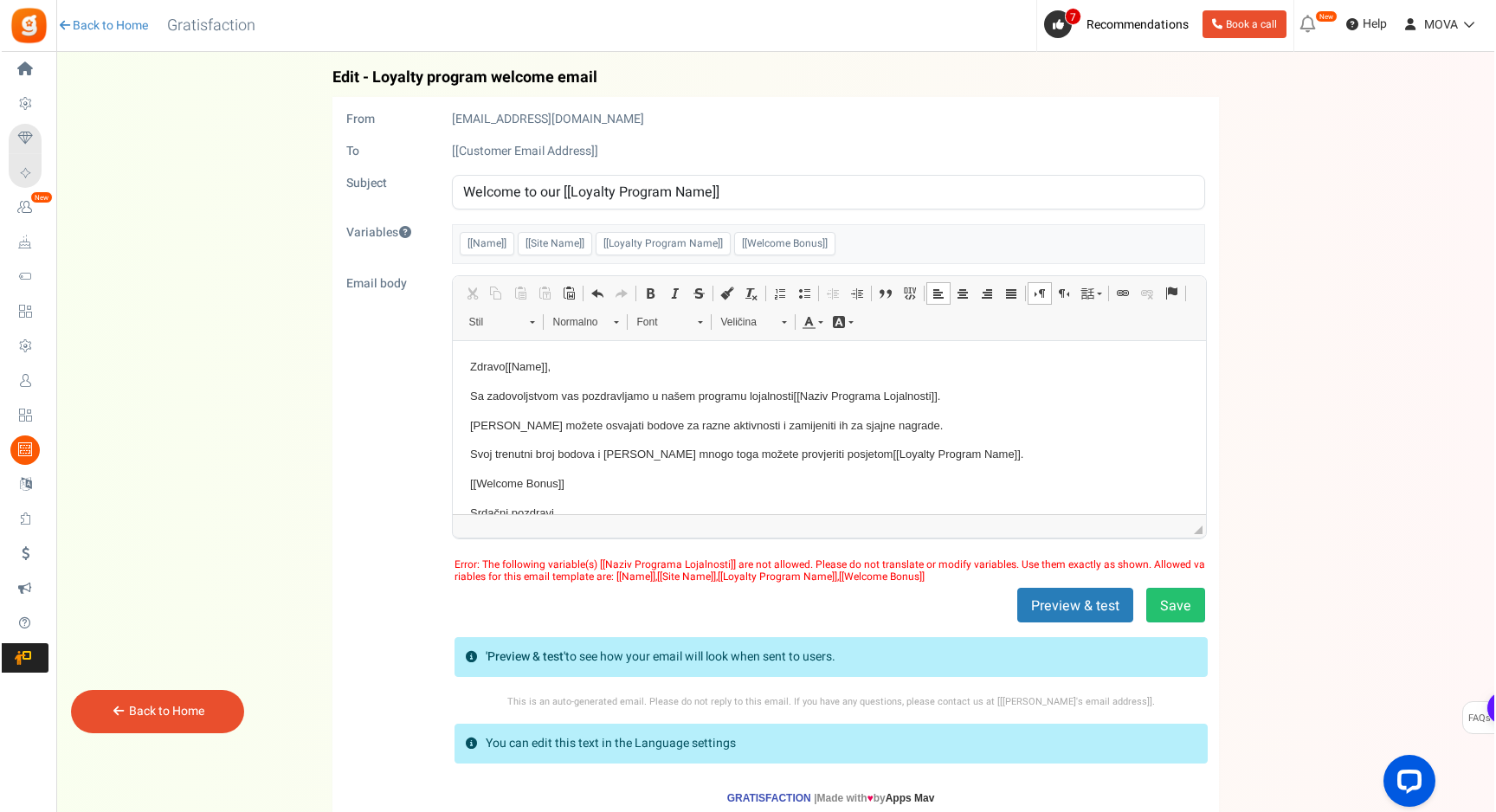
scroll to position [43, 0]
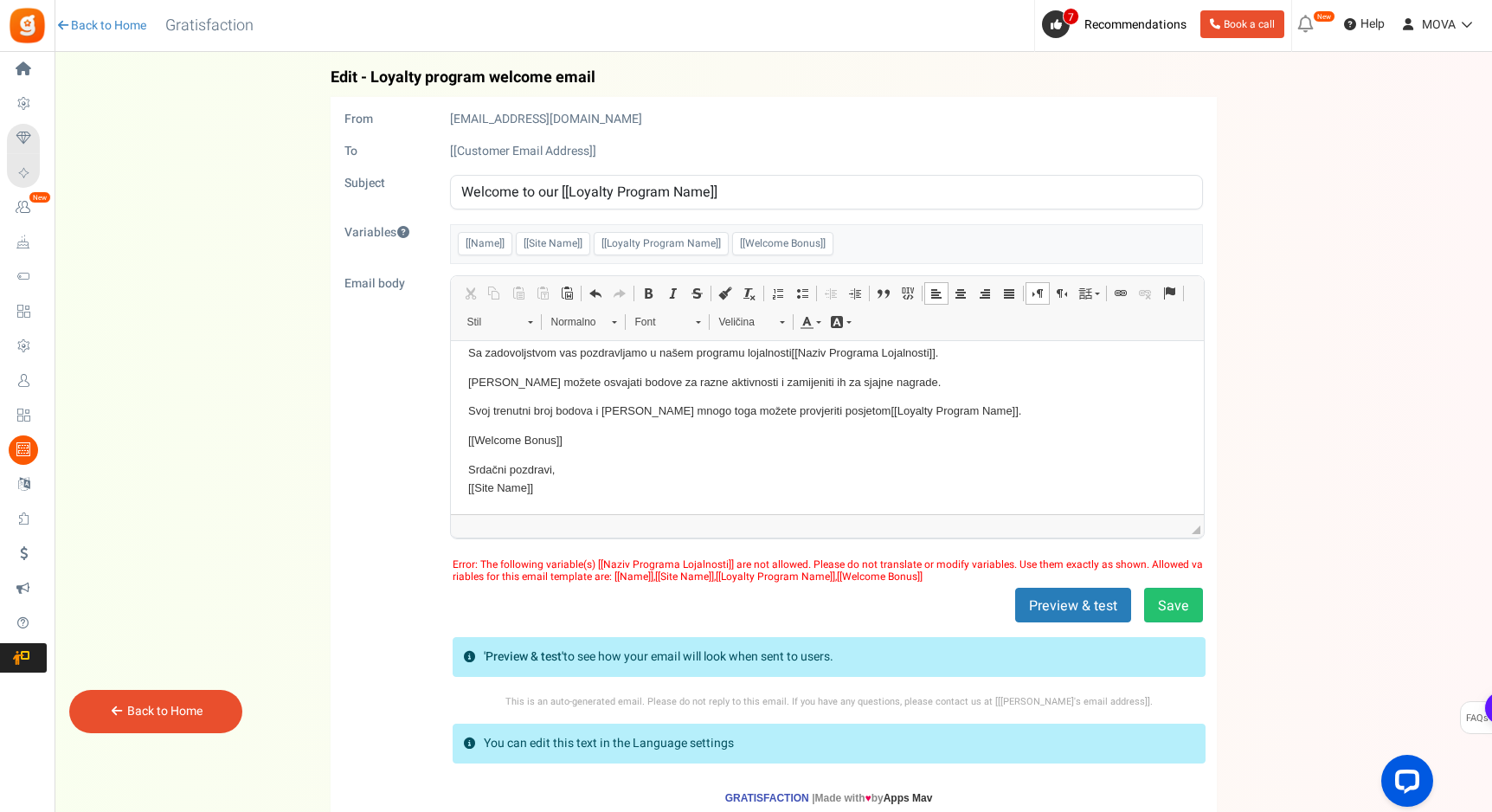
click at [591, 604] on div "Preview & test Save" at bounding box center [773, 604] width 885 height 34
click at [1066, 625] on form "From [EMAIL_ADDRESS][DOMAIN_NAME] To [[Customer Email Address]] Subject Welcome…" at bounding box center [774, 463] width 859 height 705
click at [1230, 593] on div "Back Edit - Loyalty program welcome email From [EMAIL_ADDRESS][DOMAIN_NAME] To …" at bounding box center [772, 443] width 1402 height 746
click at [1140, 605] on div "Preview & test Save" at bounding box center [773, 604] width 885 height 34
click at [1161, 605] on button "Save" at bounding box center [1174, 604] width 59 height 34
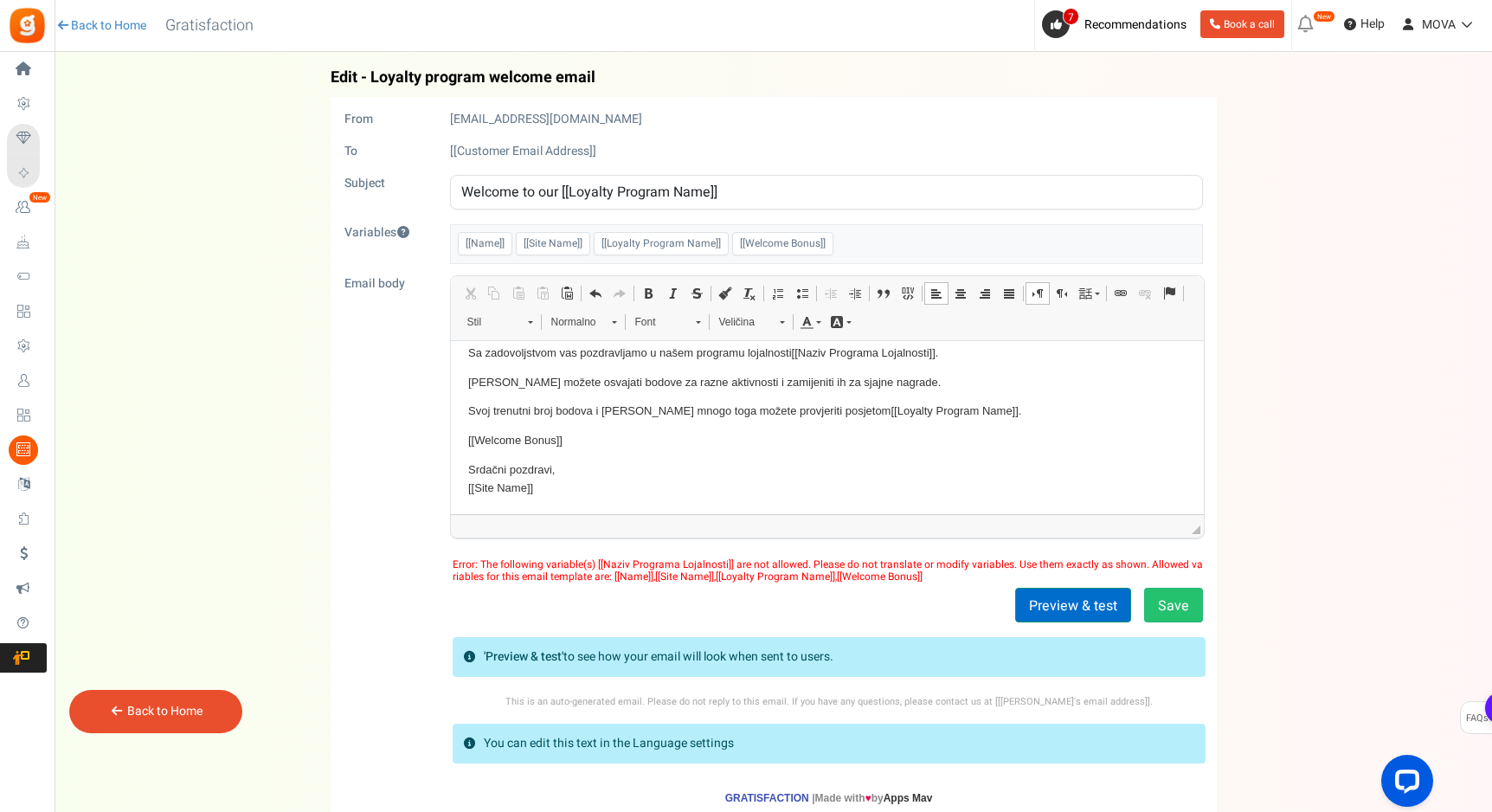
click at [1076, 603] on button "Preview & test" at bounding box center [1073, 604] width 116 height 34
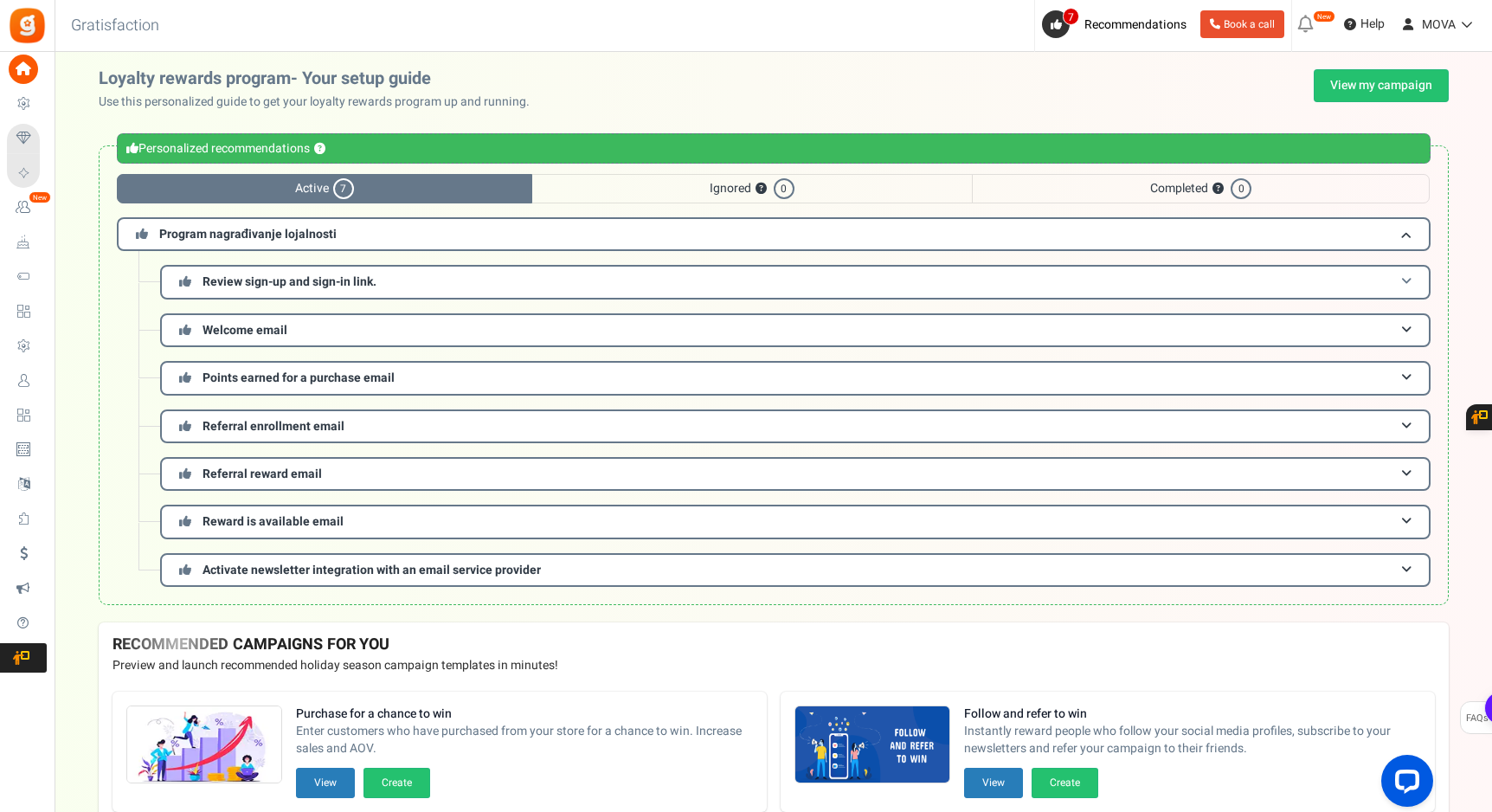
click at [339, 288] on span "Review sign-up and sign-in link." at bounding box center [289, 281] width 174 height 18
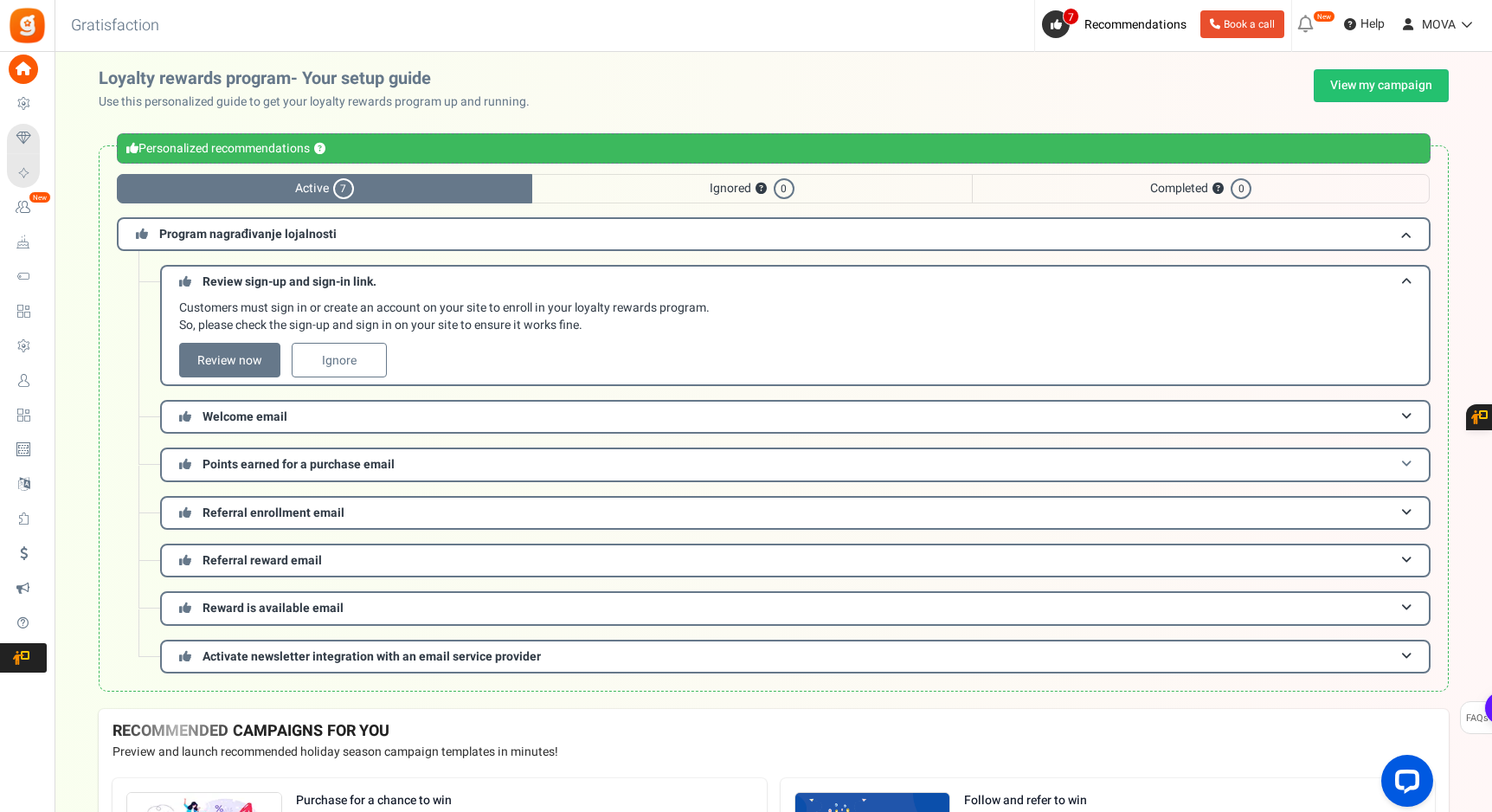
click at [287, 458] on span "Points earned for a purchase email" at bounding box center [299, 464] width 192 height 18
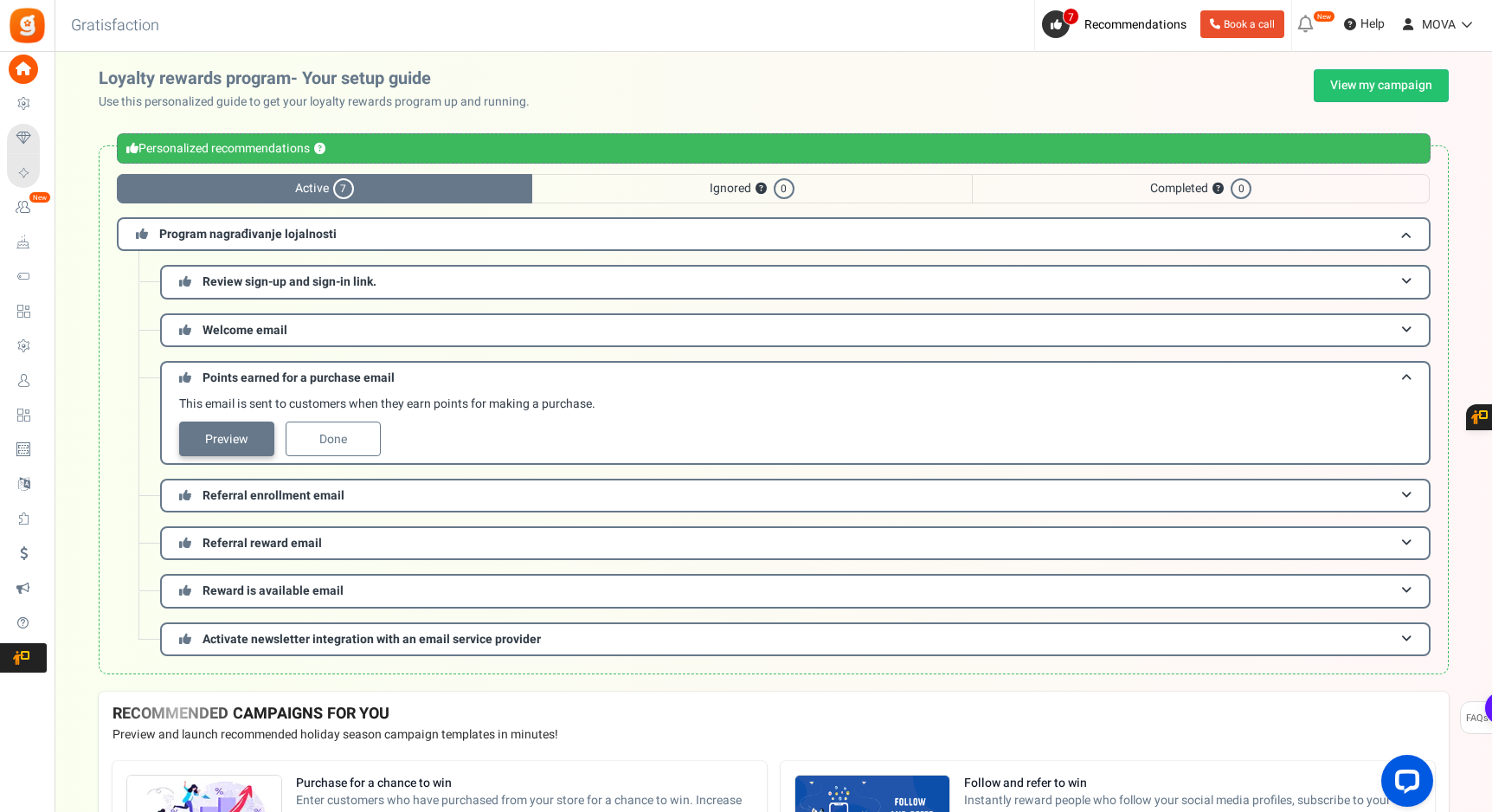
click at [239, 441] on link "Preview" at bounding box center [227, 439] width 95 height 34
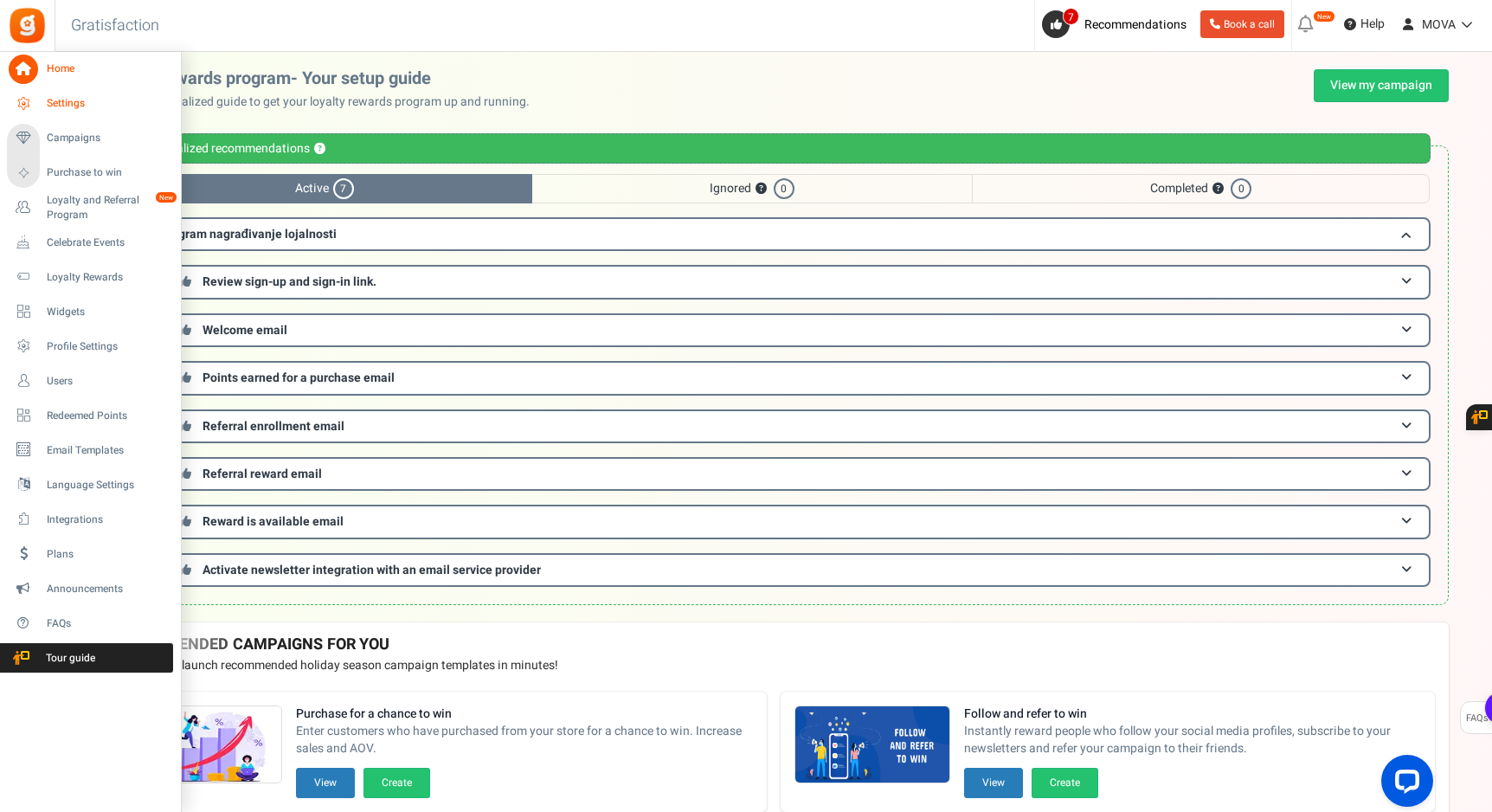
click at [24, 104] on icon at bounding box center [23, 104] width 30 height 30
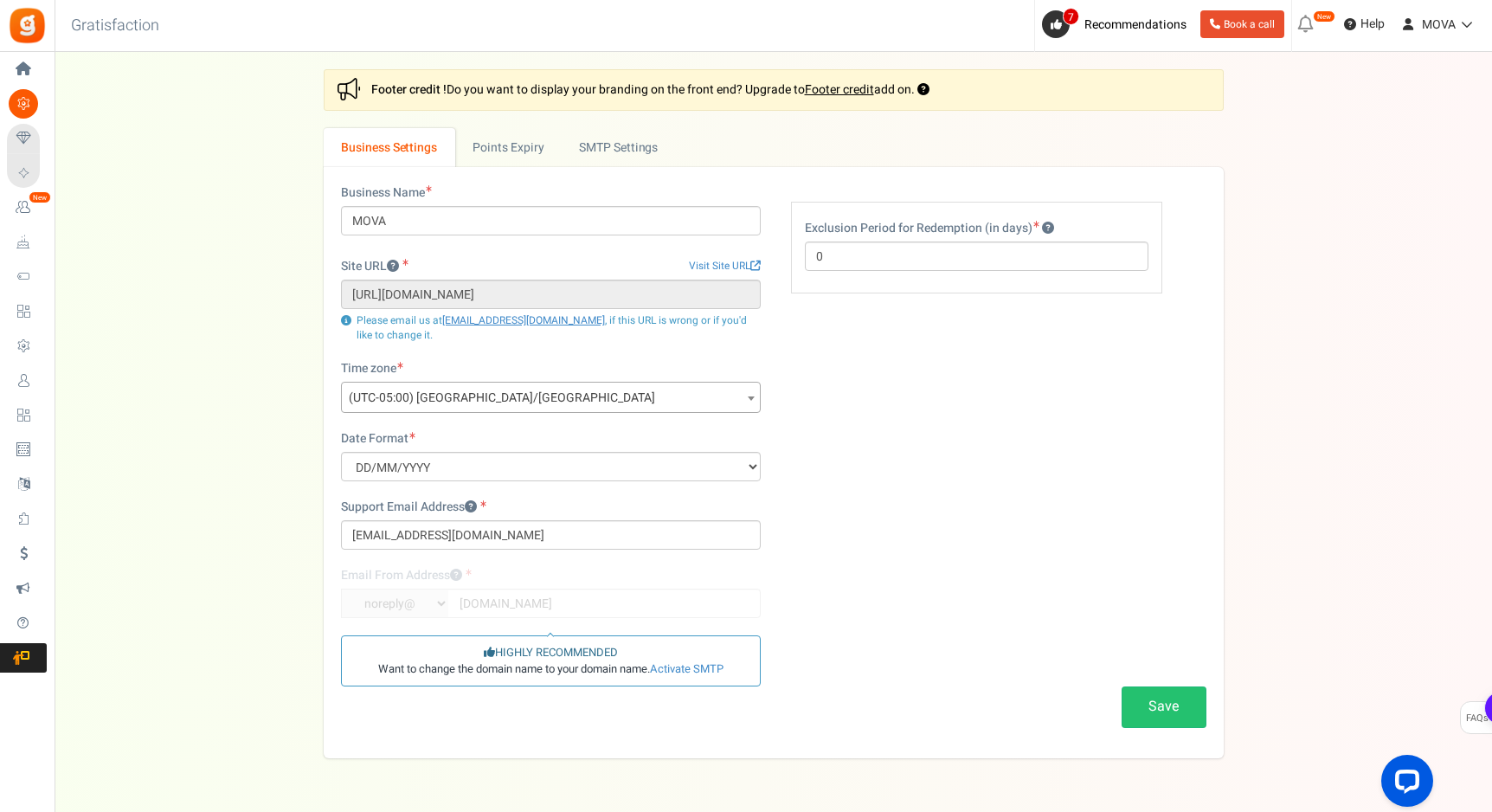
click at [513, 389] on span "(UTC-05:00) [GEOGRAPHIC_DATA]/[GEOGRAPHIC_DATA]" at bounding box center [550, 398] width 418 height 31
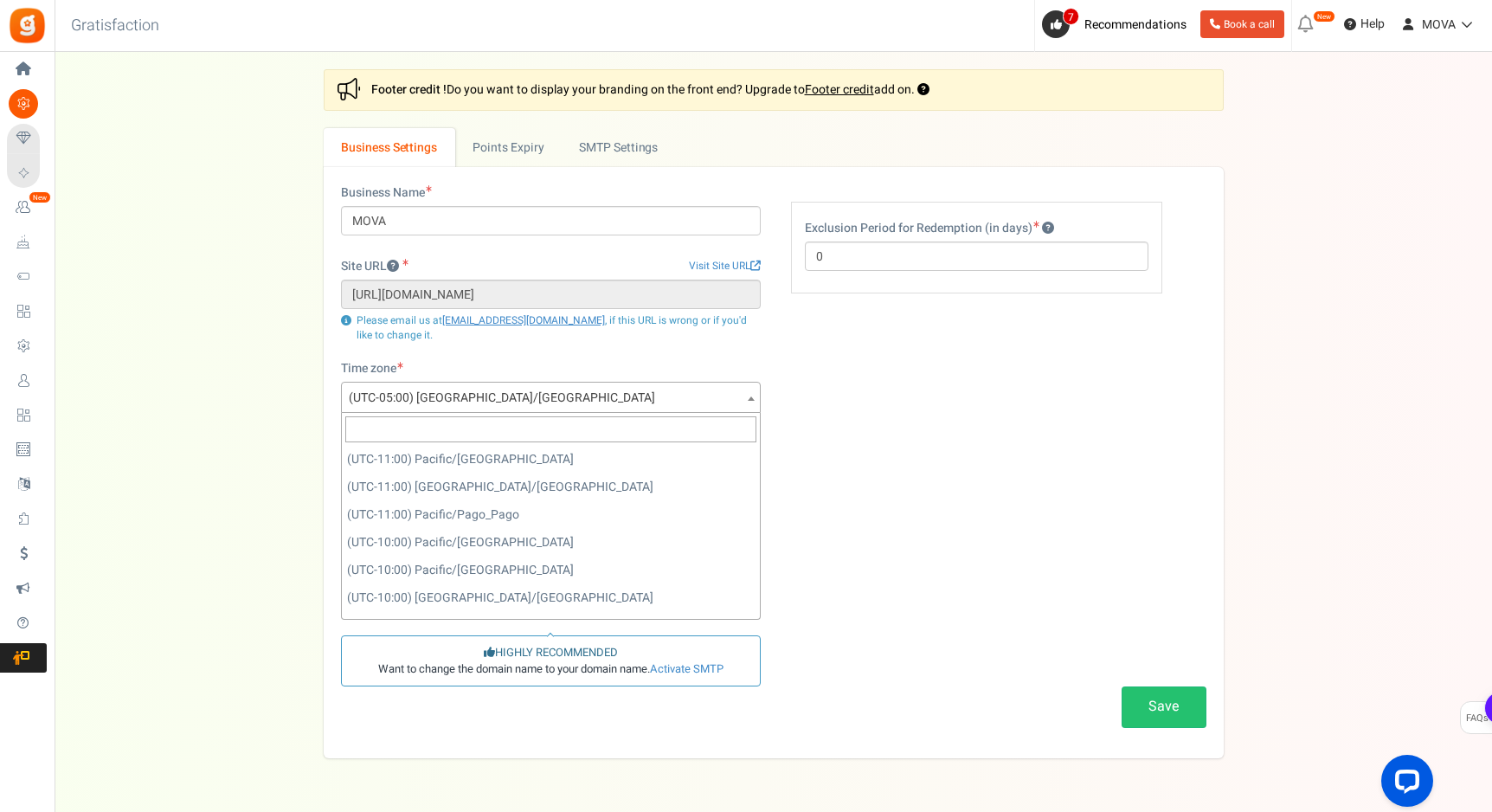
scroll to position [1246, 0]
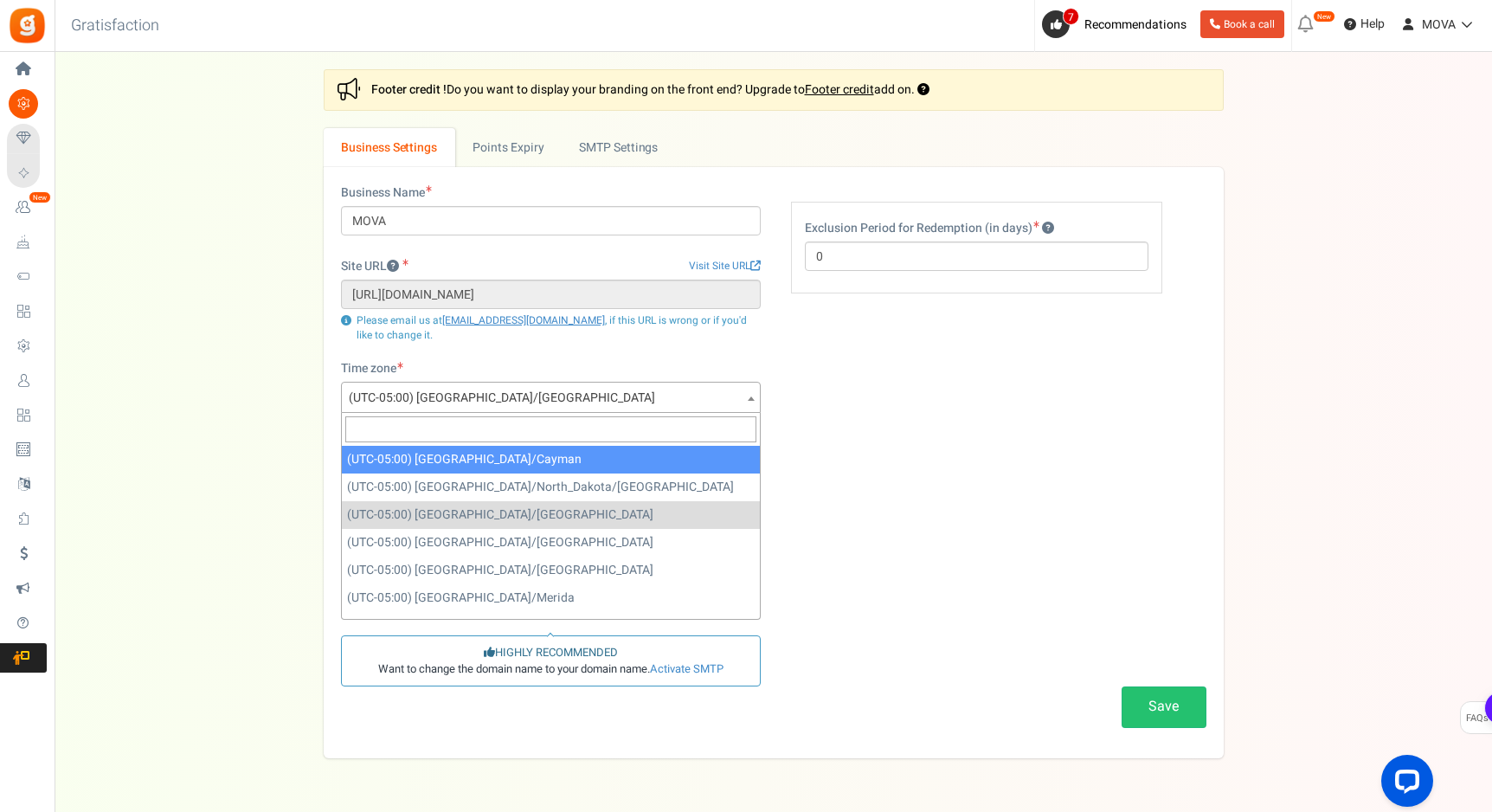
click at [485, 413] on span at bounding box center [550, 429] width 418 height 33
click at [481, 419] on input "search" at bounding box center [551, 428] width 411 height 26
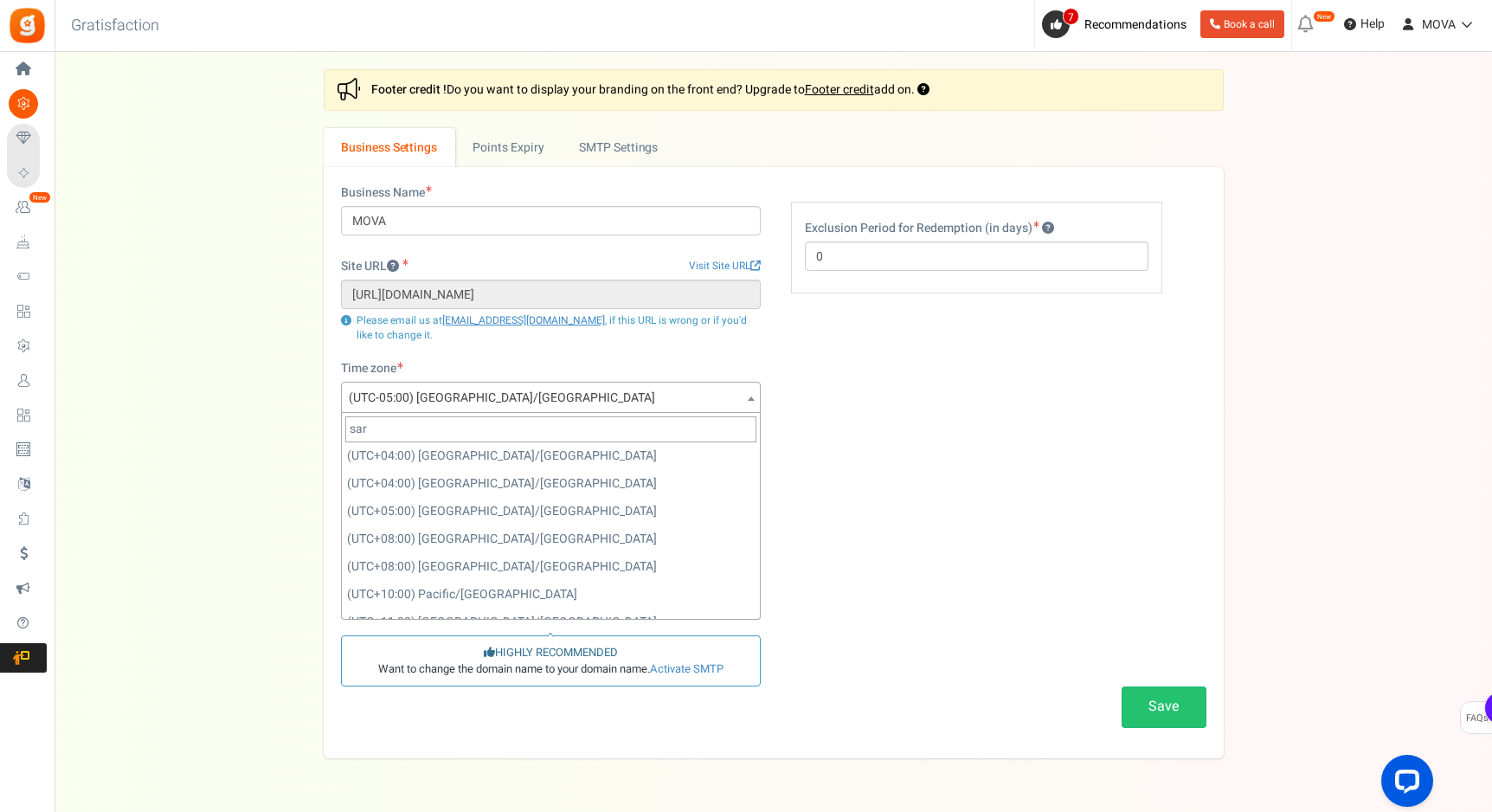
scroll to position [0, 0]
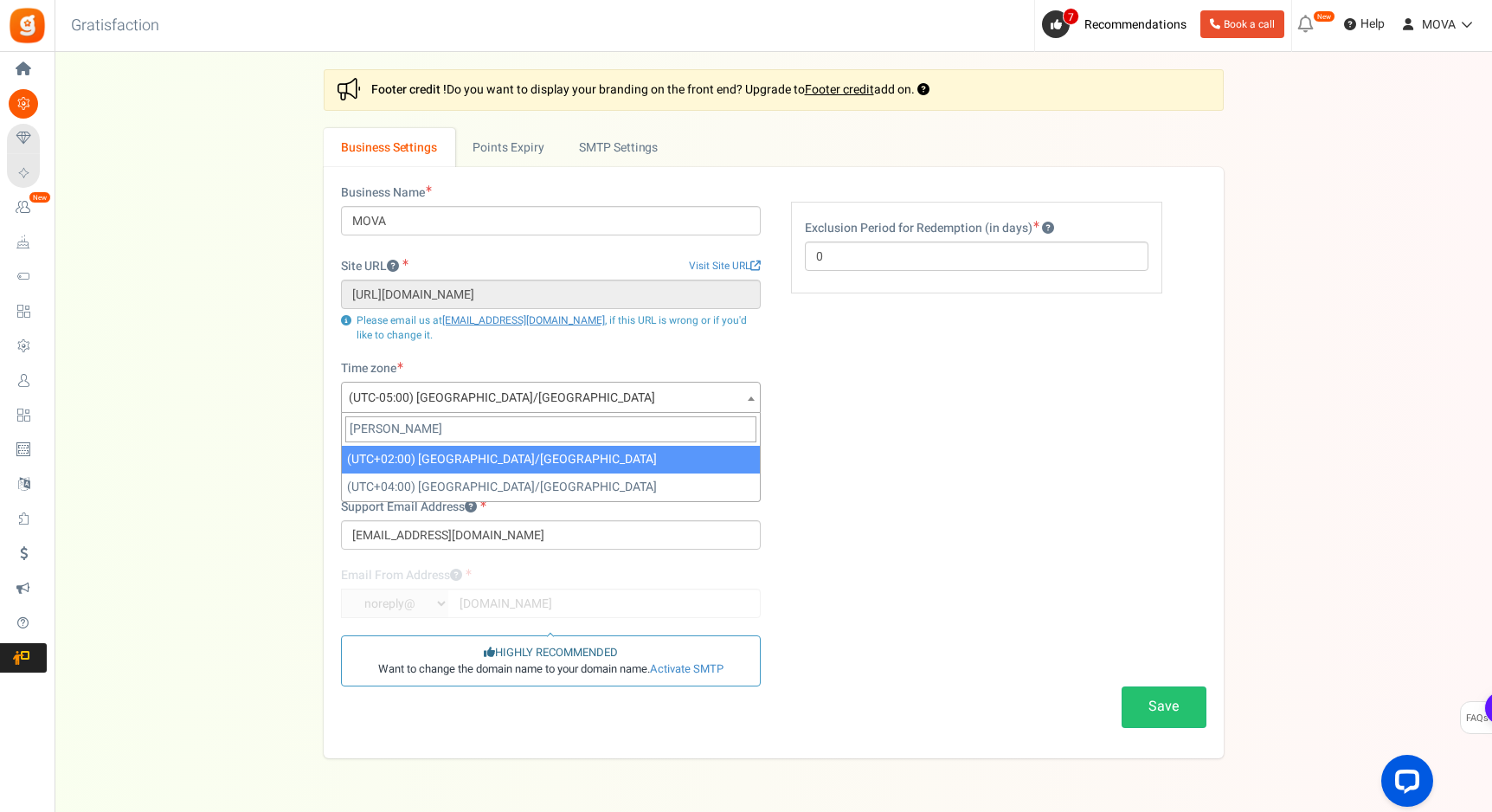
type input "[PERSON_NAME]"
select select "Europe/[GEOGRAPHIC_DATA]"
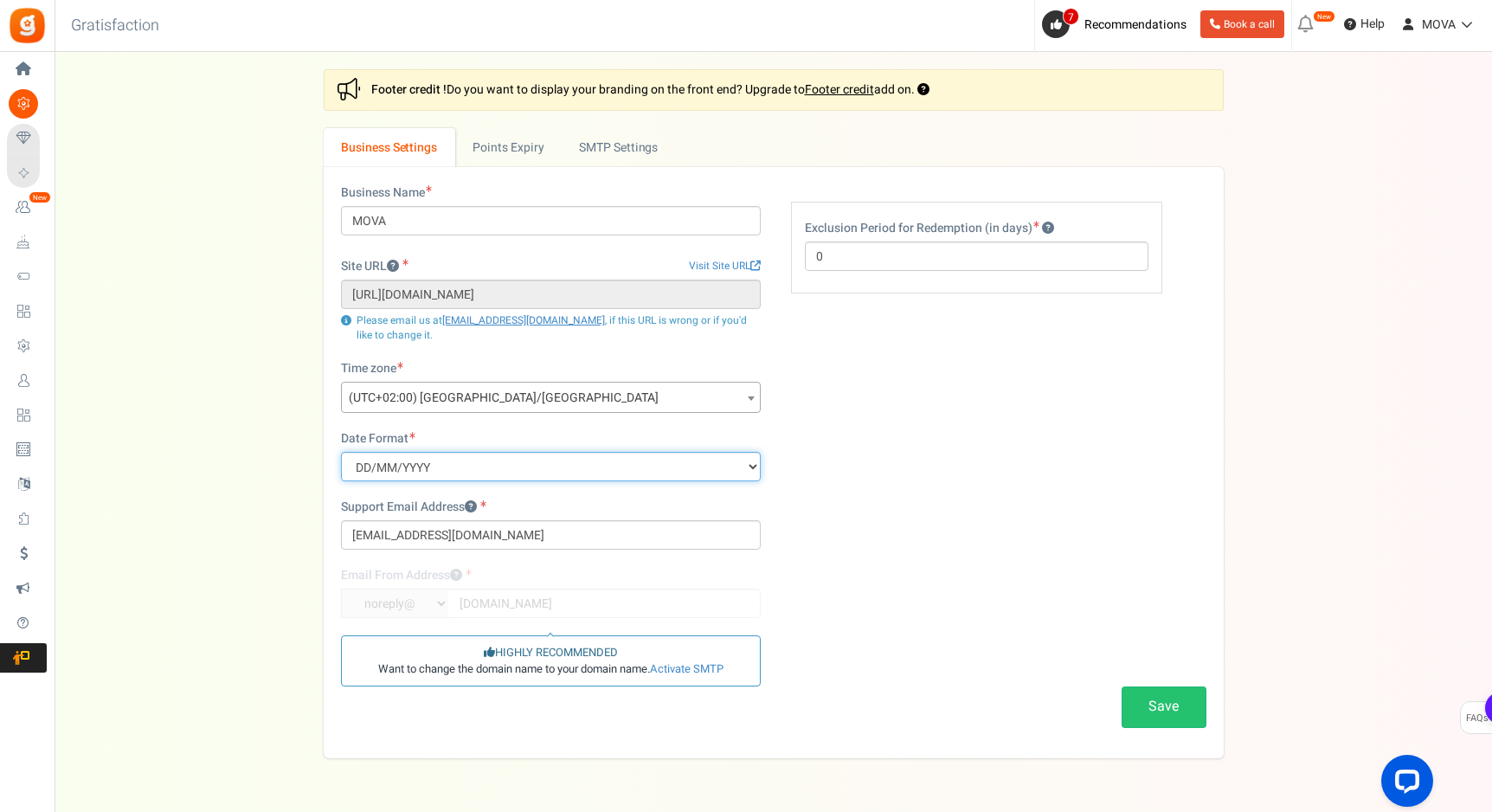
click at [436, 466] on select "MM/DD/YYYY DD/MM/YYYY YYYY/MM/DD" at bounding box center [550, 465] width 420 height 30
click at [1136, 704] on button "Save" at bounding box center [1164, 706] width 85 height 41
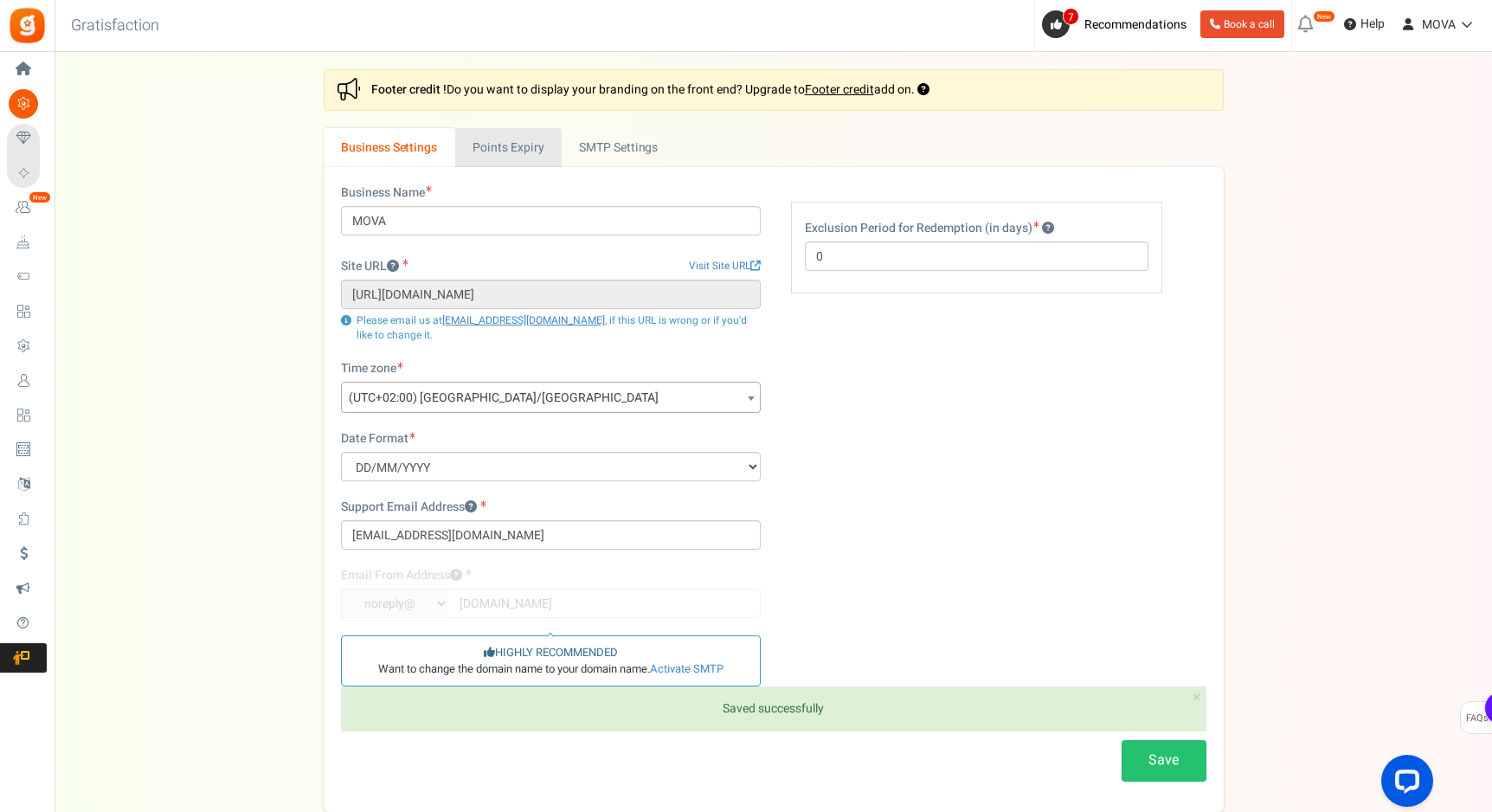
click at [517, 142] on link "Points Expiry" at bounding box center [508, 148] width 107 height 39
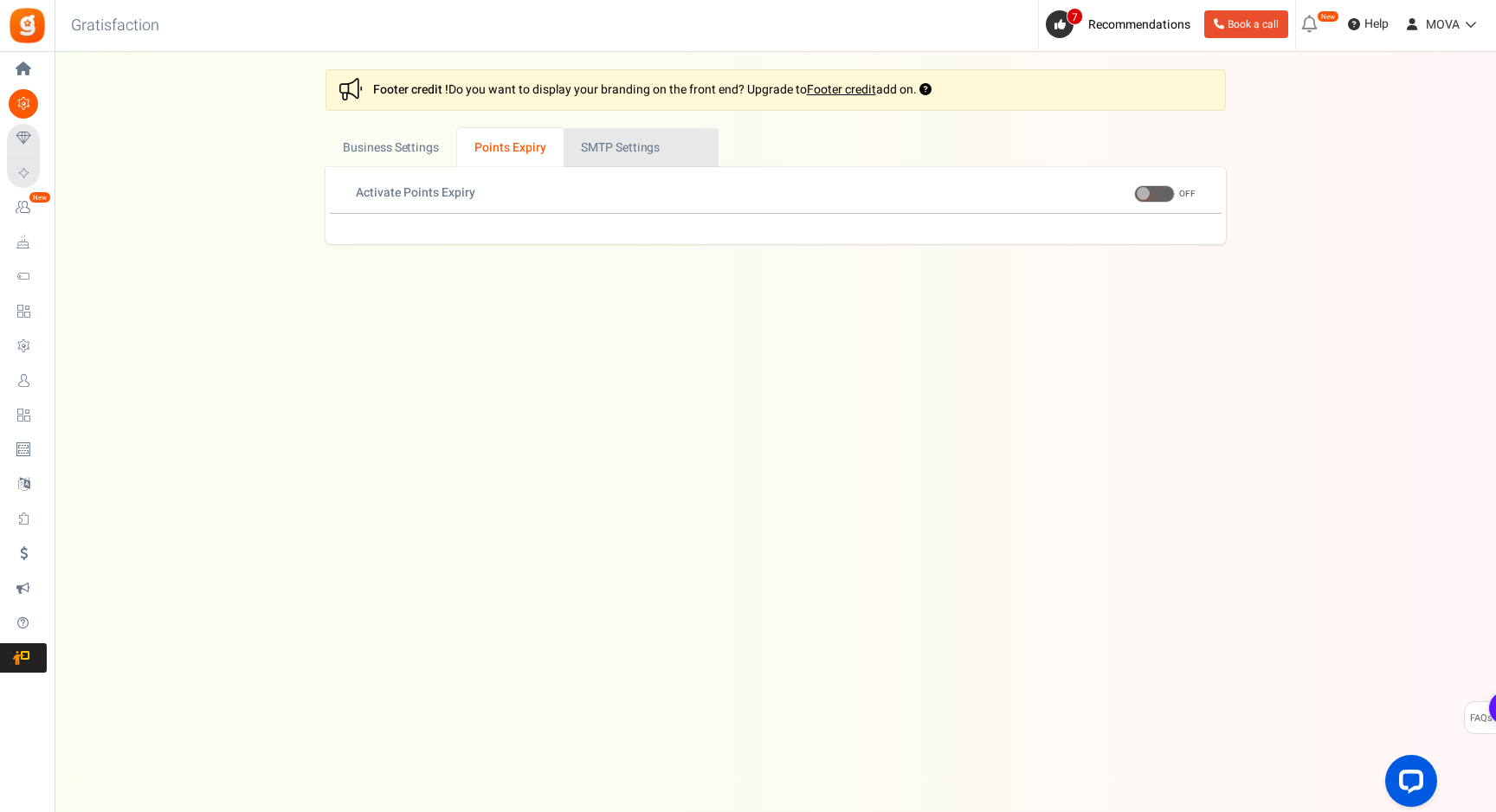
click at [595, 149] on link "Active SMTP Settings" at bounding box center [641, 148] width 155 height 39
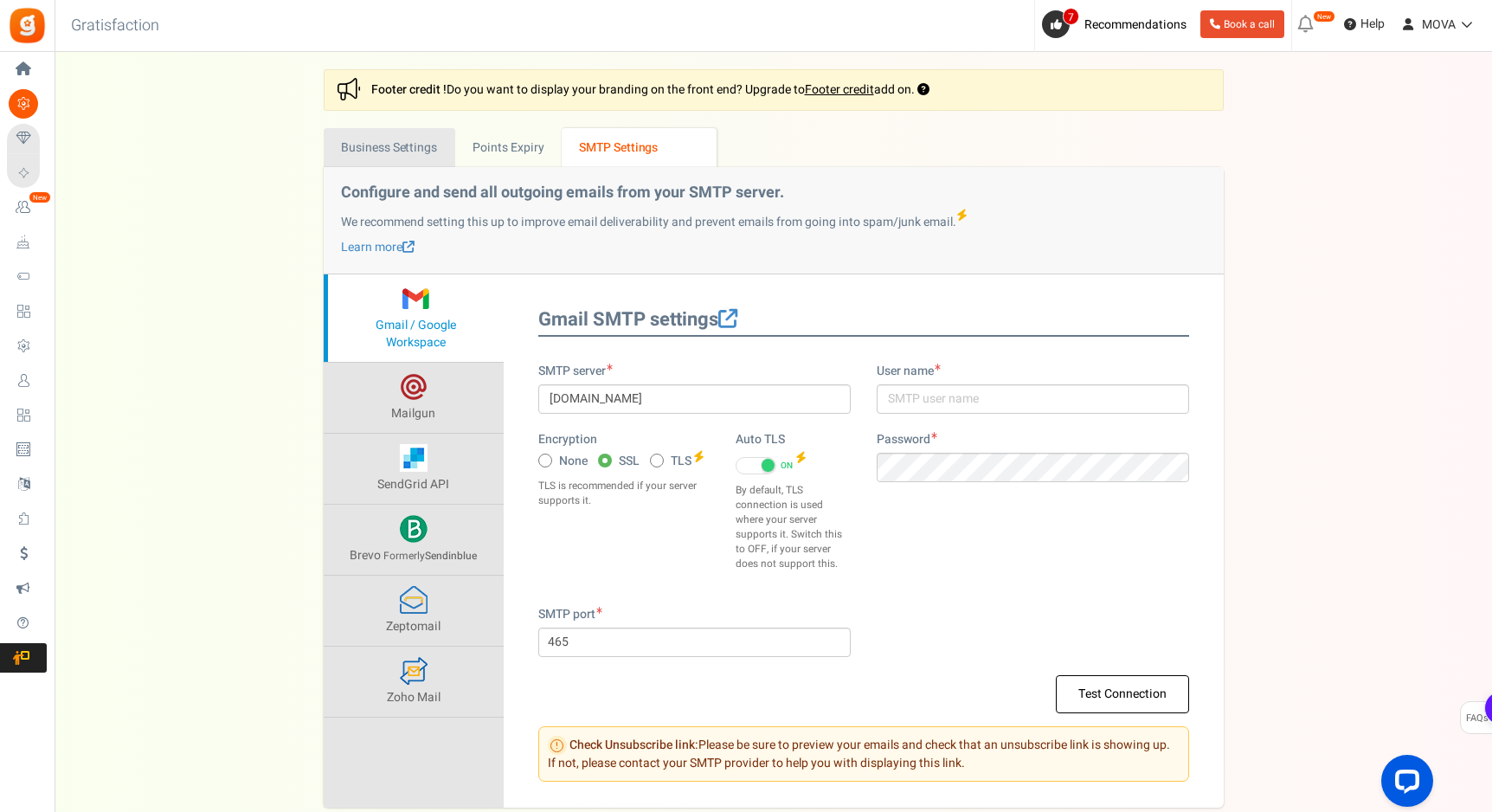
click at [396, 149] on link "Business Settings" at bounding box center [389, 148] width 131 height 39
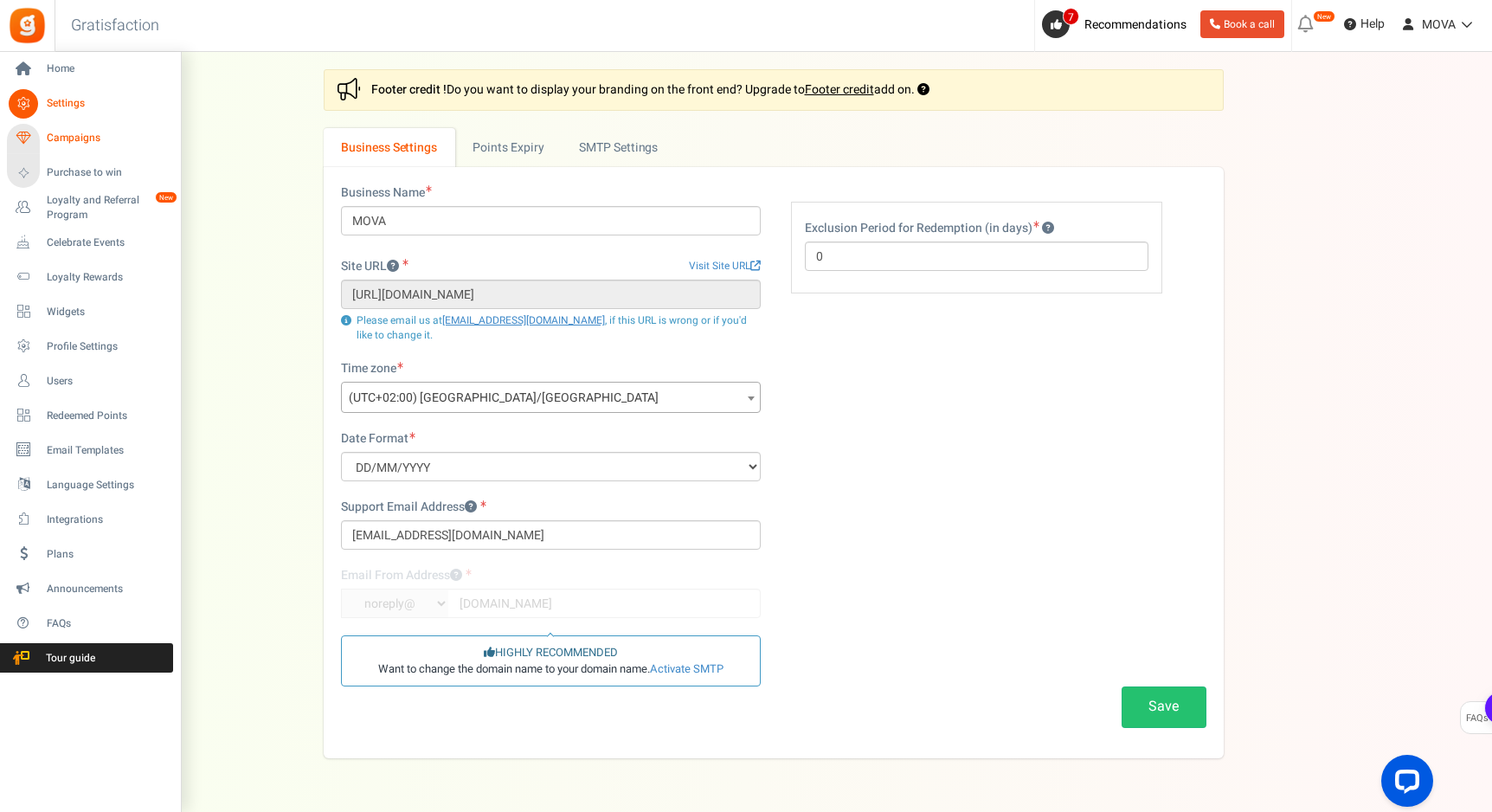
click at [61, 145] on span "Campaigns" at bounding box center [107, 137] width 121 height 14
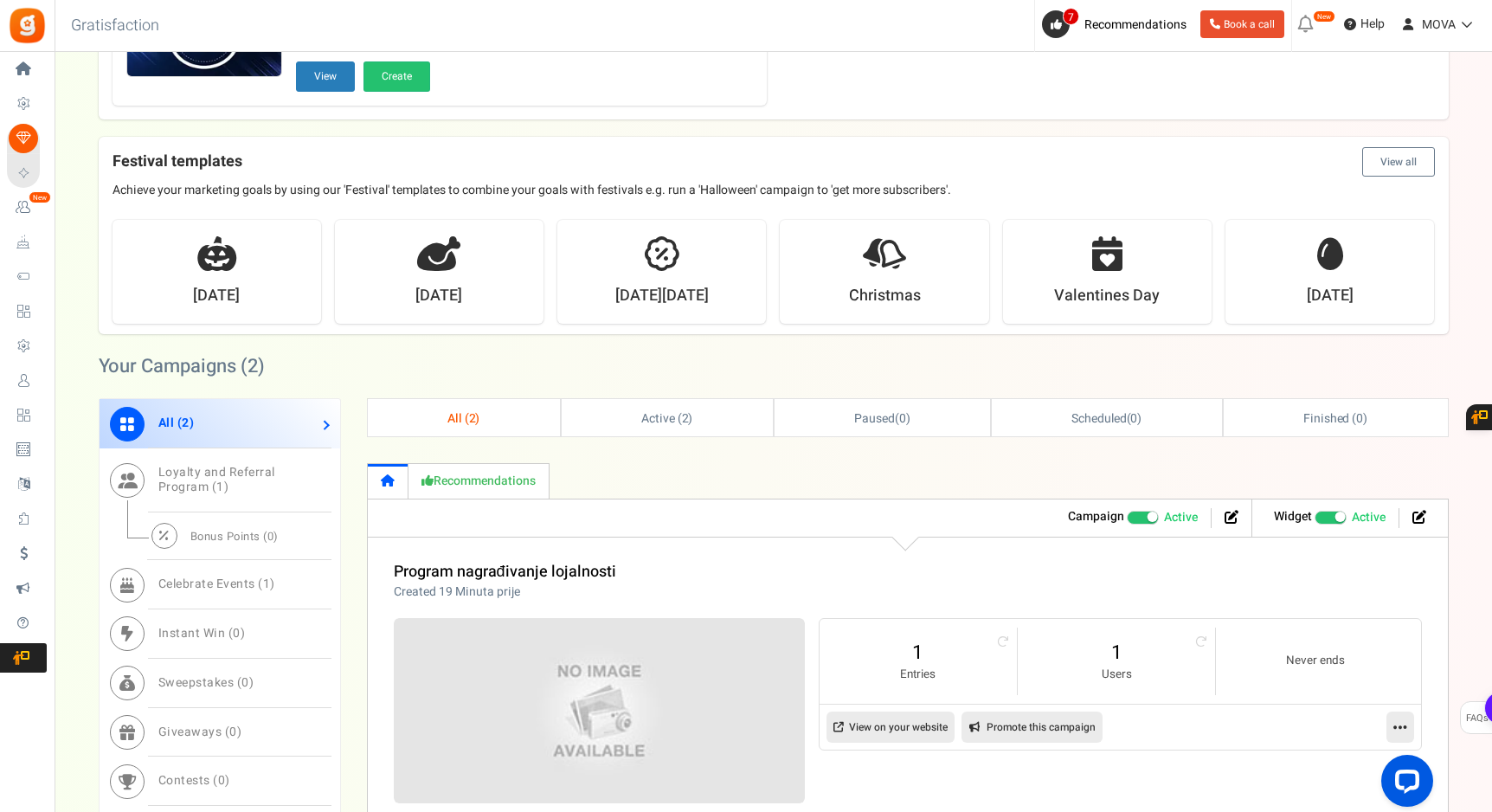
scroll to position [429, 0]
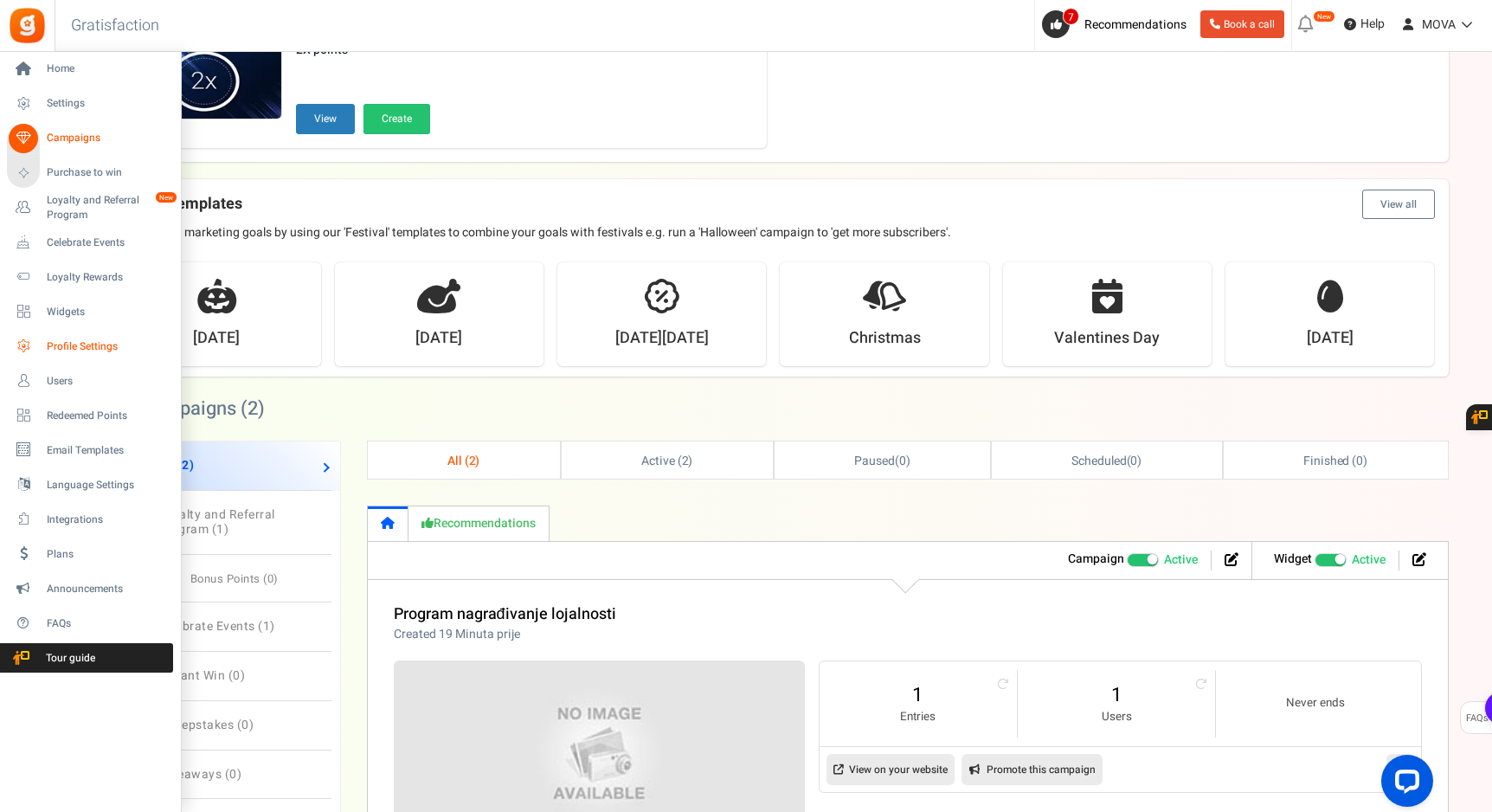
click at [88, 350] on span "Profile Settings" at bounding box center [107, 346] width 121 height 14
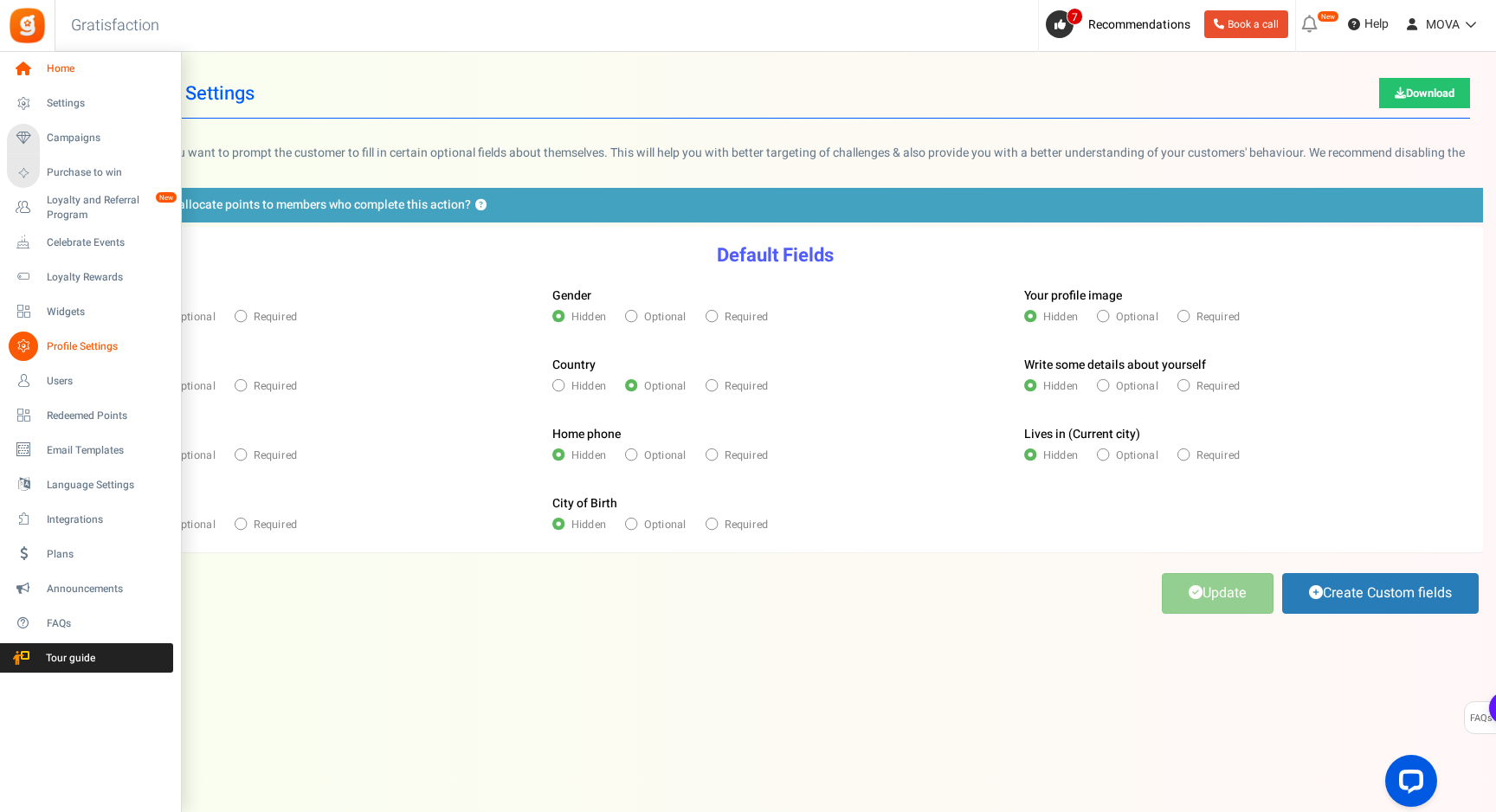
click at [61, 71] on span "Home" at bounding box center [107, 69] width 121 height 14
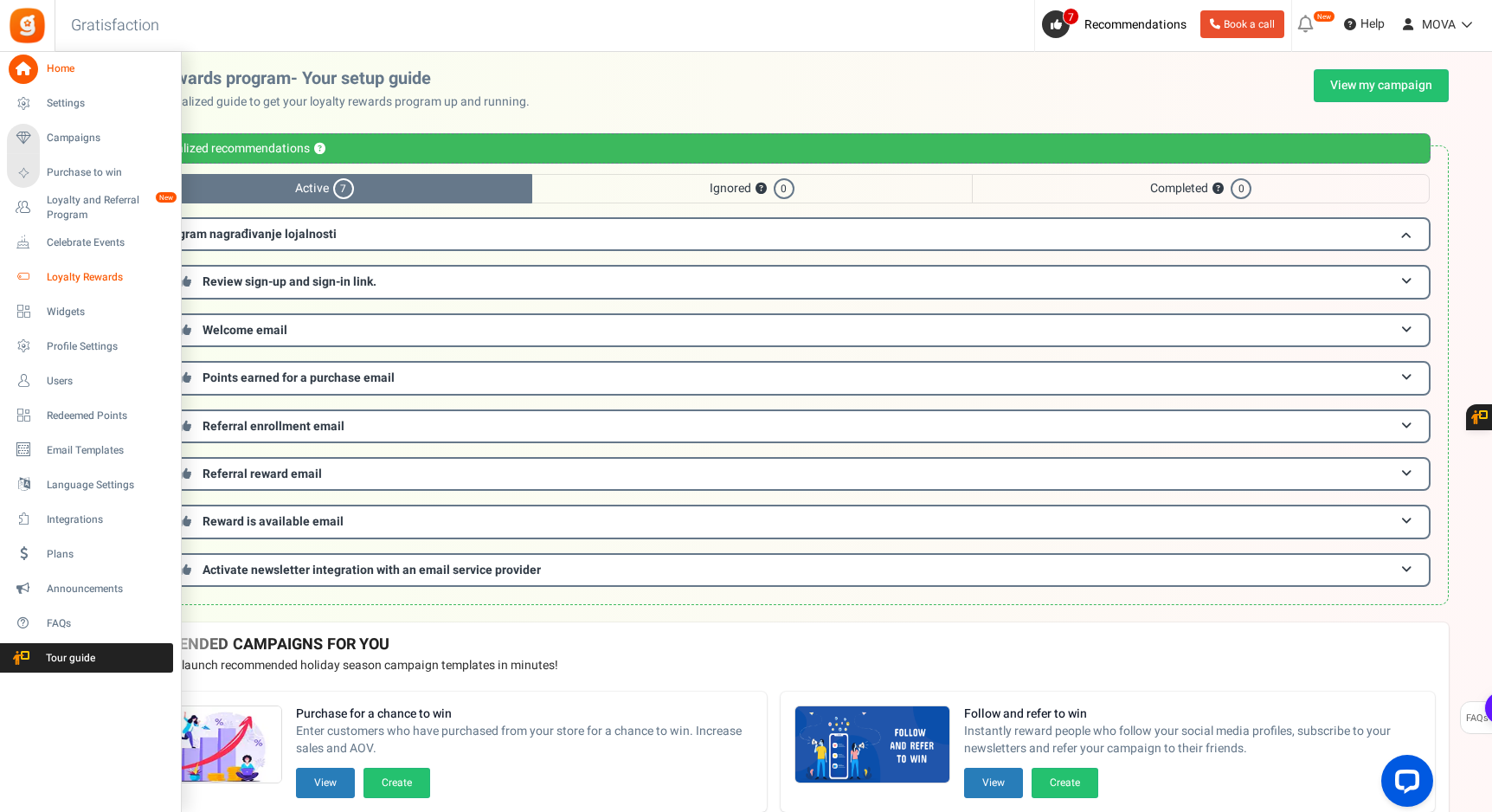
click at [74, 283] on span "Loyalty Rewards" at bounding box center [107, 277] width 121 height 14
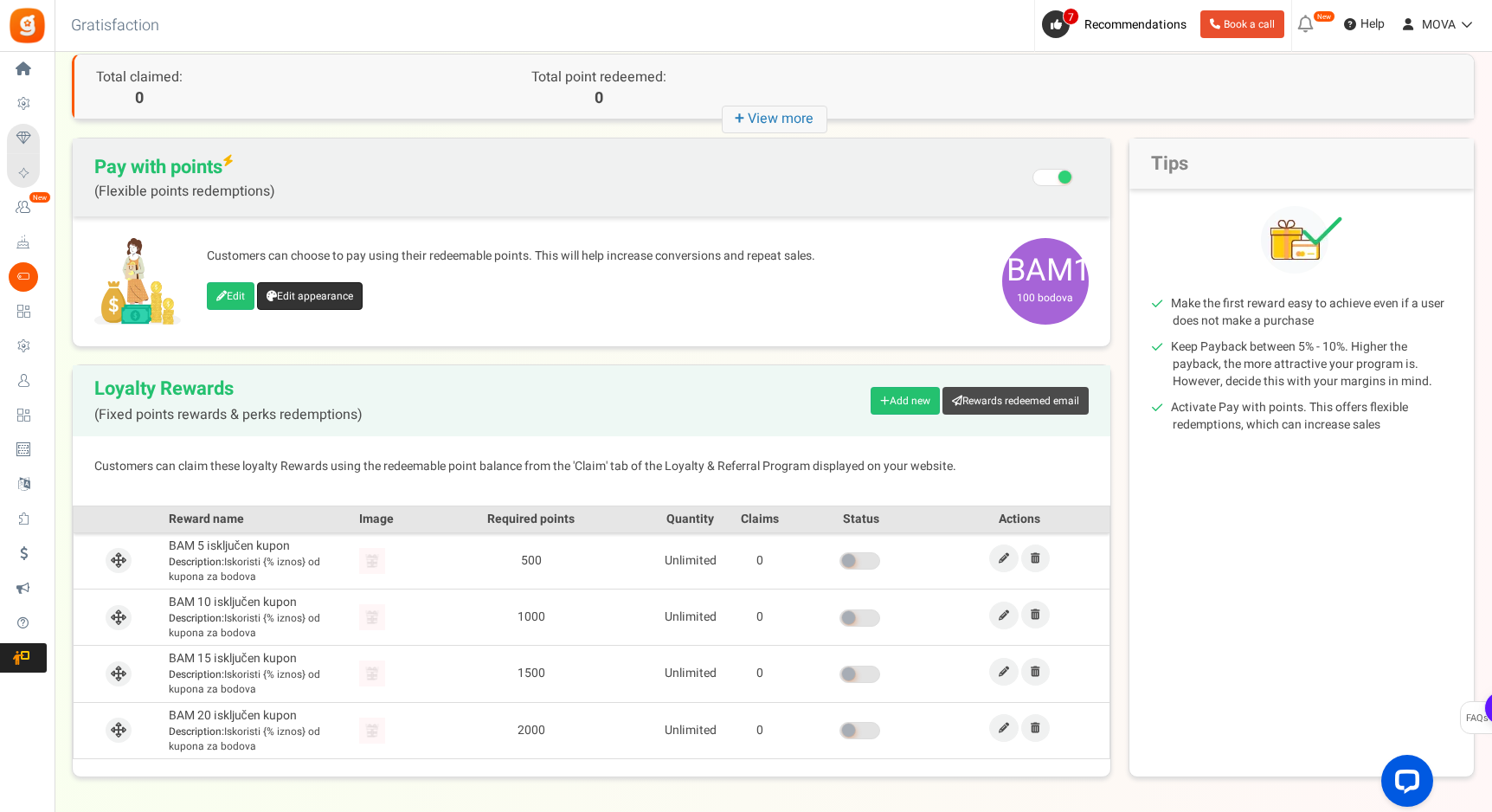
scroll to position [69, 0]
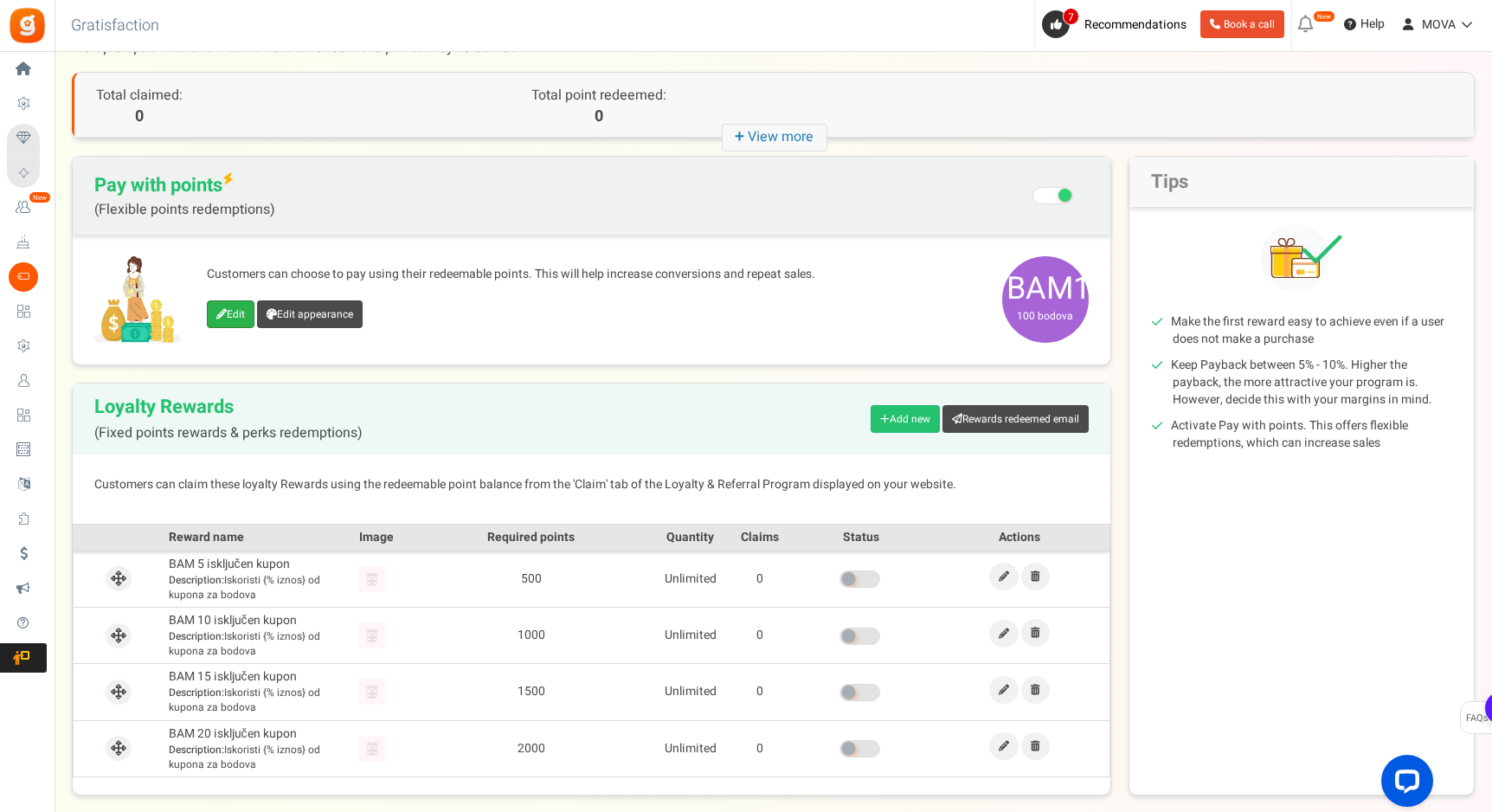
click at [238, 314] on link "Edit" at bounding box center [230, 313] width 48 height 28
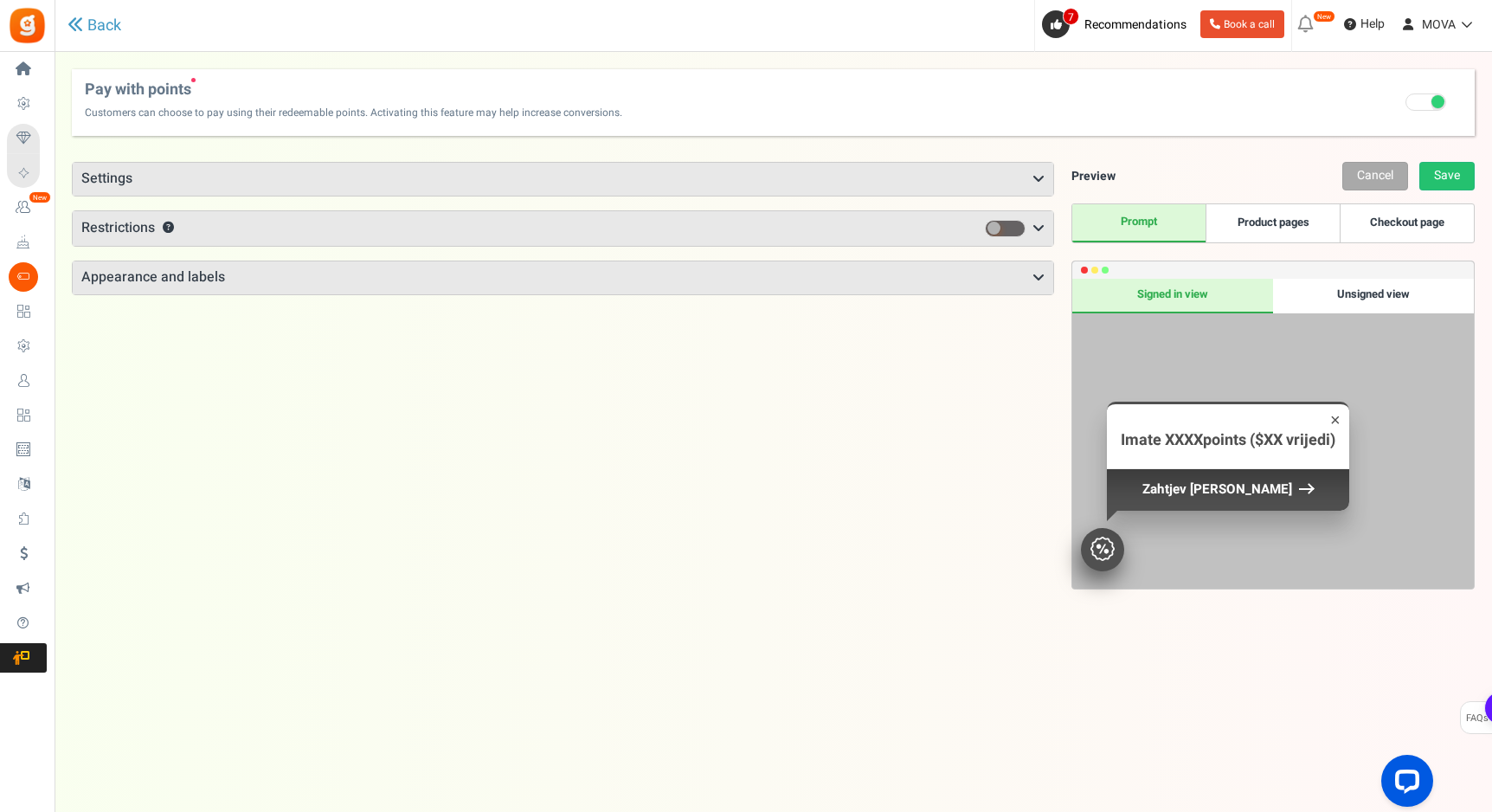
click at [161, 181] on h3 "Settings" at bounding box center [563, 179] width 981 height 33
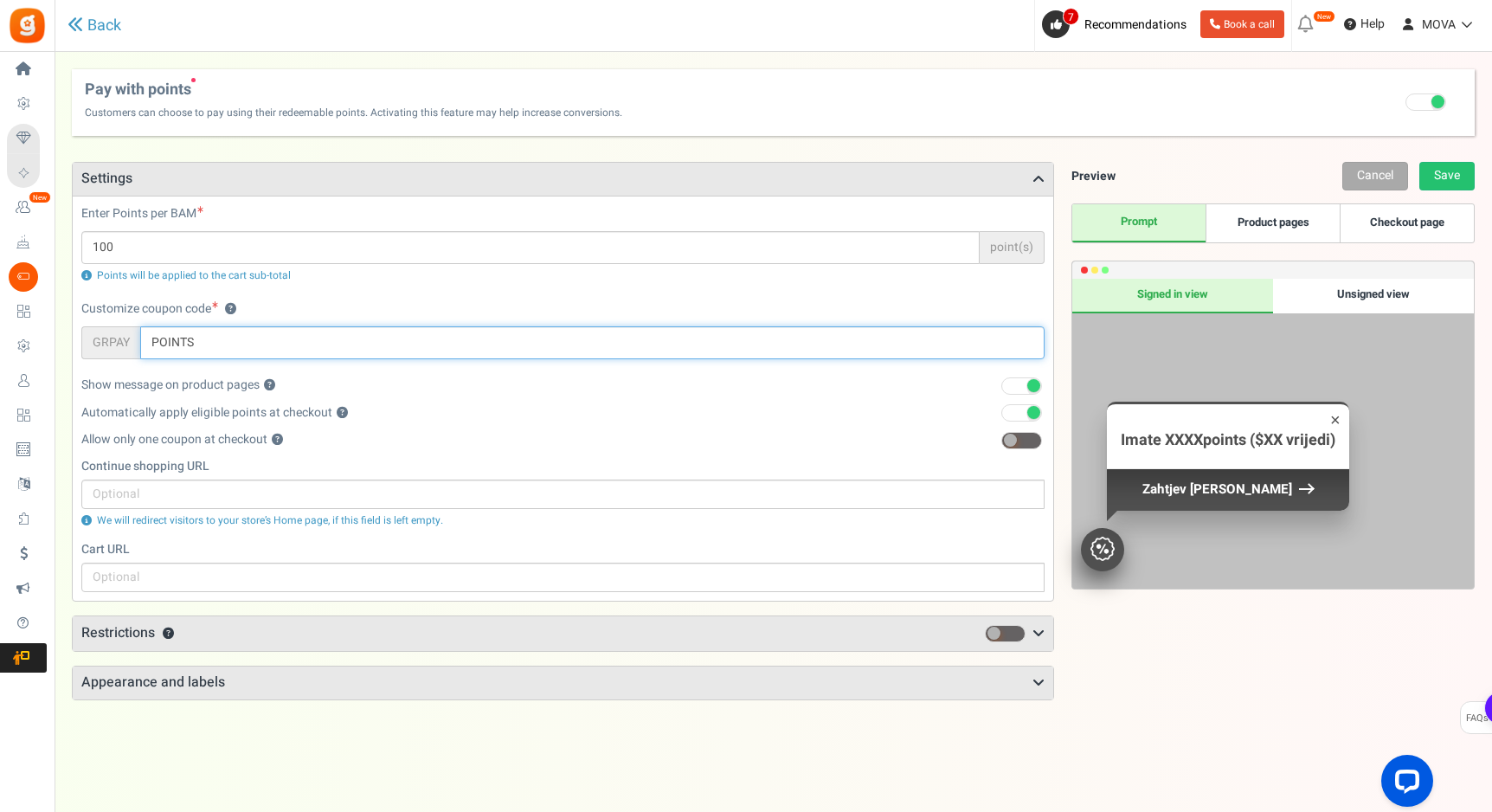
click at [193, 342] on input "POINTS" at bounding box center [592, 343] width 905 height 33
type input "m"
type input "MOVA"
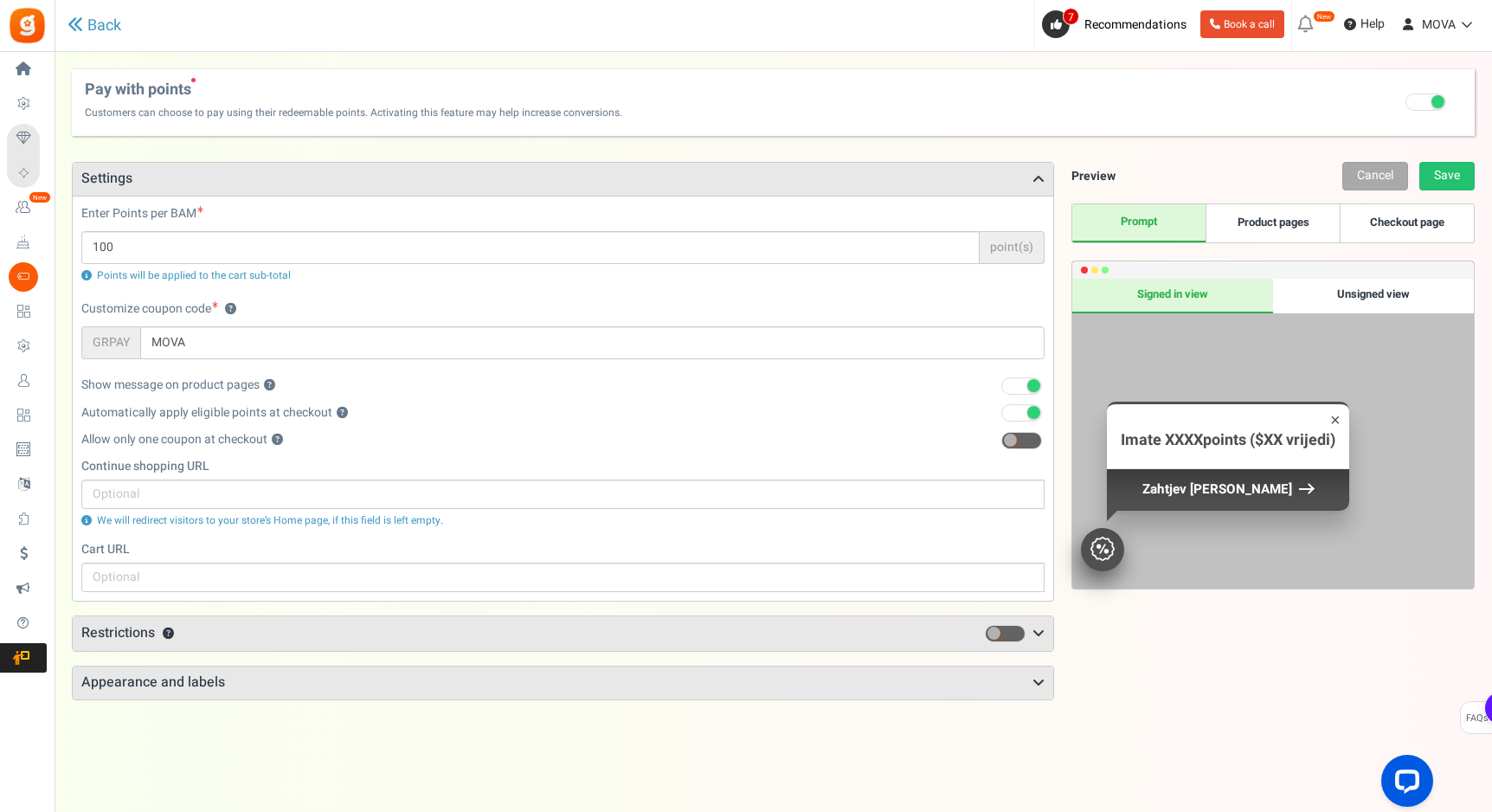
click at [728, 430] on div "Allow only one coupon at checkout ?" at bounding box center [563, 444] width 964 height 27
click at [1435, 173] on link "Save" at bounding box center [1447, 176] width 55 height 29
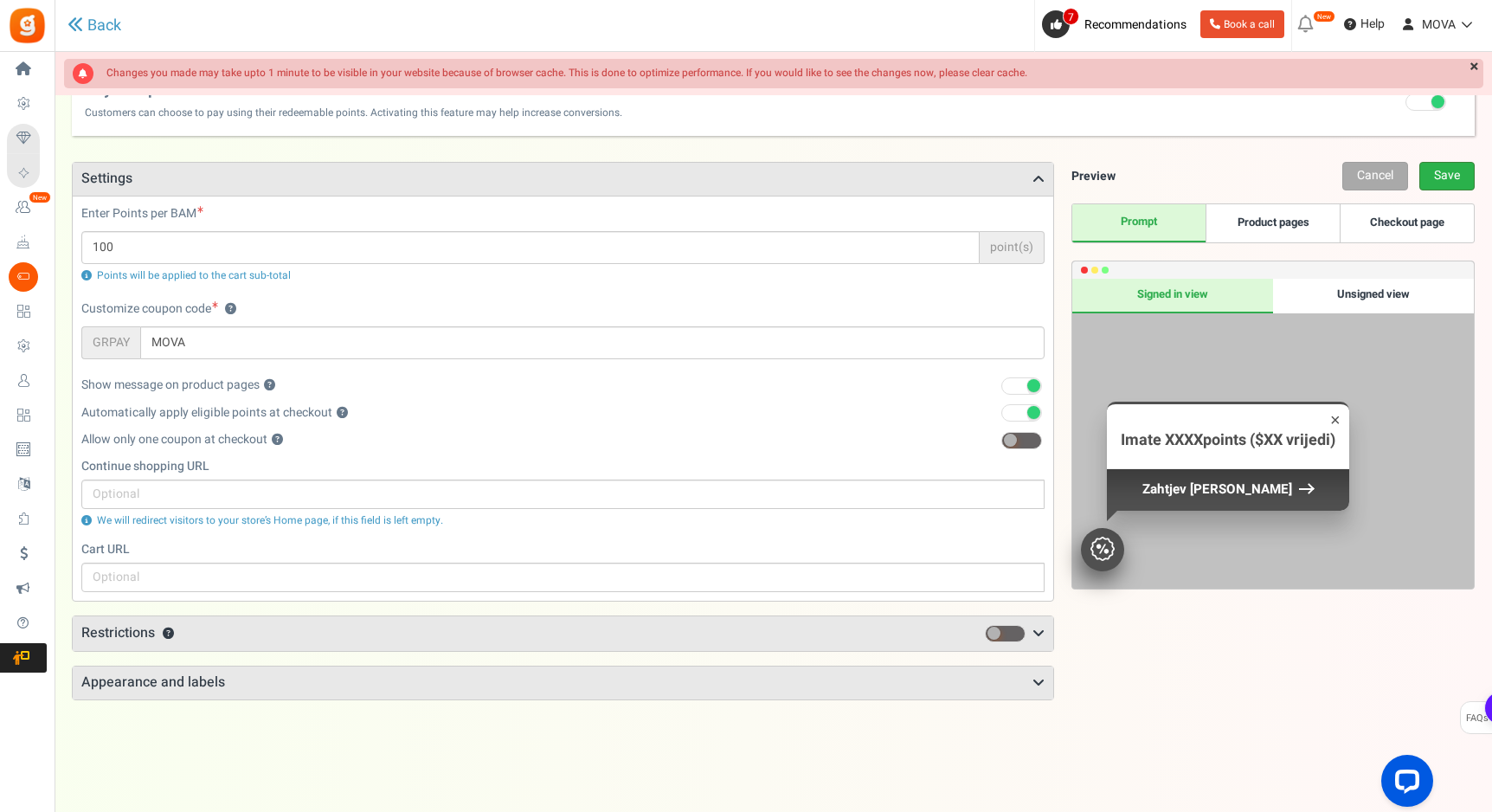
click at [1448, 177] on link "Save" at bounding box center [1447, 176] width 55 height 29
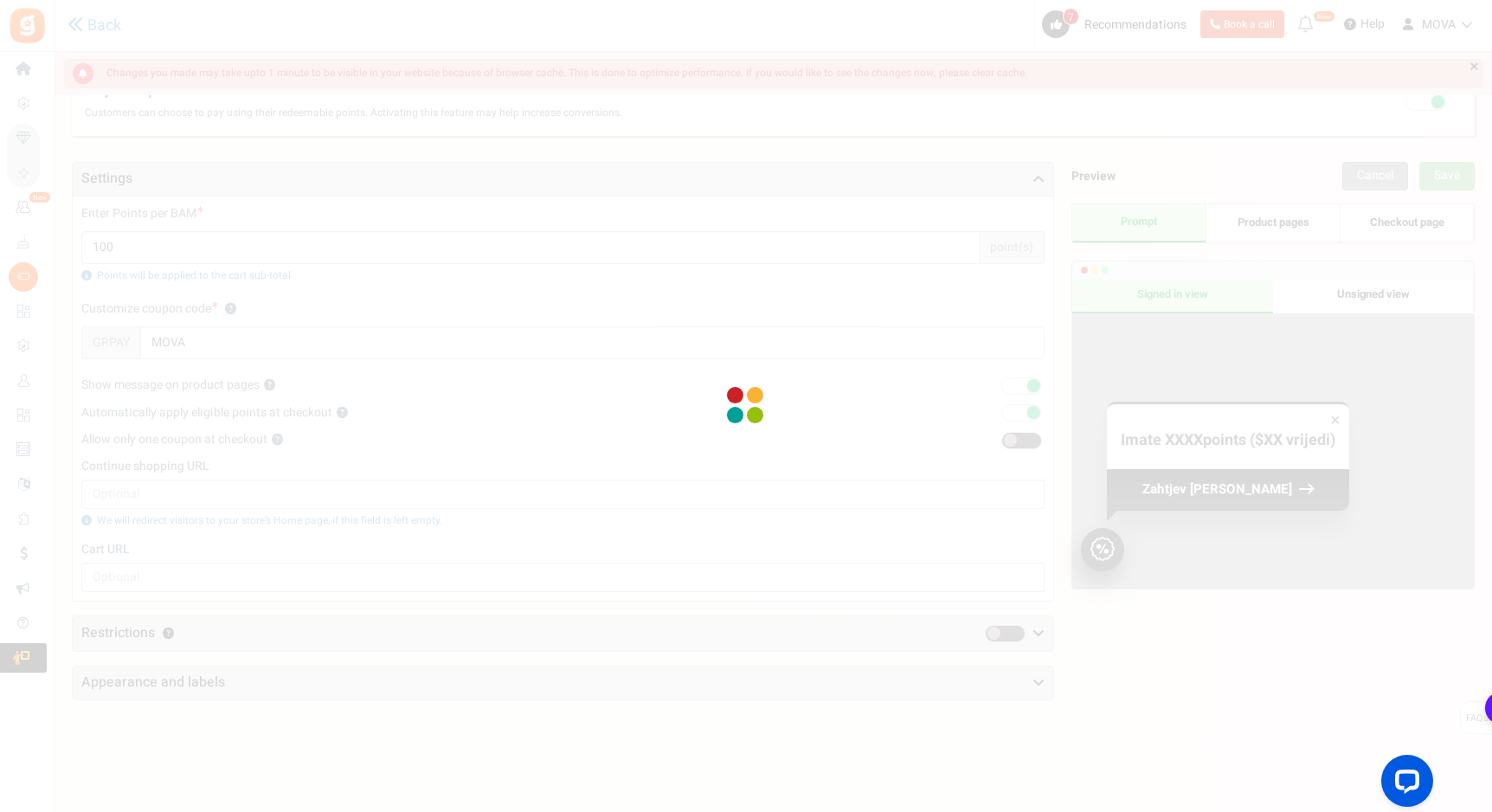
click at [284, 567] on div at bounding box center [746, 406] width 1492 height 812
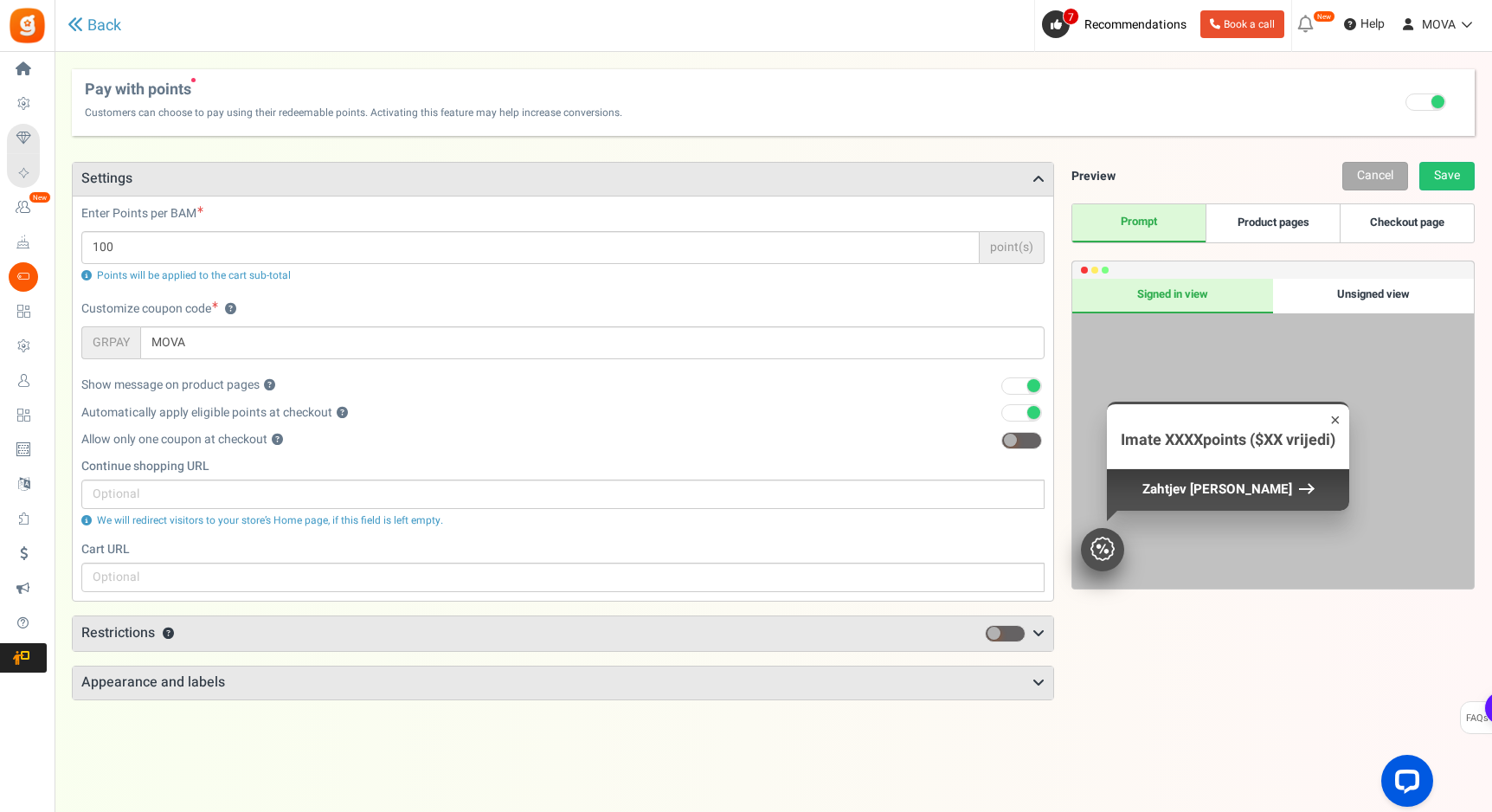
scroll to position [57, 0]
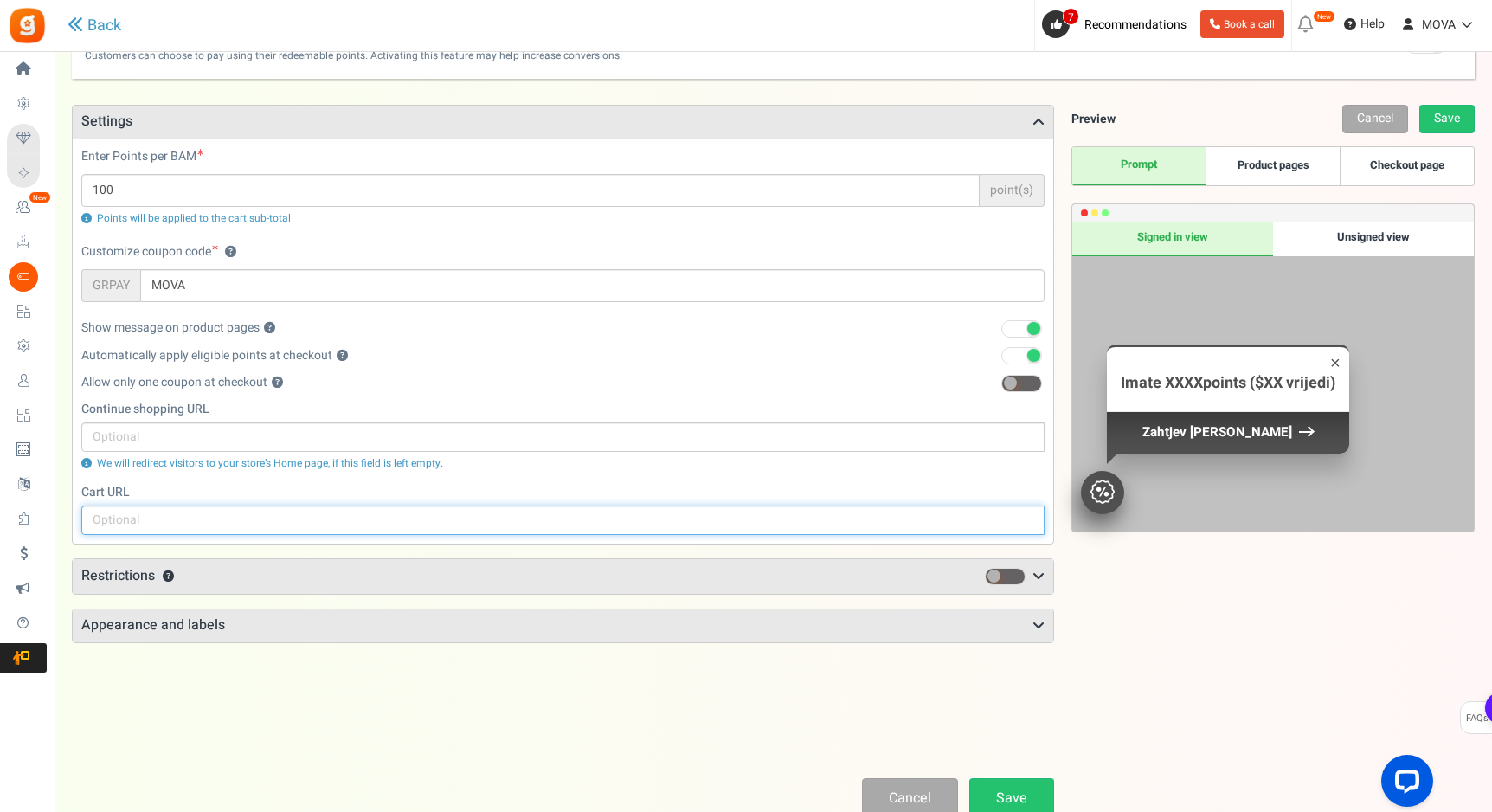
click at [249, 518] on input "text" at bounding box center [563, 520] width 964 height 30
paste input "[URL][DOMAIN_NAME]"
type input "[URL][DOMAIN_NAME]"
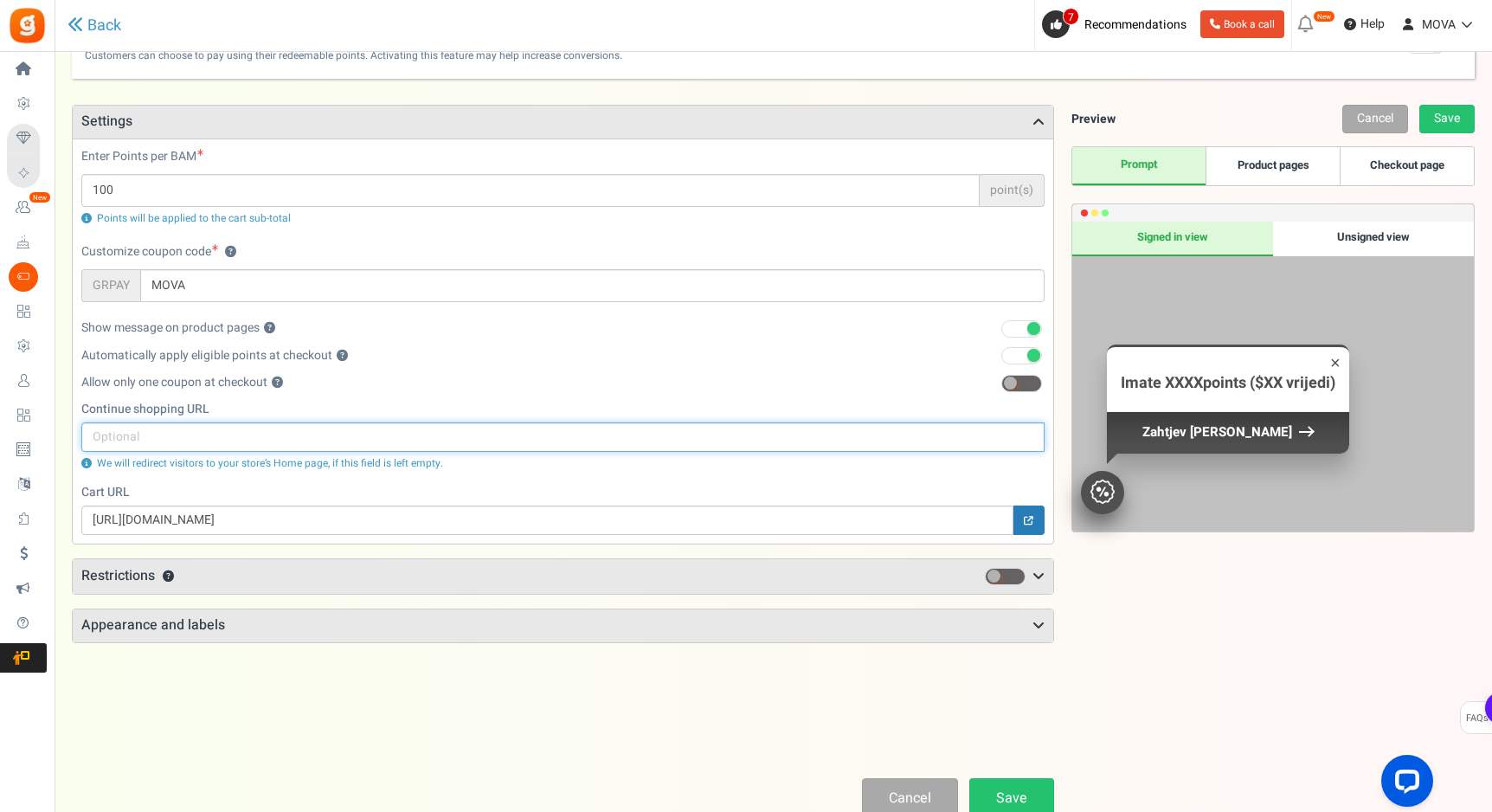
click at [364, 443] on input "text" at bounding box center [563, 437] width 964 height 30
paste input "[URL][DOMAIN_NAME]"
type input "[URL][DOMAIN_NAME]"
click at [149, 579] on span "Restrictions" at bounding box center [117, 576] width 73 height 21
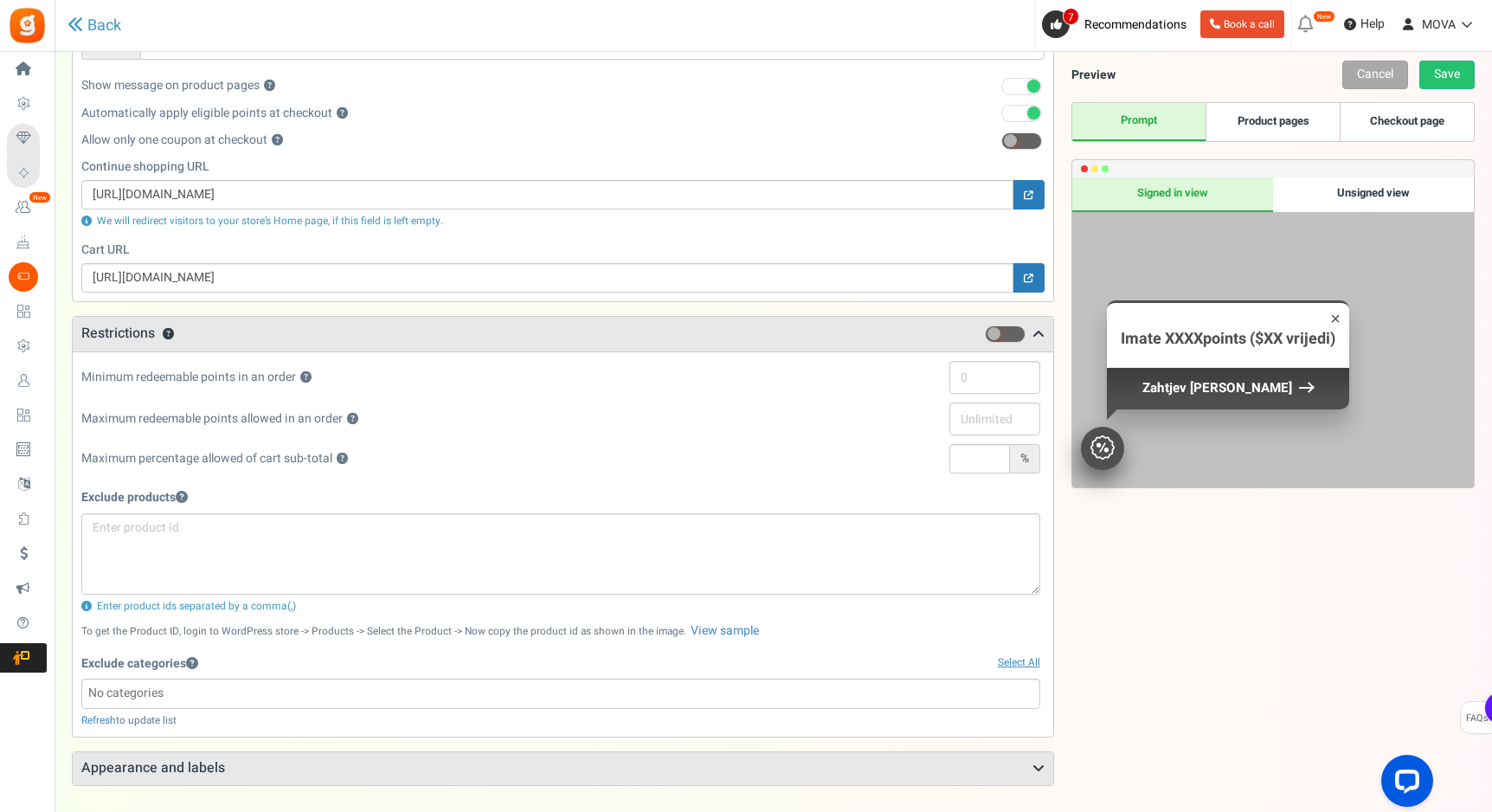
scroll to position [355, 0]
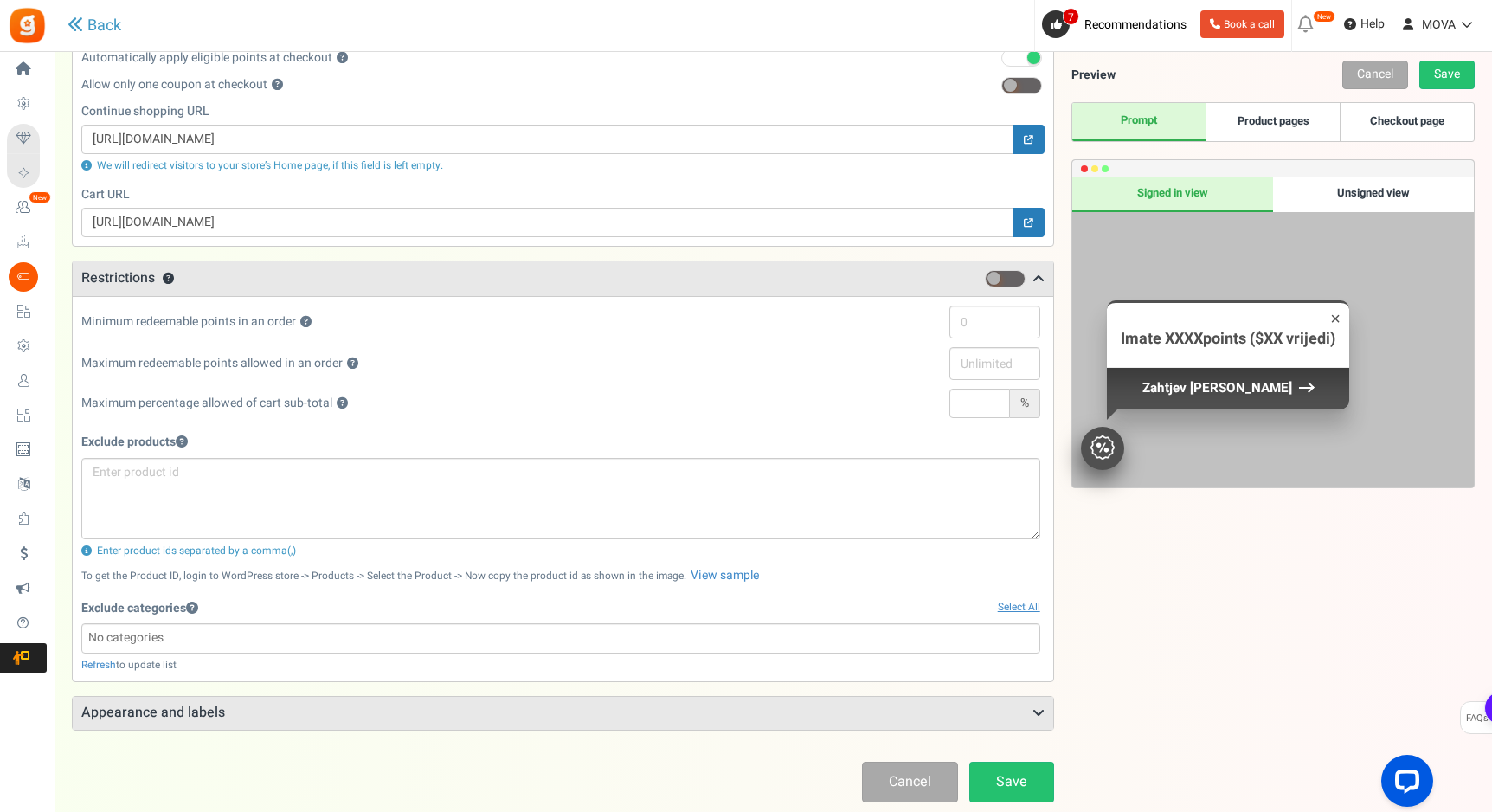
click at [251, 712] on h3 "Appearance and labels" at bounding box center [563, 713] width 981 height 33
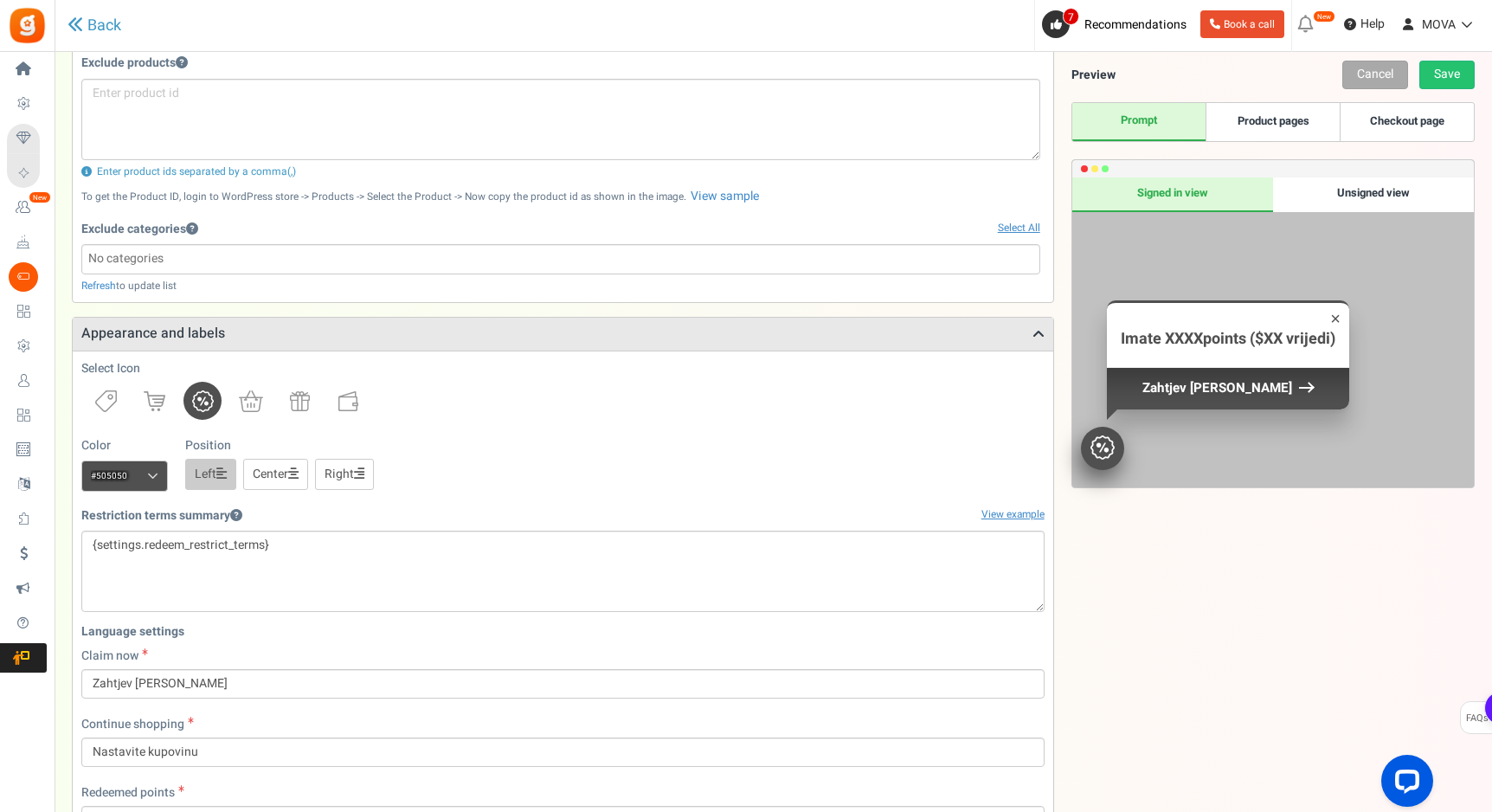
scroll to position [785, 0]
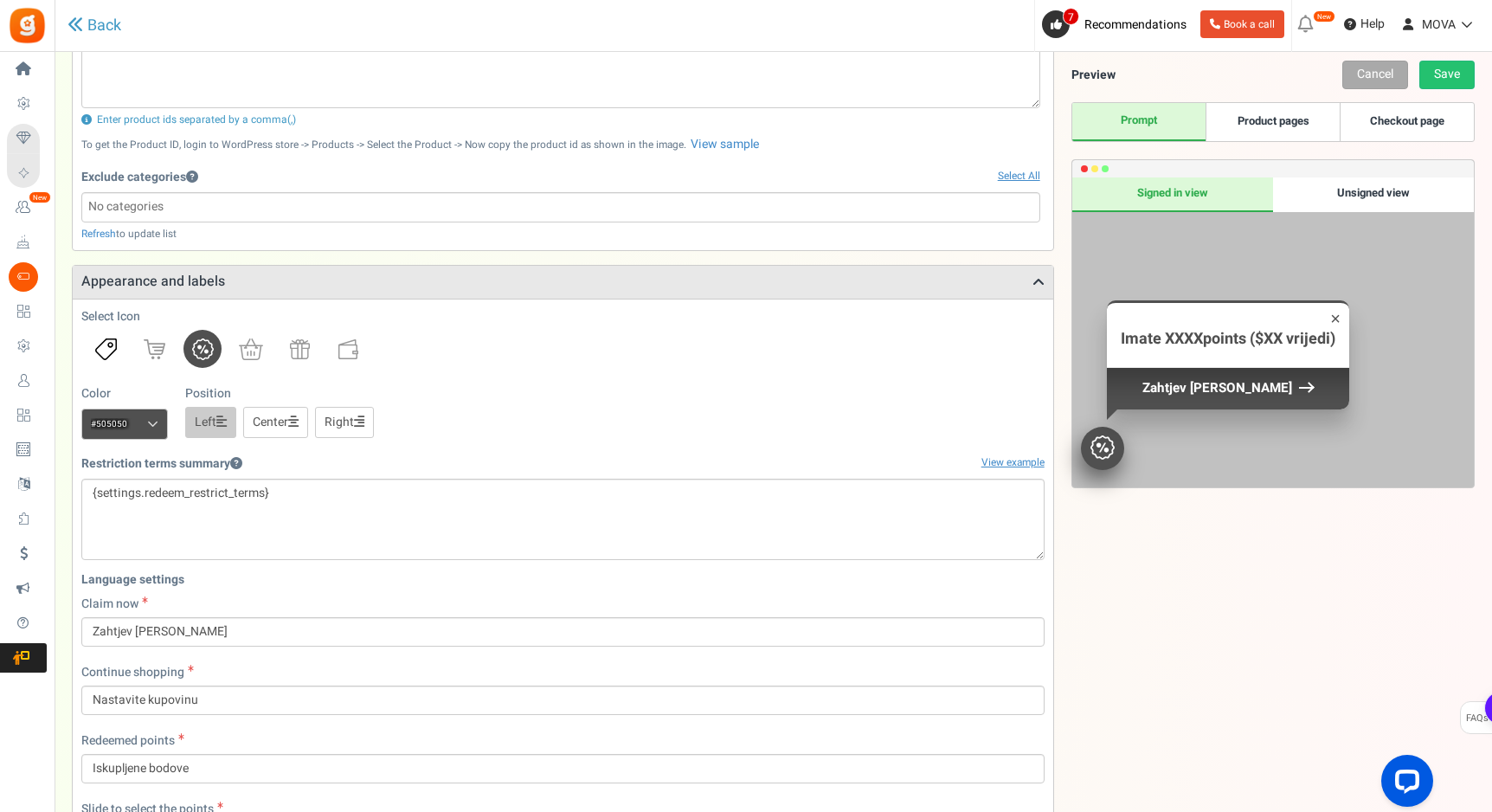
click at [108, 357] on img at bounding box center [106, 348] width 22 height 22
click at [138, 432] on input "#505050" at bounding box center [124, 424] width 87 height 31
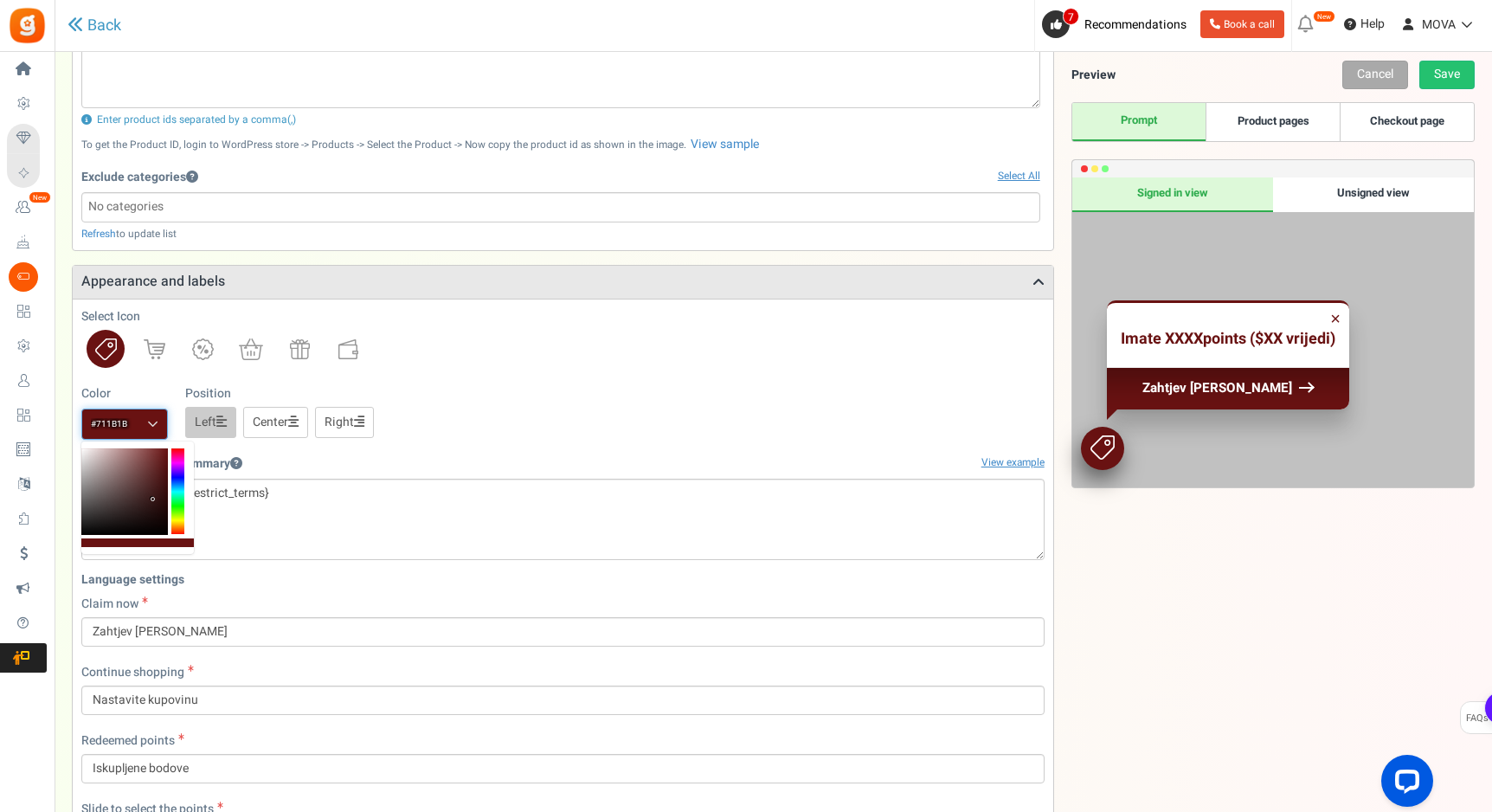
drag, startPoint x: 148, startPoint y: 481, endPoint x: 148, endPoint y: 497, distance: 16.0
click at [148, 497] on div at bounding box center [124, 491] width 87 height 87
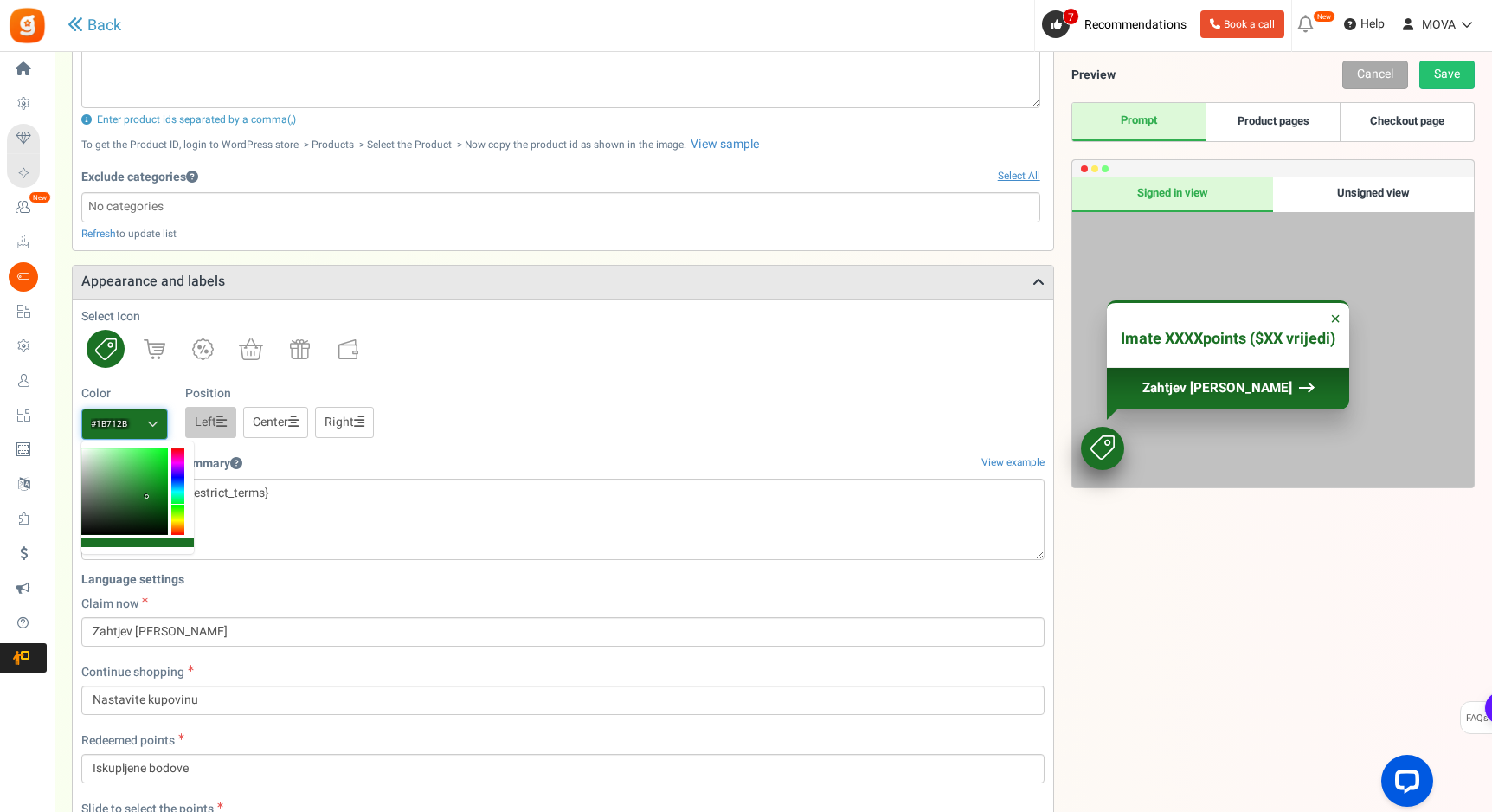
drag, startPoint x: 181, startPoint y: 477, endPoint x: 179, endPoint y: 503, distance: 26.1
click at [179, 503] on div at bounding box center [178, 491] width 13 height 87
drag, startPoint x: 150, startPoint y: 488, endPoint x: 142, endPoint y: 490, distance: 8.2
click at [142, 490] on div at bounding box center [124, 491] width 87 height 87
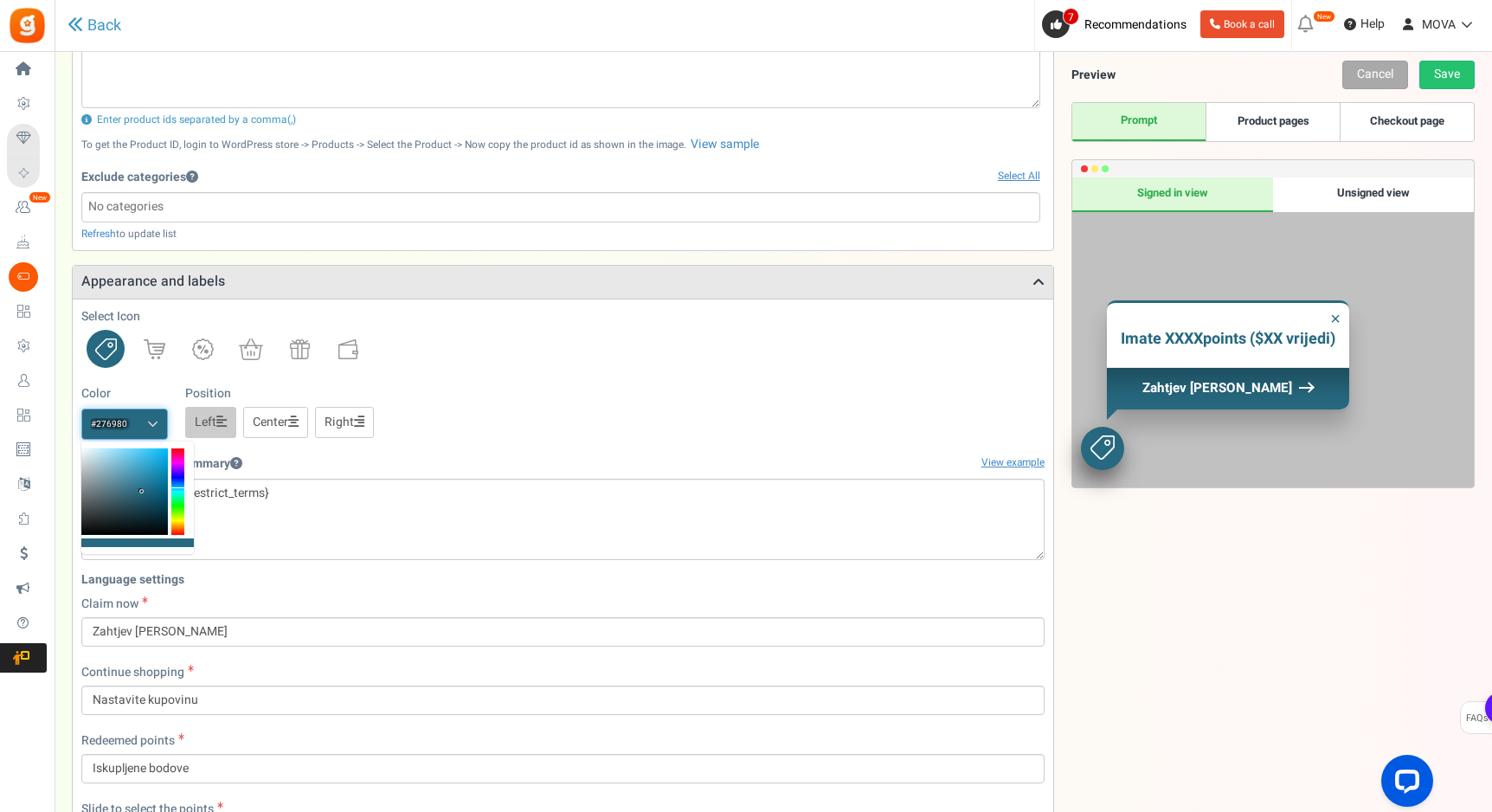
click at [177, 488] on div at bounding box center [178, 491] width 13 height 87
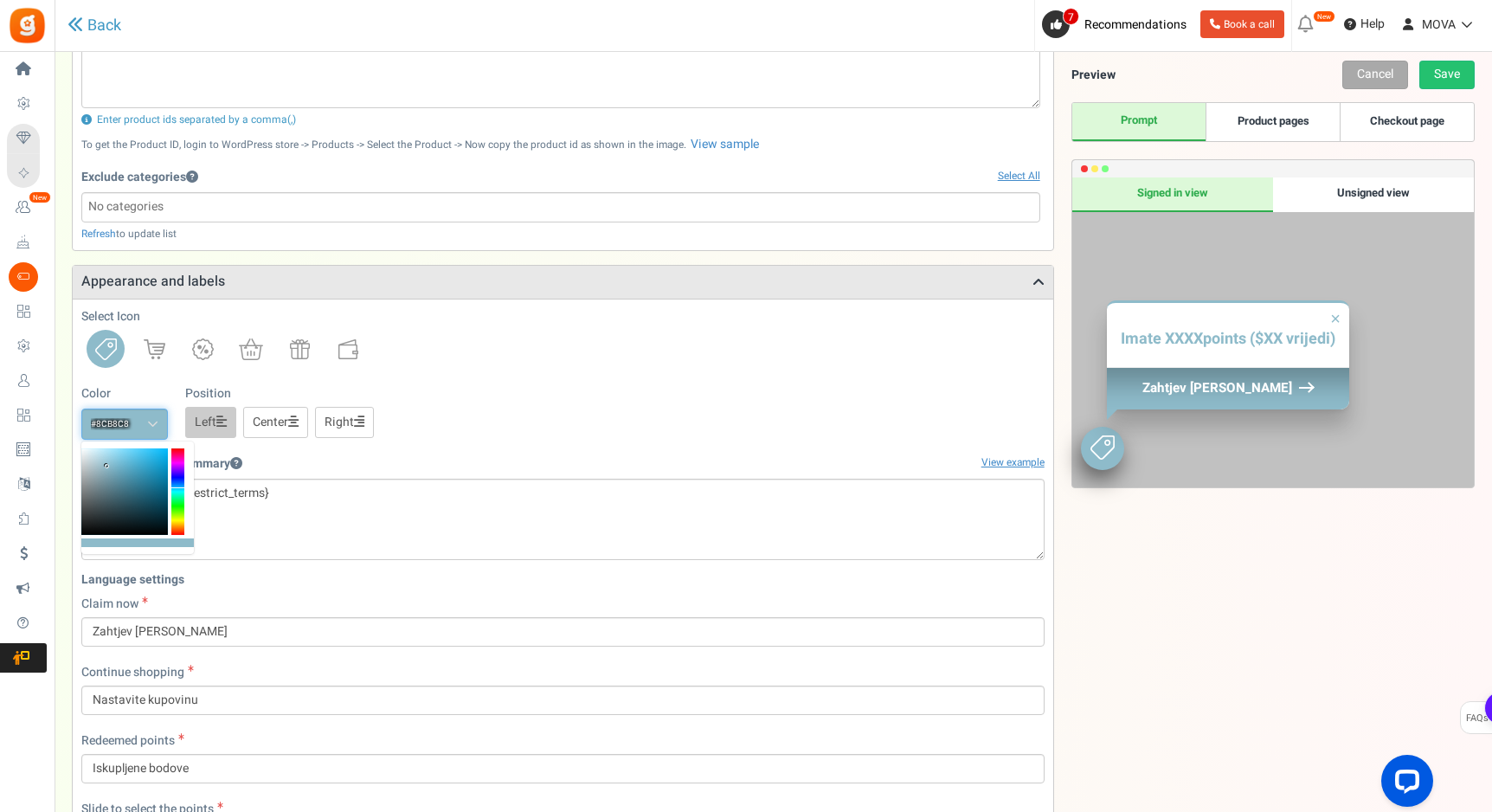
type input "#8ab6c5"
drag, startPoint x: 136, startPoint y: 491, endPoint x: 108, endPoint y: 468, distance: 36.2
click at [108, 468] on div at bounding box center [124, 491] width 87 height 87
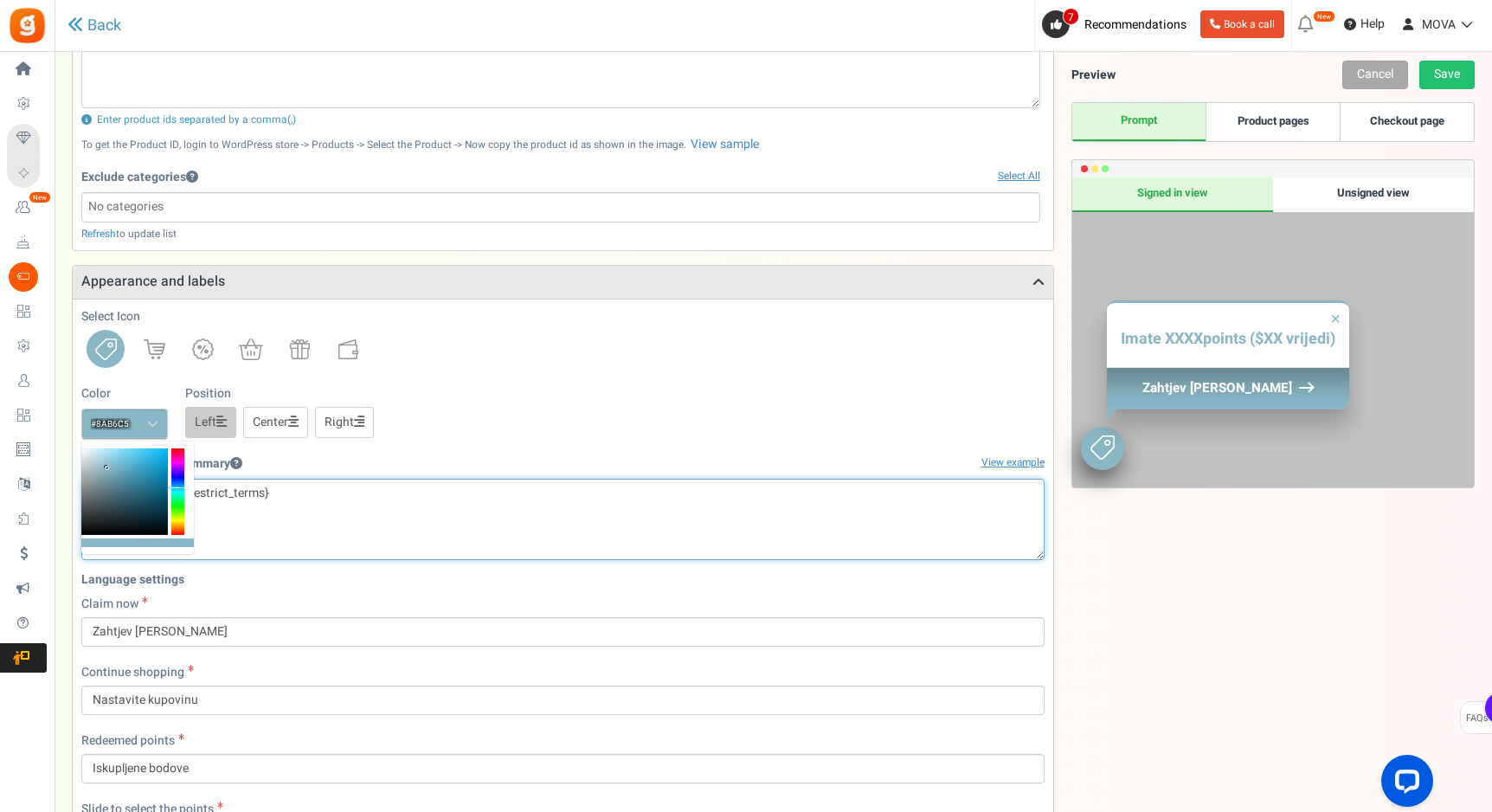
click at [479, 527] on textarea "{settings.redeem_restrict_terms}" at bounding box center [563, 519] width 964 height 81
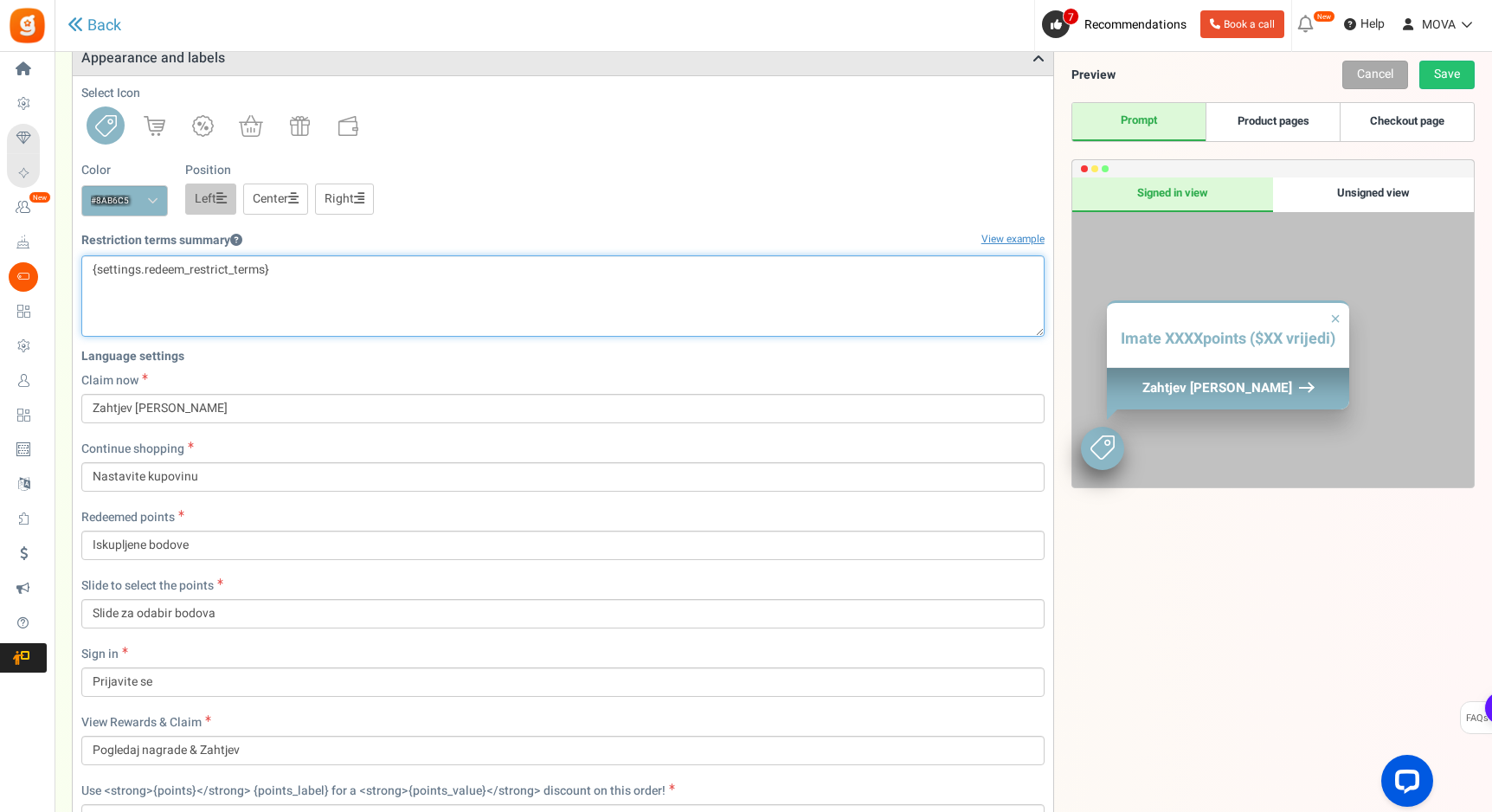
scroll to position [1055, 0]
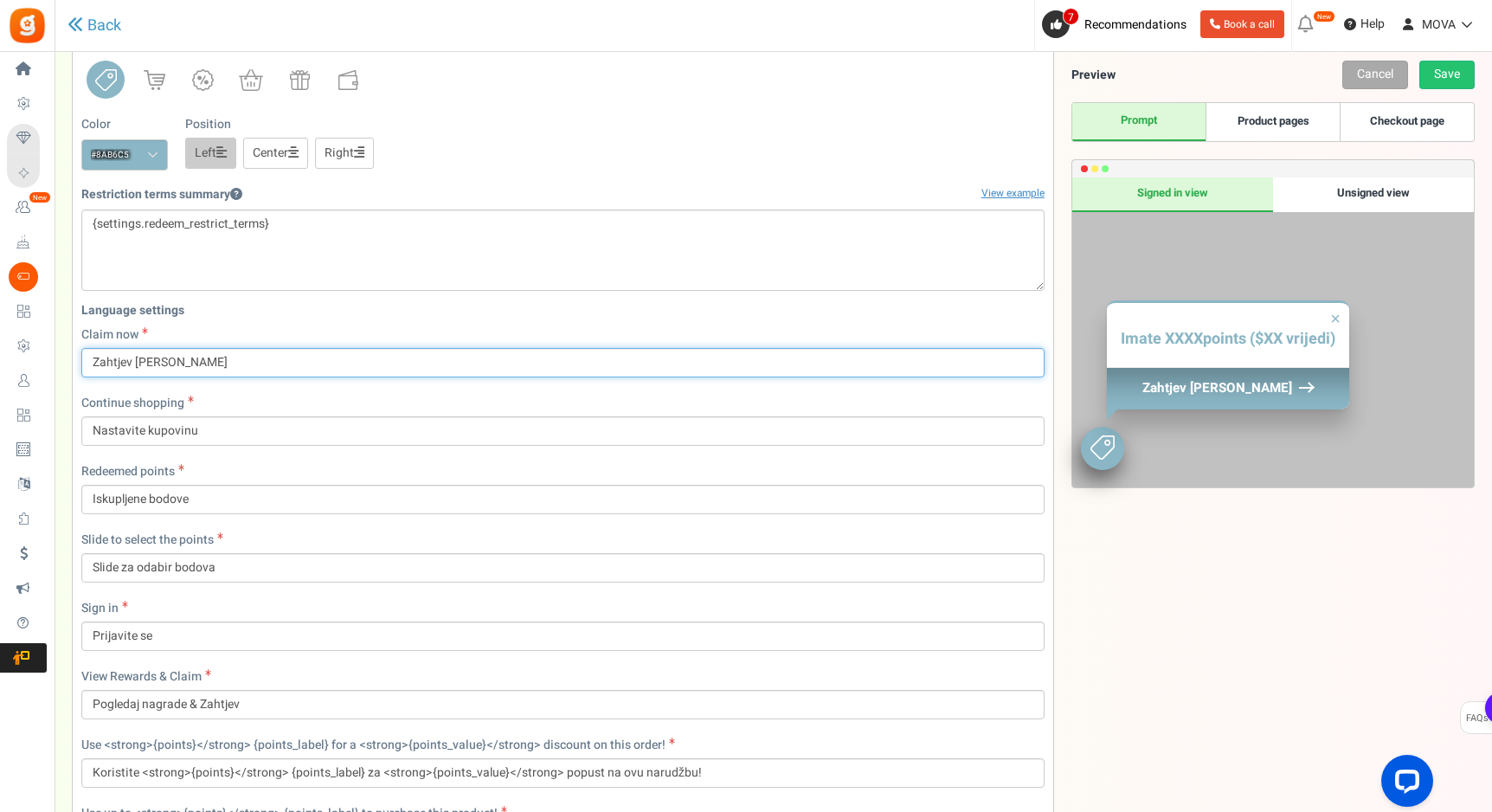
click at [199, 369] on input "Zahtjev [PERSON_NAME]" at bounding box center [563, 362] width 964 height 30
type input "Preuzmi [PERSON_NAME]"
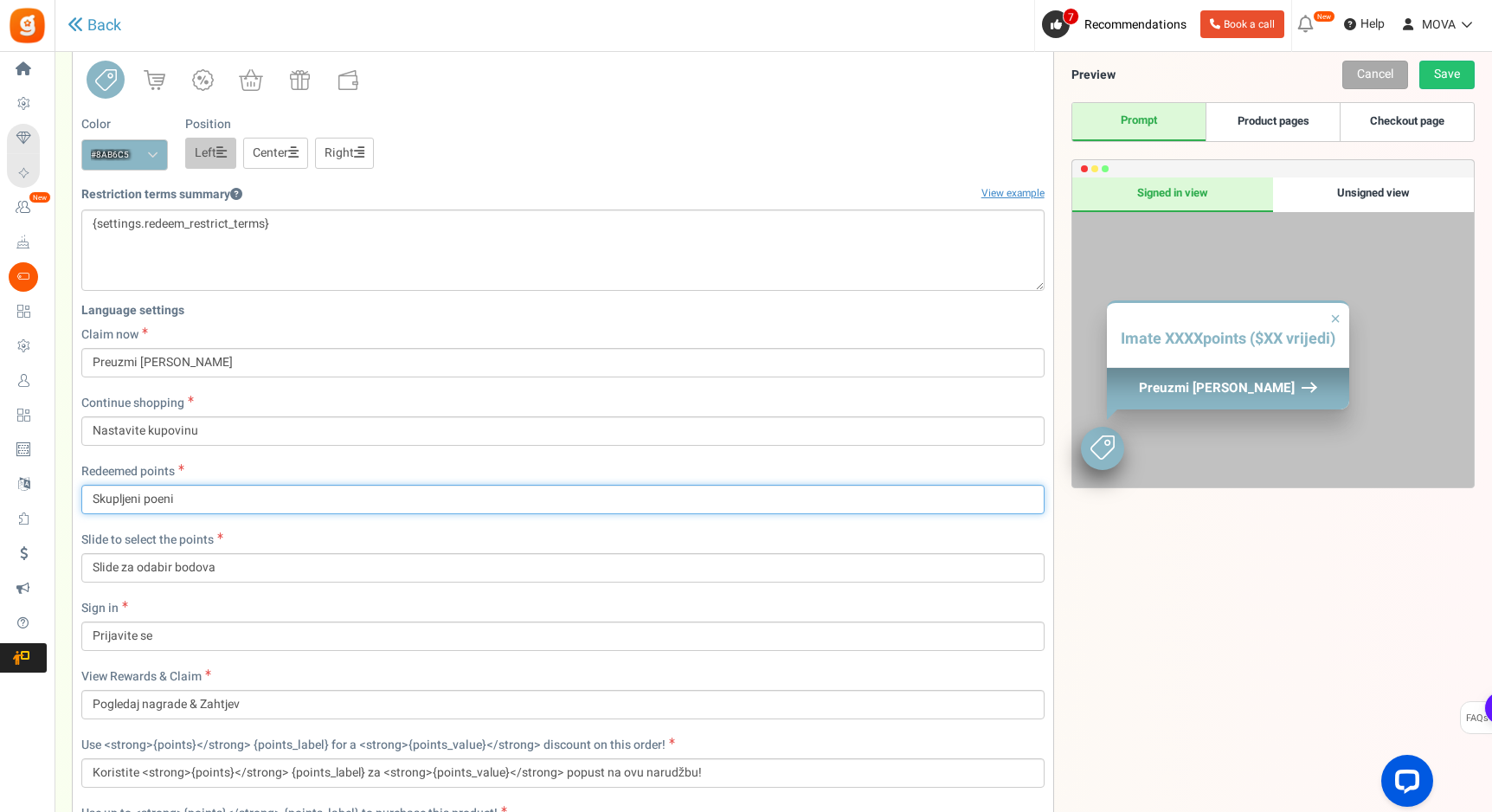
type input "Skupljeni poeni"
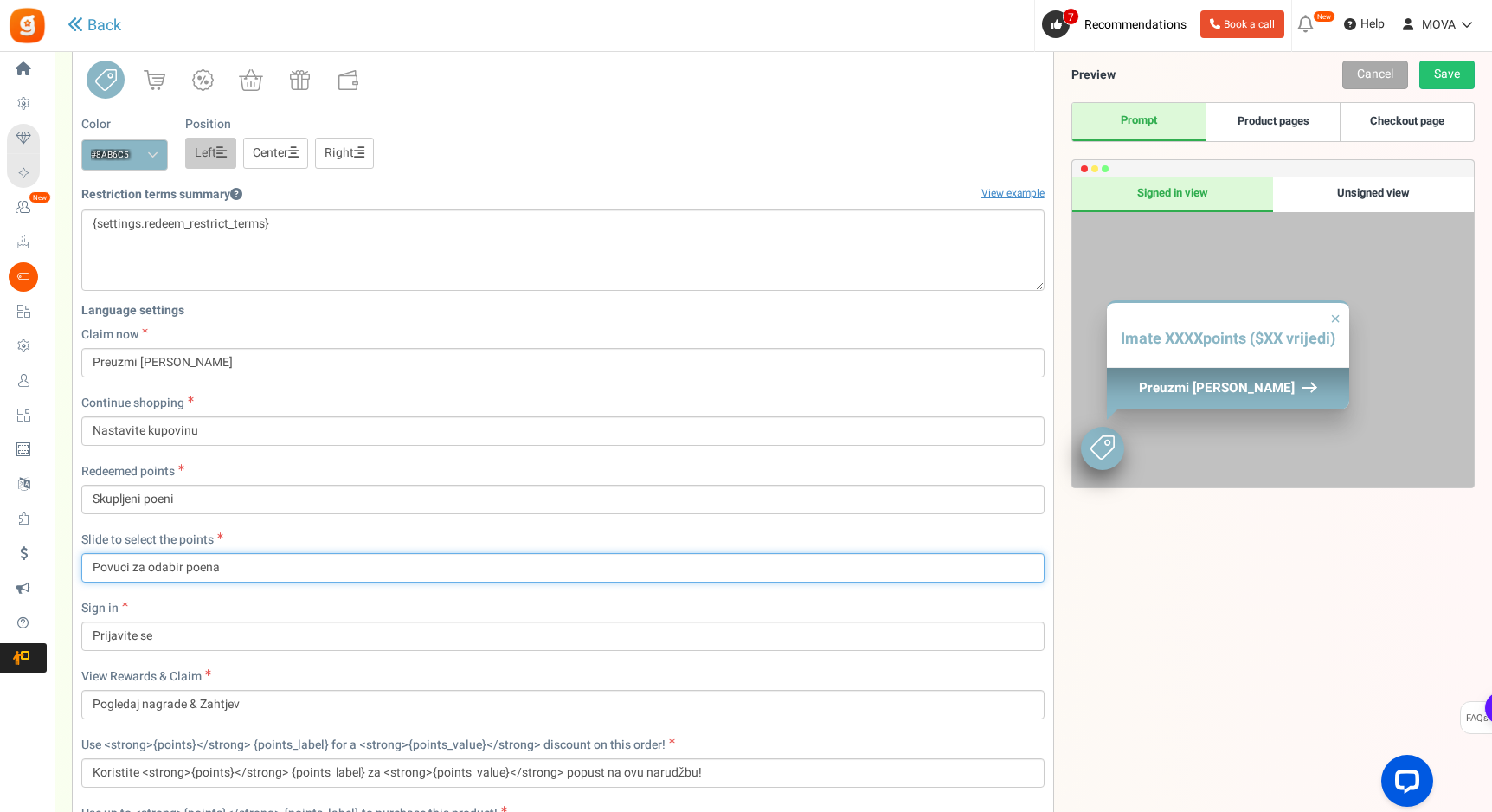
type input "Povuci za odabir poena"
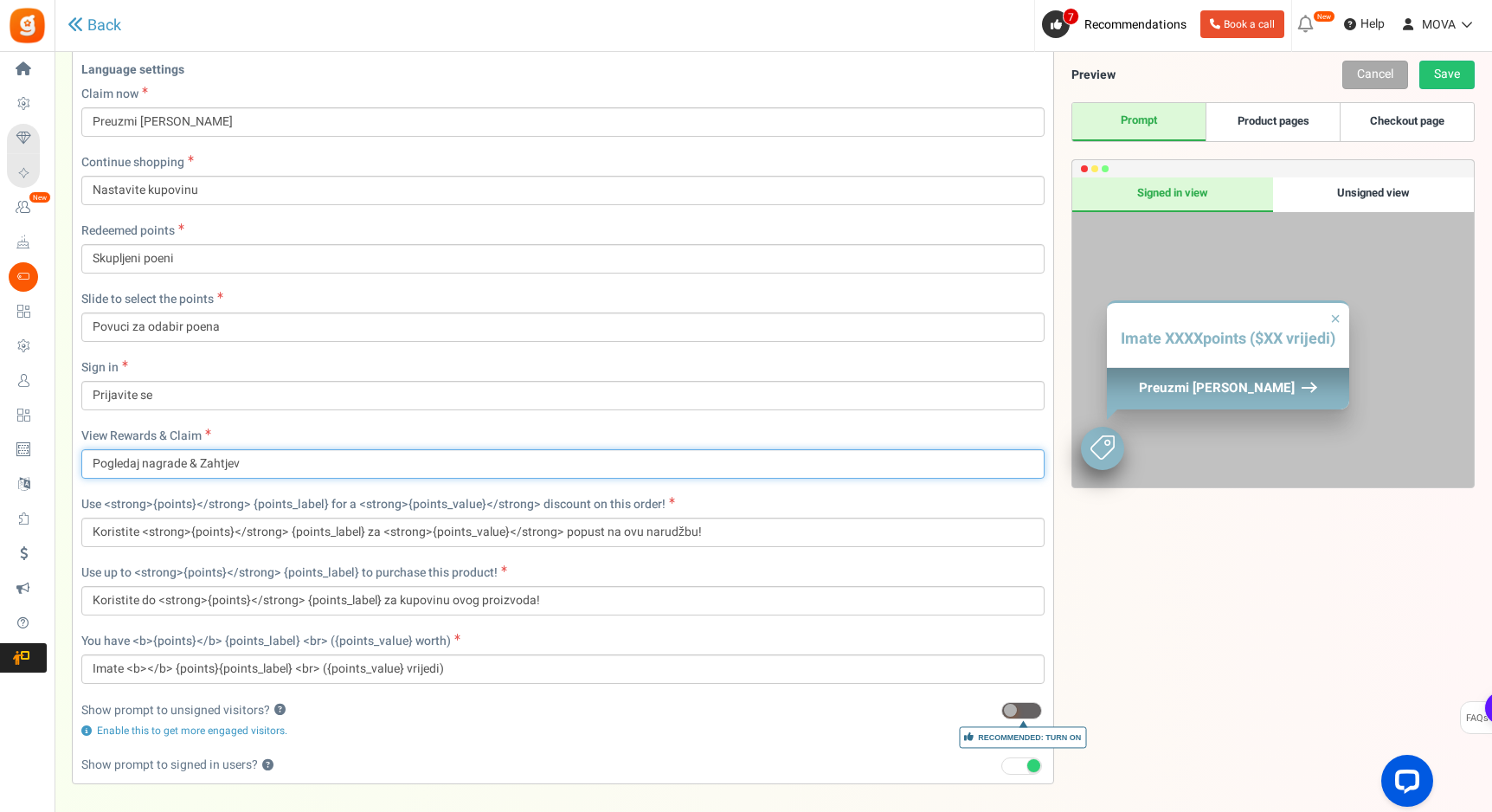
scroll to position [1327, 0]
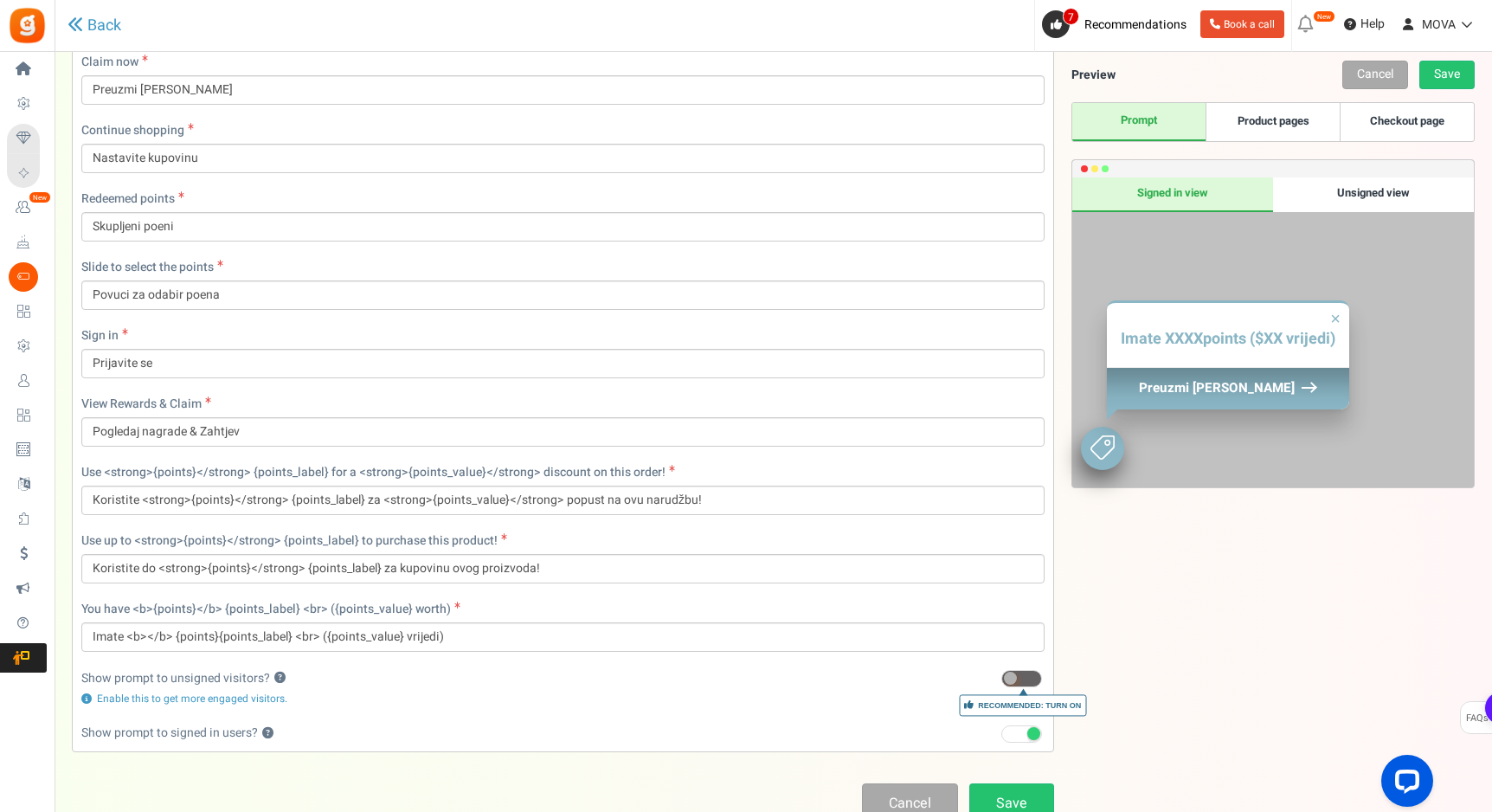
click at [1022, 789] on link "Save" at bounding box center [1011, 803] width 85 height 41
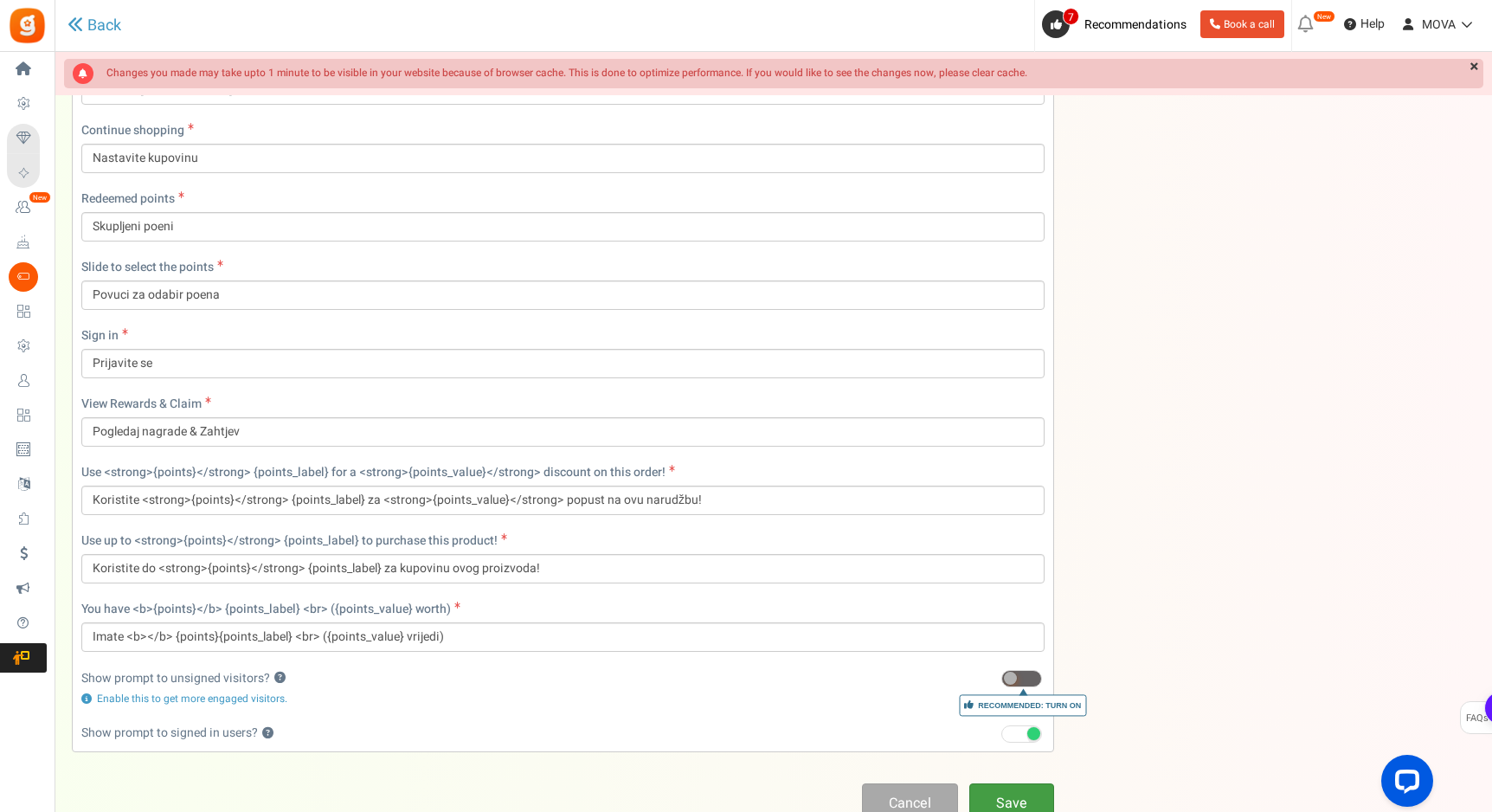
scroll to position [57, 0]
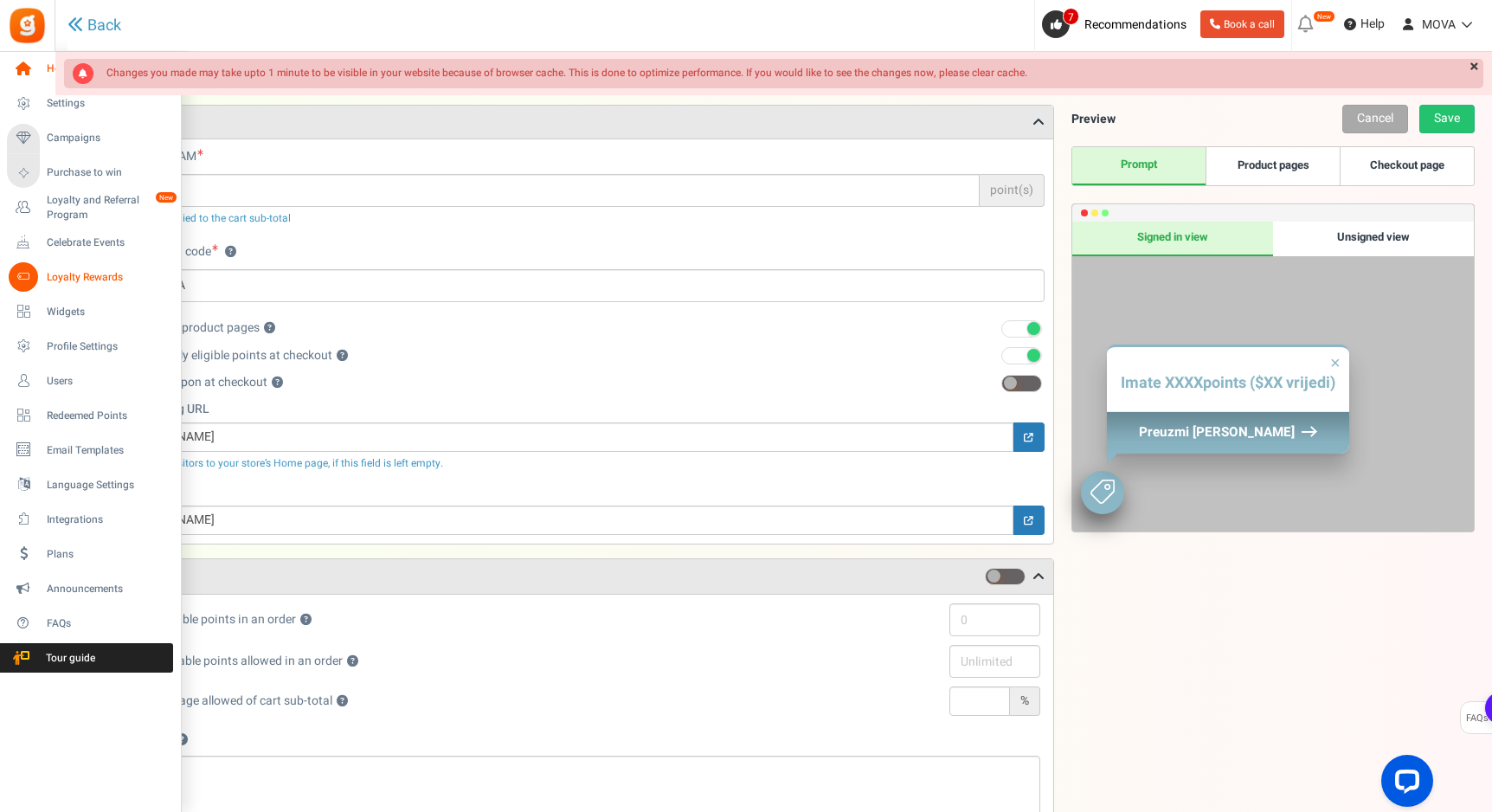
click at [26, 71] on icon at bounding box center [23, 69] width 30 height 30
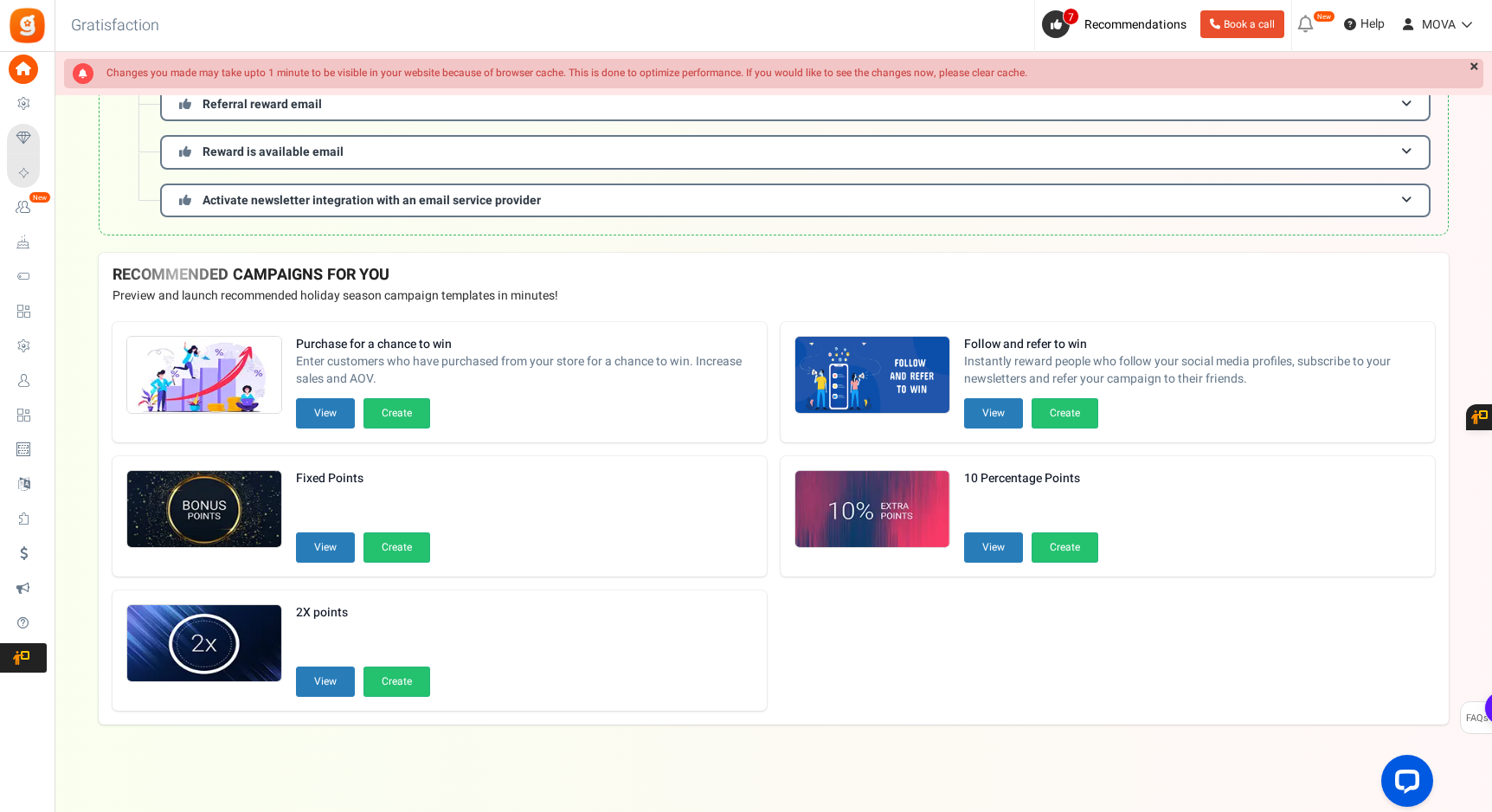
scroll to position [359, 0]
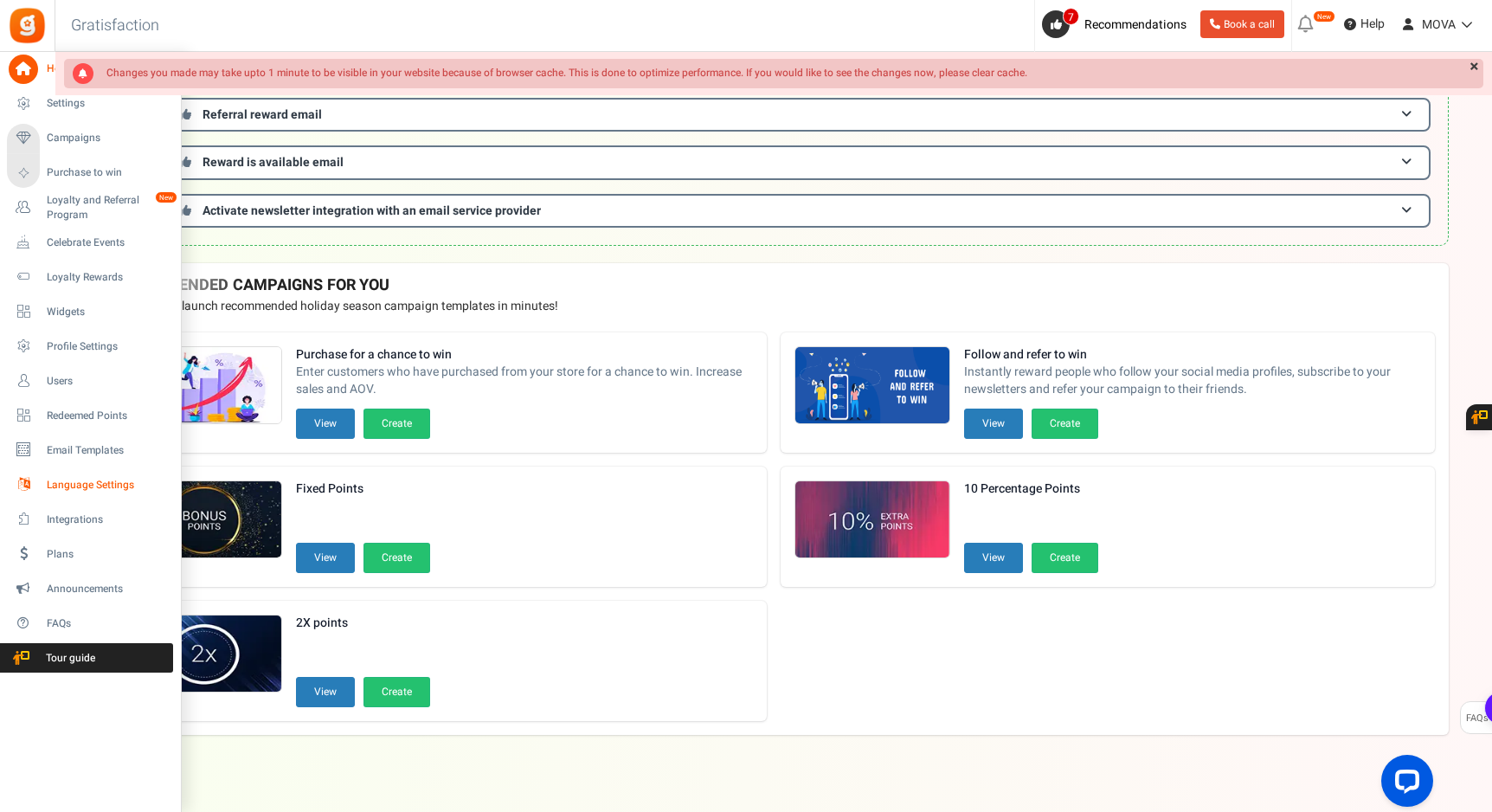
click at [71, 489] on span "Language Settings" at bounding box center [107, 485] width 121 height 14
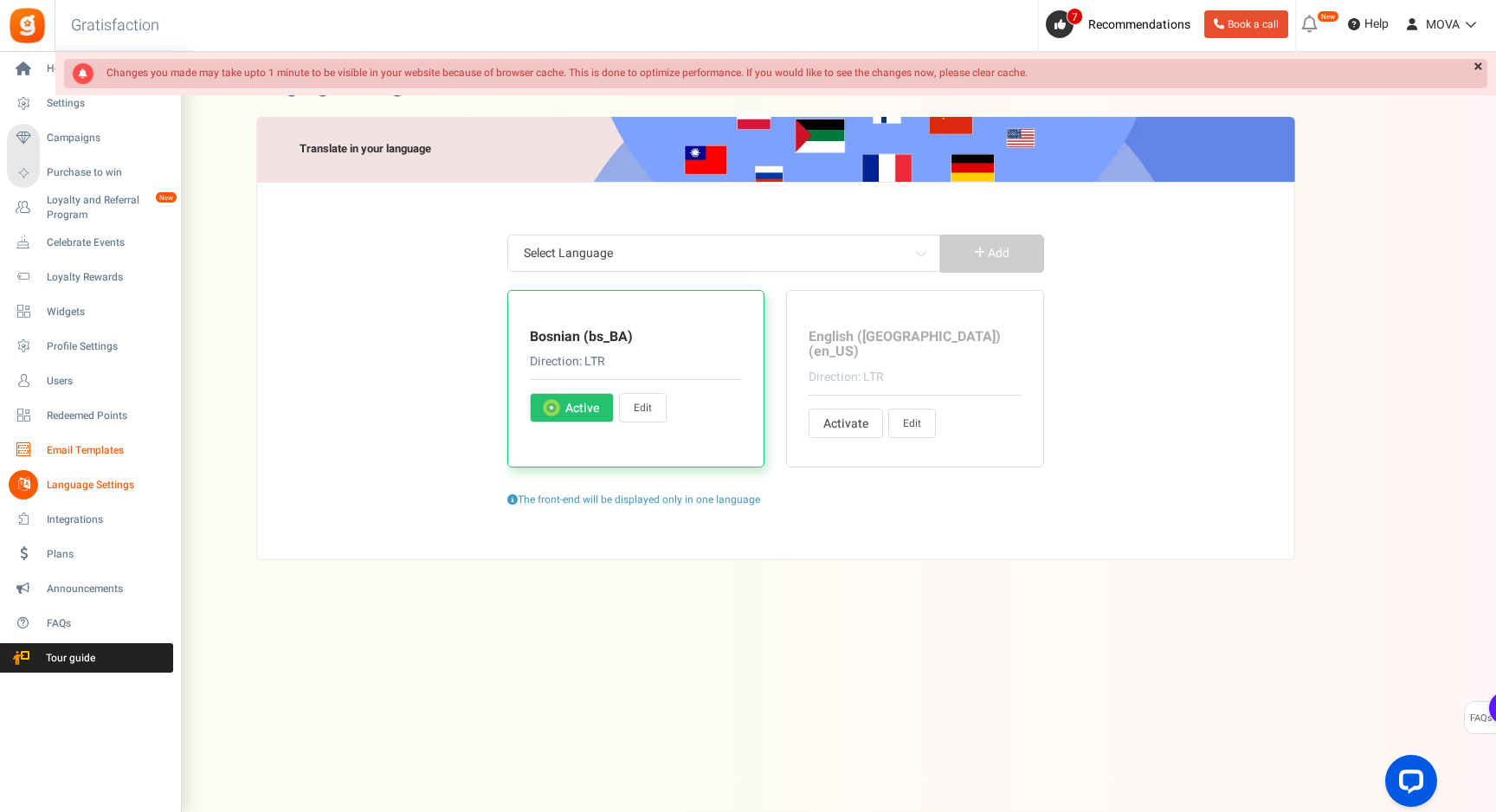
click at [62, 448] on span "Email Templates" at bounding box center [107, 449] width 121 height 14
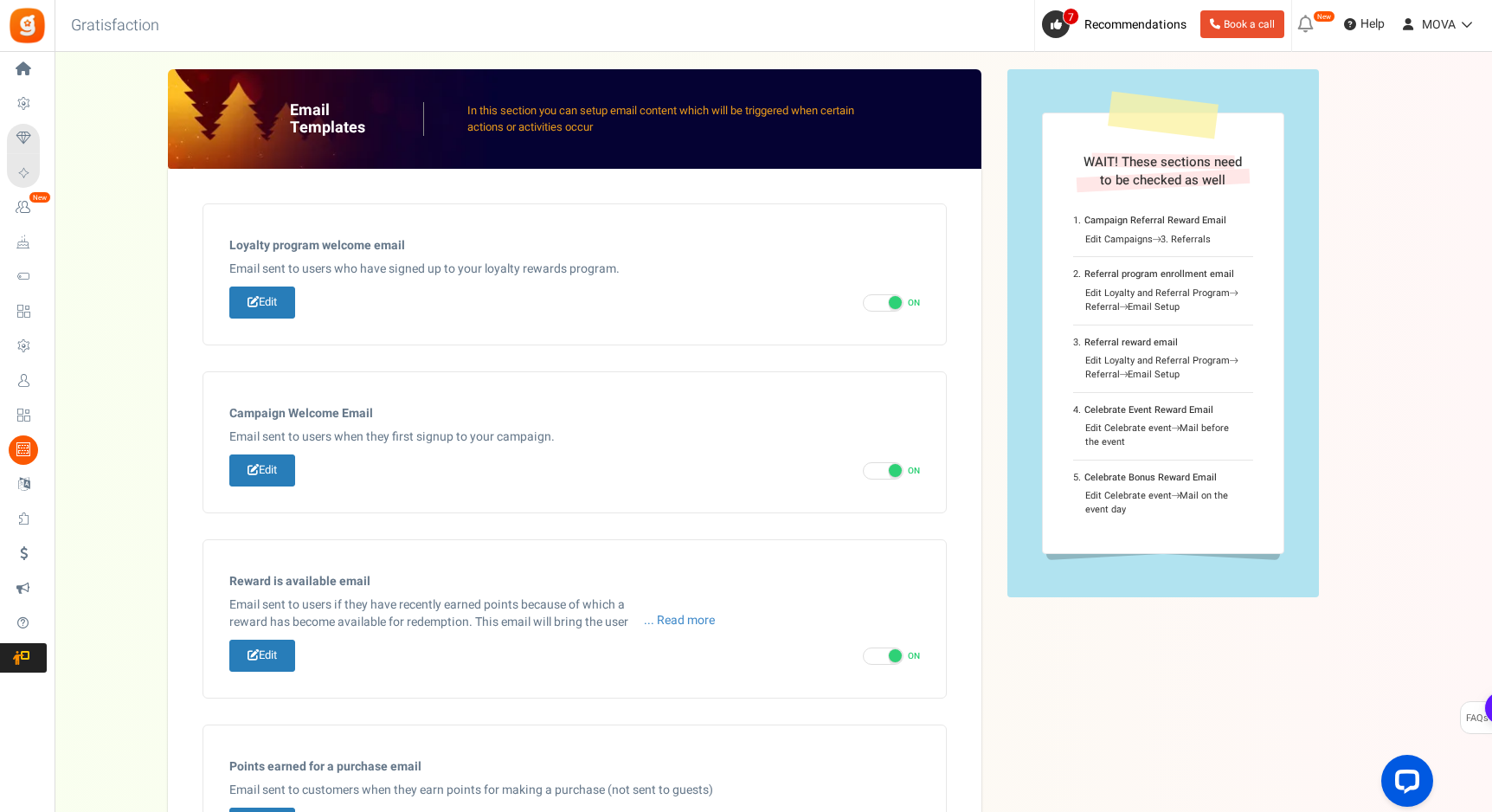
click at [40, 15] on img at bounding box center [27, 25] width 39 height 39
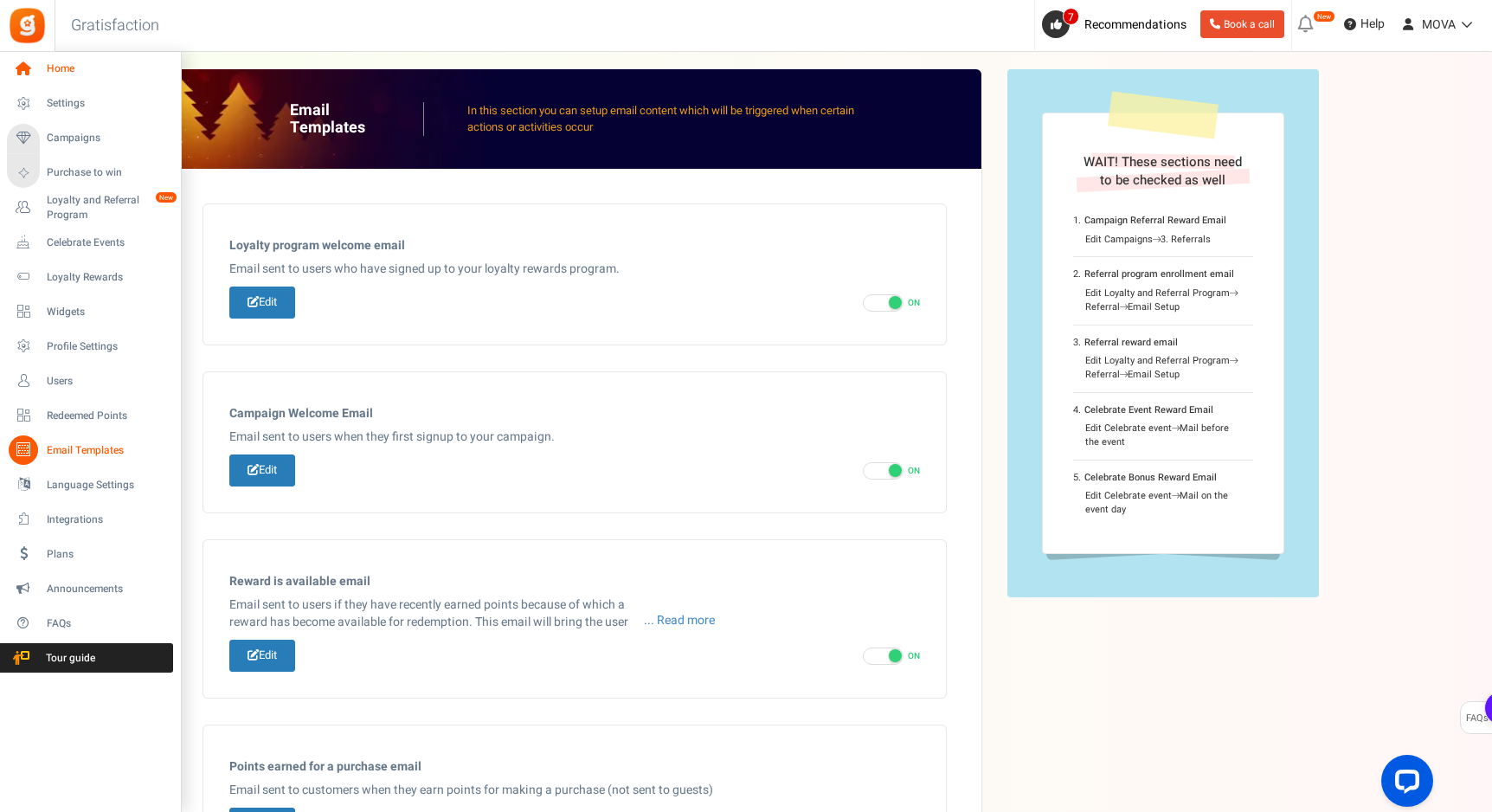
click at [18, 74] on icon at bounding box center [23, 69] width 30 height 30
